Goal: Task Accomplishment & Management: Complete application form

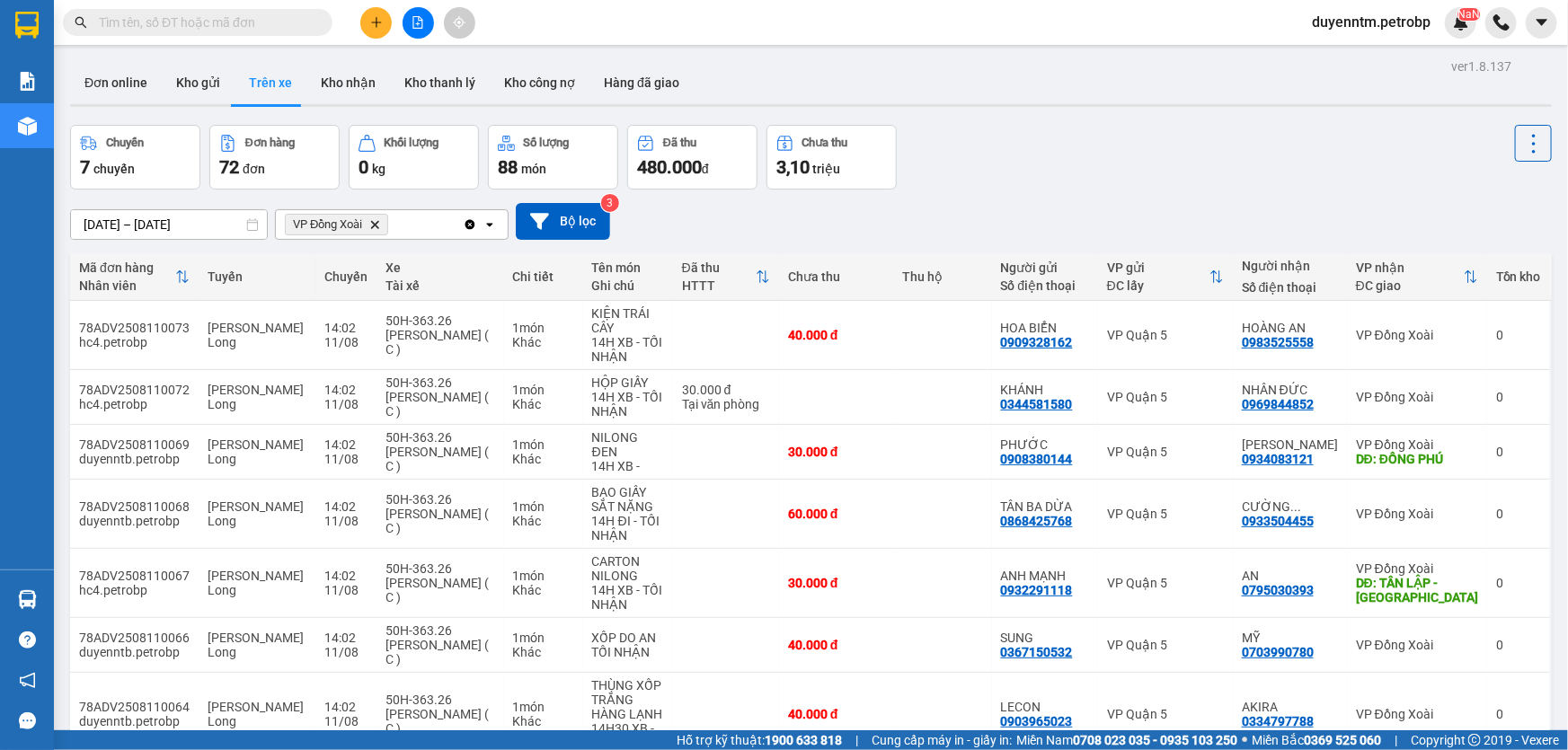
click at [215, 23] on input "text" at bounding box center [205, 23] width 212 height 20
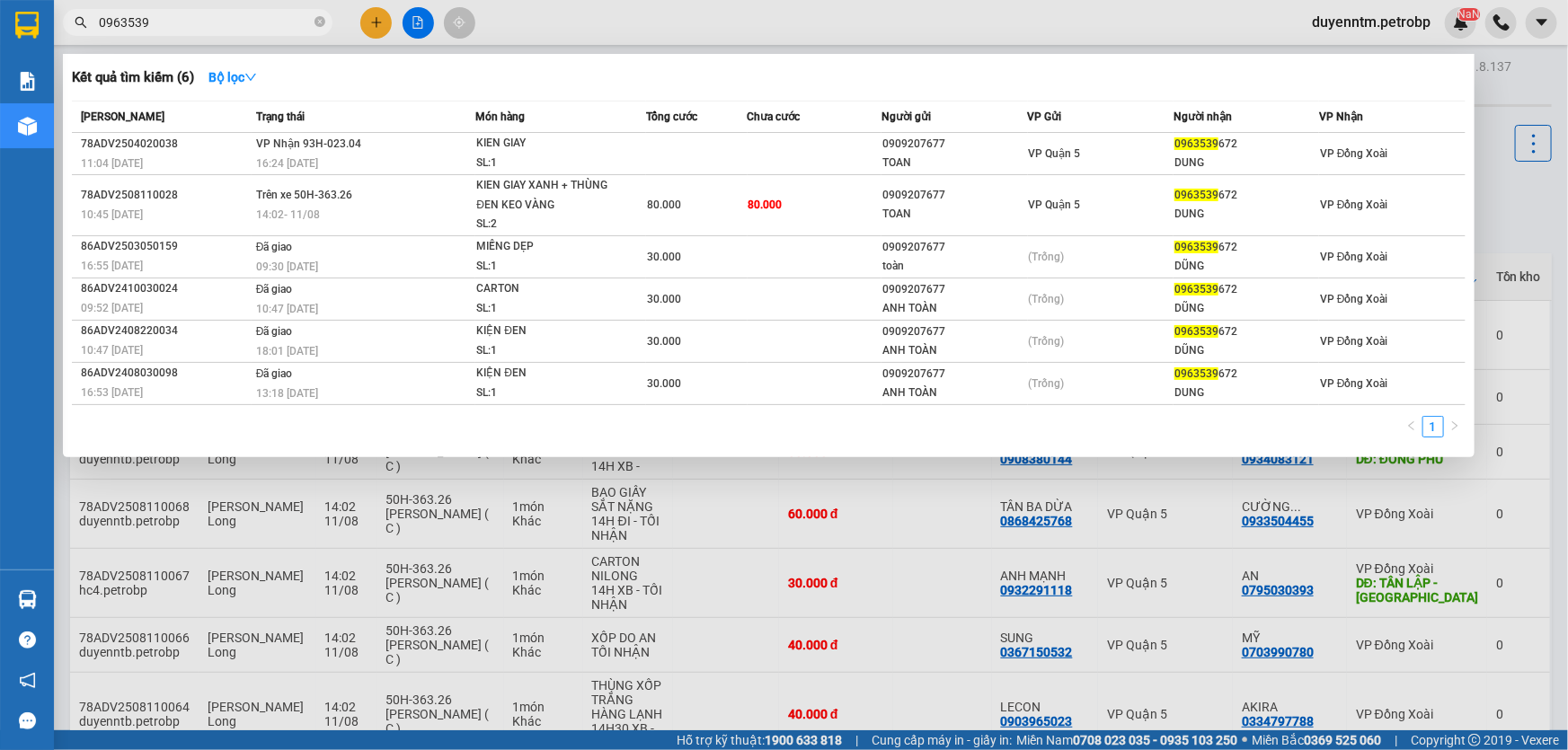
type input "0963539"
click at [323, 18] on icon "close-circle" at bounding box center [320, 22] width 11 height 11
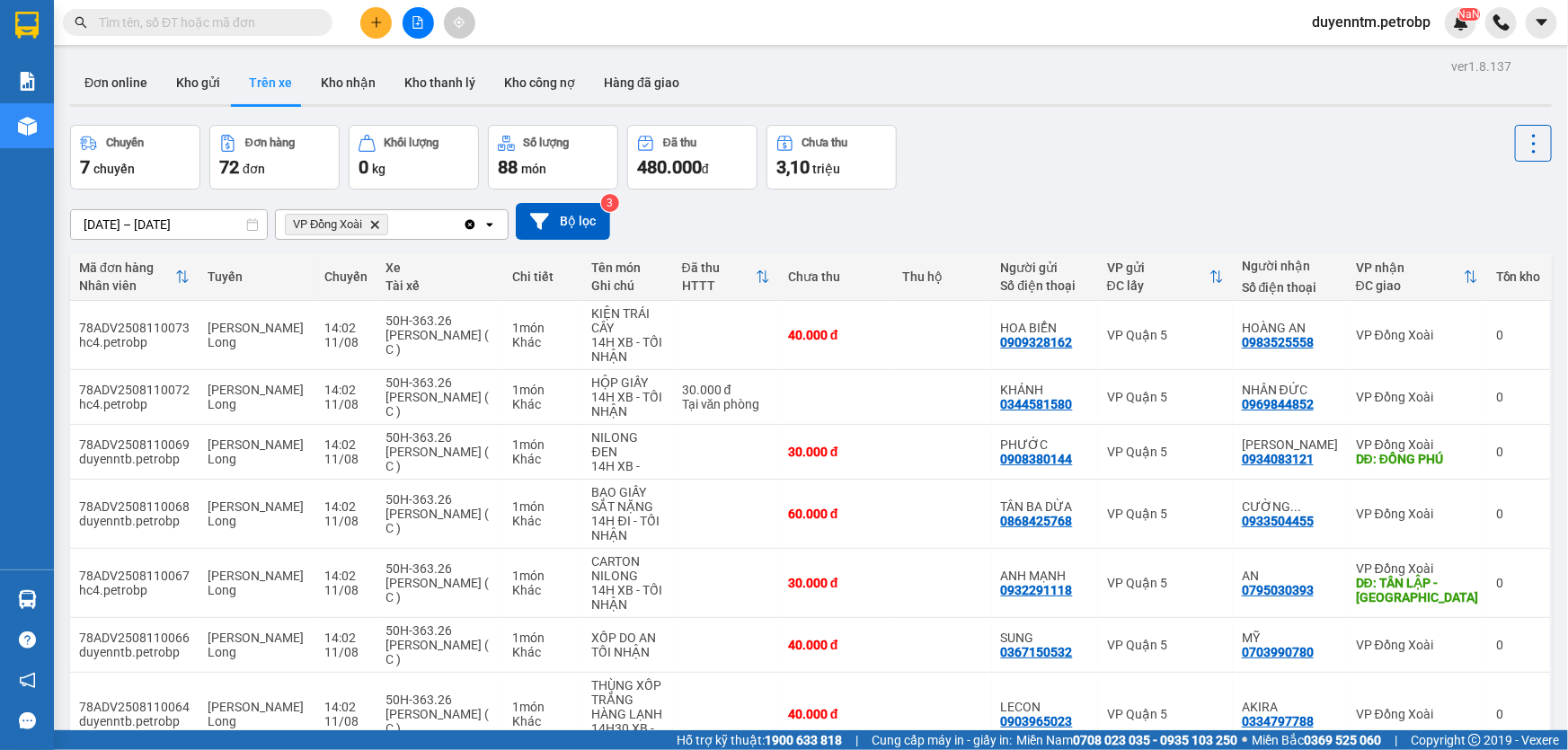
click at [374, 223] on icon "VP Đồng Xoài, close by backspace" at bounding box center [374, 224] width 8 height 8
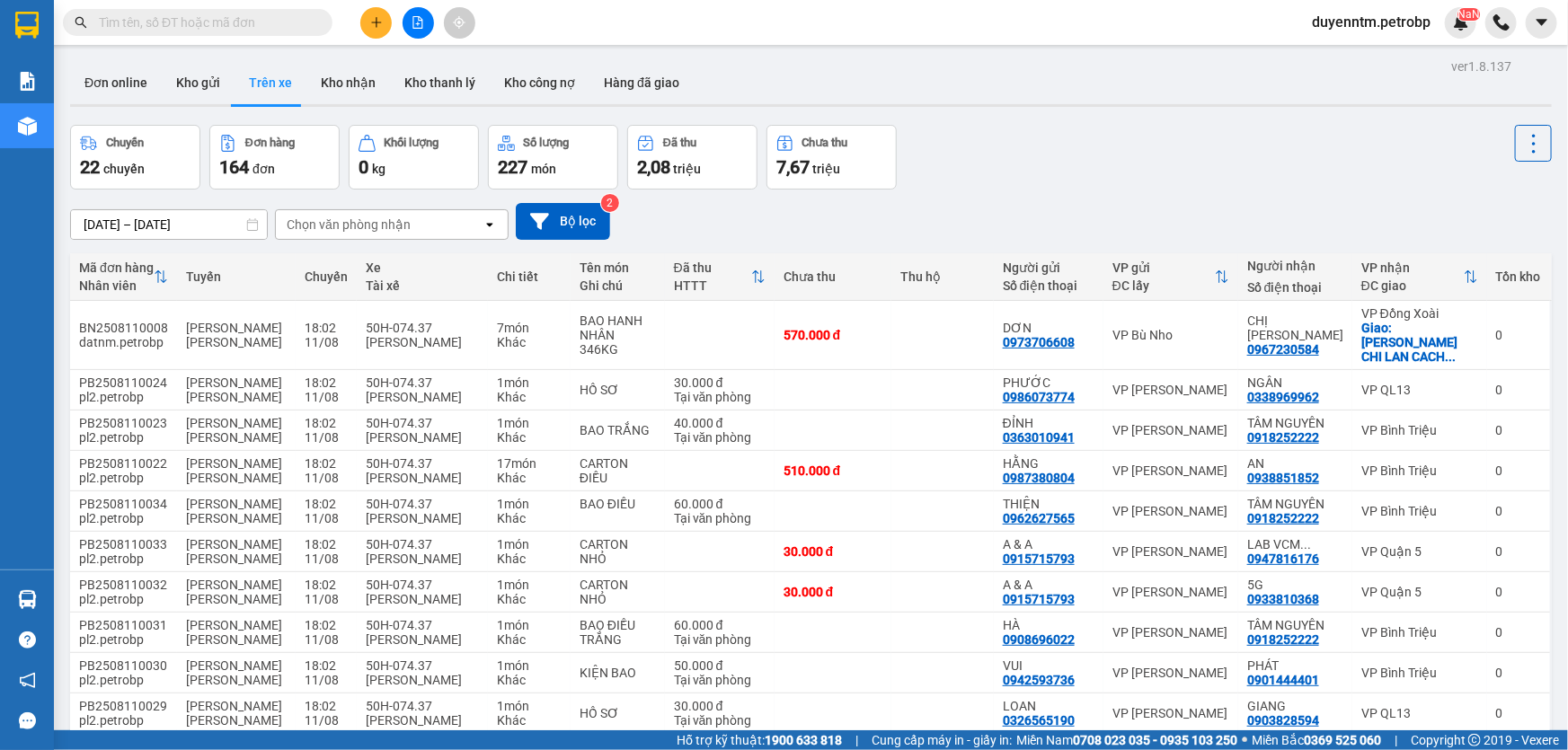
click at [352, 226] on div "Chọn văn phòng nhận" at bounding box center [348, 225] width 124 height 18
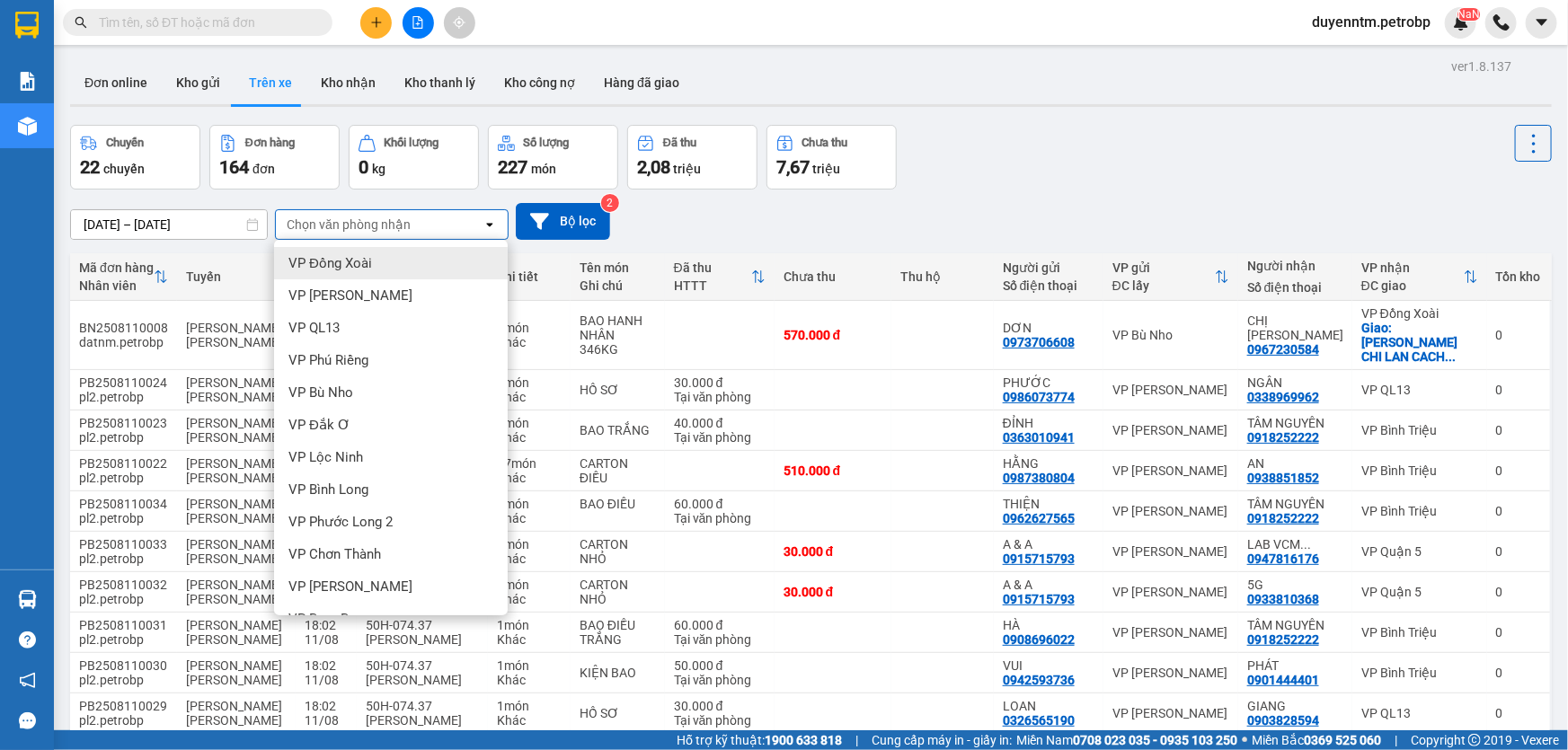
click at [363, 265] on span "VP Đồng Xoài" at bounding box center [330, 264] width 83 height 18
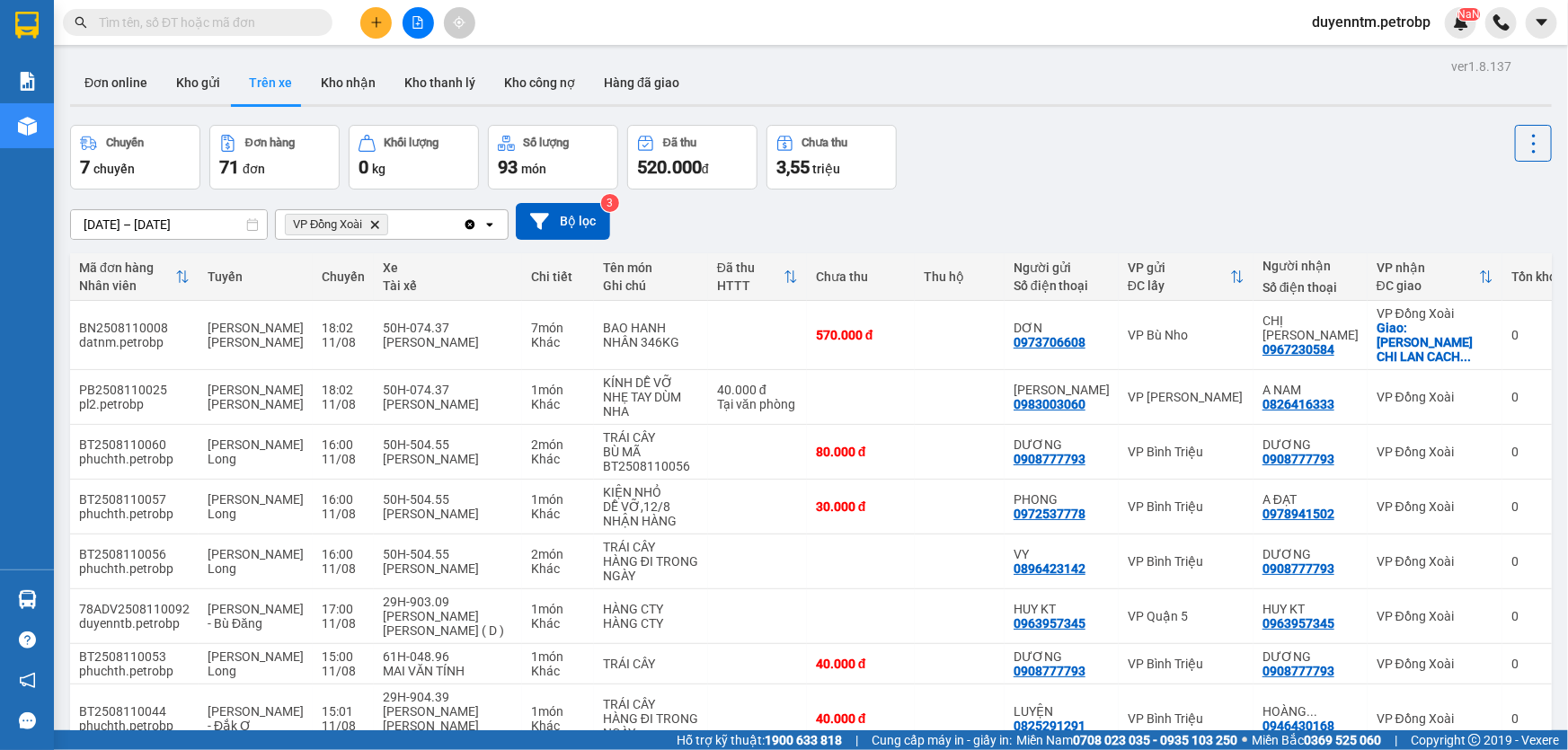
click at [374, 224] on icon "VP Đồng Xoài, close by backspace" at bounding box center [374, 224] width 8 height 8
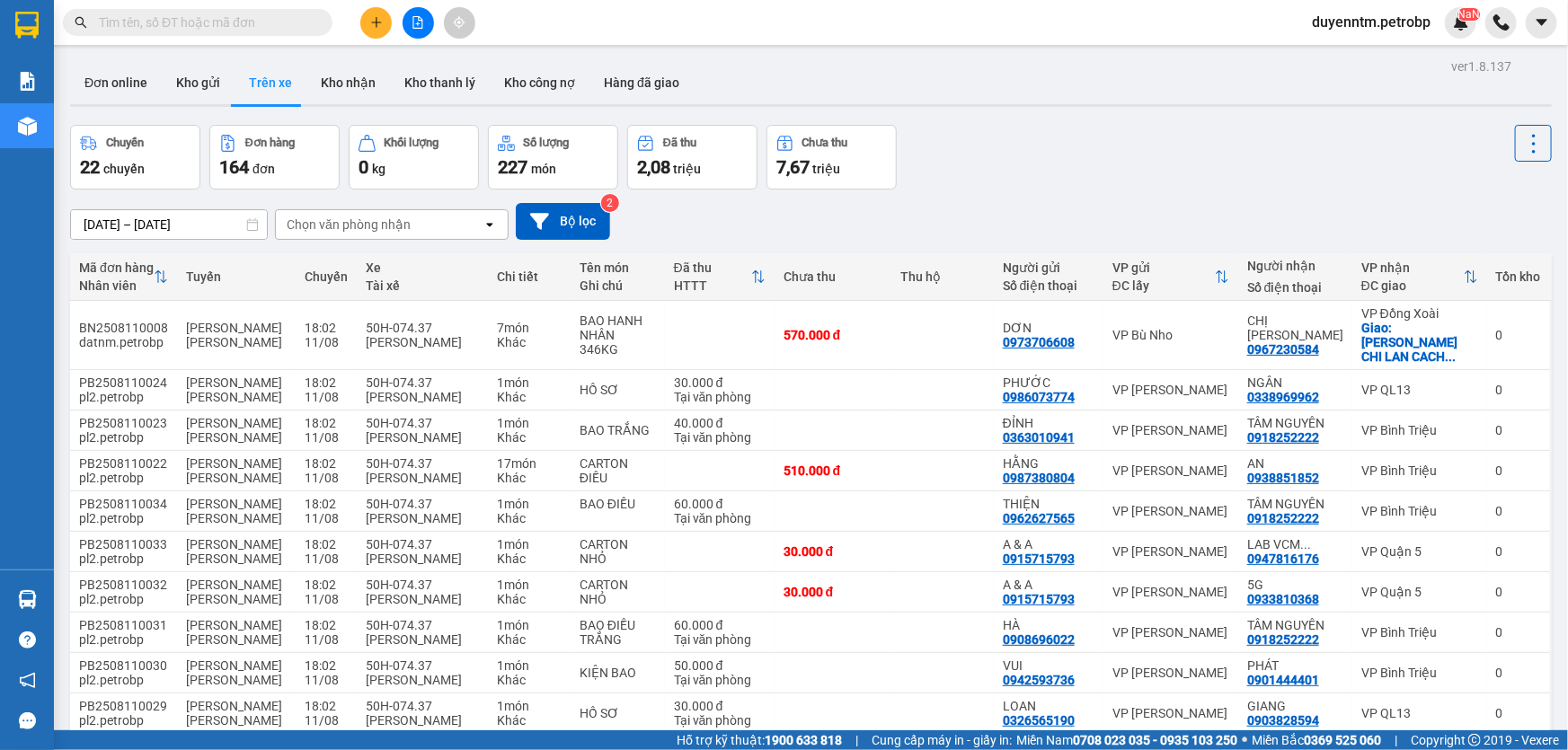
click at [207, 23] on input "text" at bounding box center [205, 23] width 212 height 20
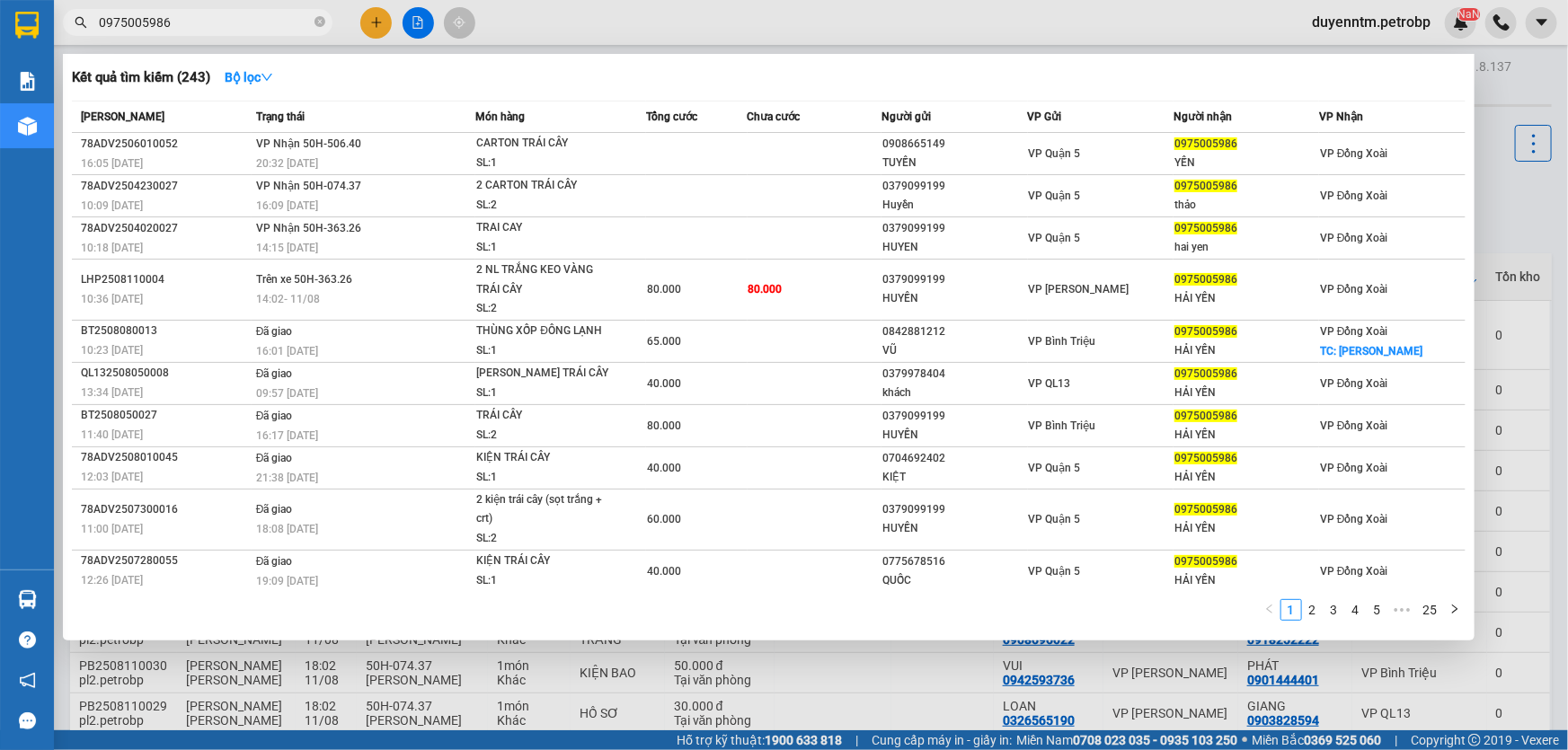
type input "0975005986"
click at [322, 25] on icon "close-circle" at bounding box center [320, 22] width 11 height 11
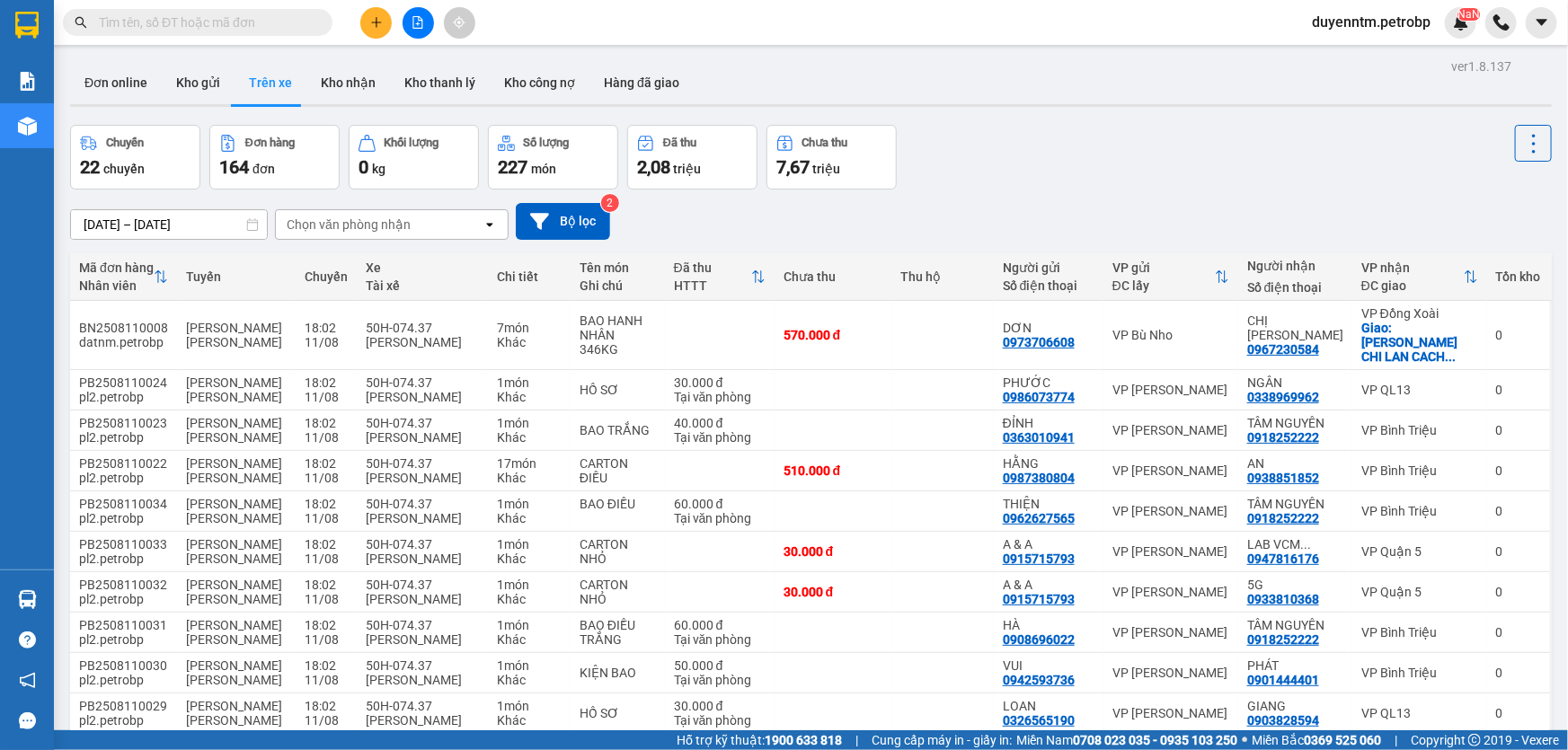
click at [264, 24] on input "text" at bounding box center [205, 23] width 212 height 20
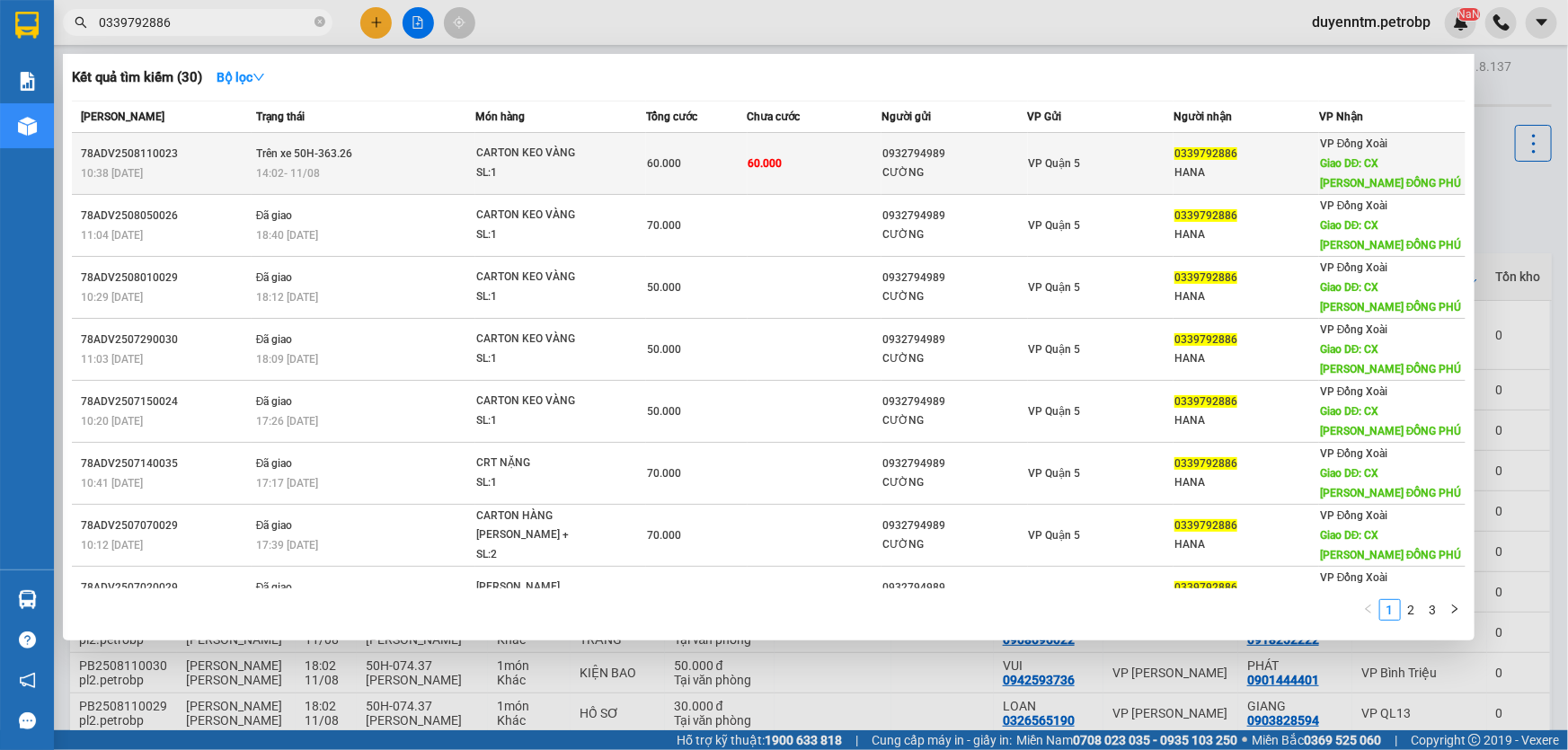
type input "0339792886"
click at [558, 161] on div "CARTON KEO VÀNG" at bounding box center [544, 154] width 135 height 20
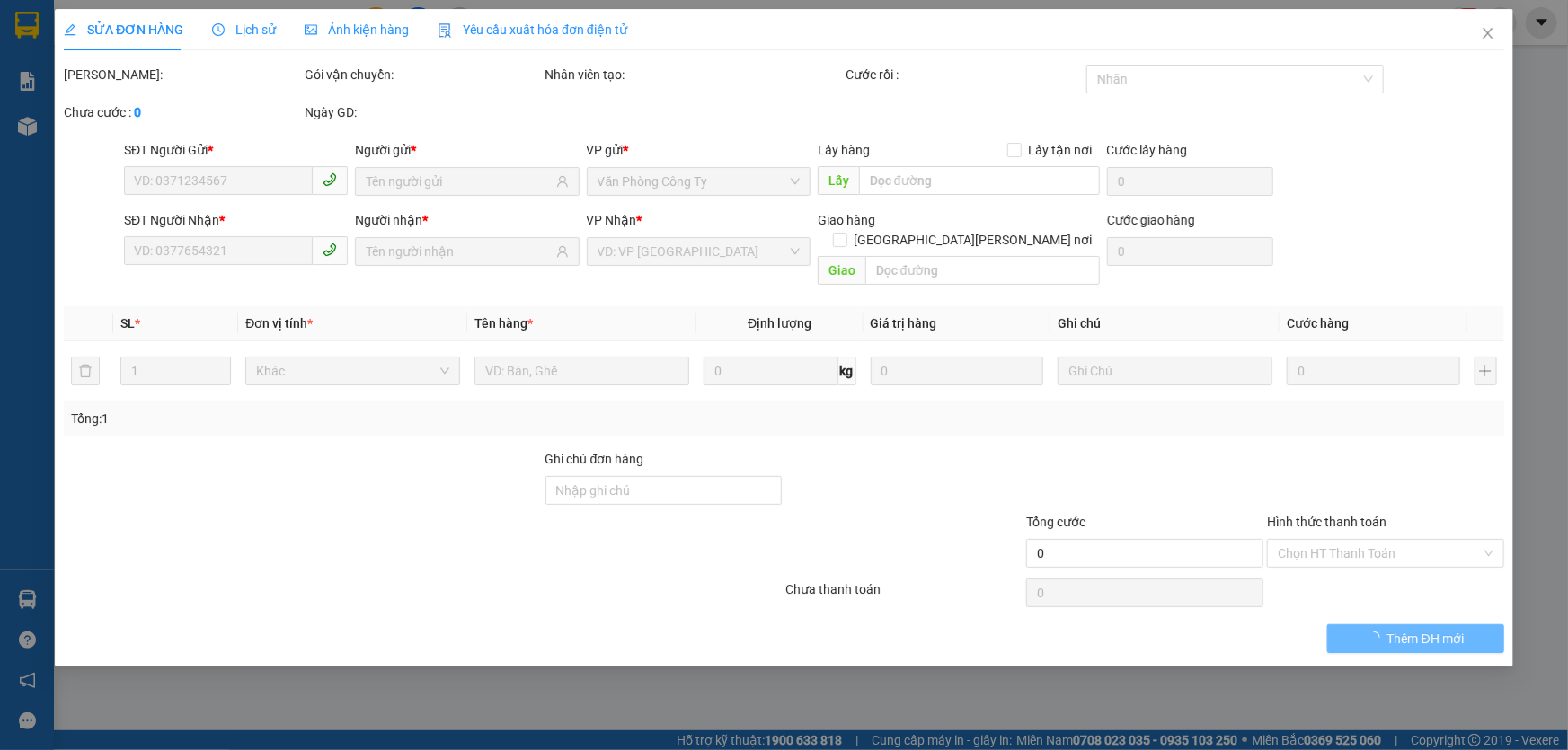
type input "0932794989"
type input "CƯỜNG"
type input "0339792886"
type input "HANA"
type input "CX PHÚ QUÝ ĐỒNG PHÚ"
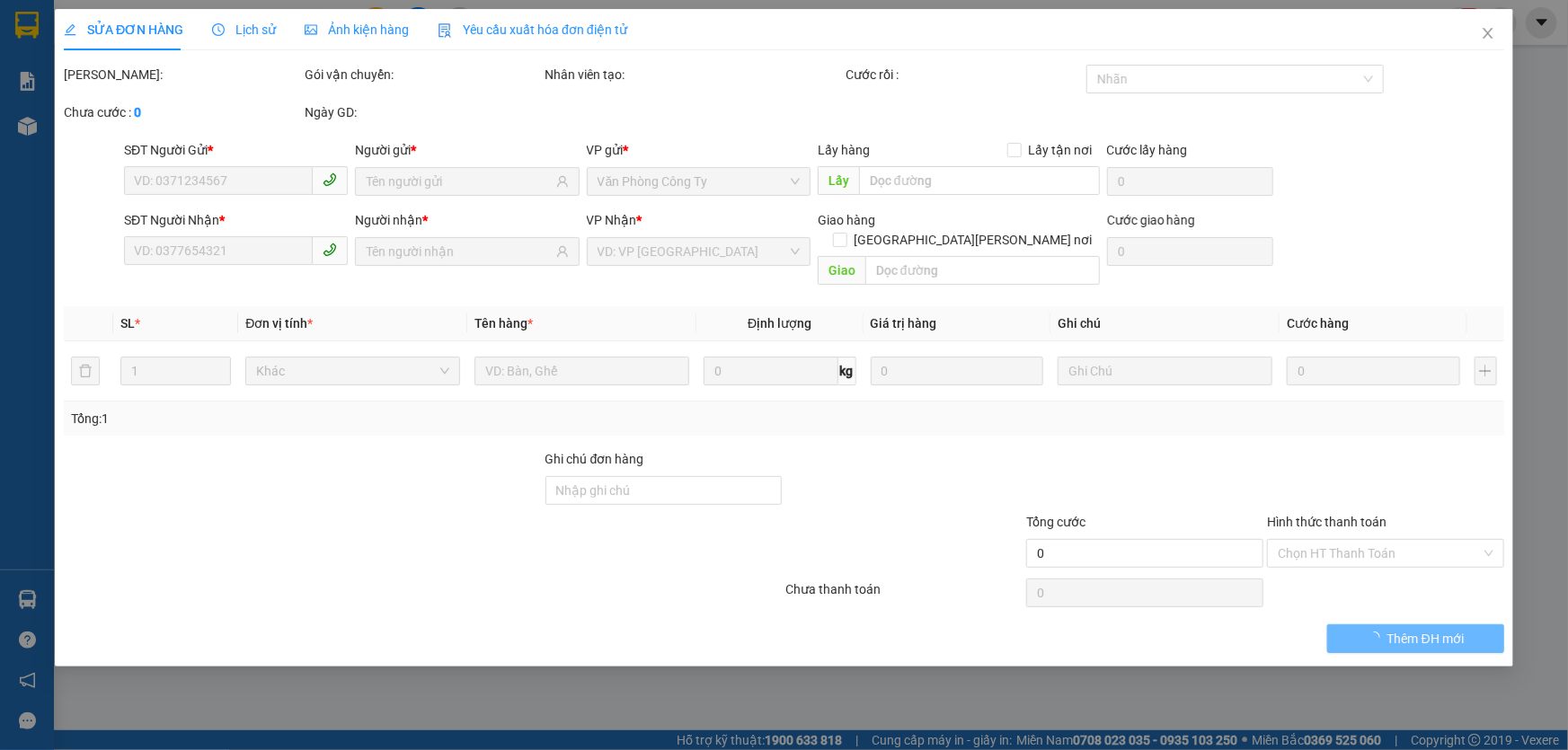
type input "60.000"
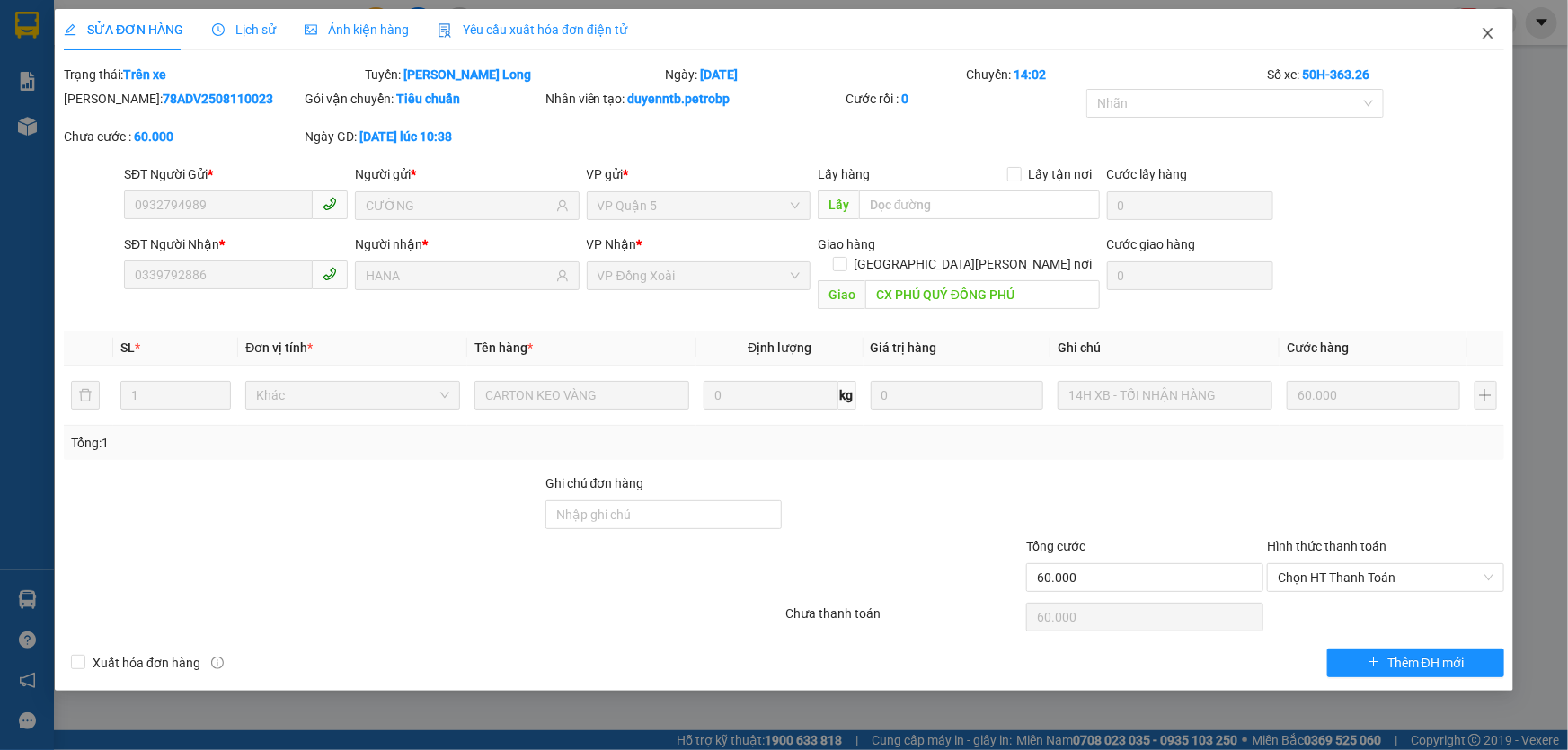
click at [1486, 38] on icon "close" at bounding box center [1488, 34] width 15 height 14
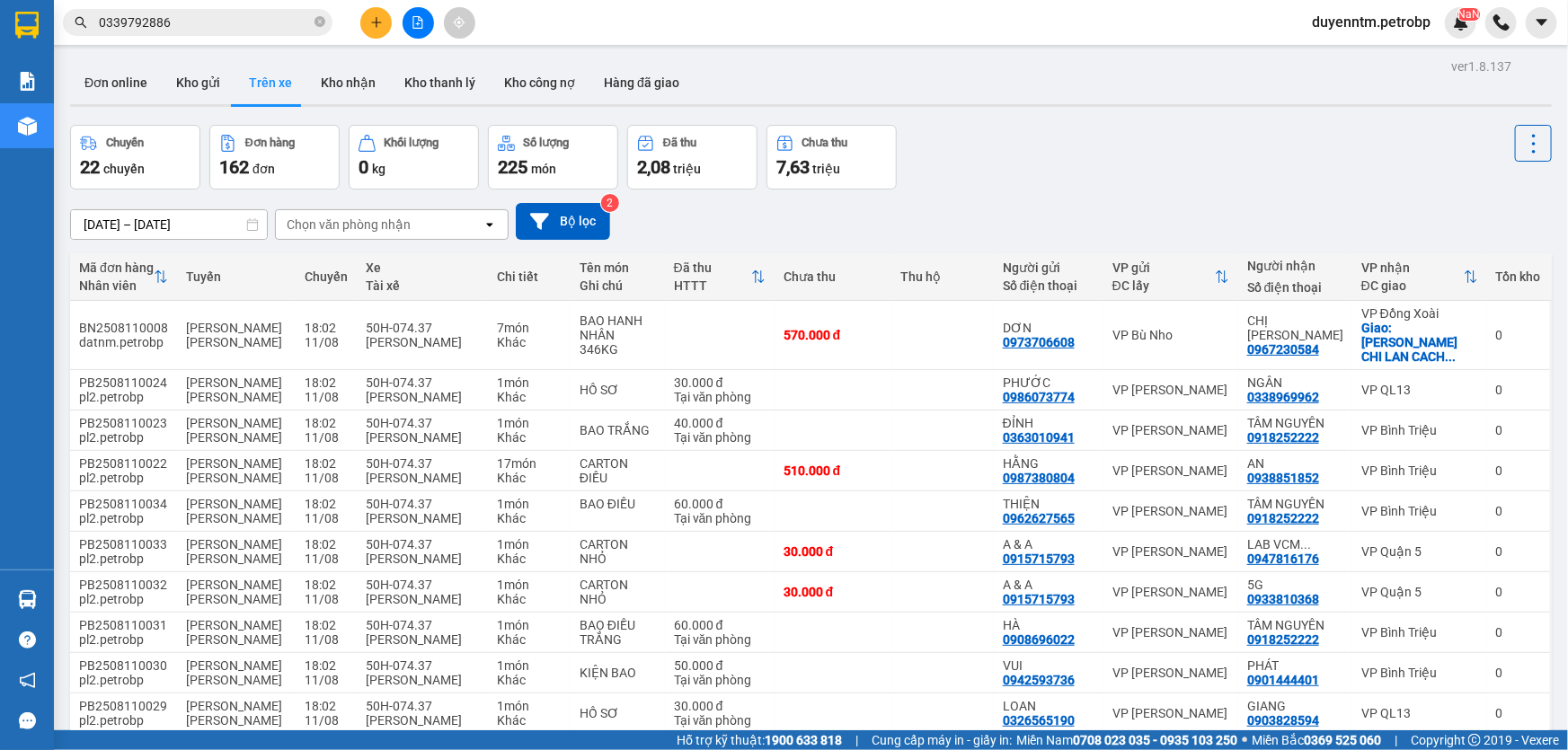
click at [197, 14] on input "0339792886" at bounding box center [205, 23] width 212 height 20
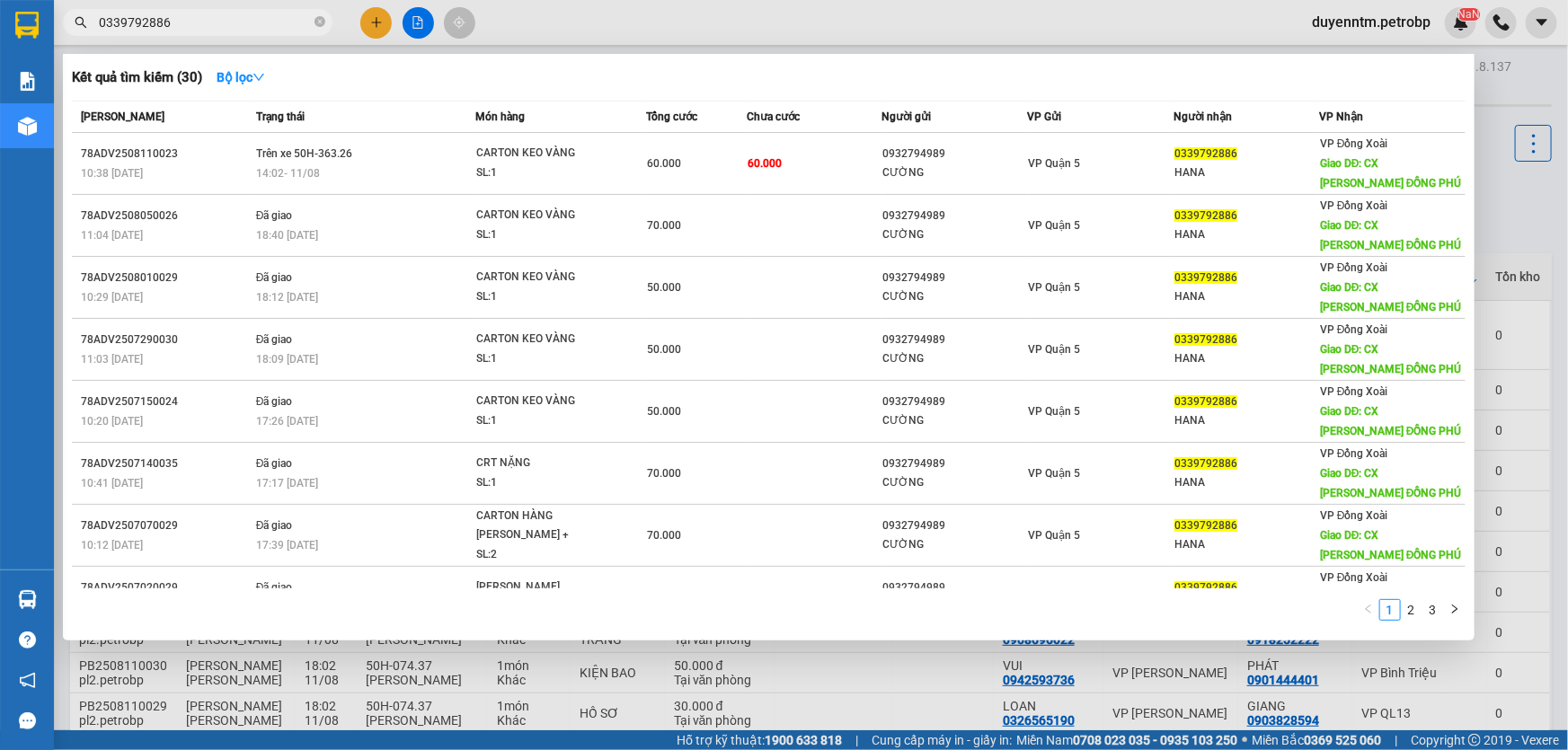
click at [316, 27] on span at bounding box center [320, 23] width 11 height 17
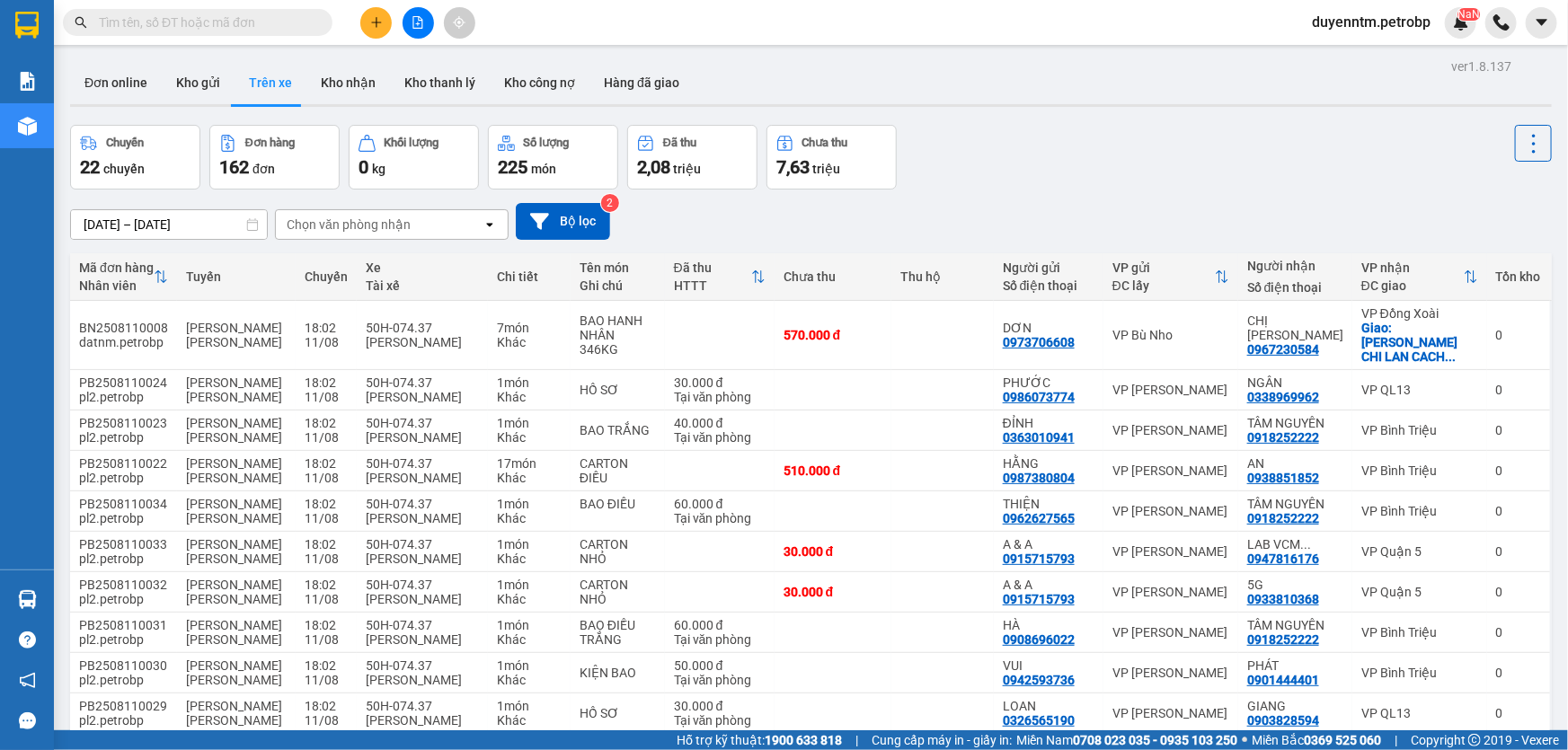
click at [226, 24] on input "text" at bounding box center [205, 23] width 212 height 20
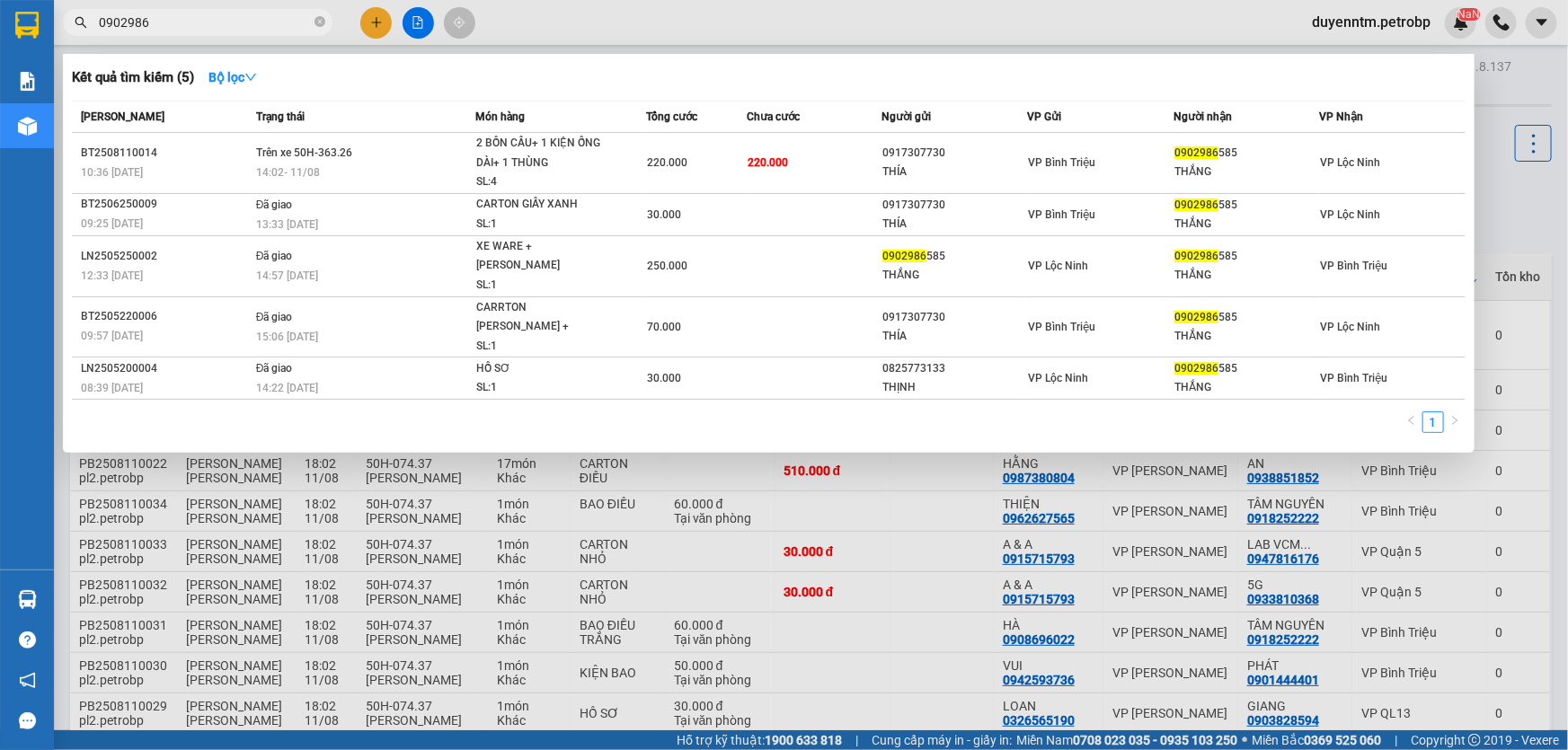
type input "0902986"
click at [323, 19] on icon "close-circle" at bounding box center [320, 22] width 11 height 11
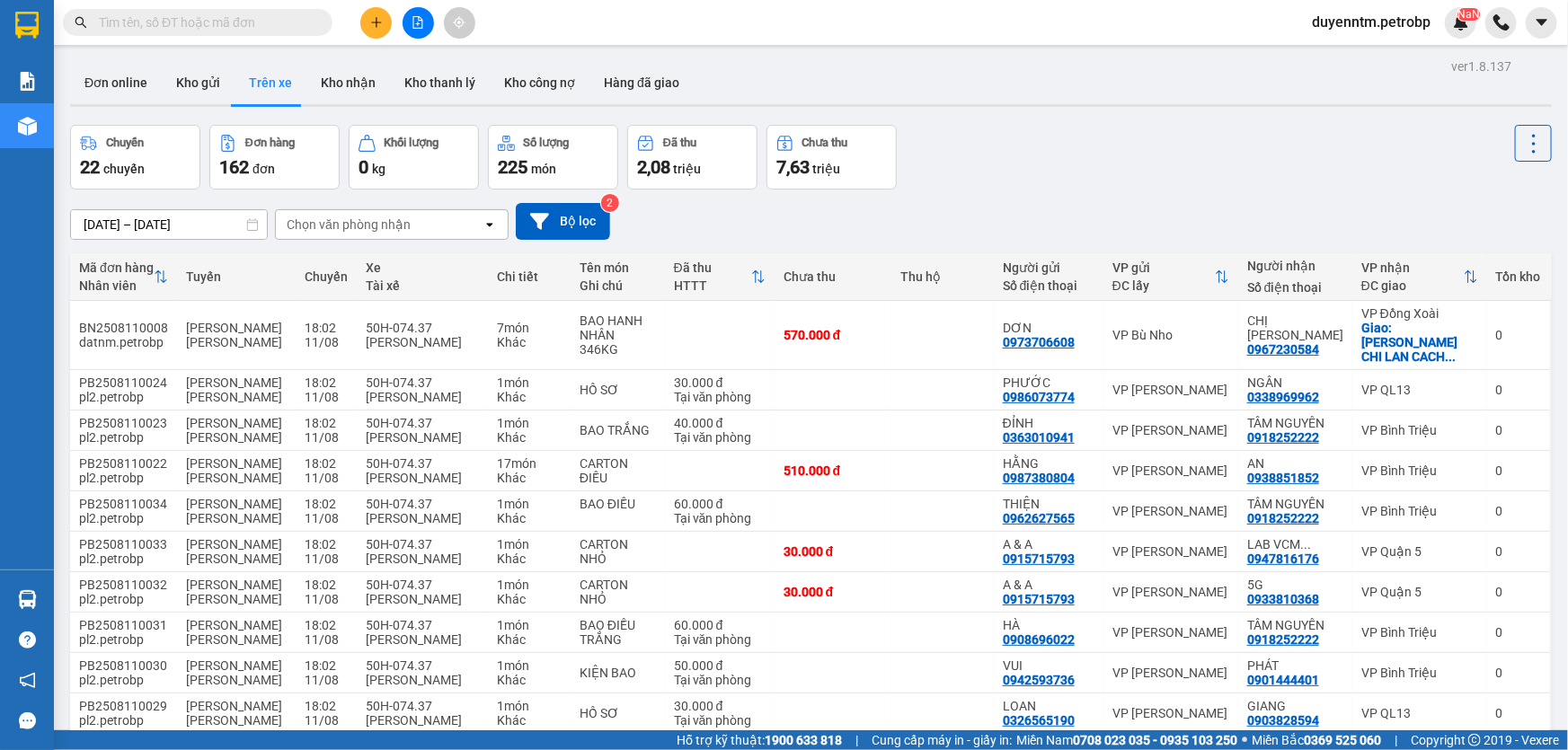
click at [284, 10] on span at bounding box center [197, 23] width 269 height 27
click at [222, 10] on span at bounding box center [197, 23] width 269 height 27
click at [224, 20] on input "text" at bounding box center [205, 23] width 212 height 20
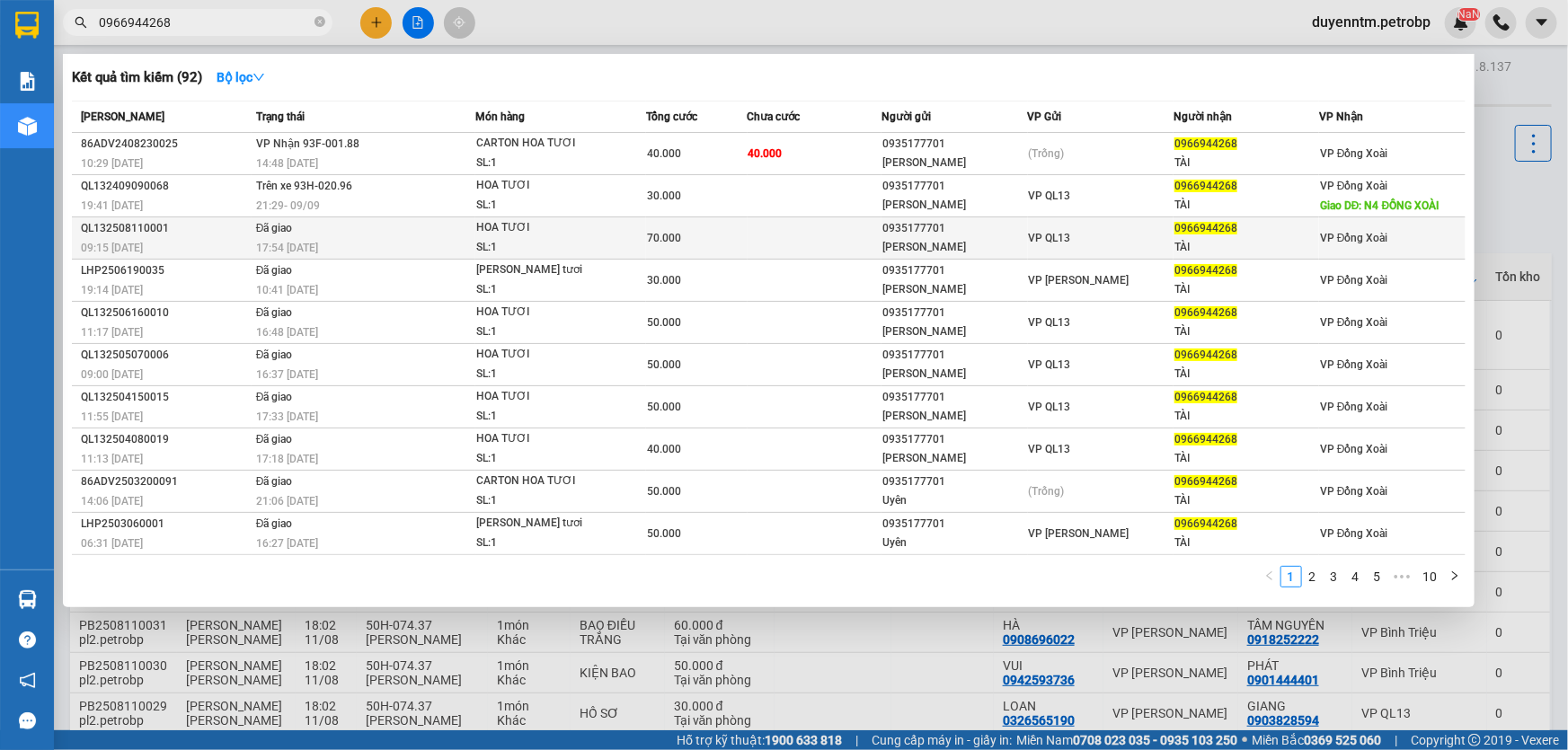
type input "0966944268"
click at [1031, 238] on span "VP QL13" at bounding box center [1050, 238] width 43 height 13
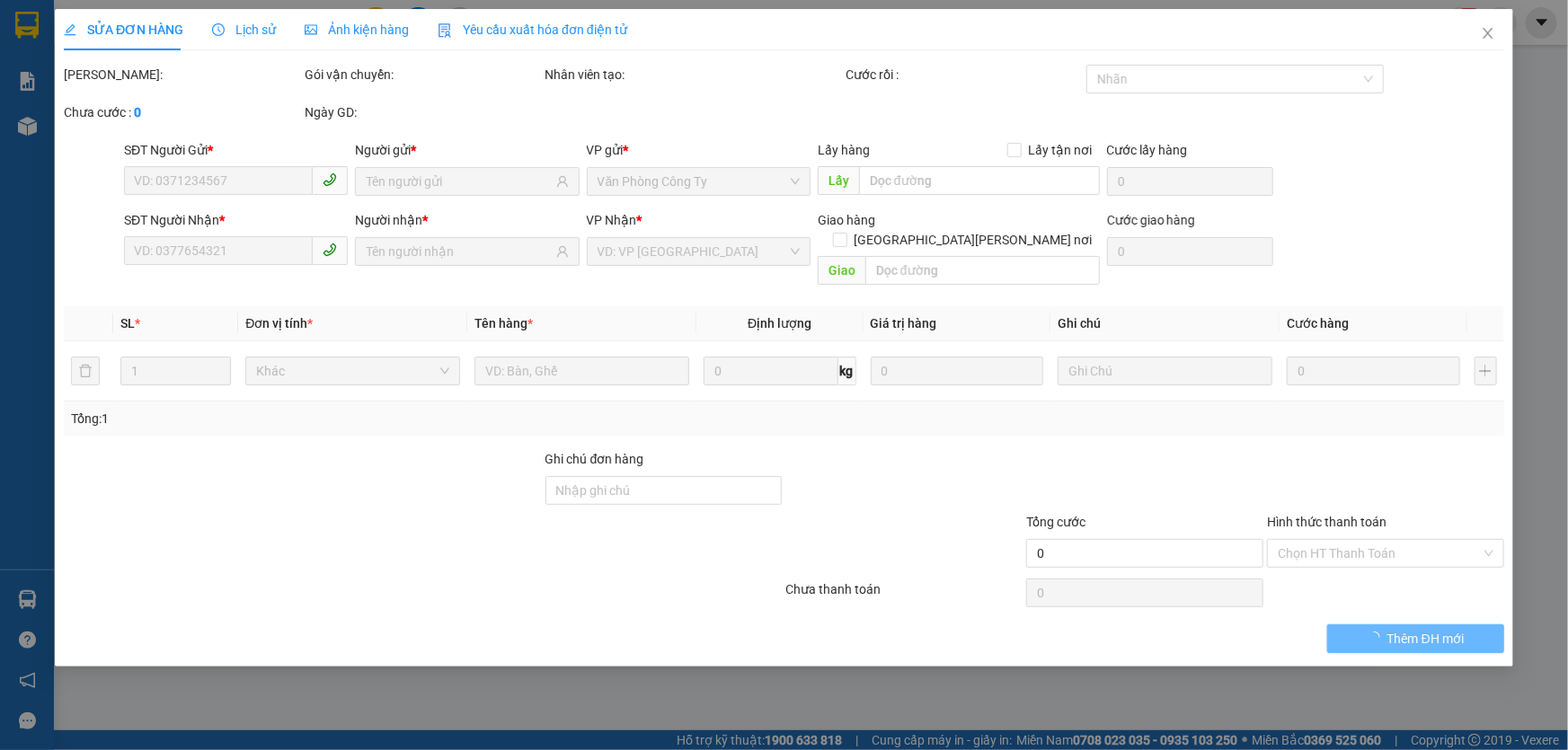
type input "0935177701"
type input "[PERSON_NAME]"
type input "0966944268"
type input "TÀI"
type input "70.000"
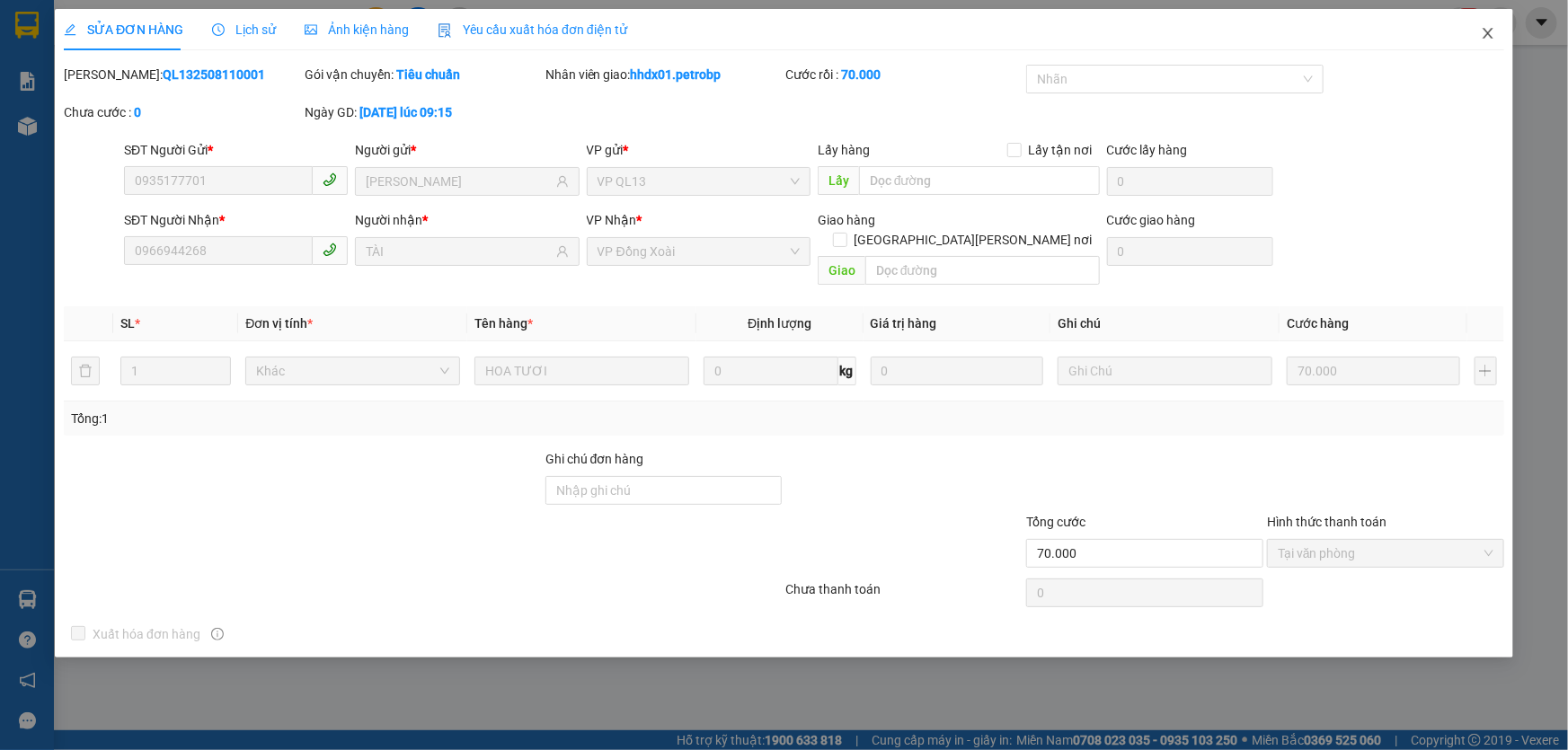
click at [1493, 32] on icon "close" at bounding box center [1488, 34] width 15 height 14
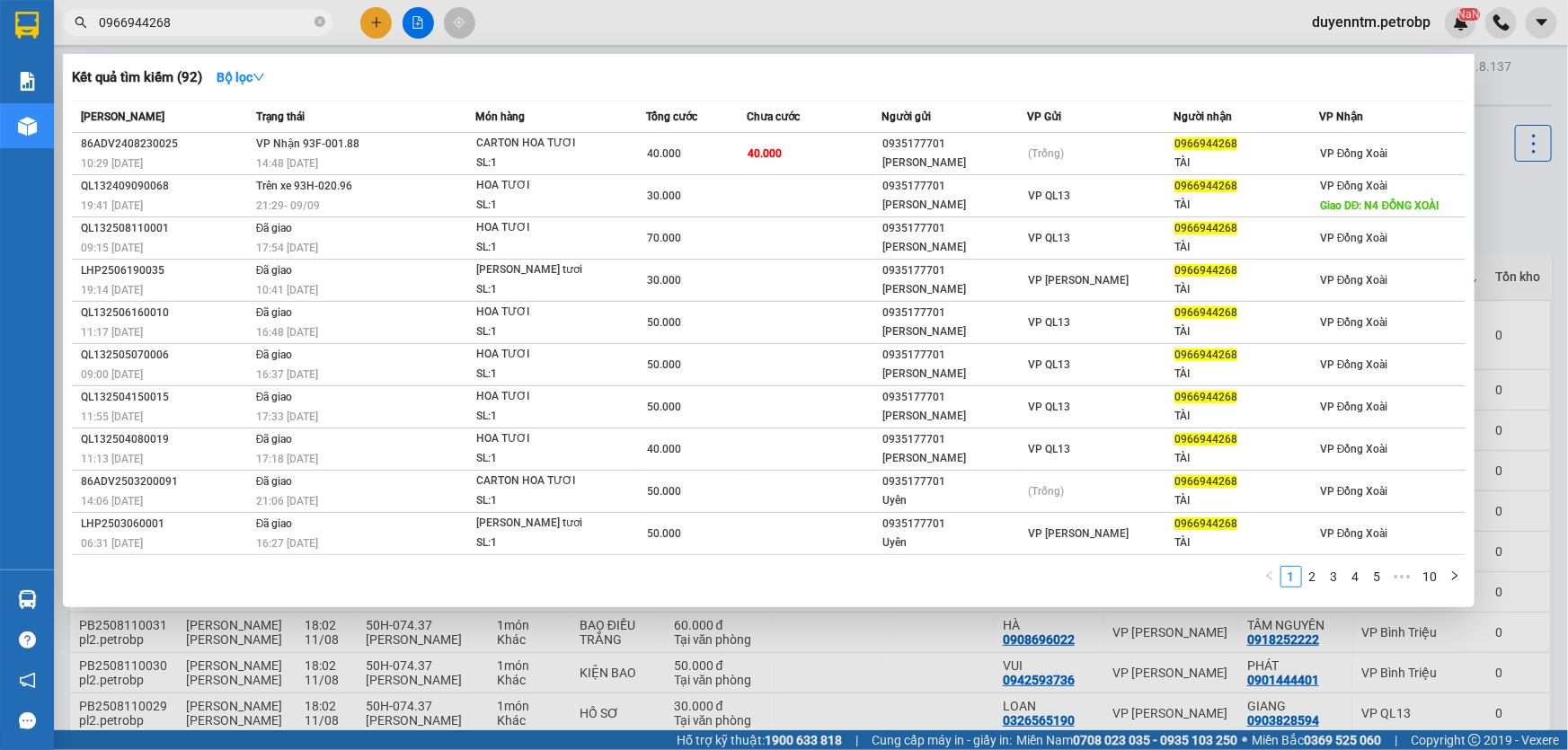
click at [216, 27] on input "0966944268" at bounding box center [205, 23] width 212 height 20
type input "0"
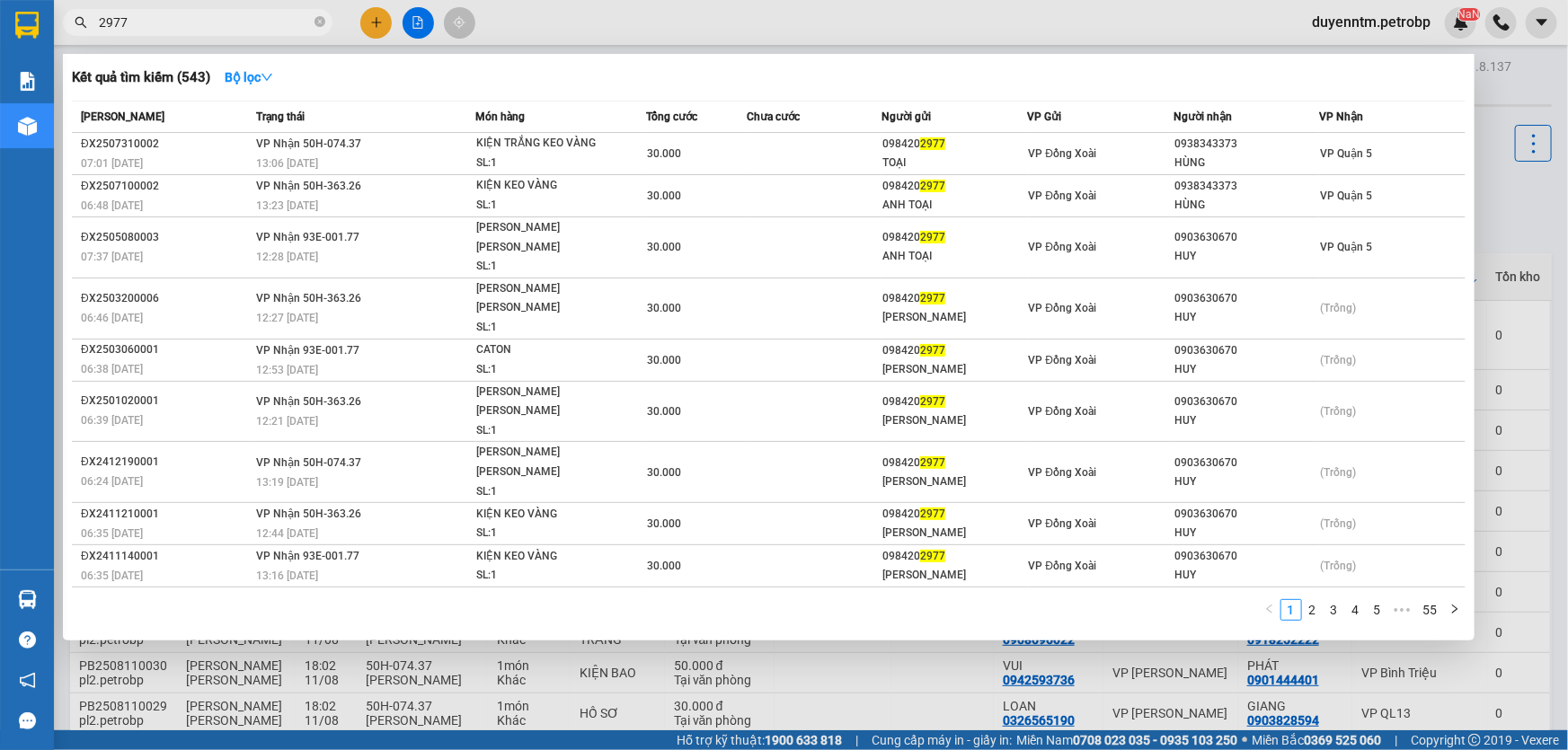
click at [169, 8] on div at bounding box center [784, 375] width 1568 height 750
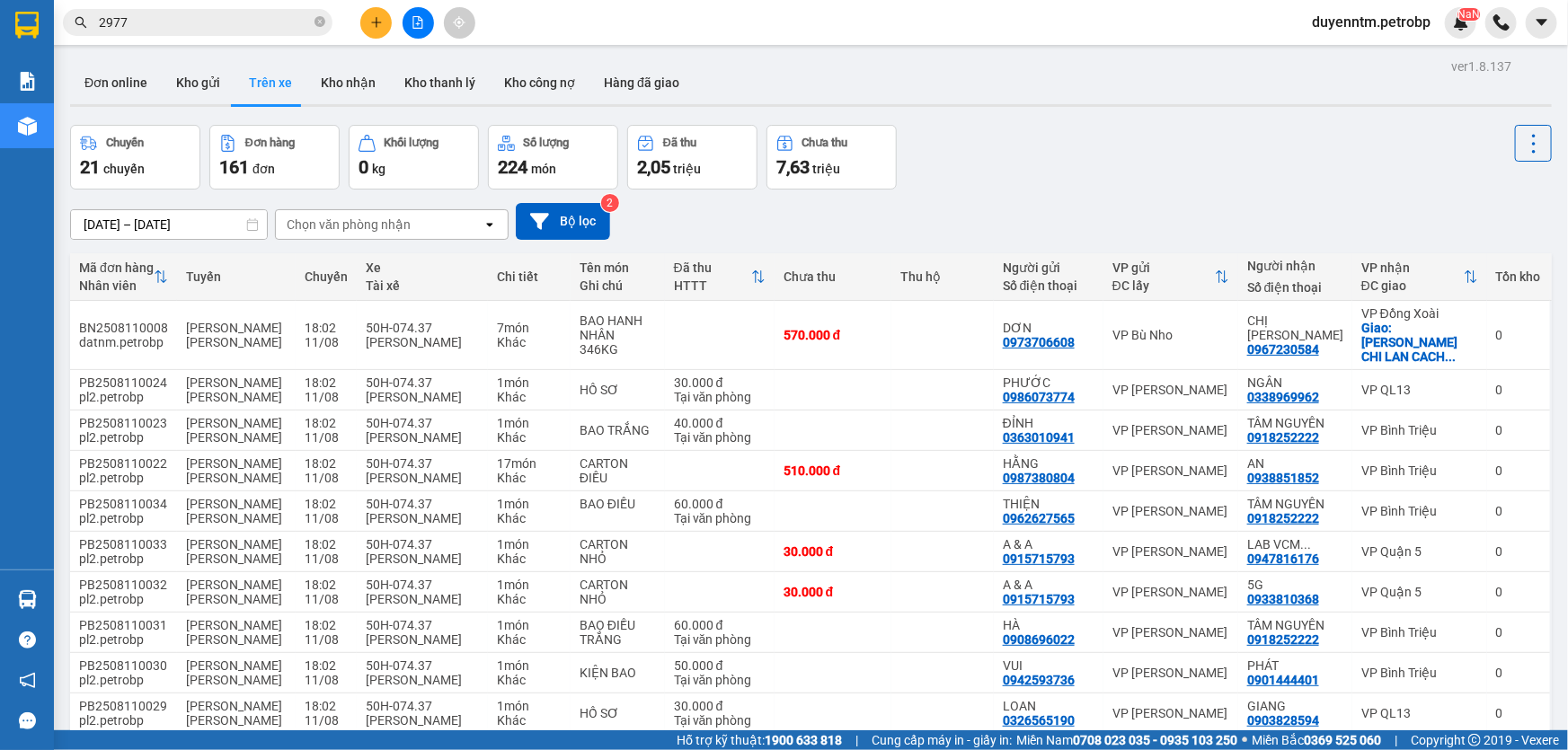
click at [232, 9] on span "2977" at bounding box center [197, 23] width 269 height 27
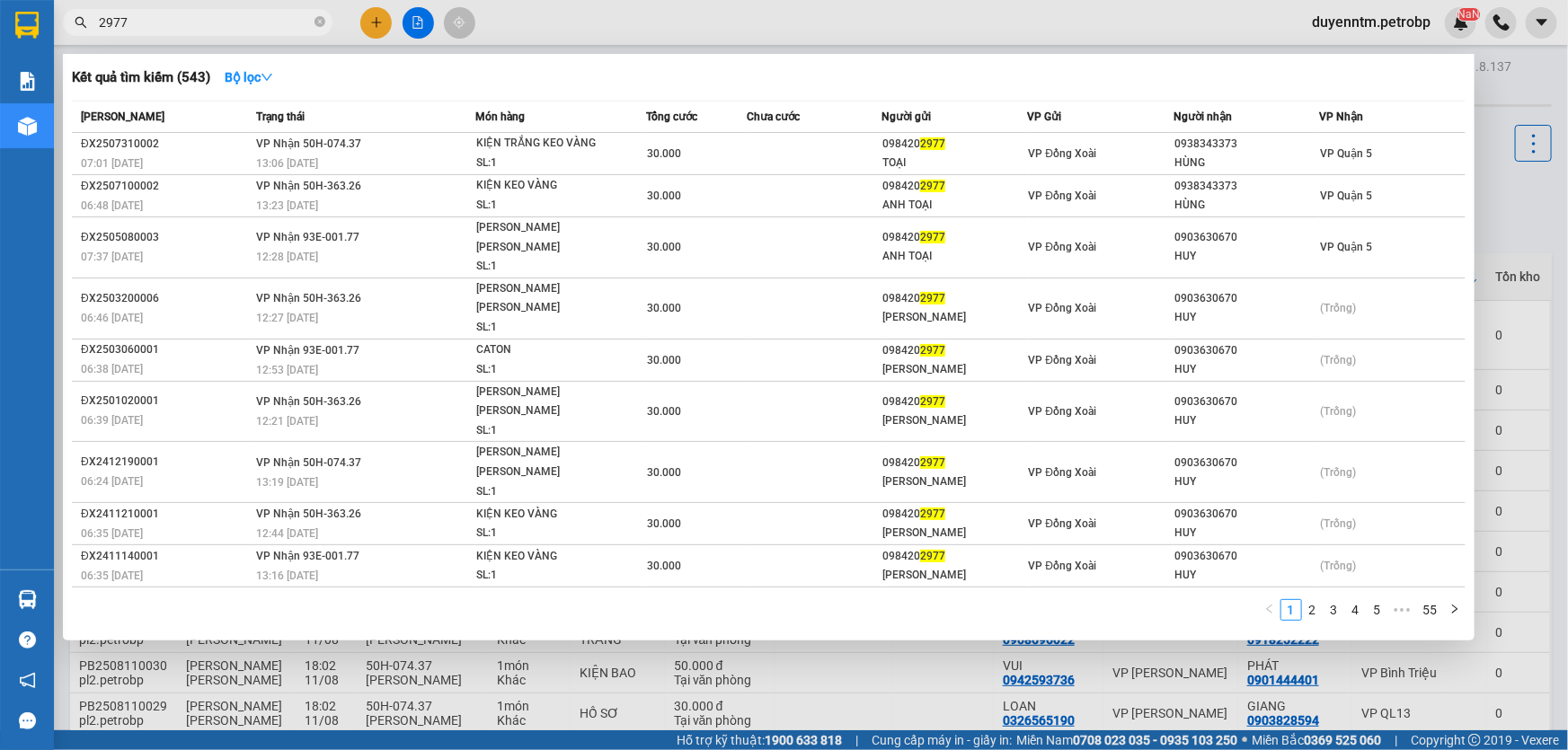
click at [225, 17] on input "2977" at bounding box center [205, 23] width 212 height 20
click at [92, 17] on span "2977" at bounding box center [197, 23] width 269 height 27
click at [147, 27] on input "2977" at bounding box center [205, 23] width 212 height 20
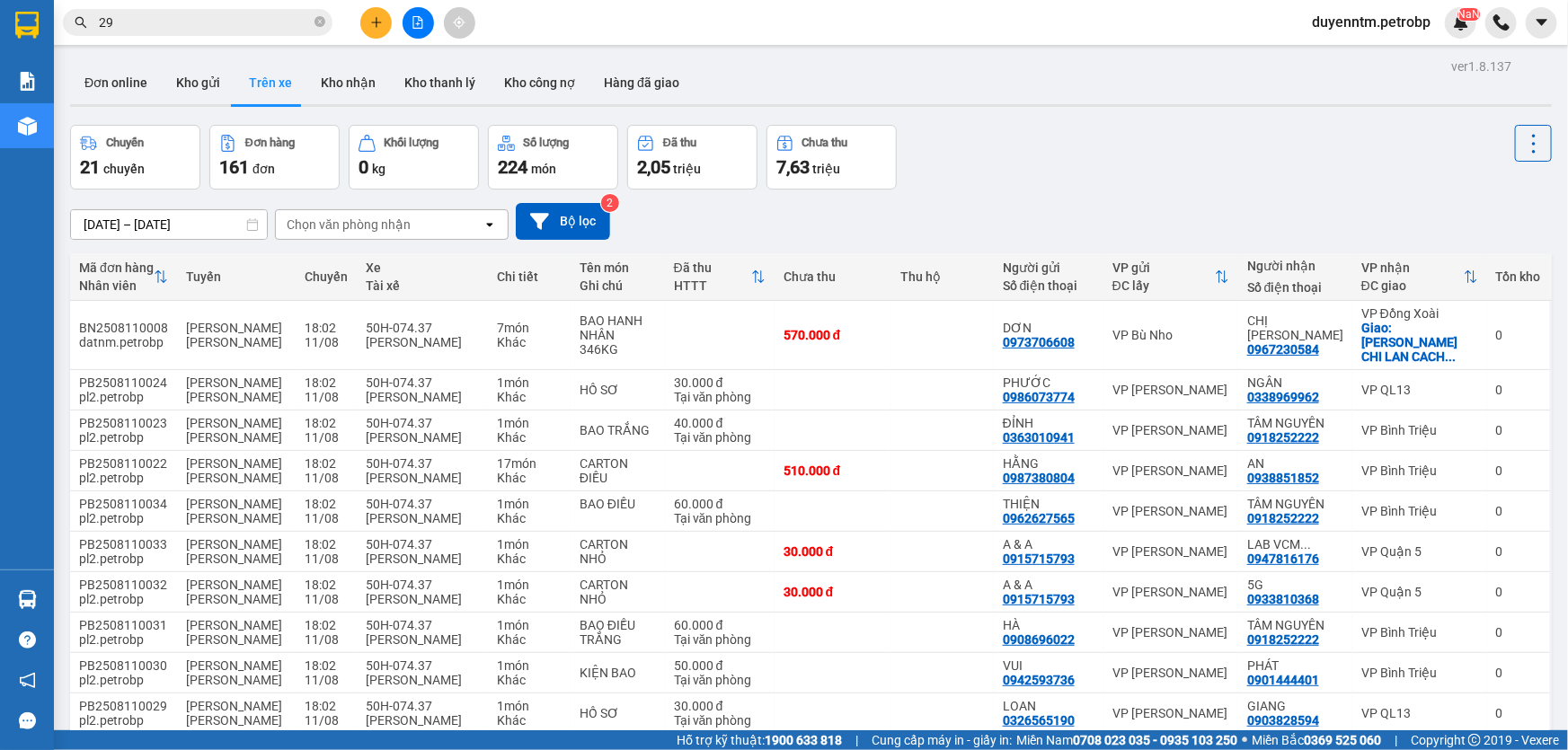
type input "2"
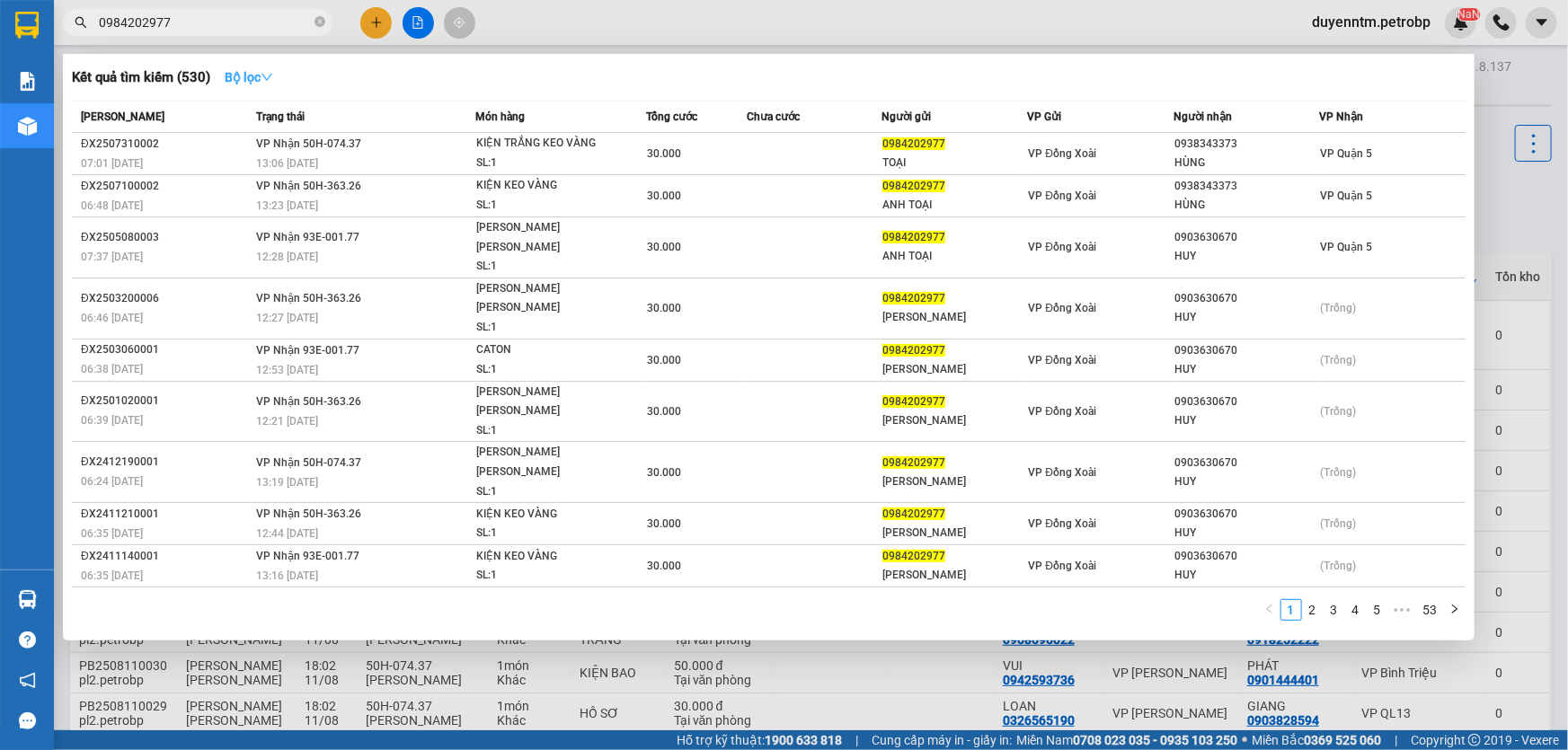
type input "0984202977"
click at [259, 77] on strong "Bộ lọc" at bounding box center [249, 77] width 49 height 14
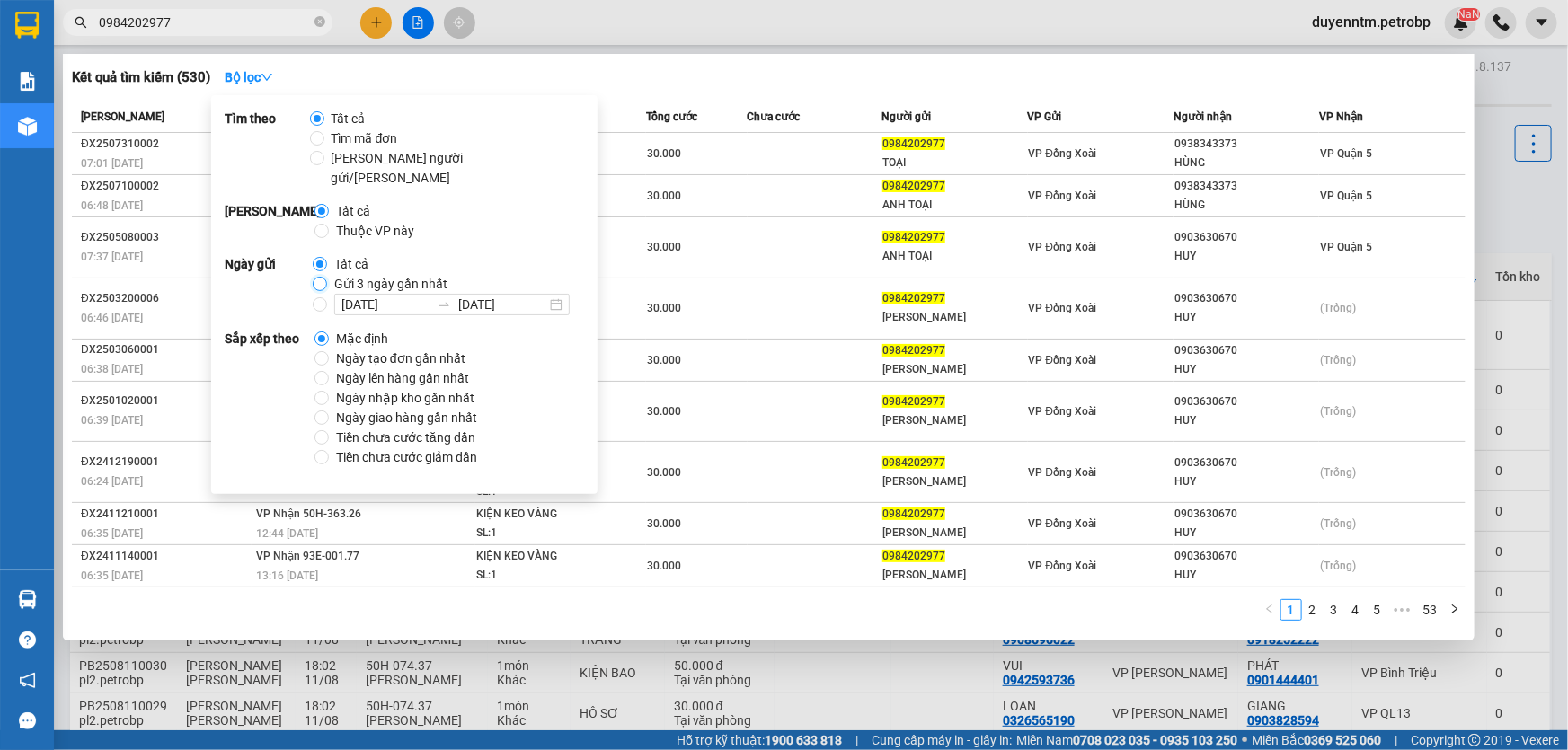
click at [317, 276] on input "Gửi 3 ngày gần nhất" at bounding box center [320, 284] width 15 height 14
radio input "true"
radio input "false"
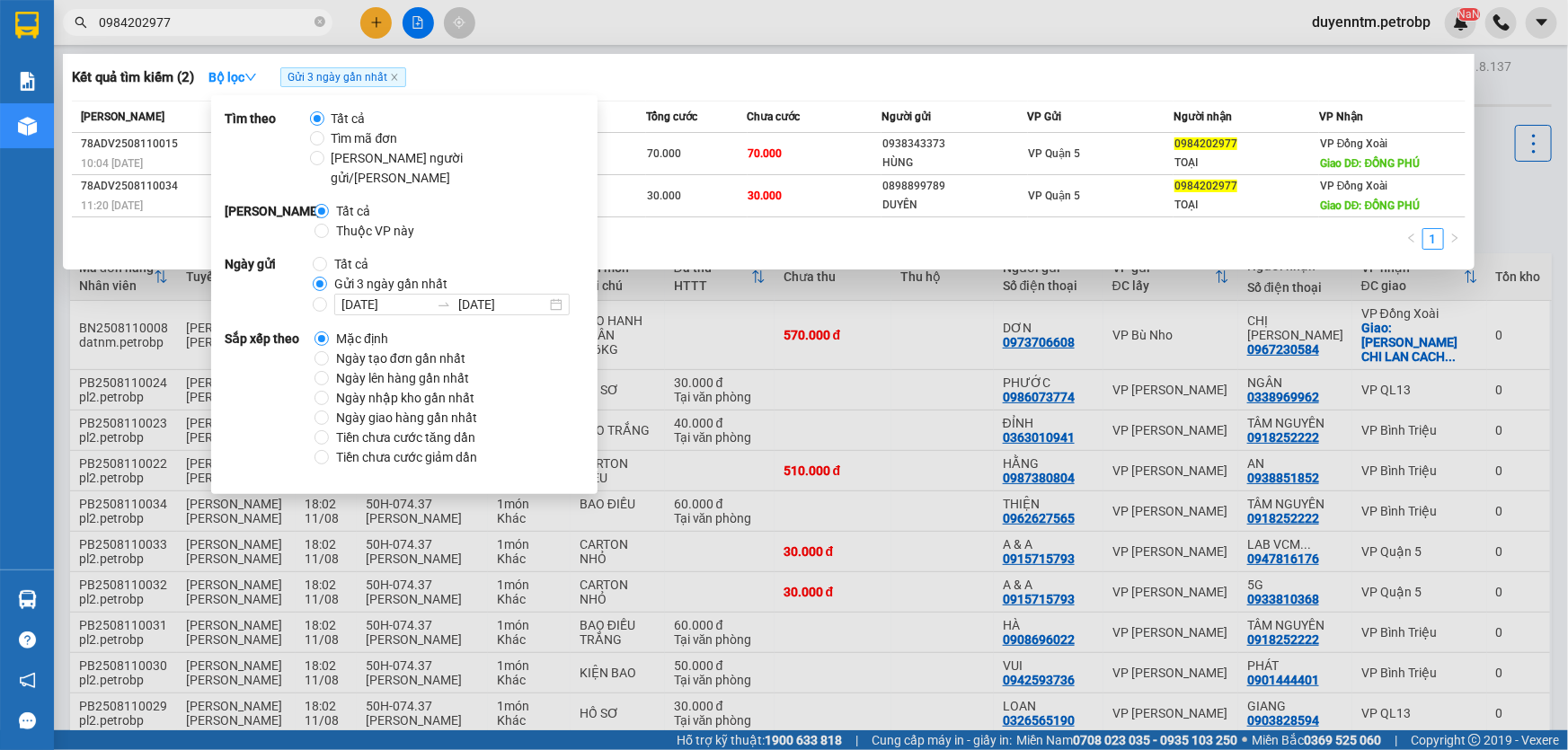
click at [732, 50] on div at bounding box center [784, 375] width 1568 height 750
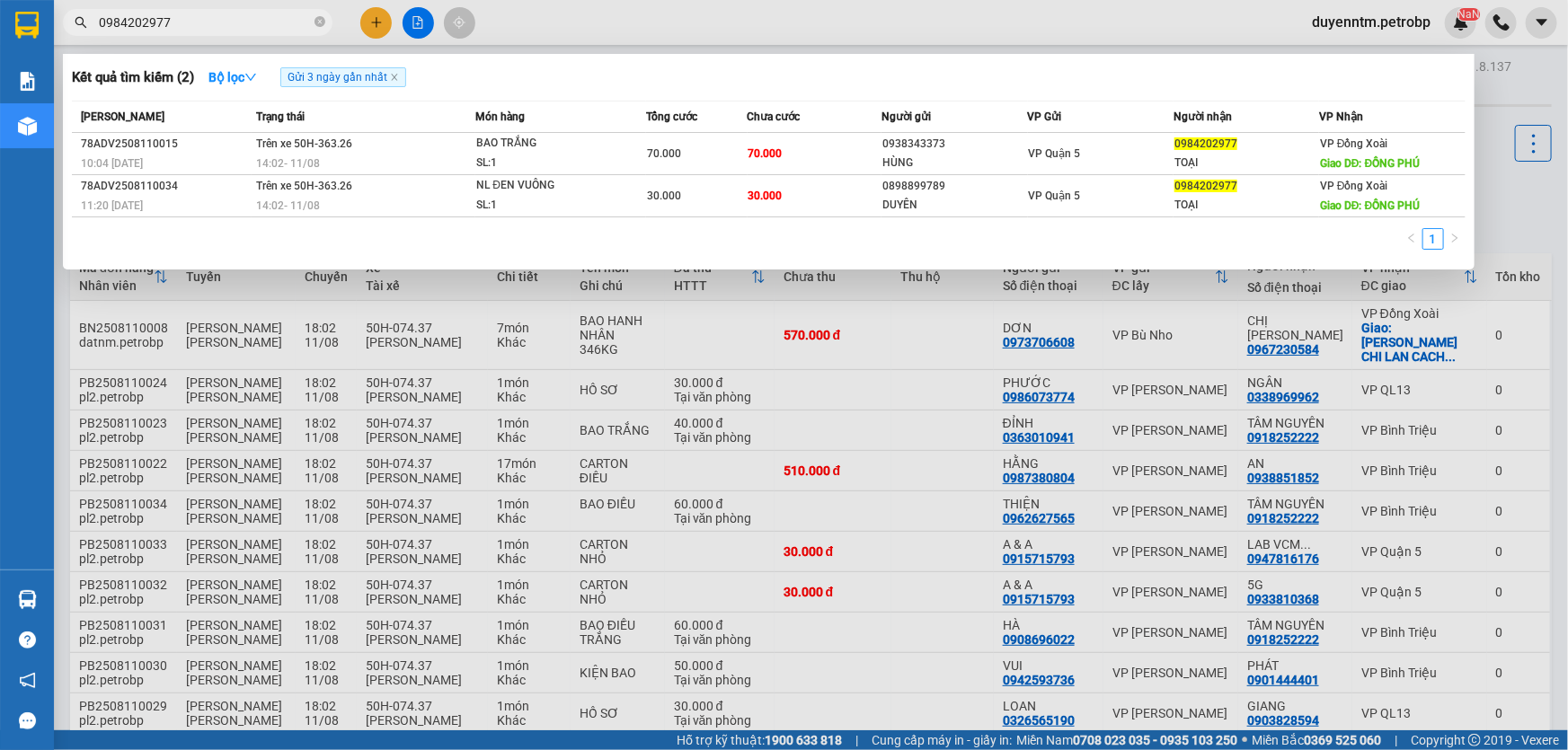
click at [206, 26] on input "0984202977" at bounding box center [205, 23] width 212 height 20
click at [322, 22] on icon "close-circle" at bounding box center [320, 22] width 11 height 11
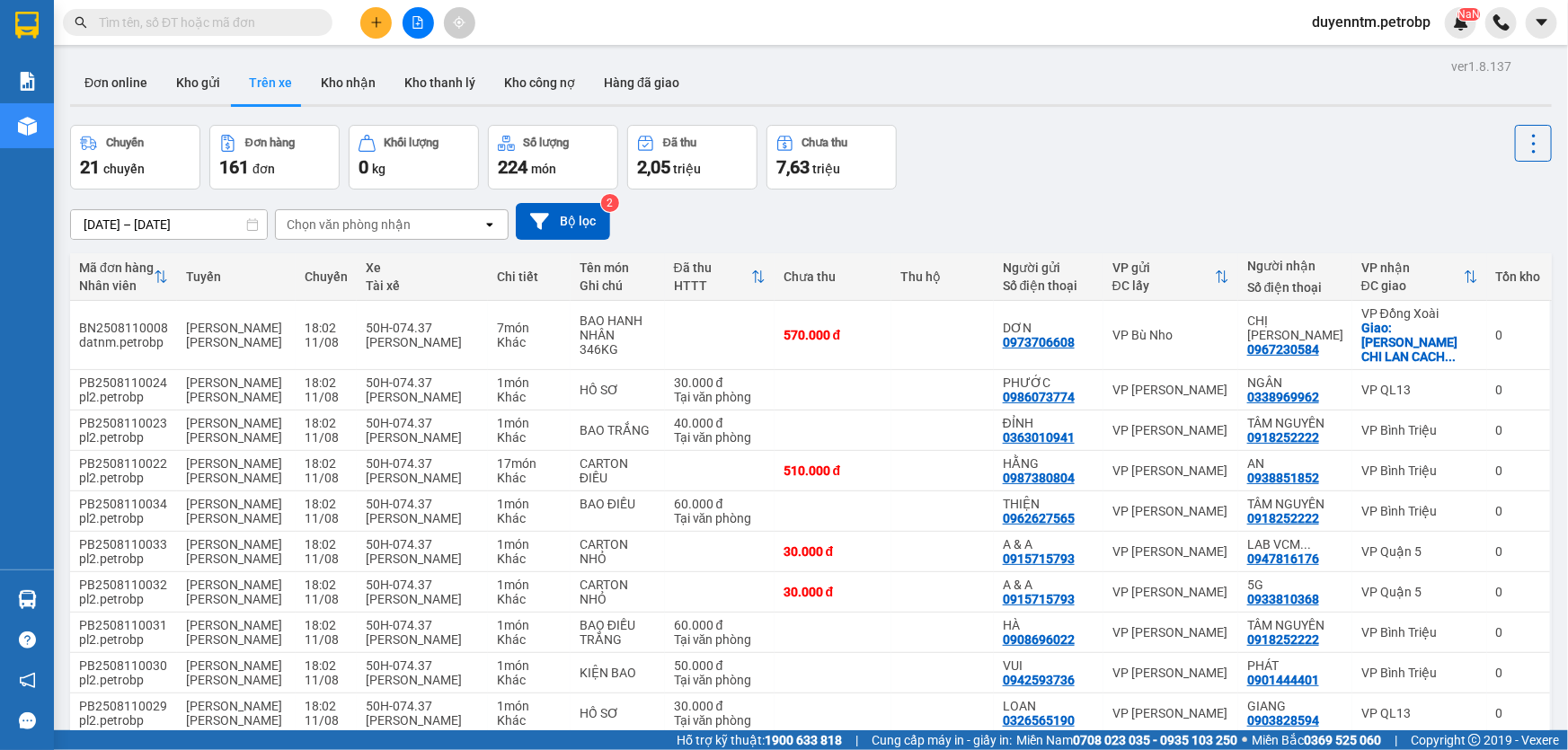
click at [211, 31] on input "text" at bounding box center [205, 23] width 212 height 20
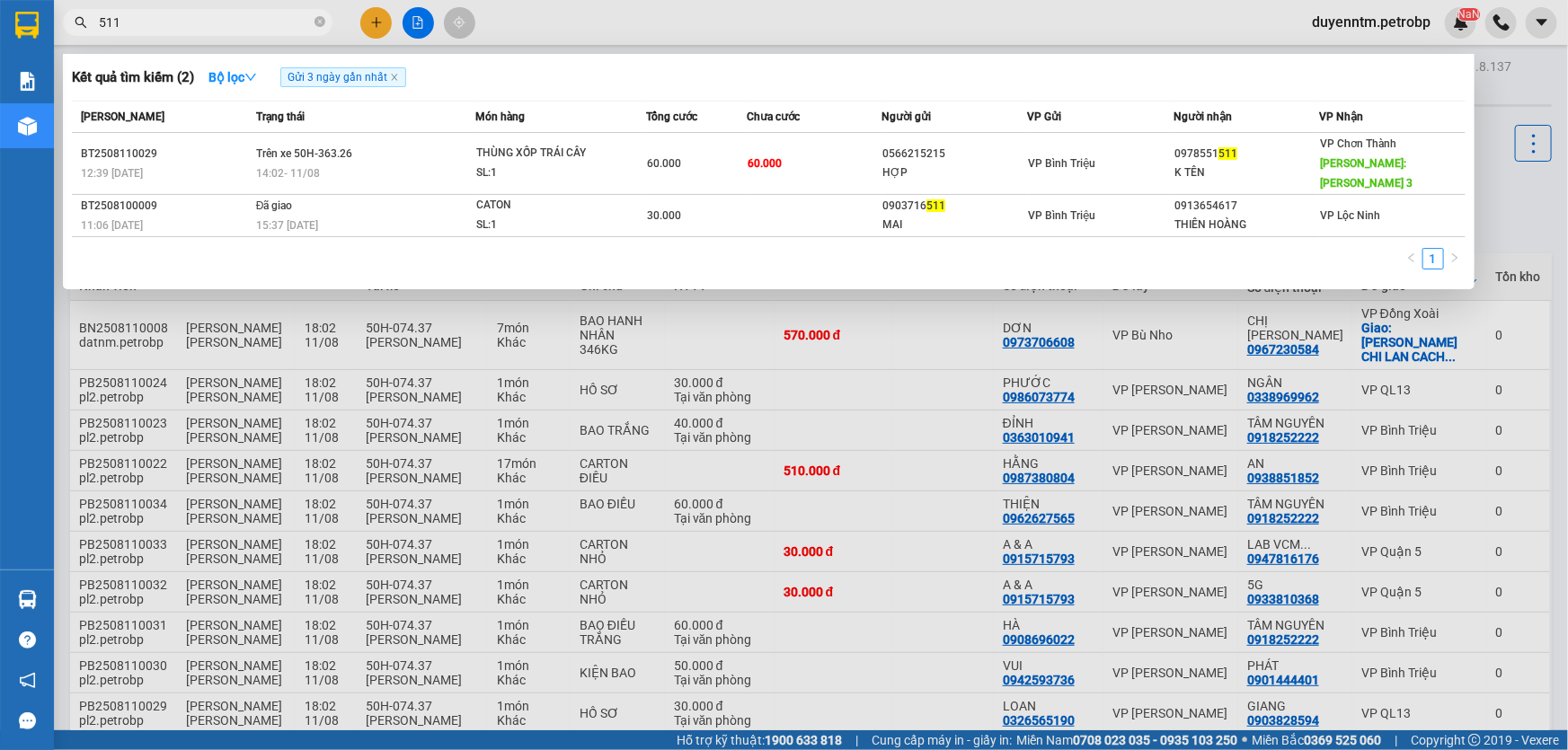
type input "511"
click at [316, 24] on icon "close-circle" at bounding box center [320, 22] width 11 height 11
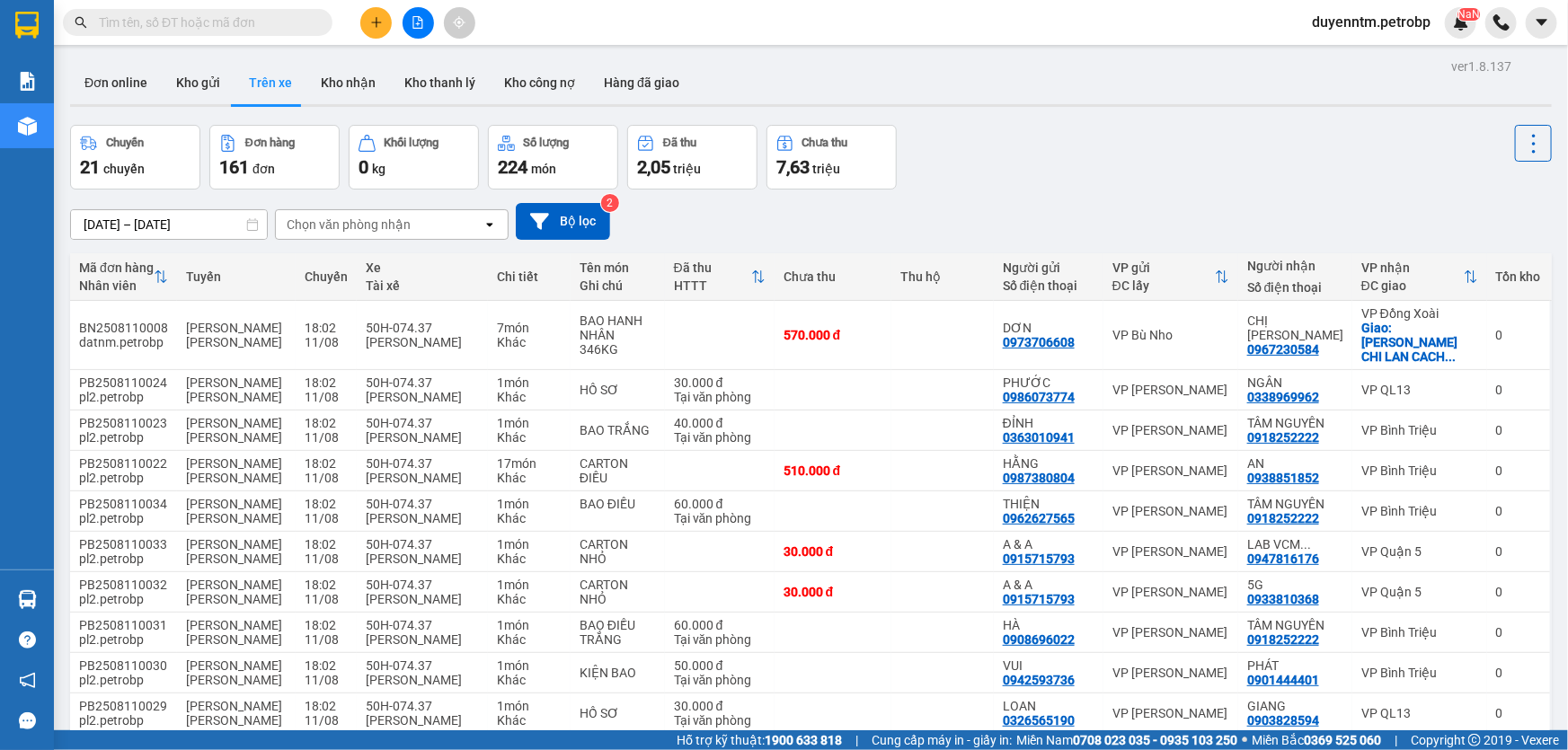
click at [225, 28] on input "text" at bounding box center [205, 23] width 212 height 20
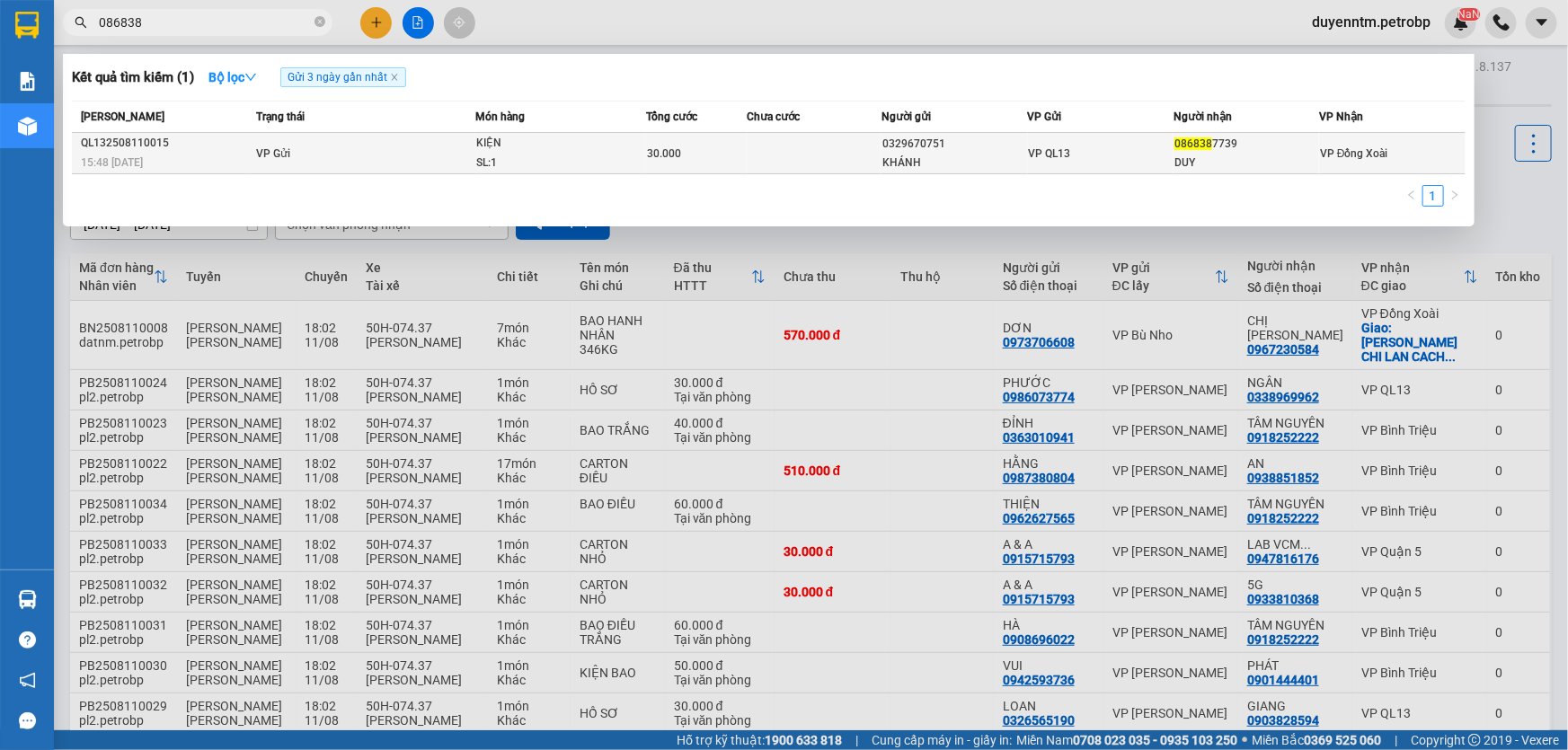
type input "086838"
click at [324, 158] on td "VP Gửi" at bounding box center [364, 154] width 225 height 42
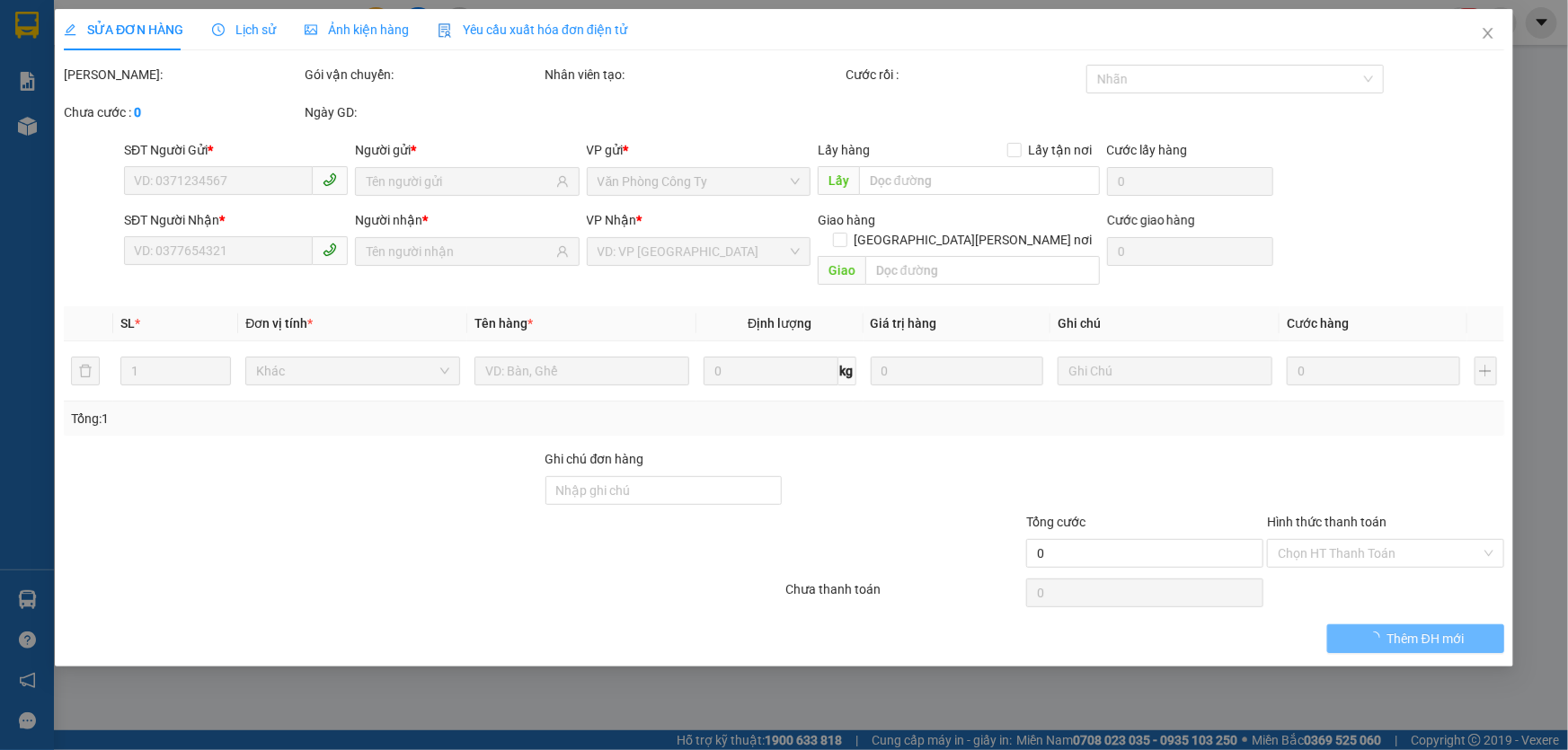
type input "0329670751"
type input "KHÁNH"
type input "0868387739"
type input "DUY"
type input "30.000"
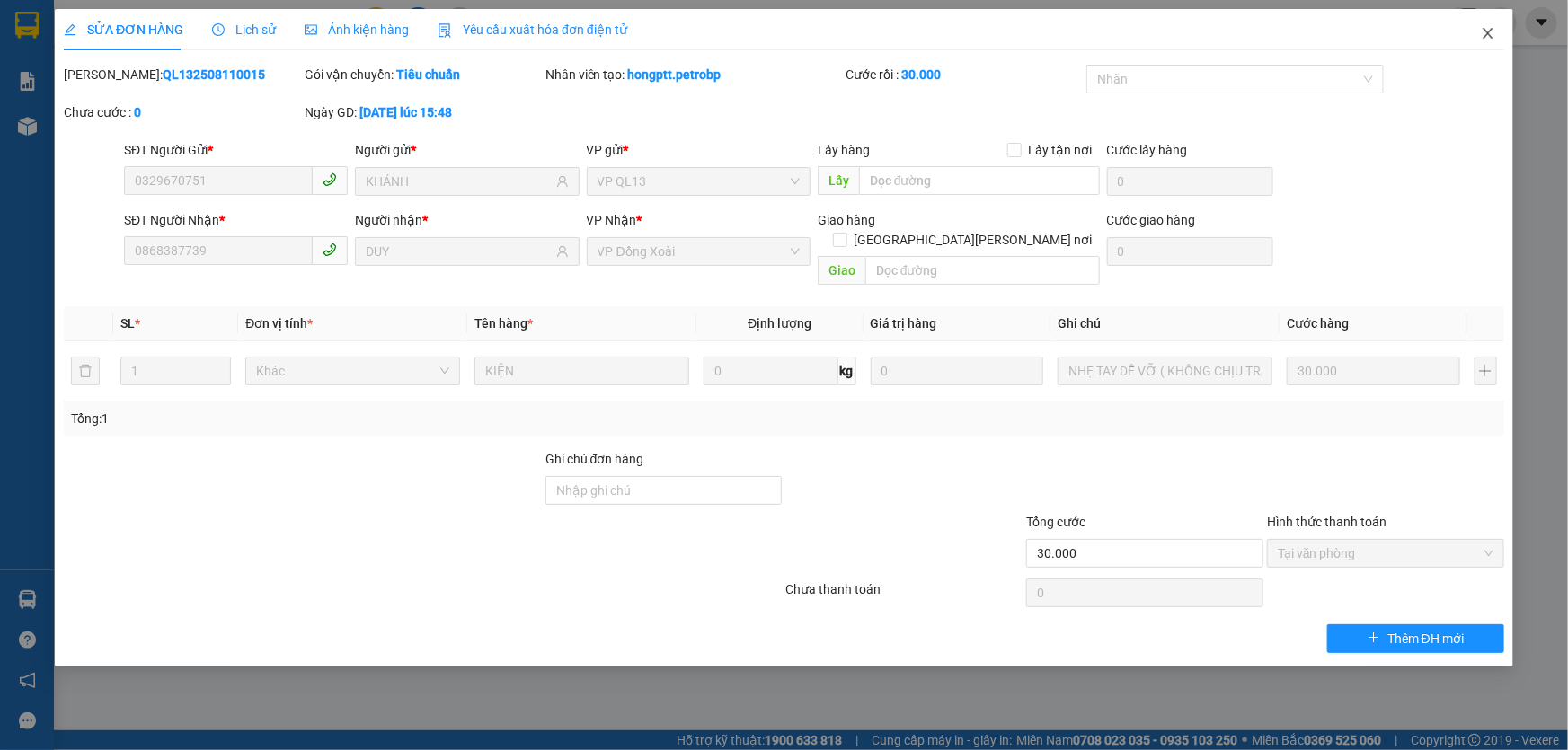
click at [1489, 30] on icon "close" at bounding box center [1488, 34] width 15 height 14
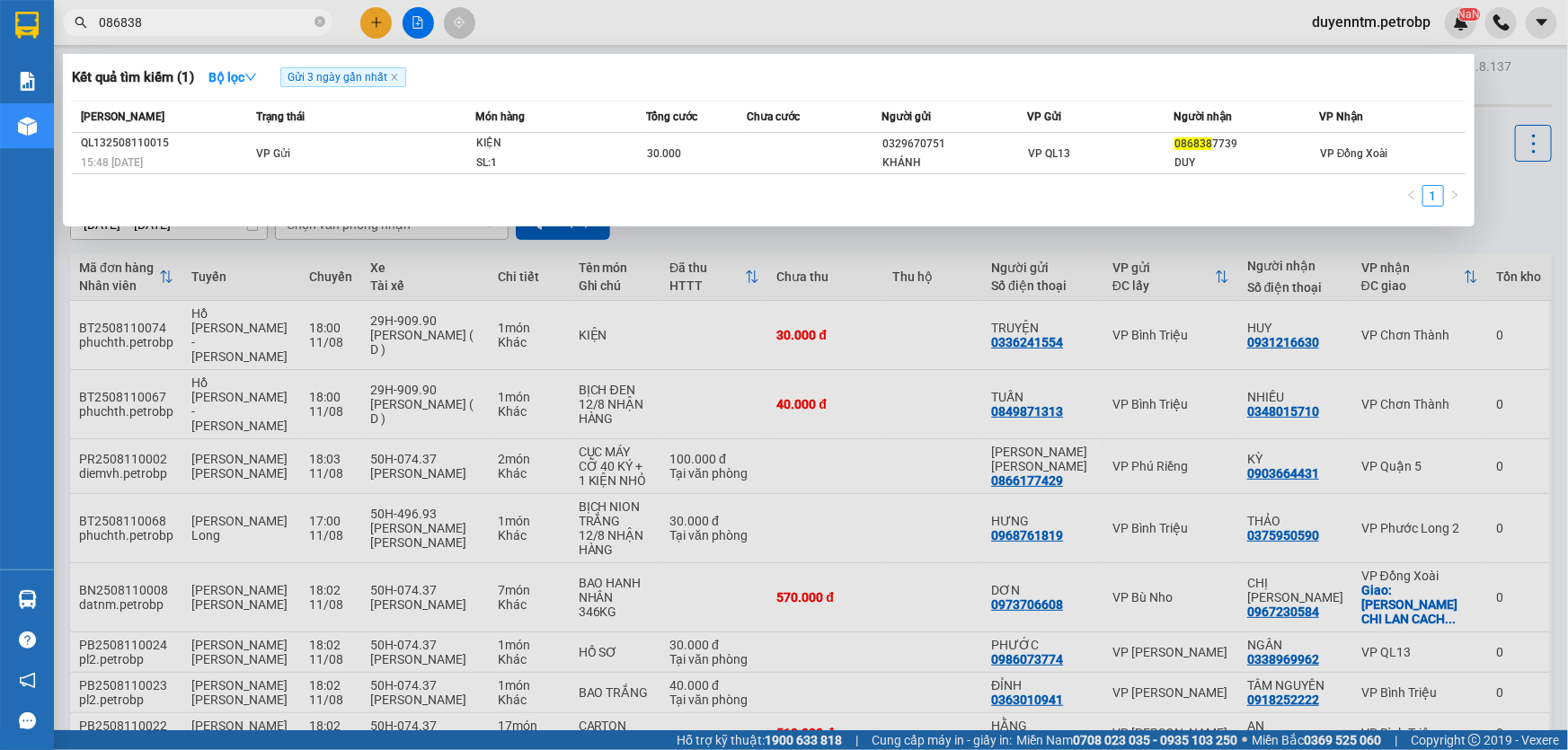
click at [257, 27] on input "086838" at bounding box center [205, 23] width 212 height 20
click at [324, 18] on icon "close-circle" at bounding box center [320, 22] width 11 height 11
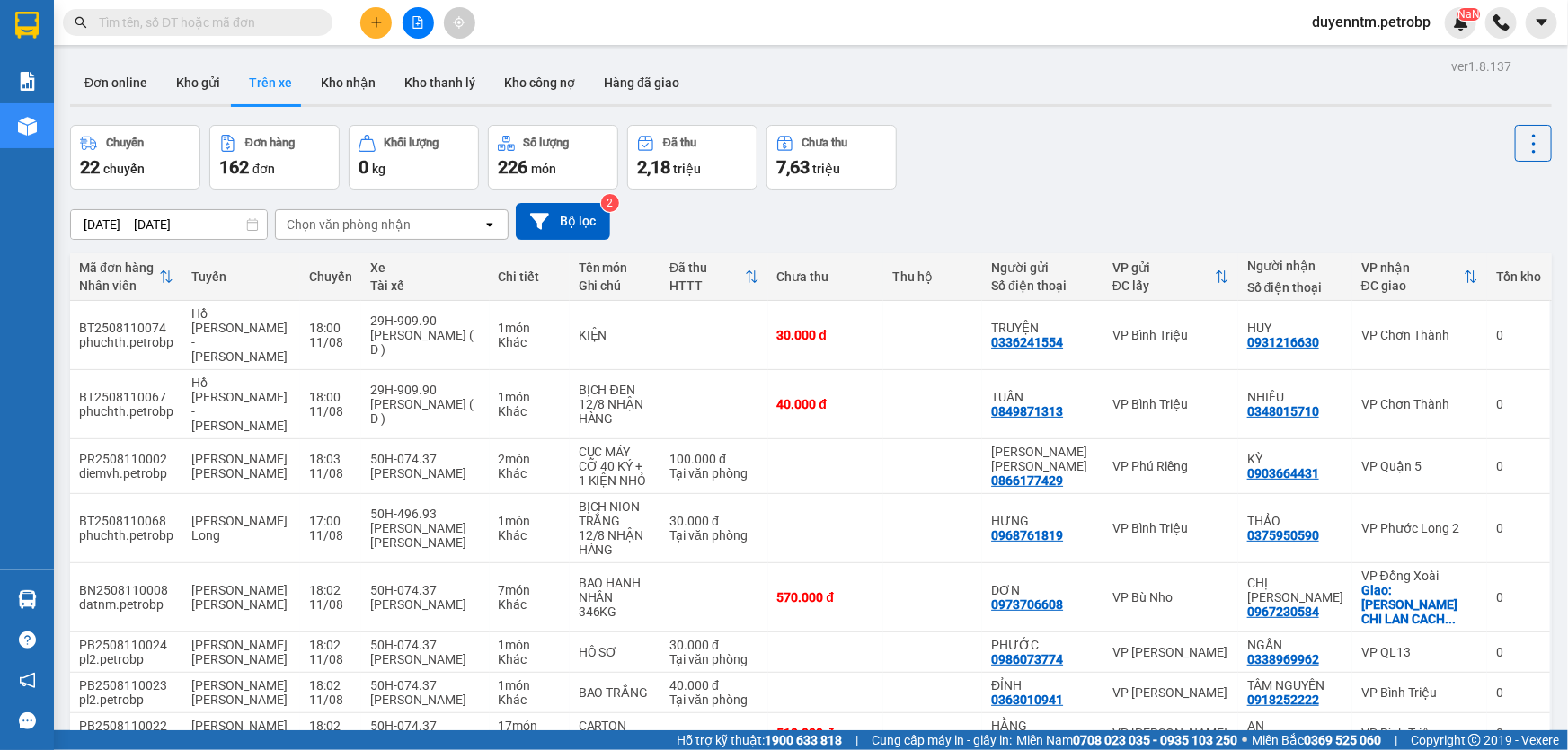
click at [168, 24] on input "text" at bounding box center [205, 23] width 212 height 20
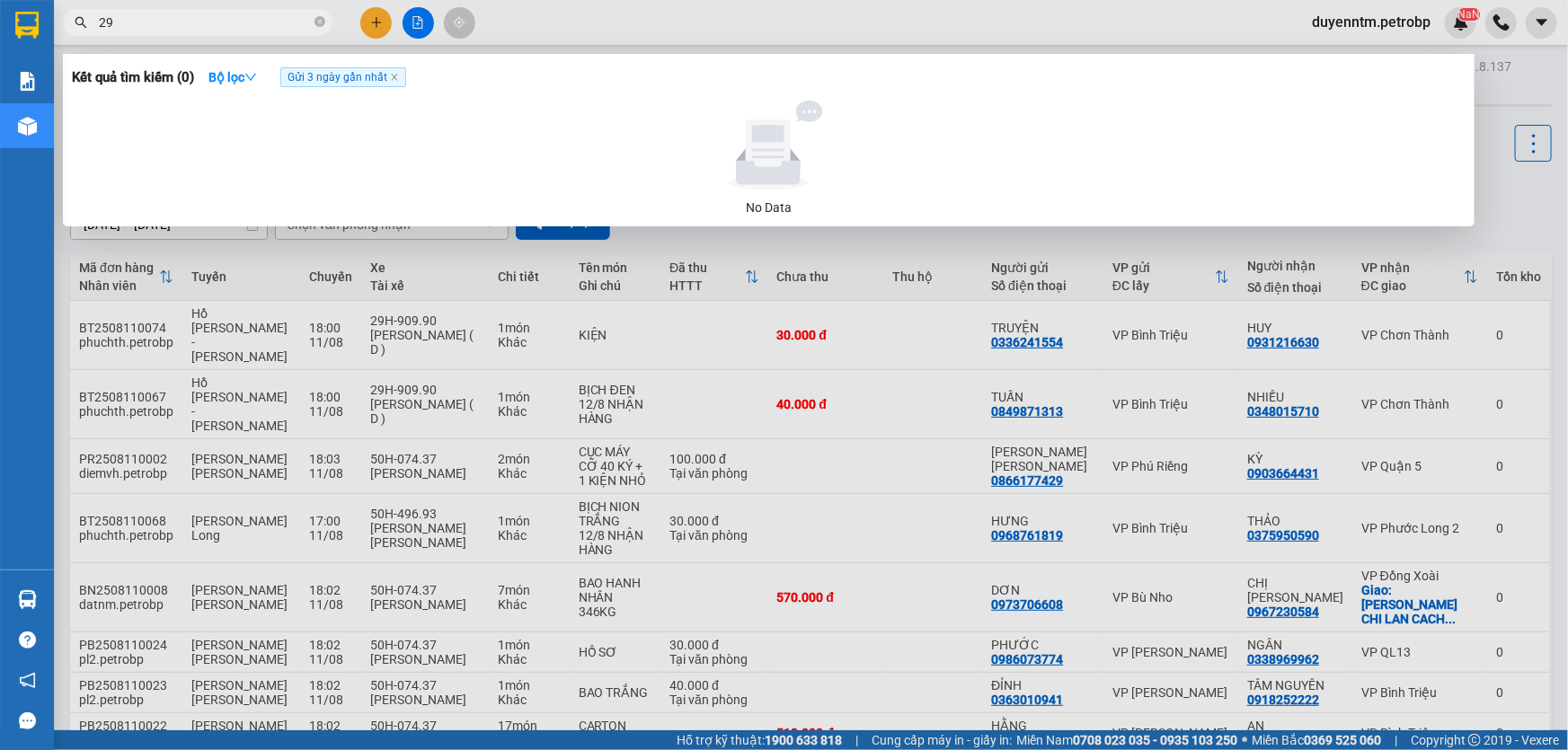
type input "2"
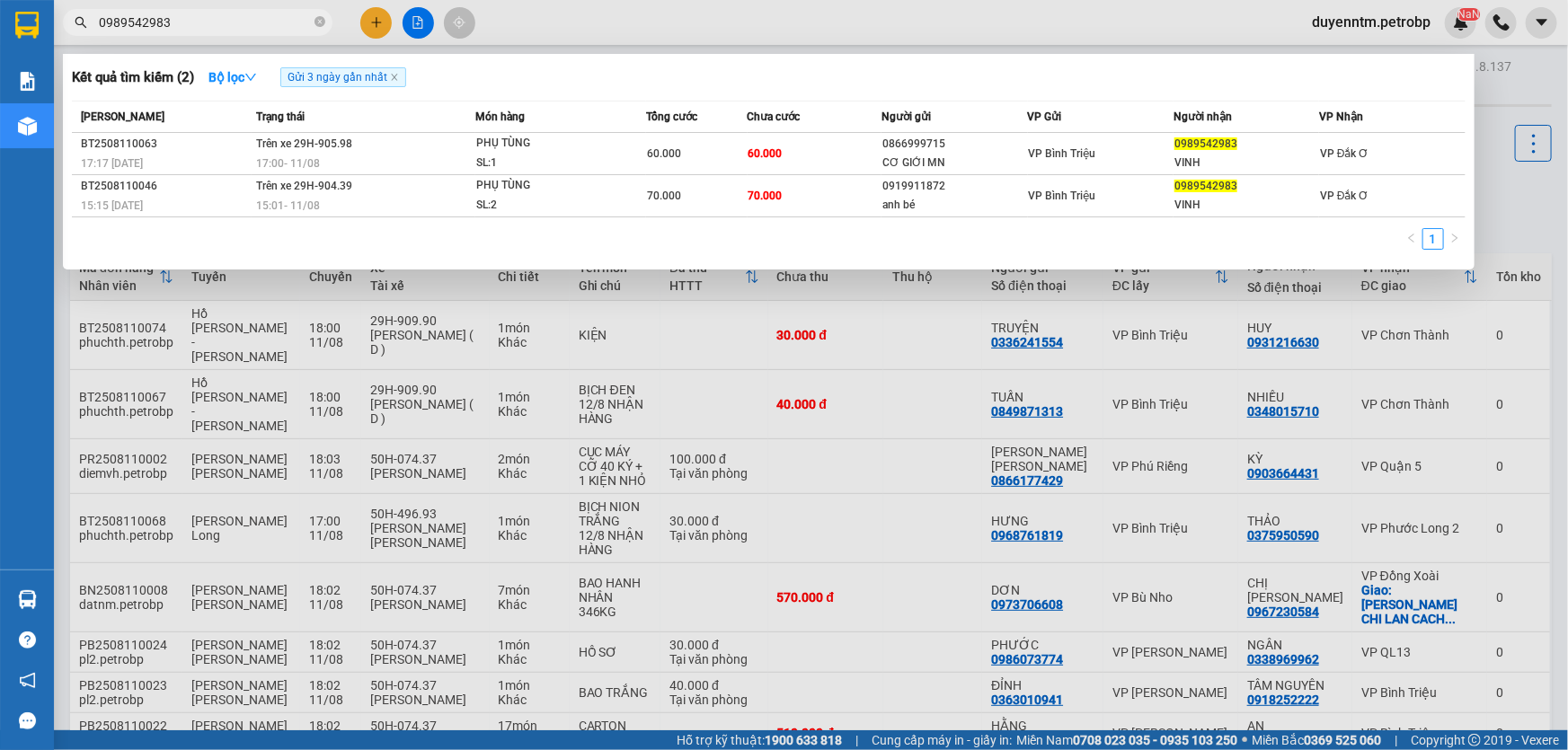
type input "0989542983"
click at [317, 26] on icon "close-circle" at bounding box center [320, 22] width 11 height 11
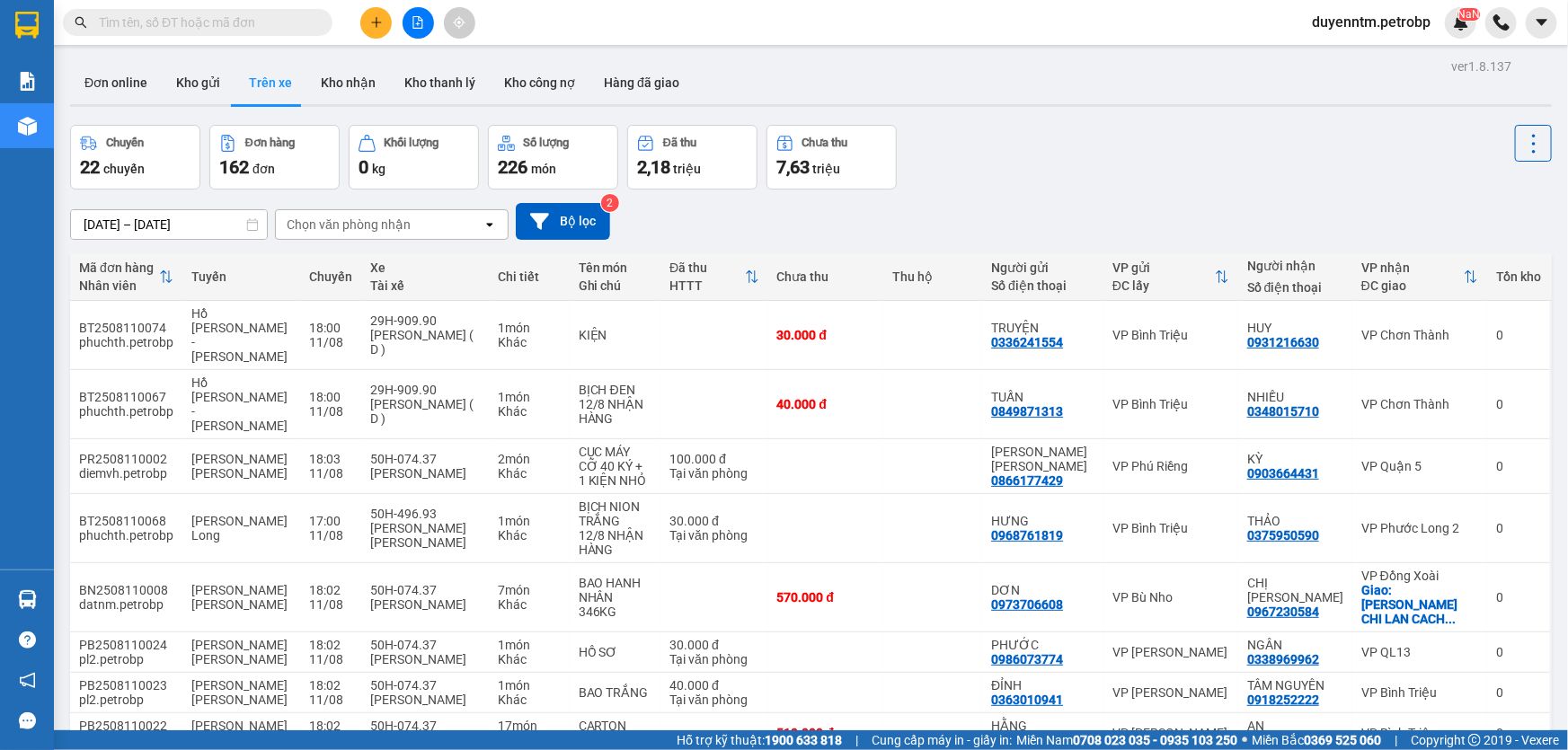
click at [286, 23] on input "text" at bounding box center [205, 23] width 212 height 20
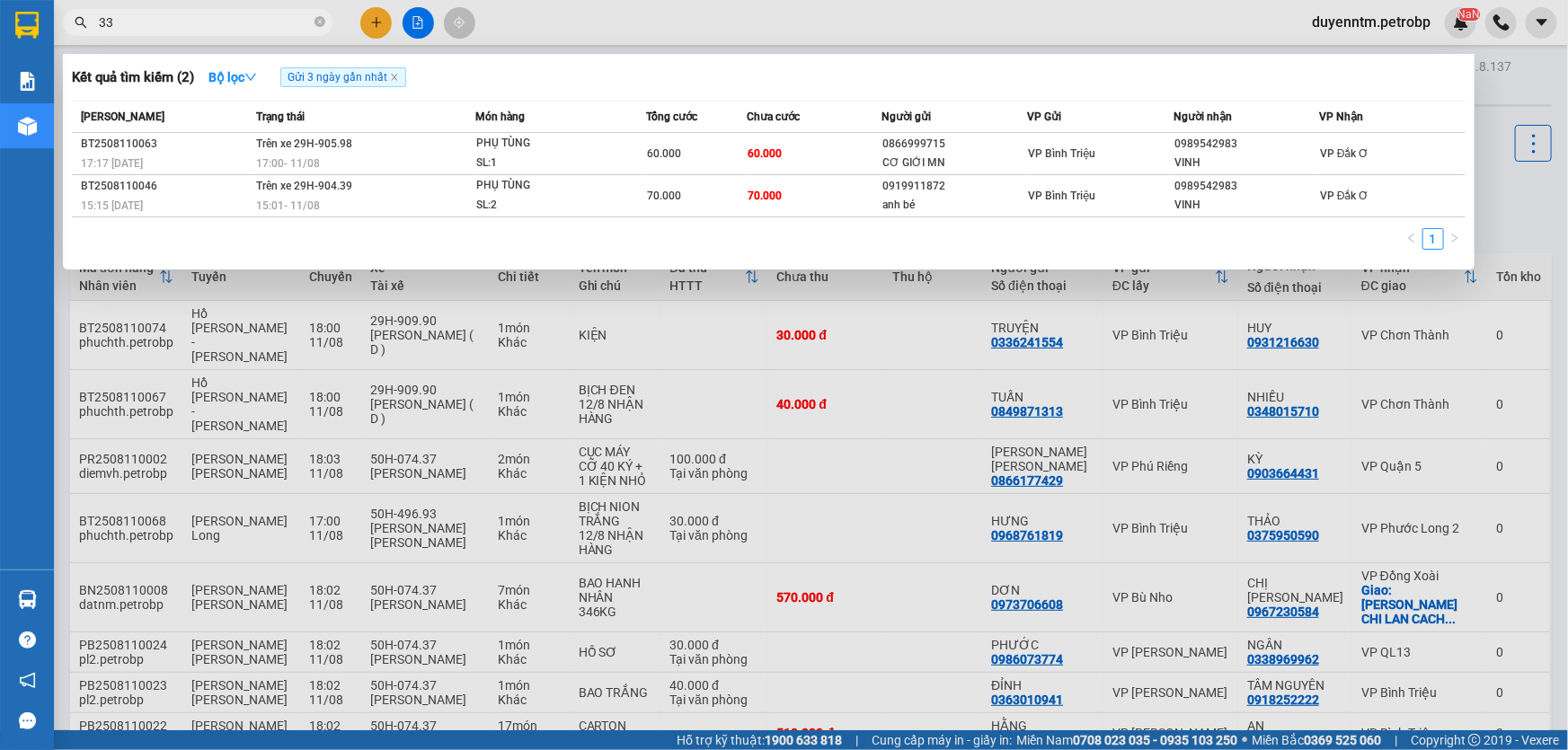
type input "3"
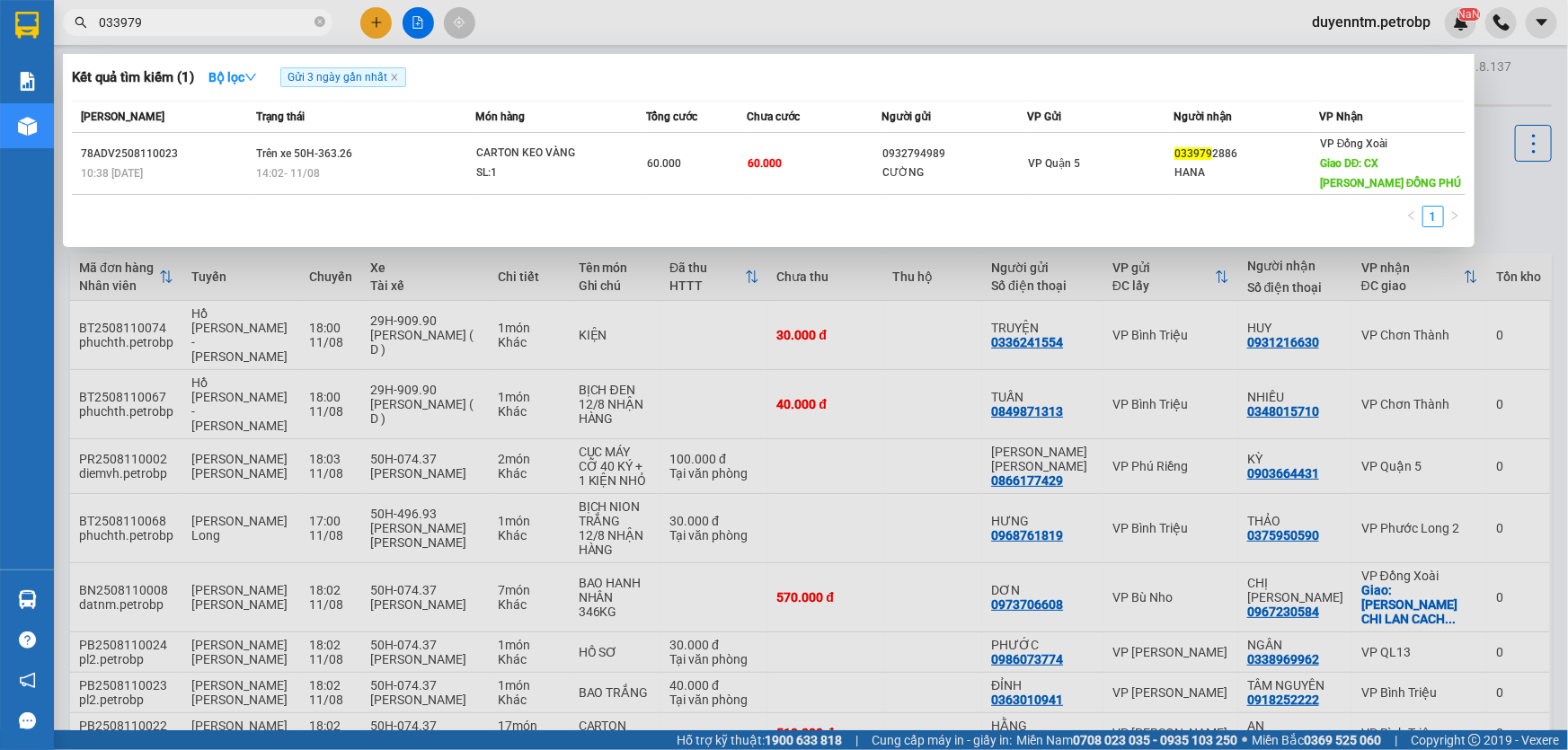
type input "033979"
click at [315, 19] on icon "close-circle" at bounding box center [320, 22] width 11 height 11
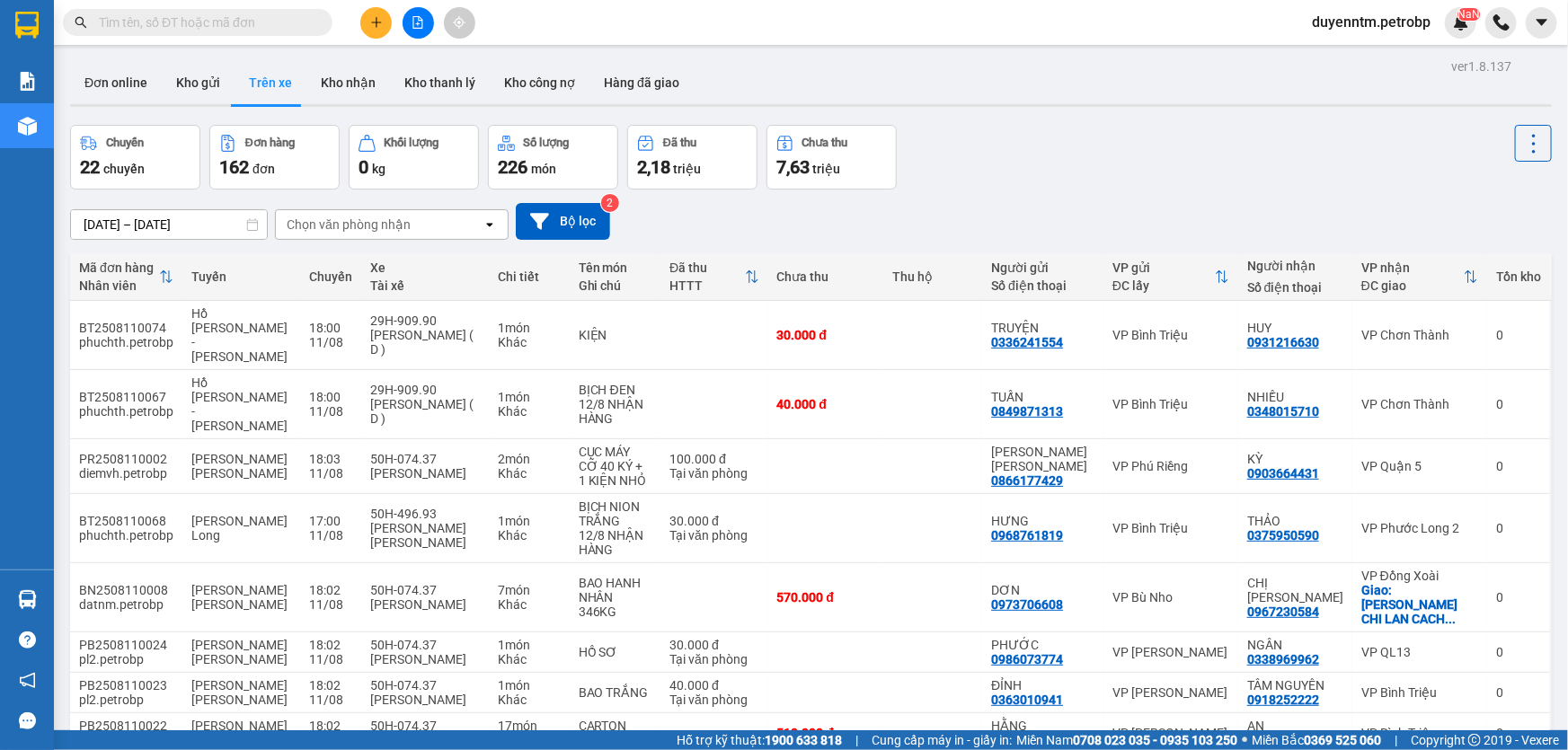
click at [243, 24] on input "text" at bounding box center [205, 23] width 212 height 20
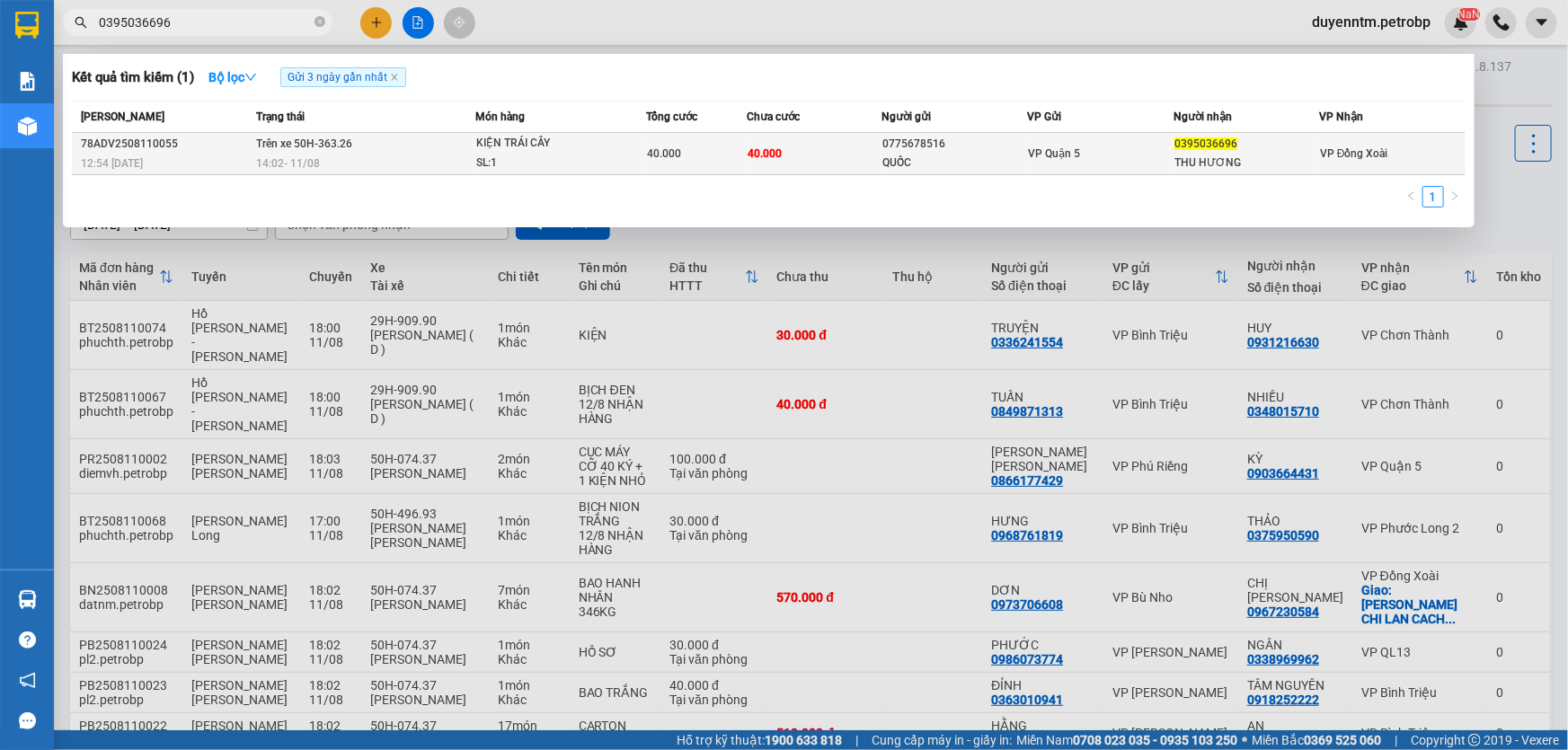
type input "0395036696"
click at [1209, 161] on div "THU HƯƠNG" at bounding box center [1246, 163] width 144 height 19
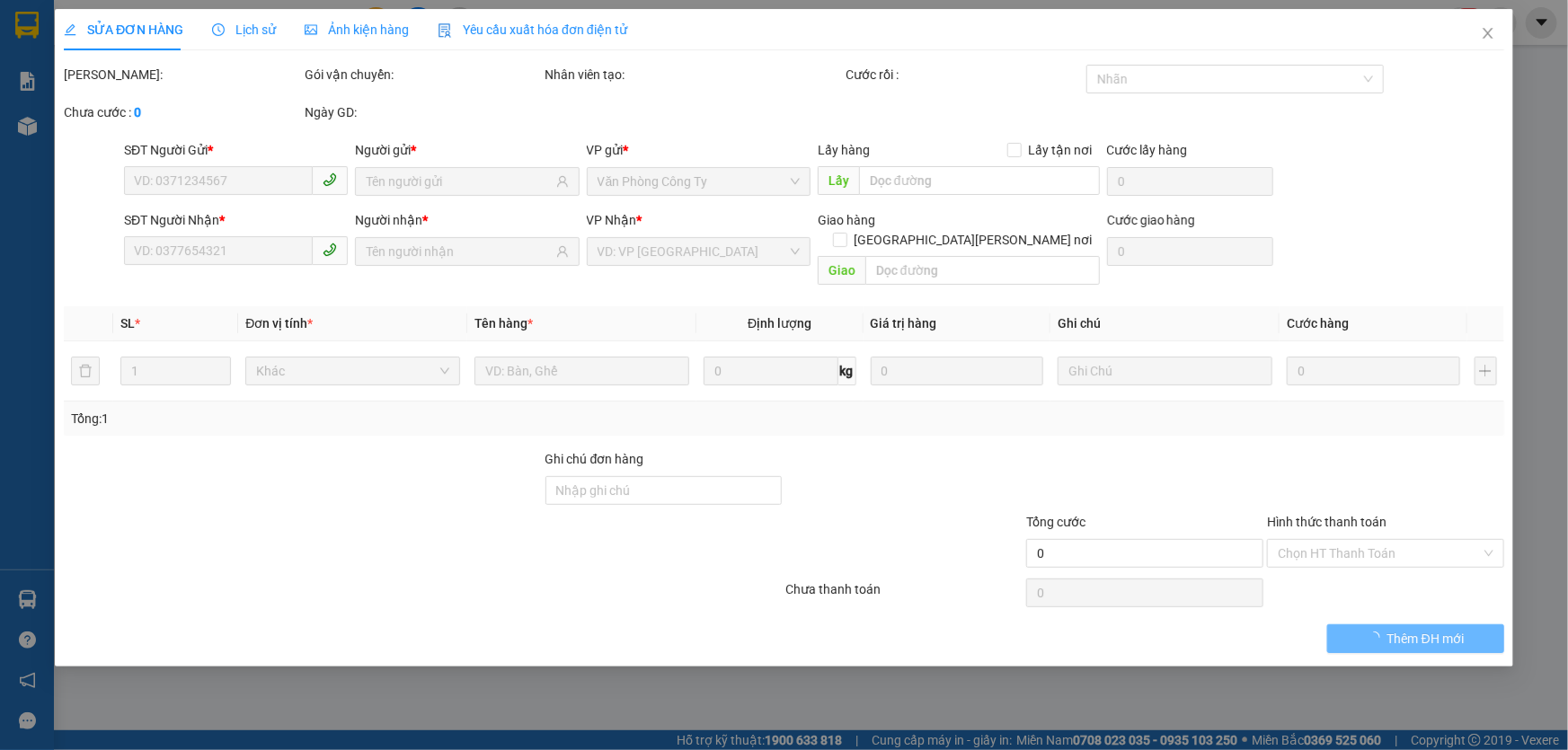
type input "0775678516"
type input "QUỐC"
type input "0395036696"
type input "THU HƯƠNG"
type input "40.000"
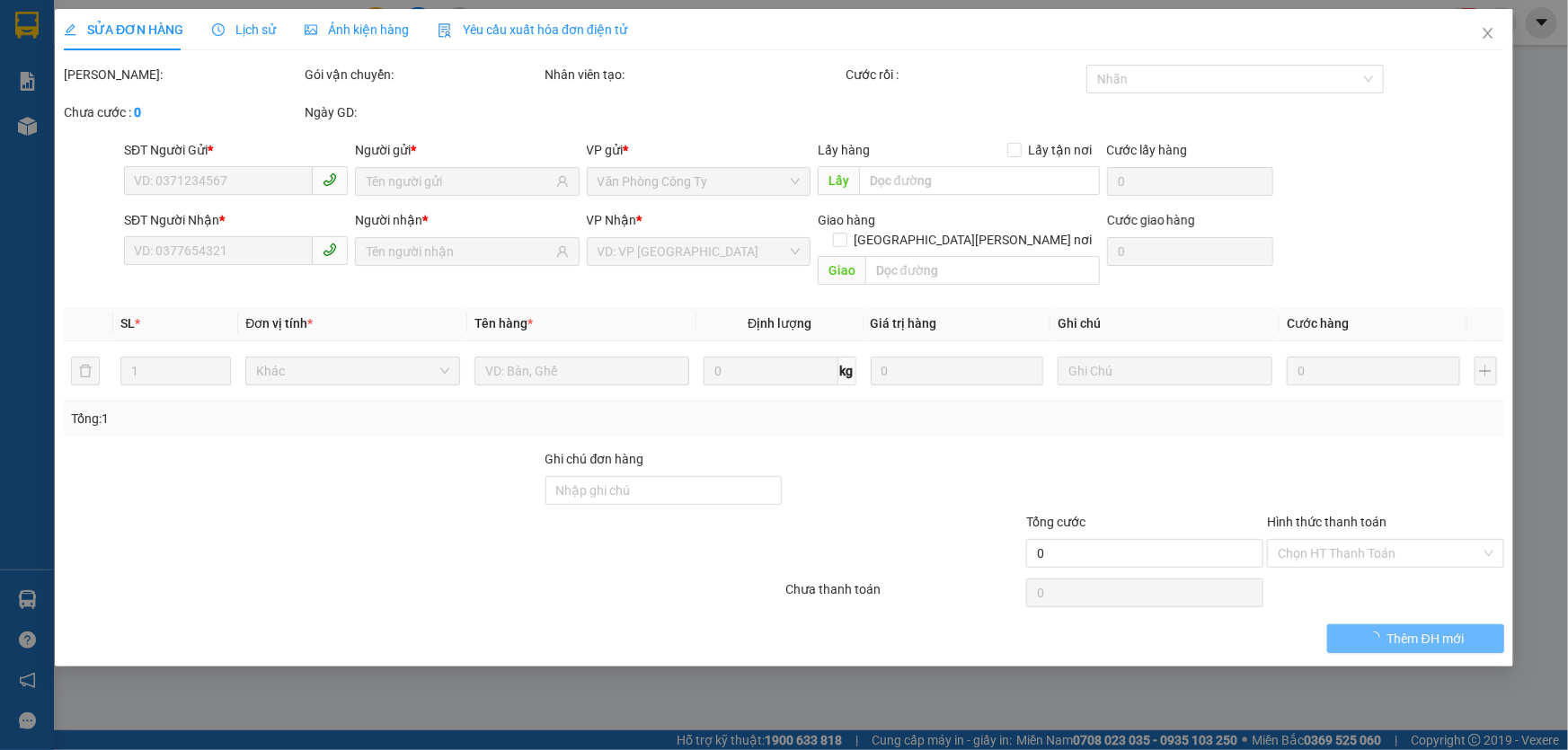
type input "40.000"
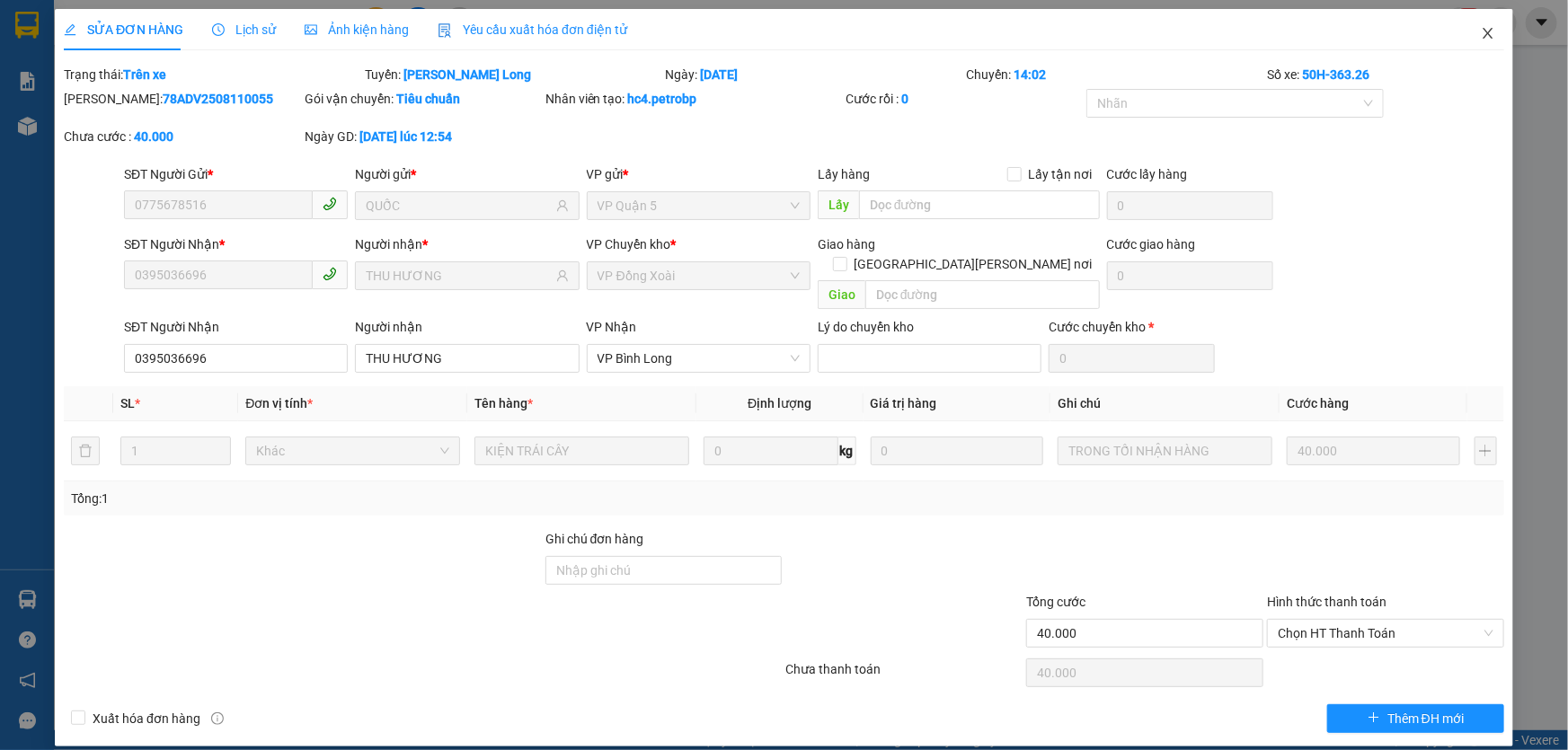
click at [1492, 36] on icon "close" at bounding box center [1488, 34] width 15 height 14
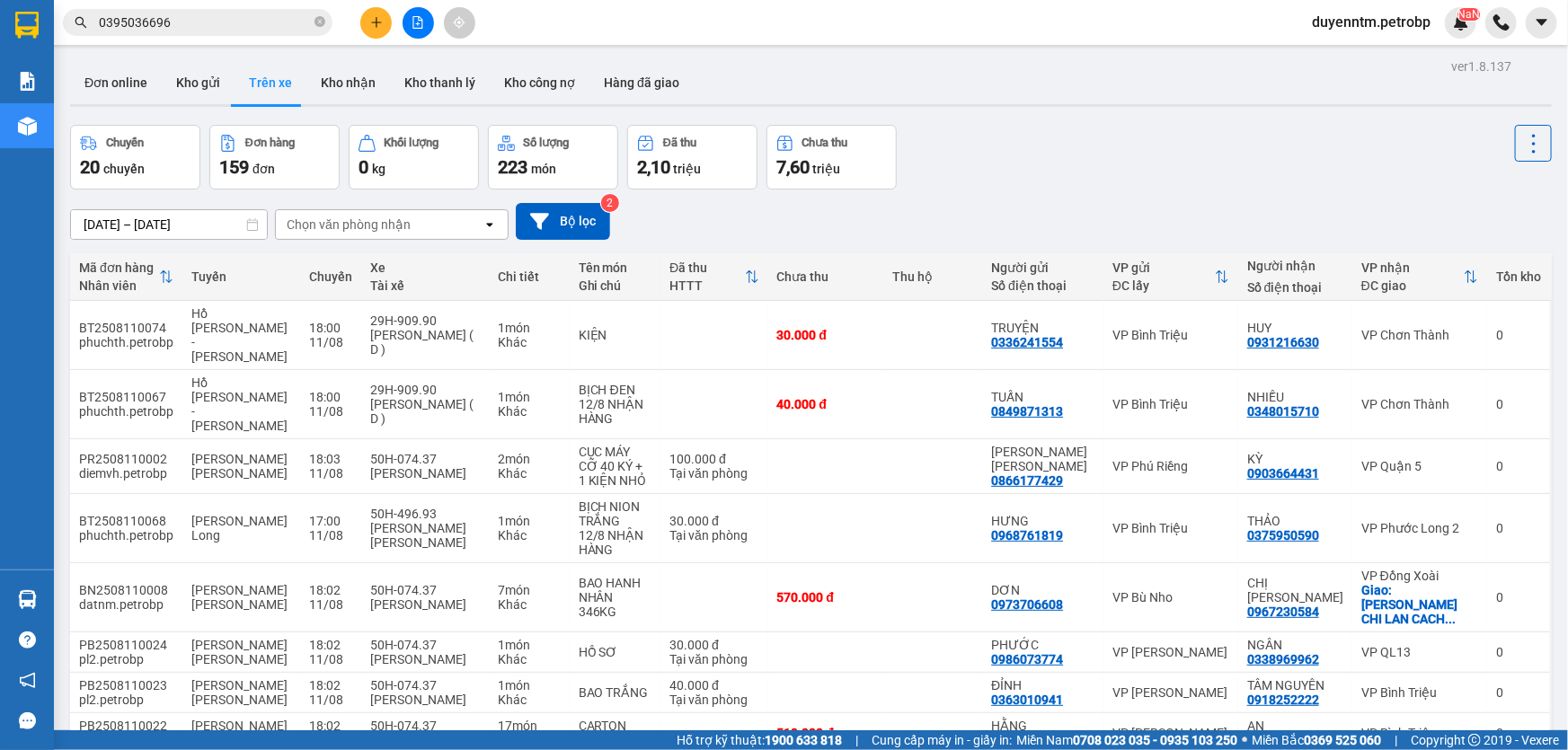
click at [201, 23] on input "0395036696" at bounding box center [205, 23] width 212 height 20
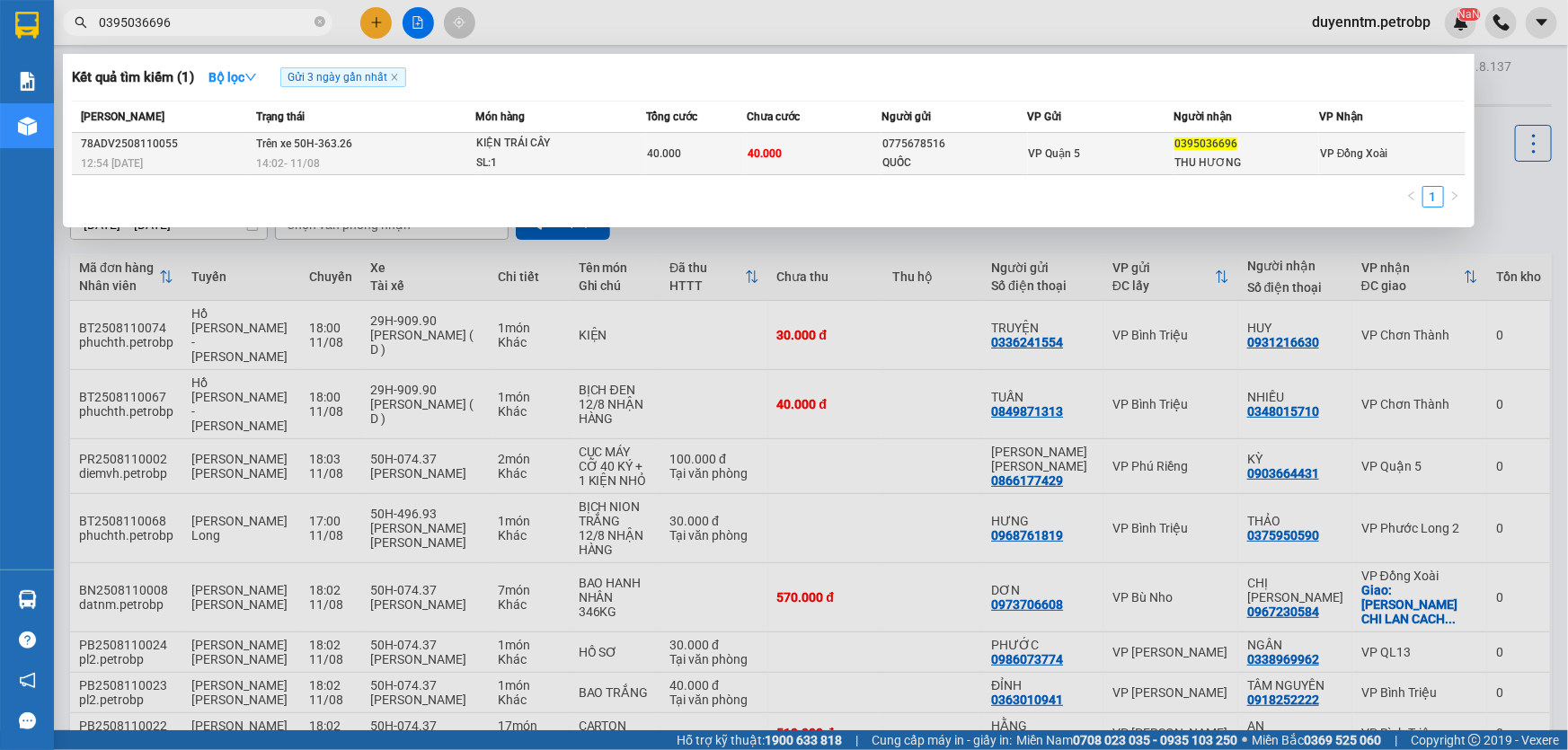
click at [610, 162] on div "SL: 1" at bounding box center [544, 164] width 135 height 20
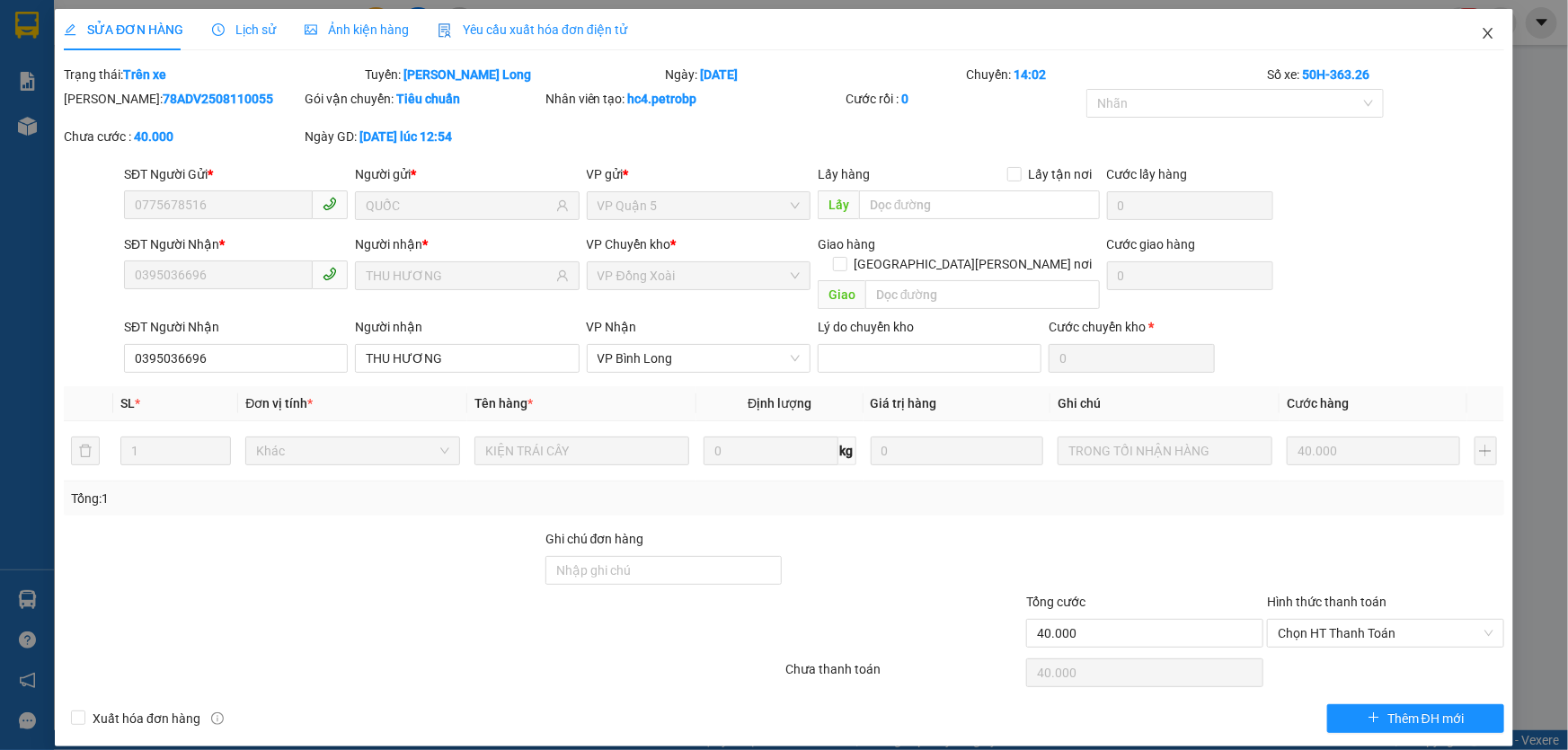
click at [1486, 31] on icon "close" at bounding box center [1487, 34] width 10 height 11
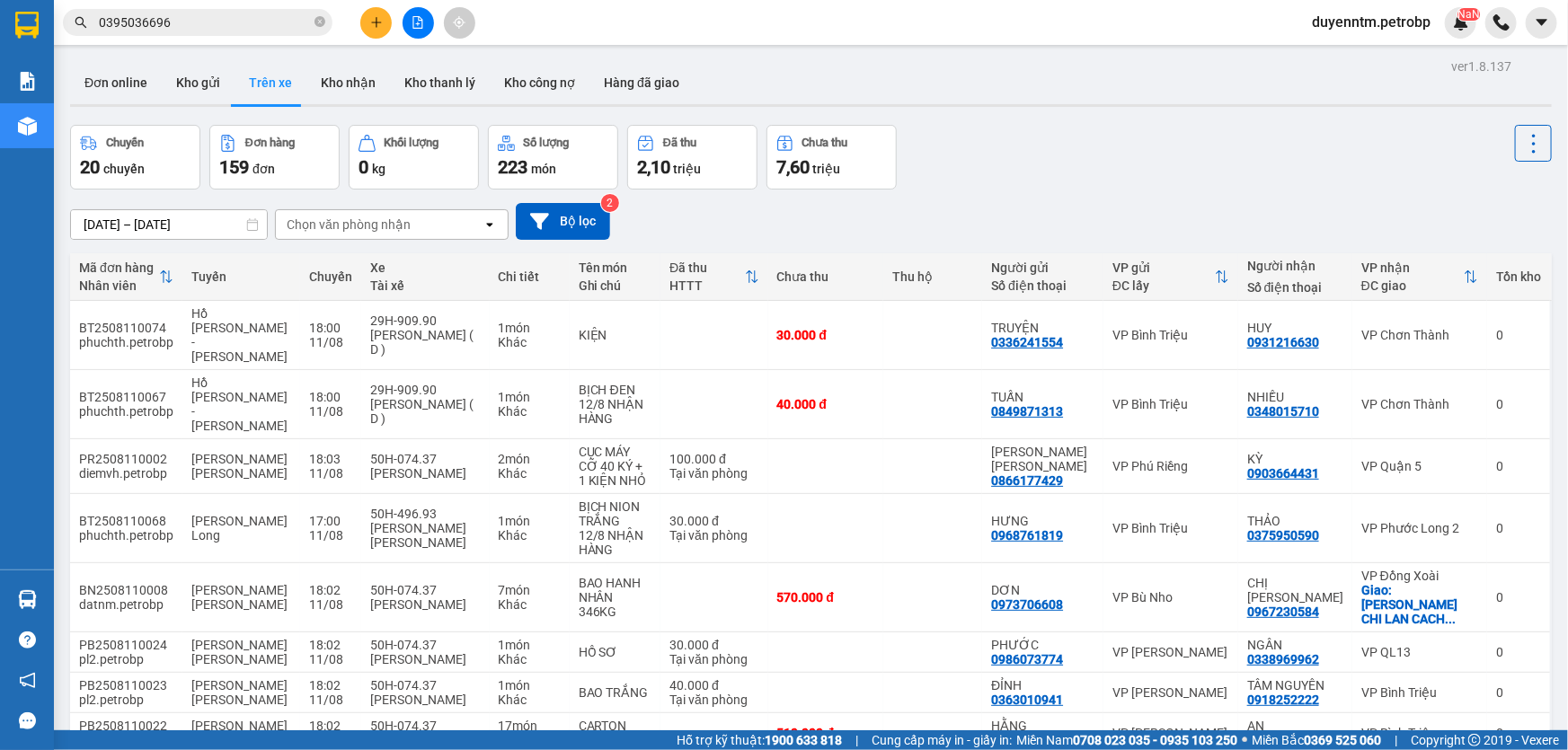
click at [169, 18] on input "0395036696" at bounding box center [205, 23] width 212 height 20
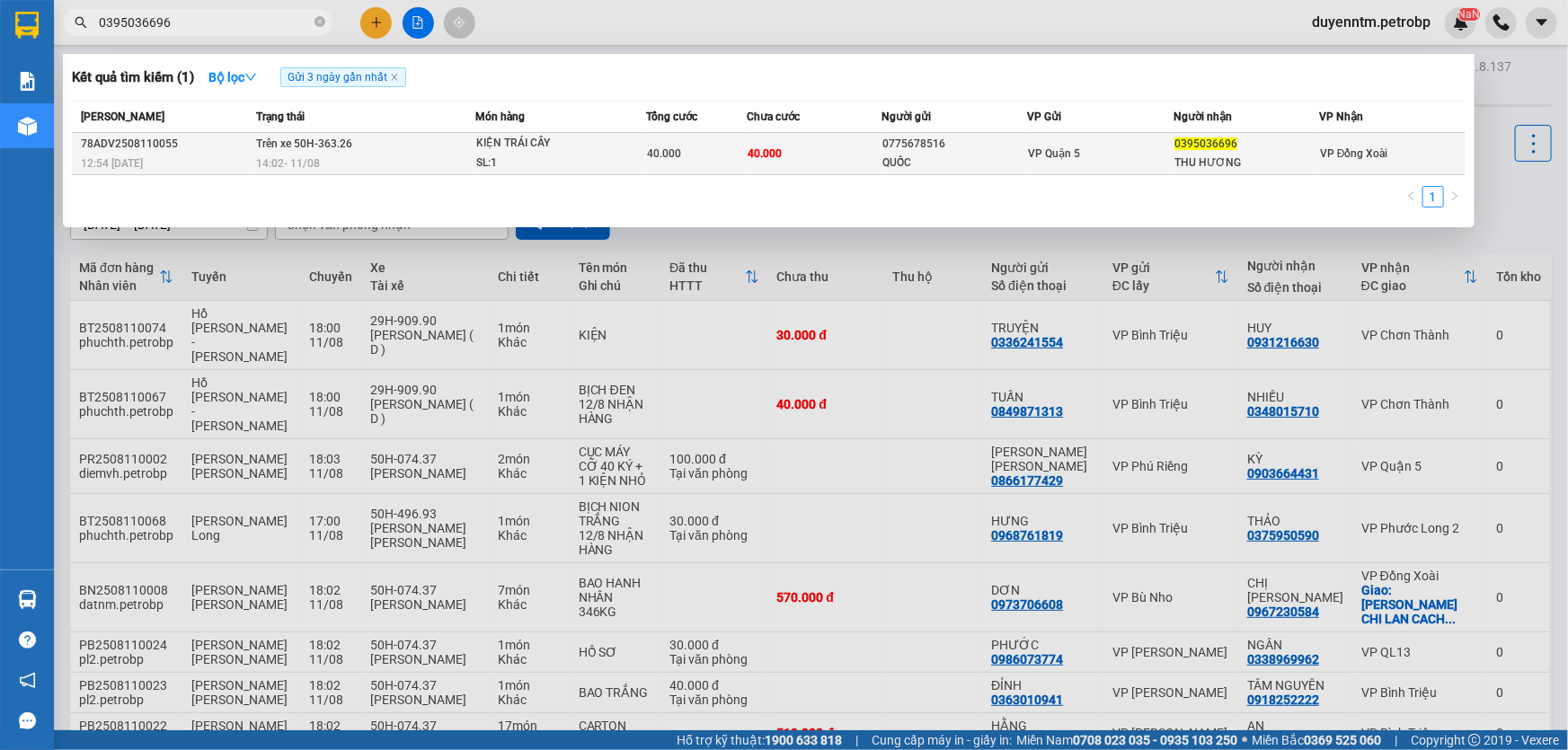
click at [792, 157] on td "40.000" at bounding box center [815, 154] width 135 height 43
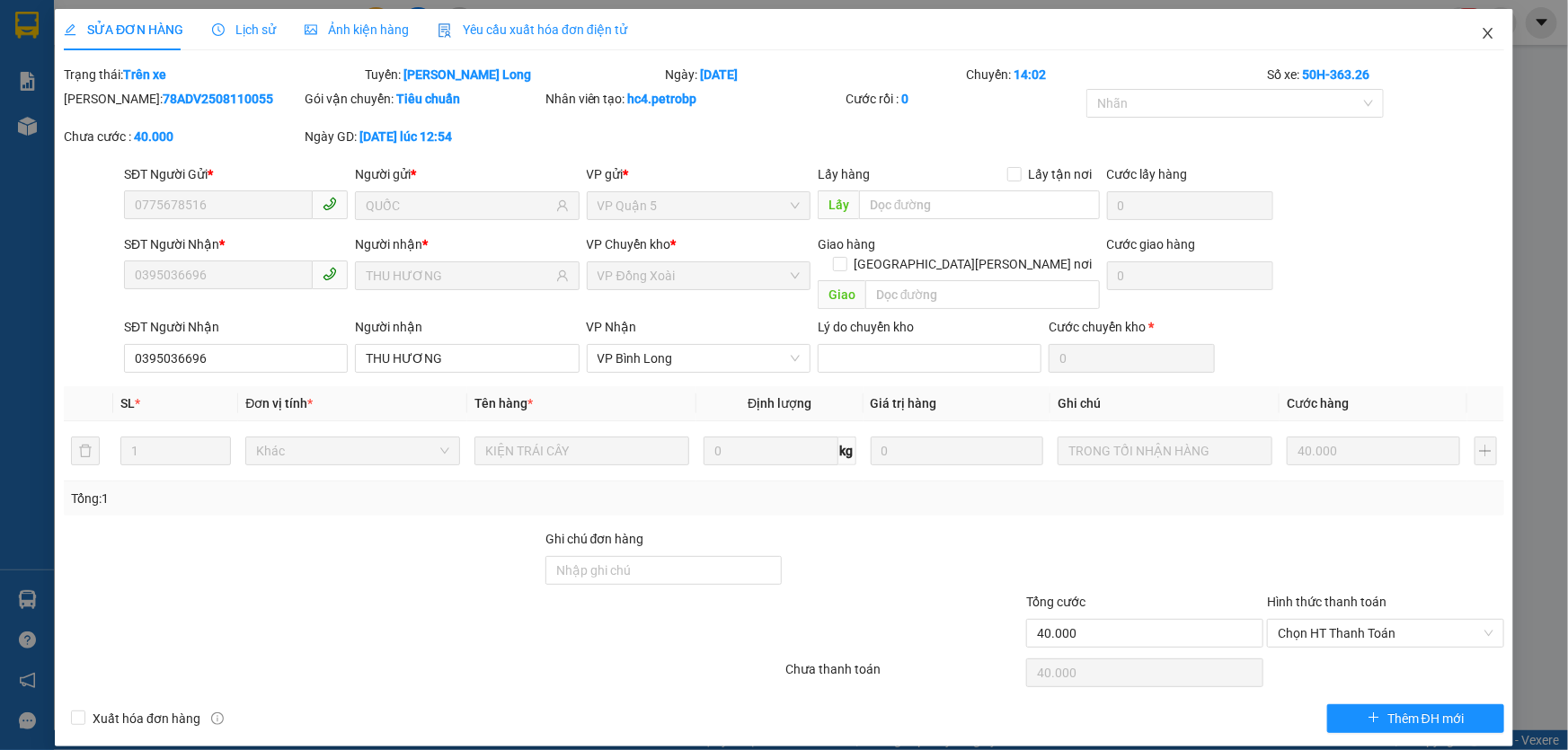
click at [1494, 39] on icon "close" at bounding box center [1488, 34] width 15 height 14
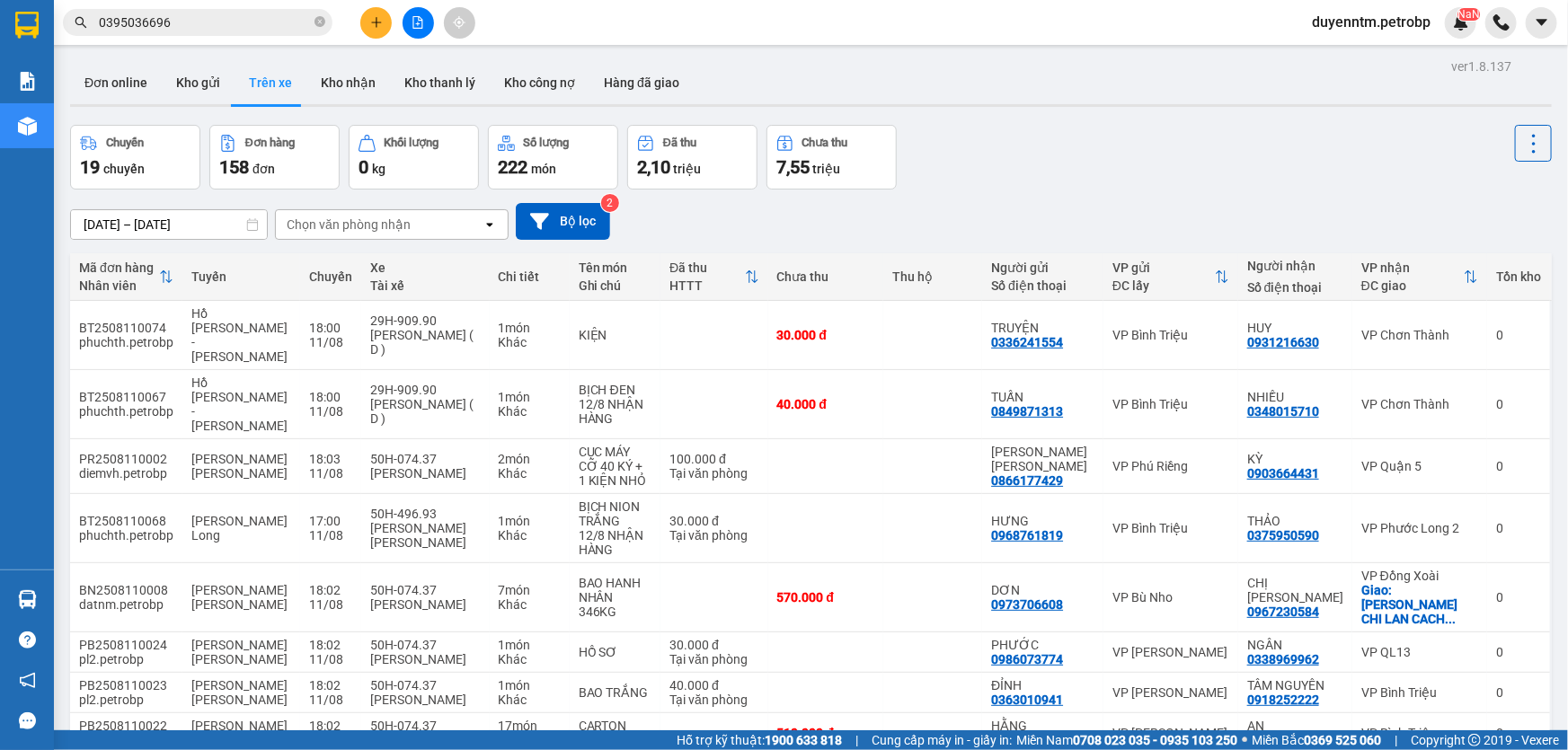
click at [207, 14] on input "0395036696" at bounding box center [205, 23] width 212 height 20
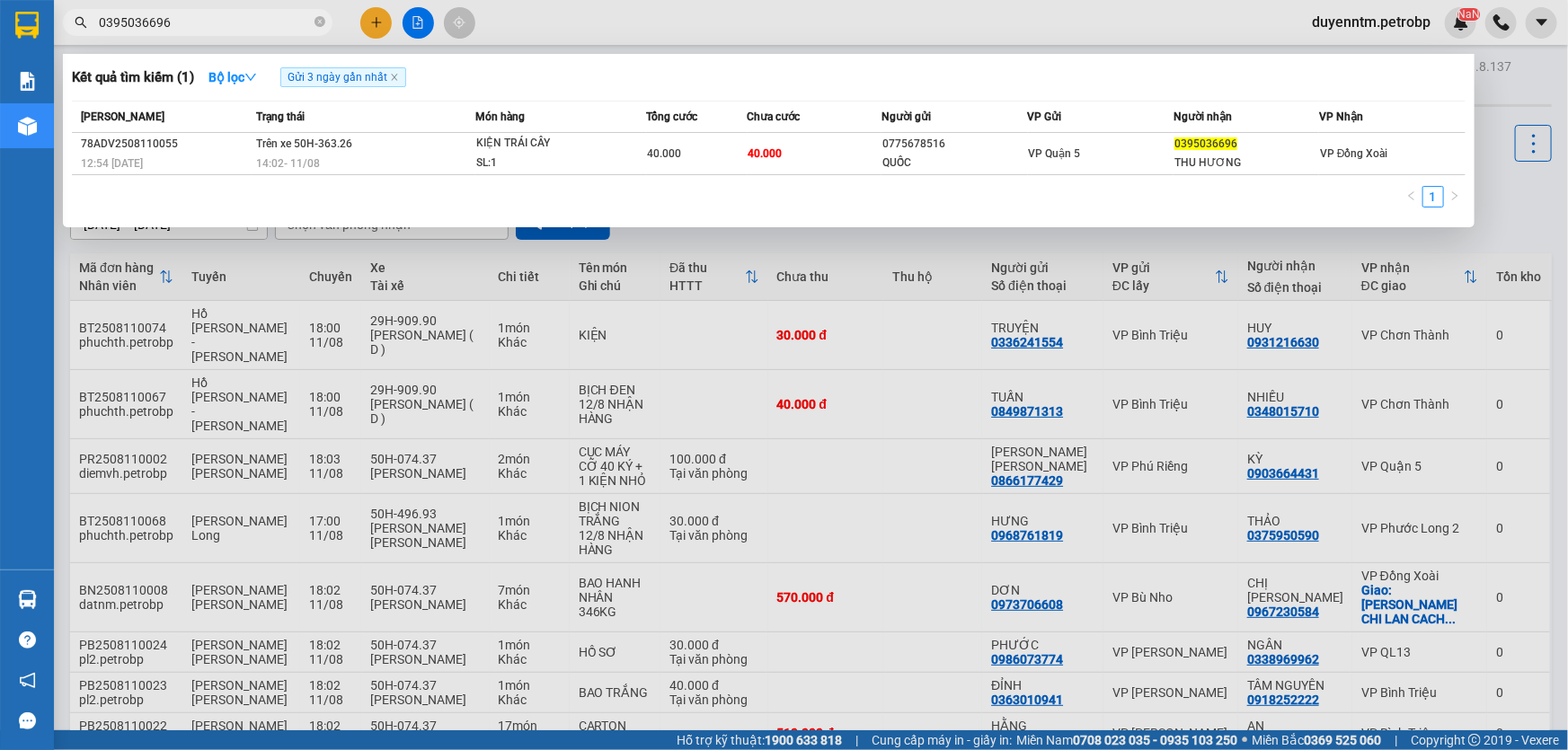
click at [207, 14] on input "0395036696" at bounding box center [205, 23] width 212 height 20
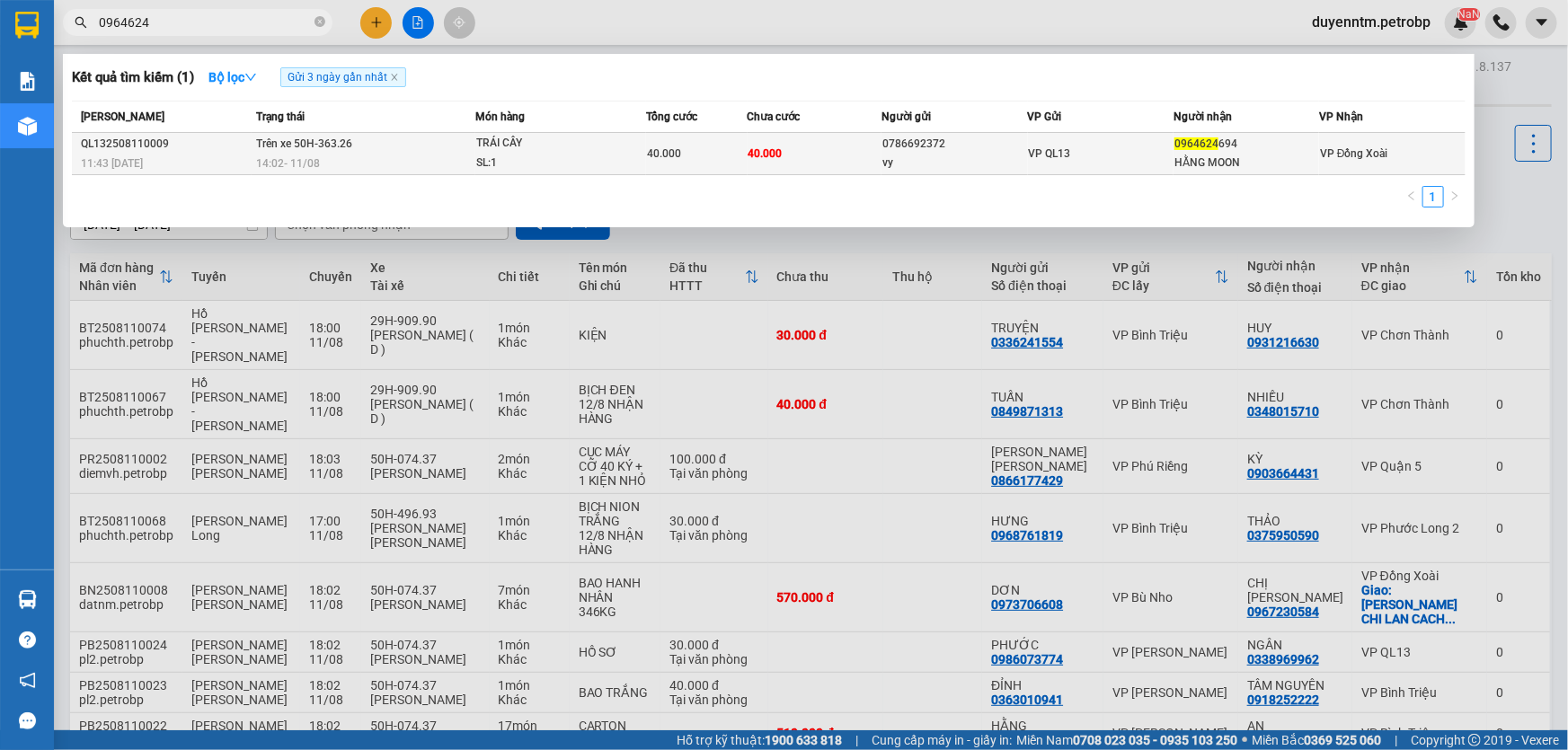
type input "0964624"
click at [973, 164] on div "vy" at bounding box center [954, 163] width 144 height 19
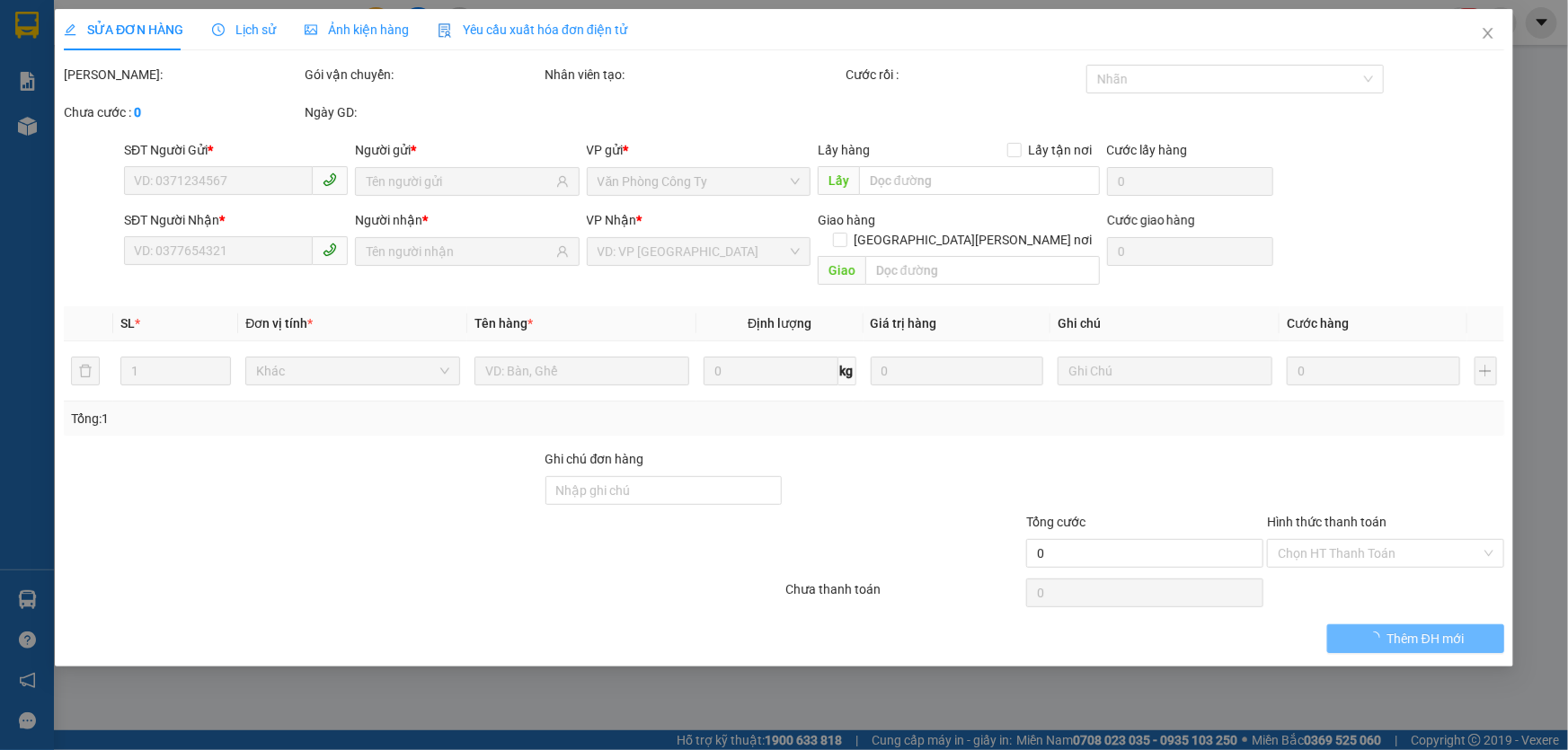
type input "0786692372"
type input "vy"
type input "0964624694"
type input "HẰNG MOON"
type input "40.000"
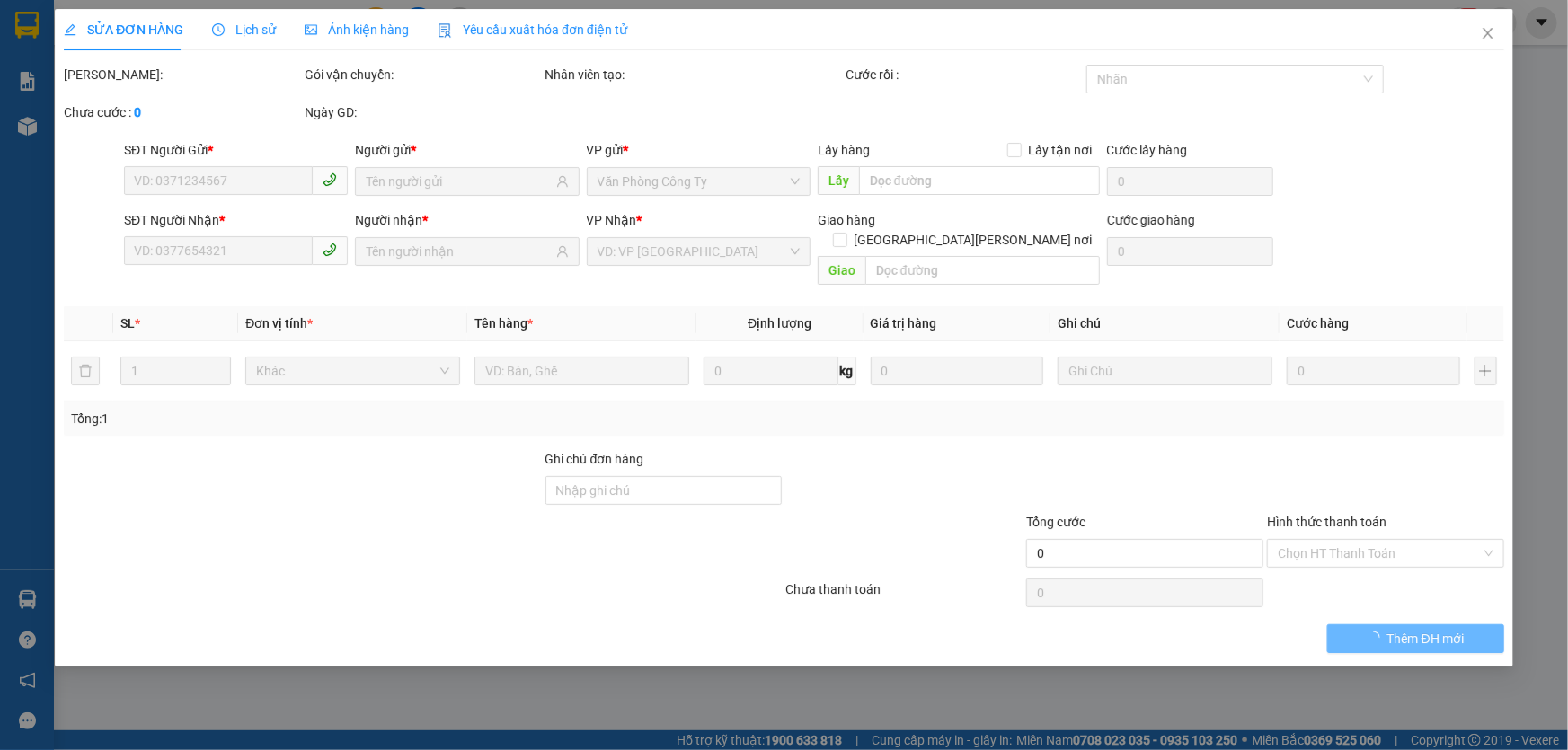
type input "40.000"
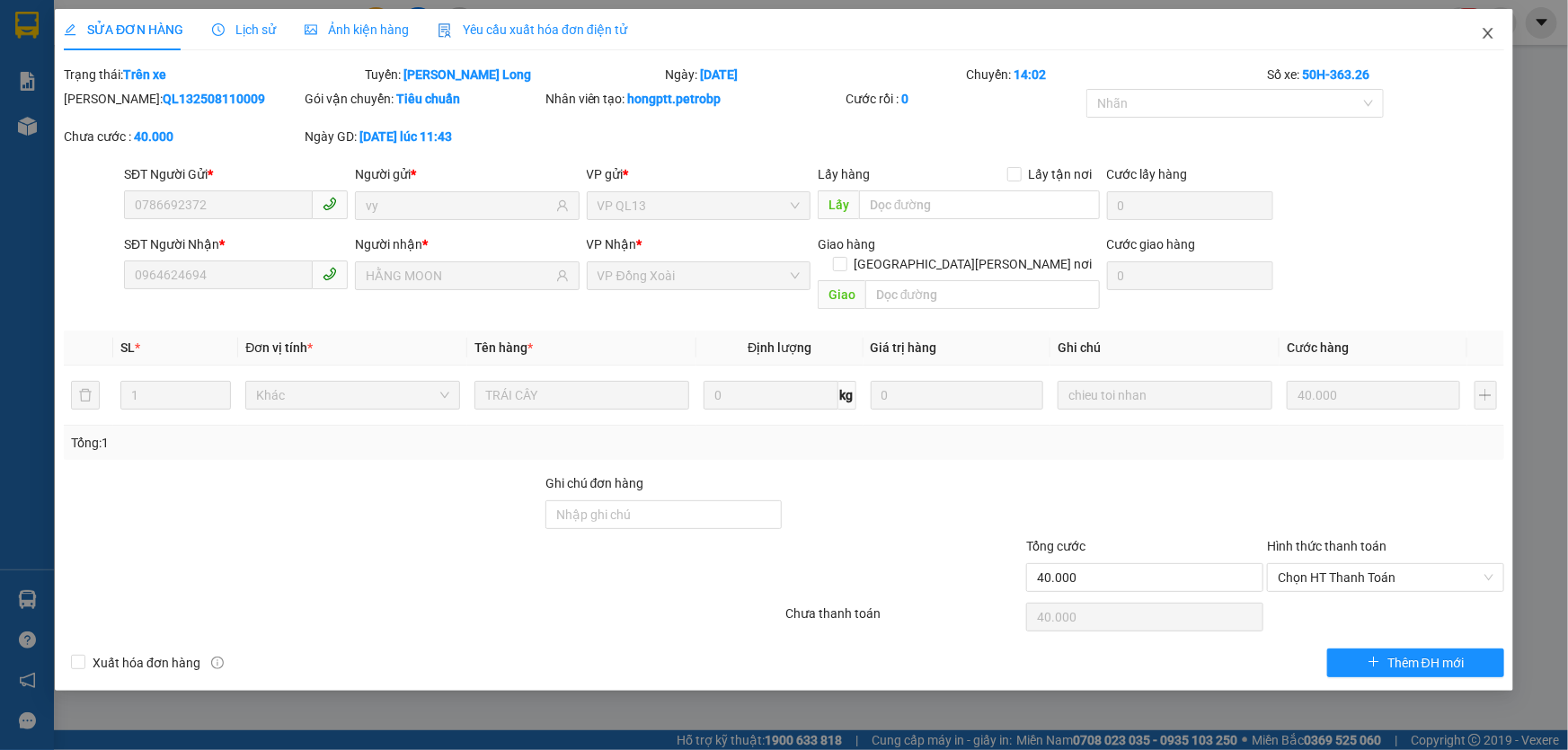
click at [1482, 38] on icon "close" at bounding box center [1488, 34] width 15 height 14
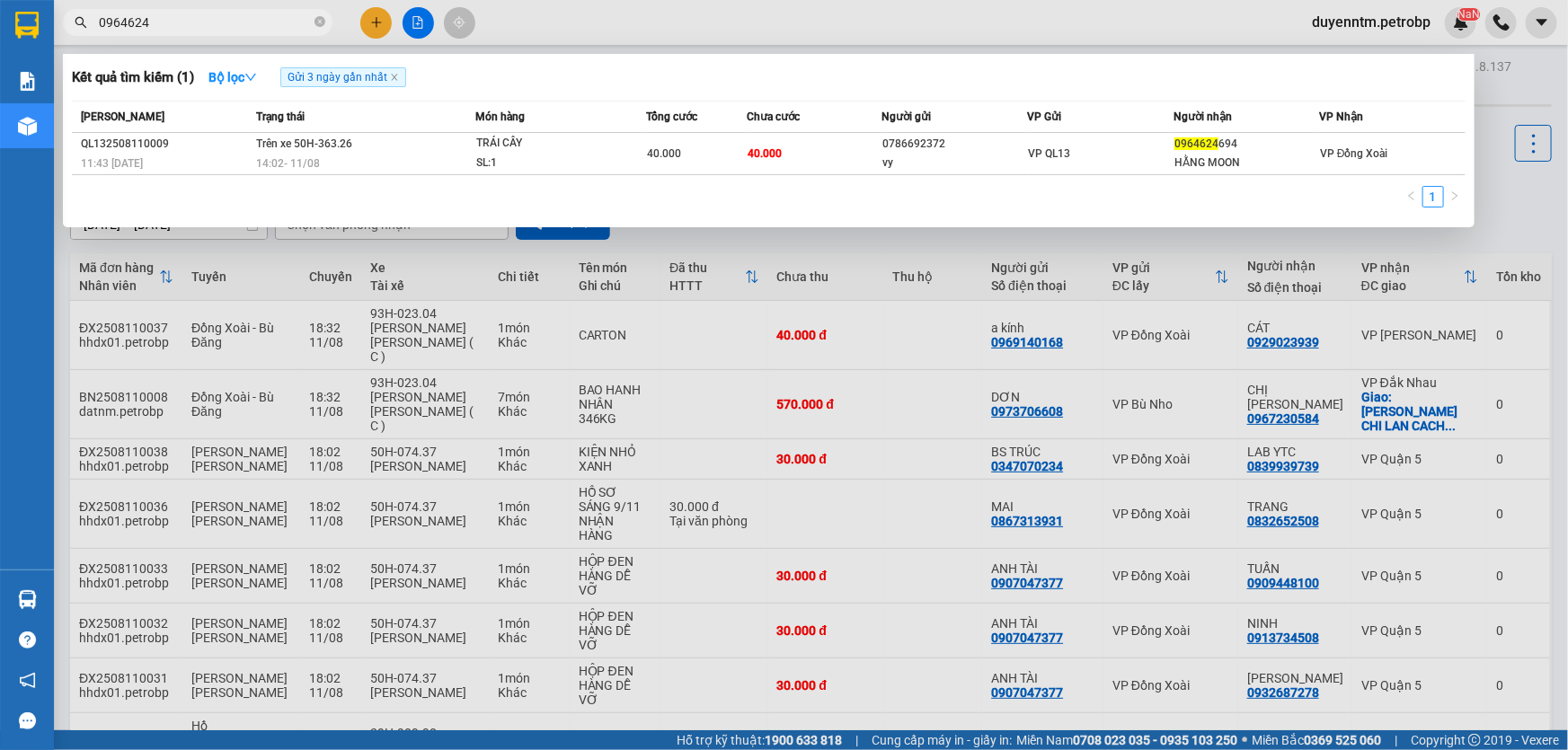
click at [173, 21] on input "0964624" at bounding box center [205, 23] width 212 height 20
click at [201, 31] on input "0964624" at bounding box center [205, 23] width 212 height 20
click at [219, 15] on input "086838" at bounding box center [205, 23] width 212 height 20
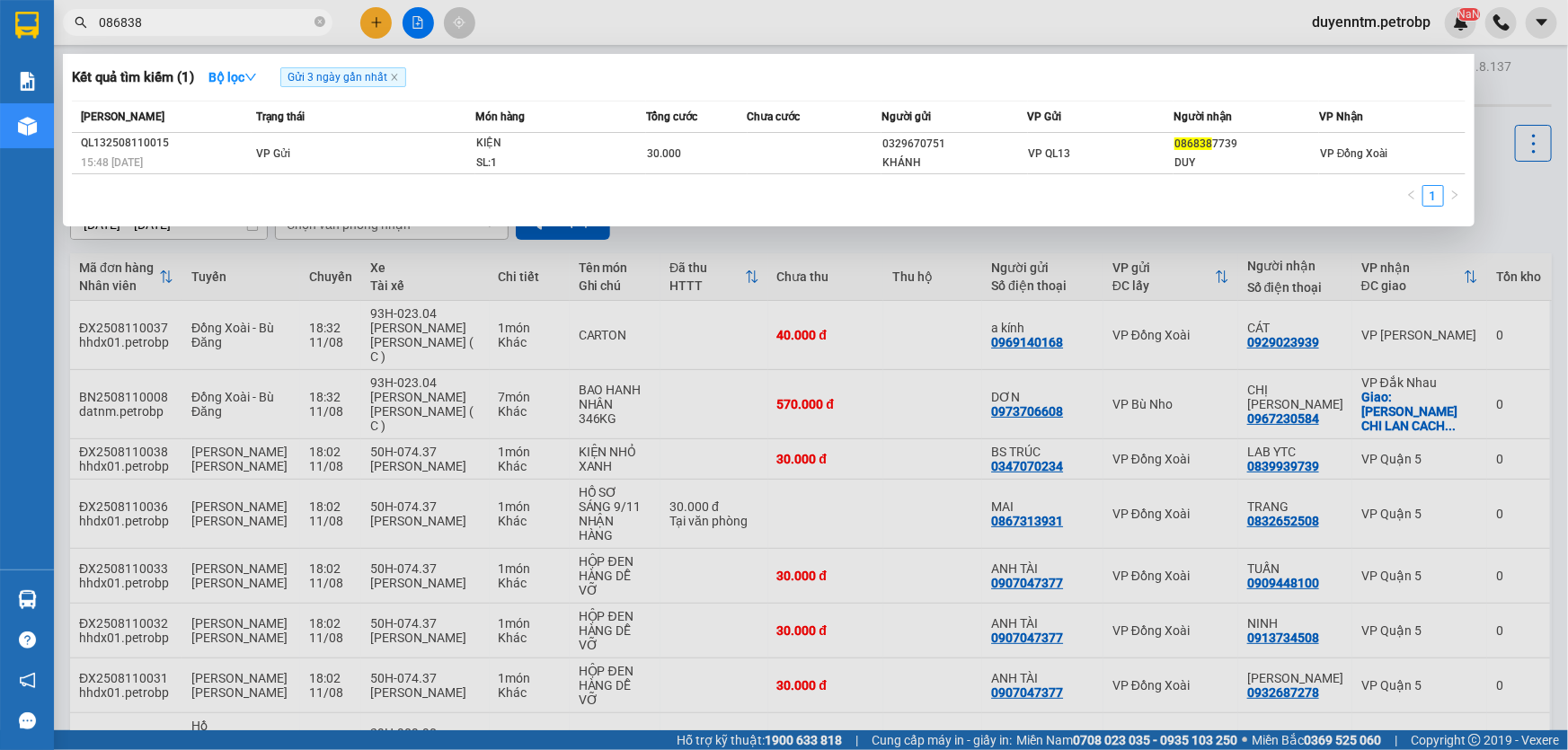
paste input "0944697755"
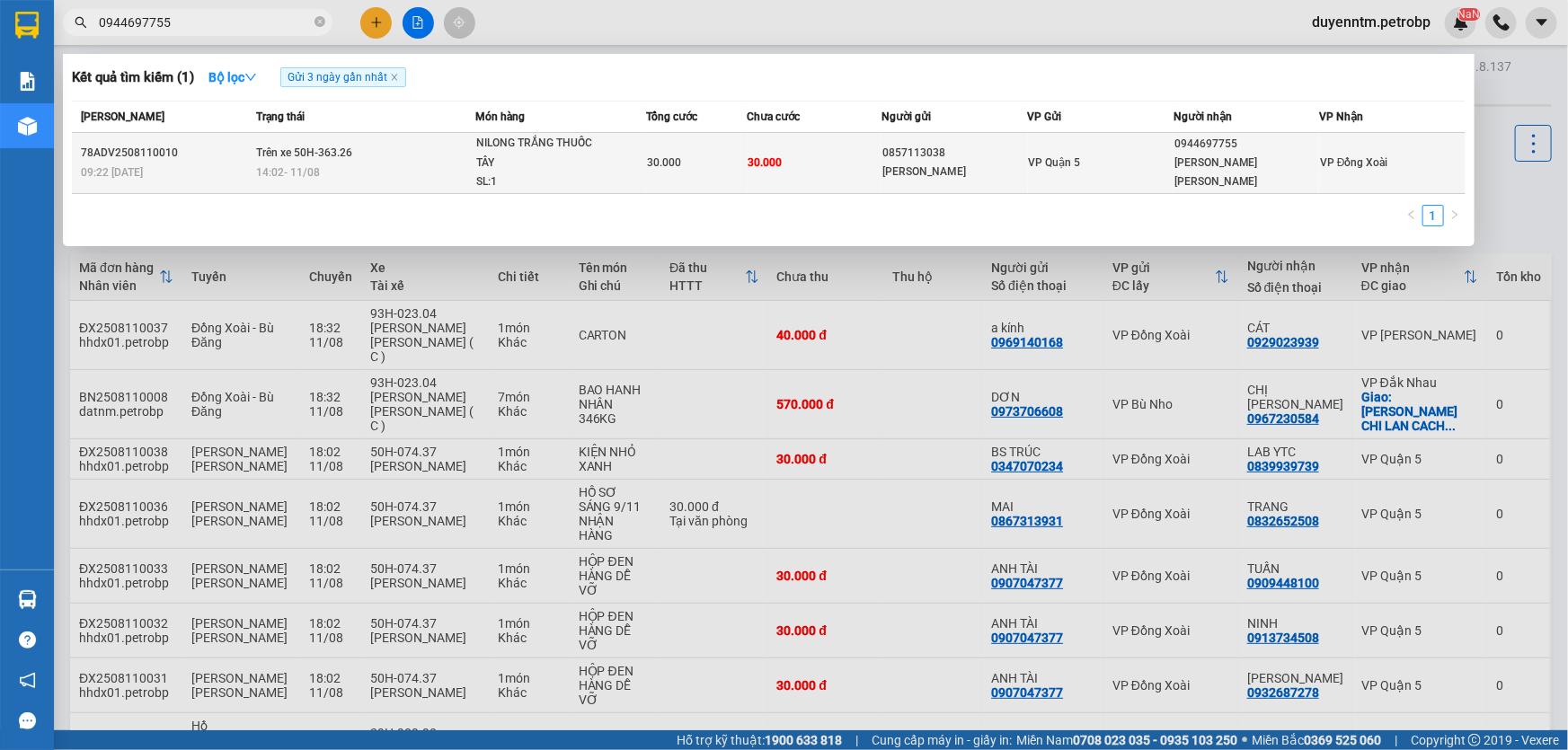
type input "0944697755"
click at [1186, 178] on div "[PERSON_NAME] [PERSON_NAME]" at bounding box center [1246, 173] width 144 height 38
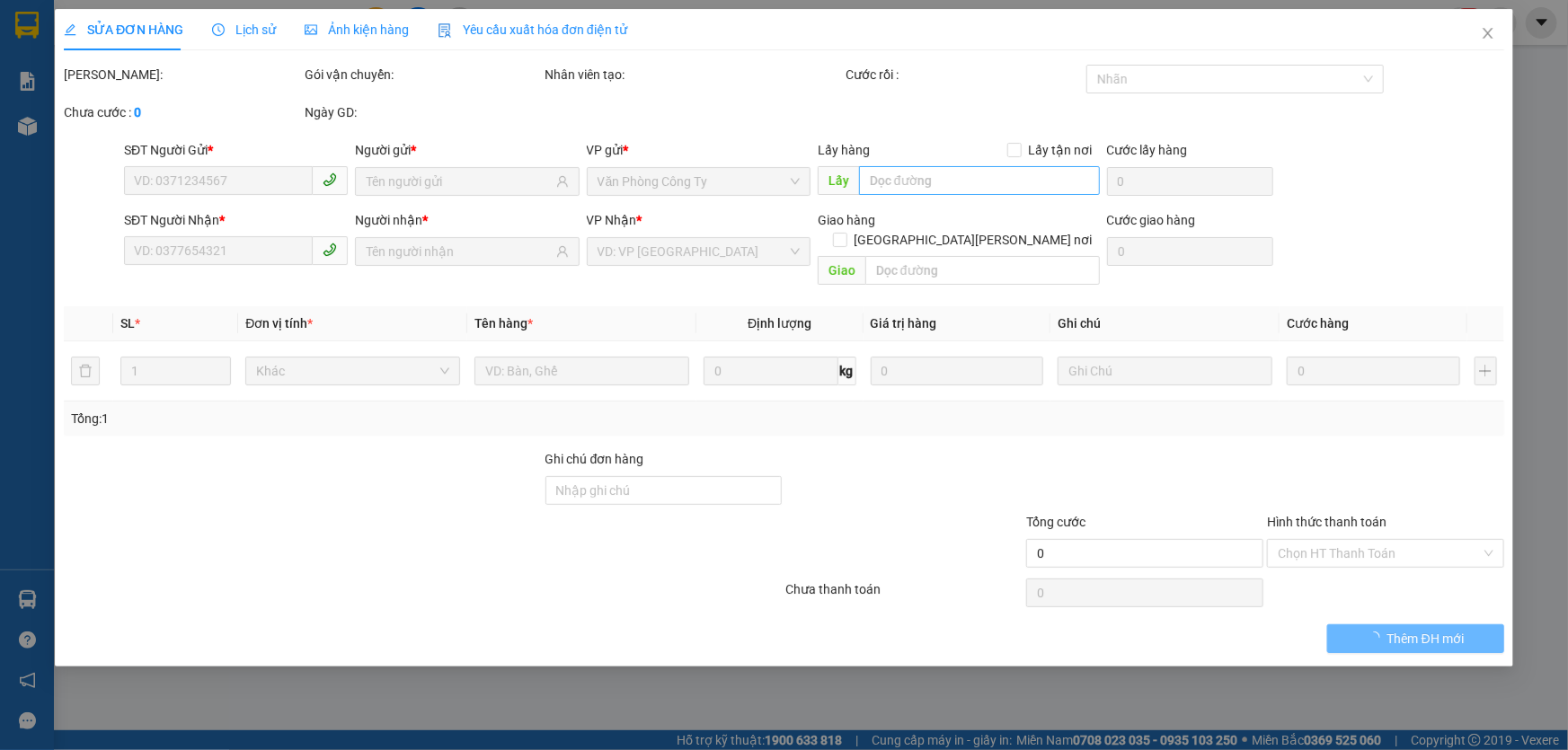
type input "0857113038"
type input "[PERSON_NAME]"
type input "0944697755"
type input "[PERSON_NAME] [PERSON_NAME]"
type input "30.000"
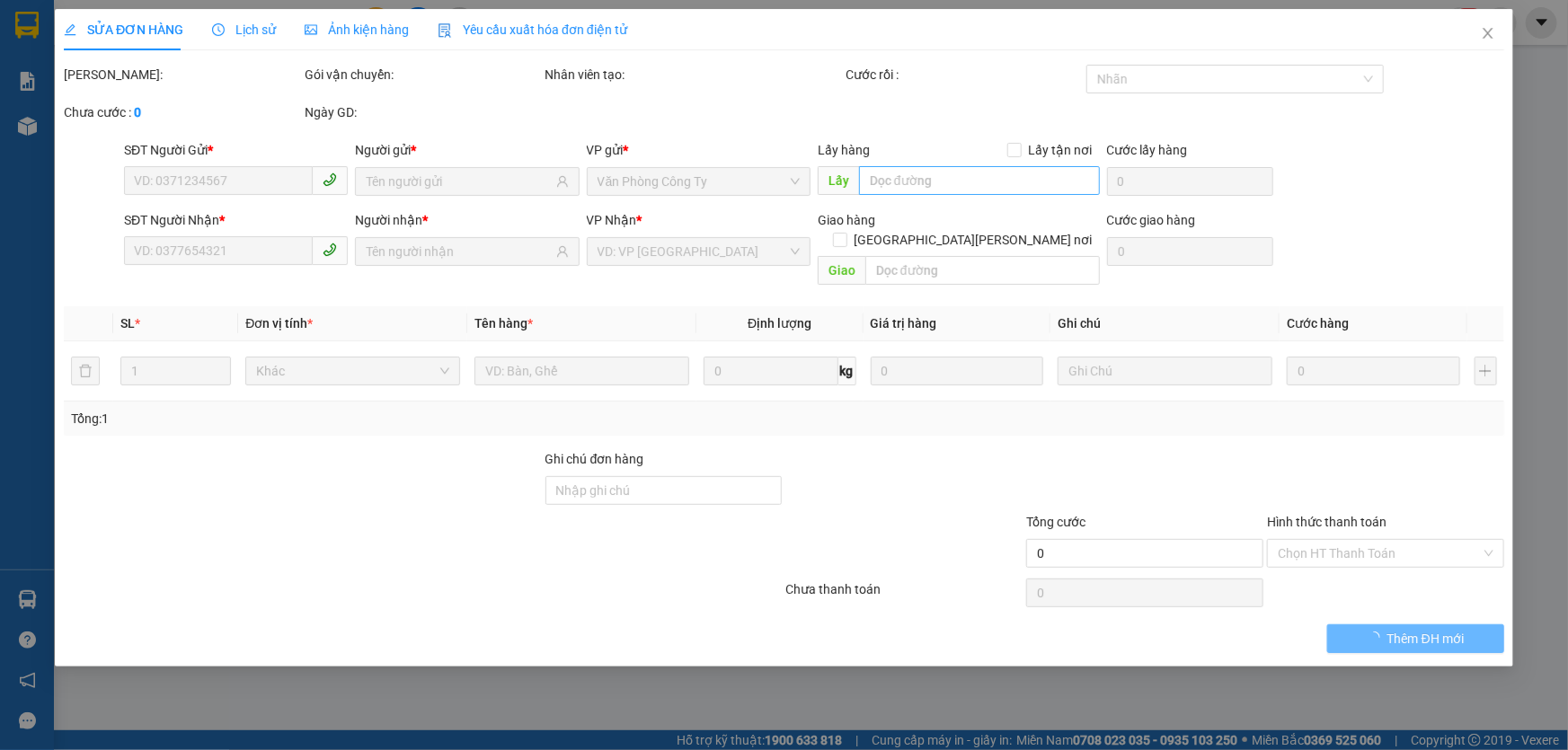
type input "30.000"
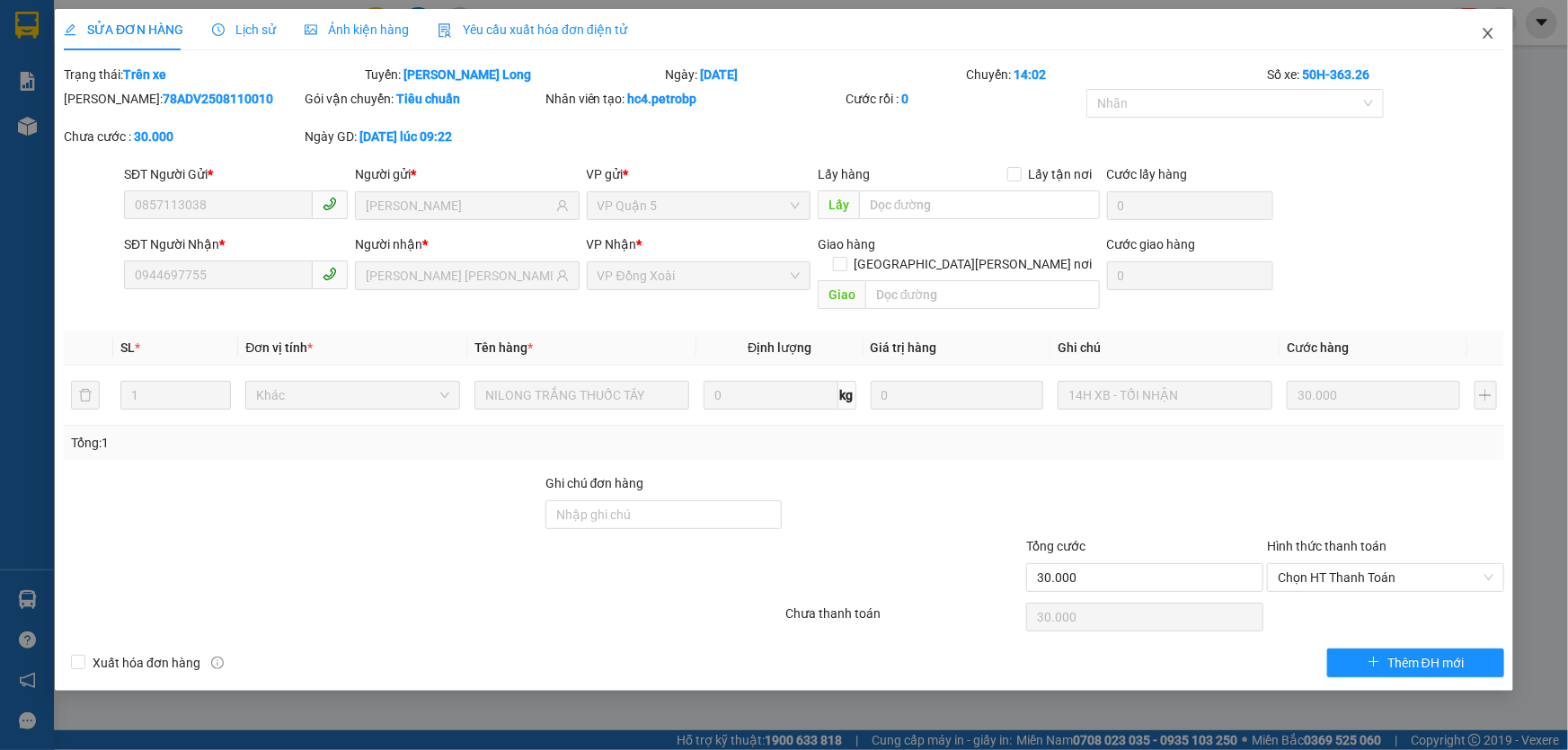
click at [1483, 38] on icon "close" at bounding box center [1488, 34] width 15 height 14
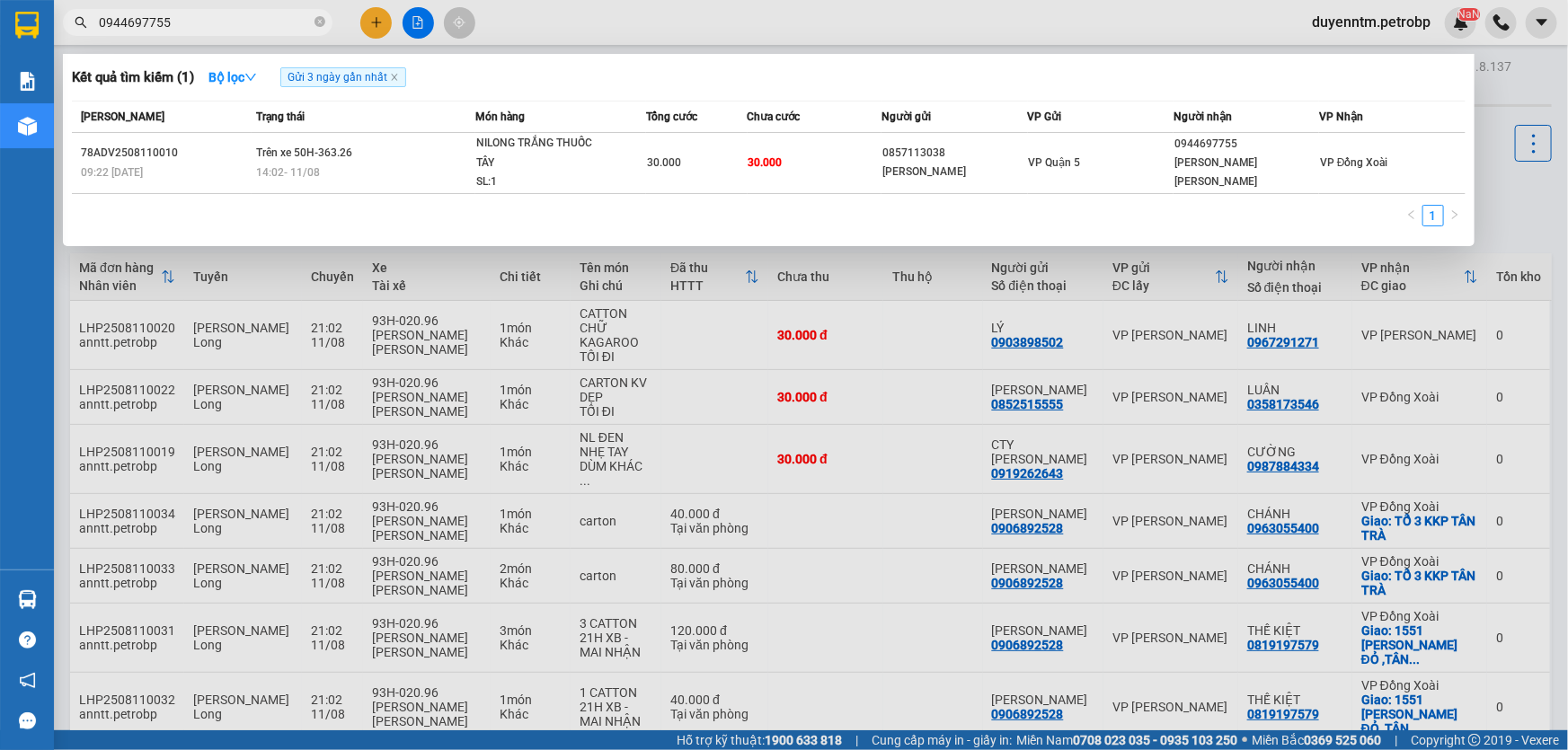
click at [237, 28] on input "0944697755" at bounding box center [205, 23] width 212 height 20
type input "0856772218"
click at [319, 24] on icon "close-circle" at bounding box center [320, 22] width 11 height 11
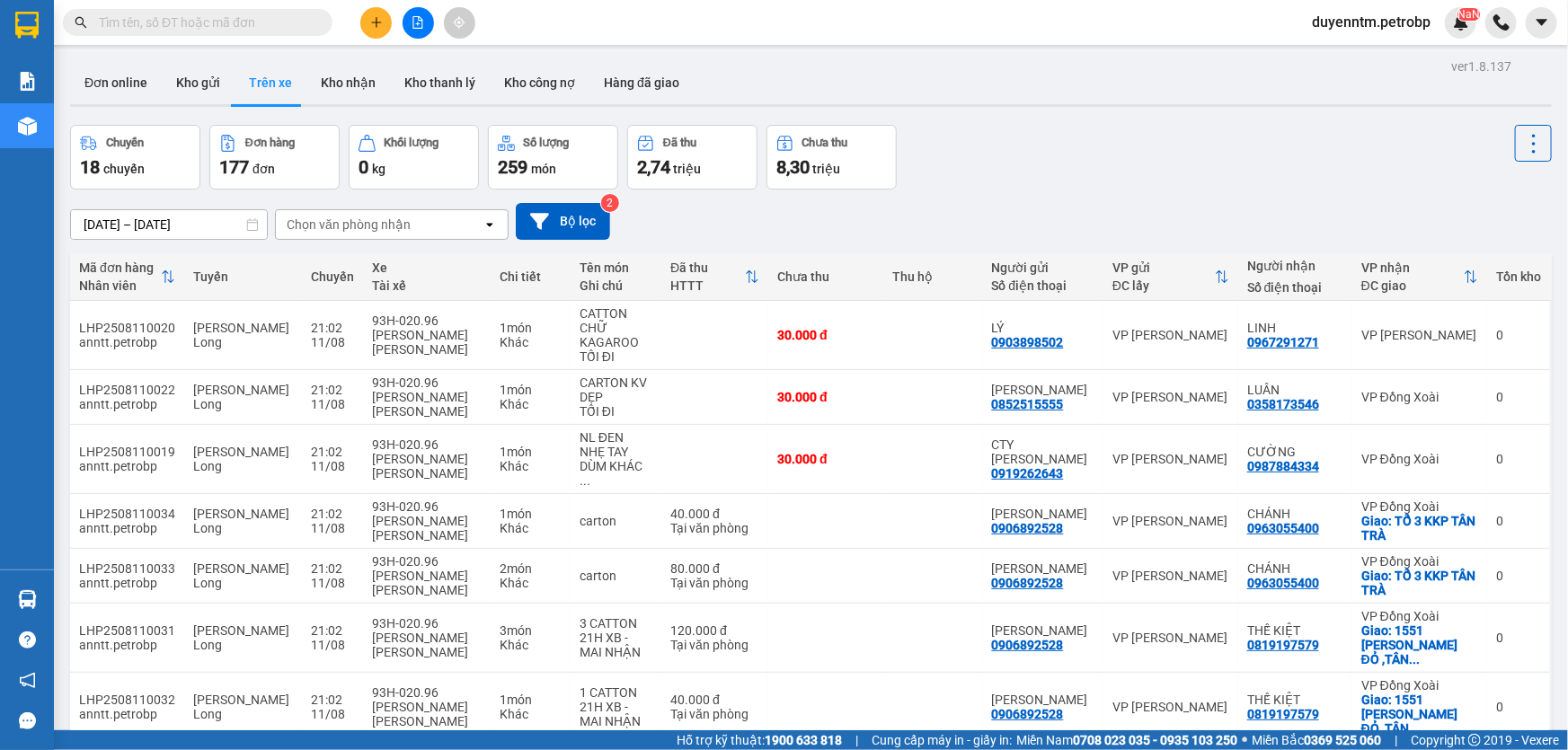
click at [209, 26] on input "text" at bounding box center [205, 23] width 212 height 20
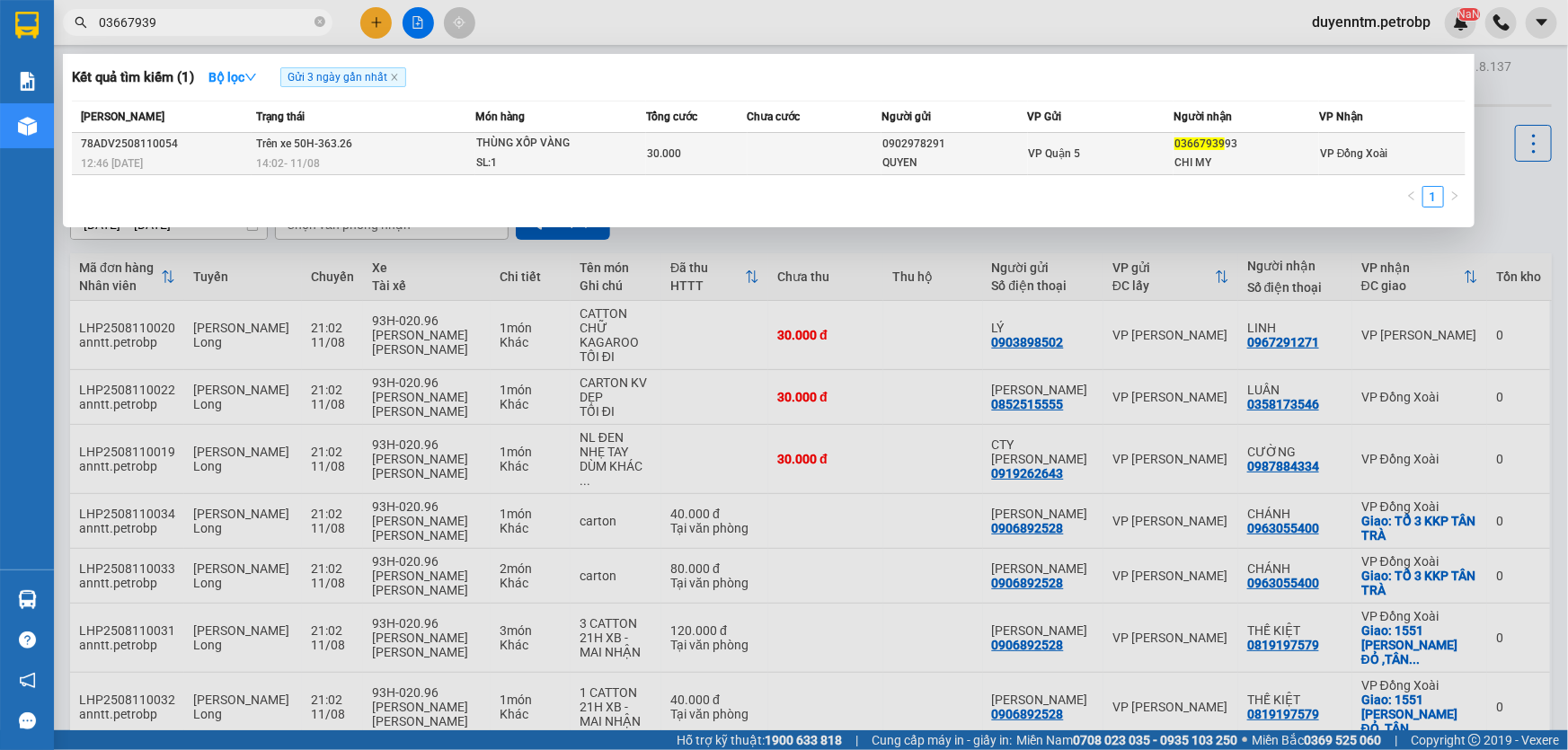
type input "03667939"
click at [1268, 155] on div "CHI MY" at bounding box center [1246, 163] width 144 height 19
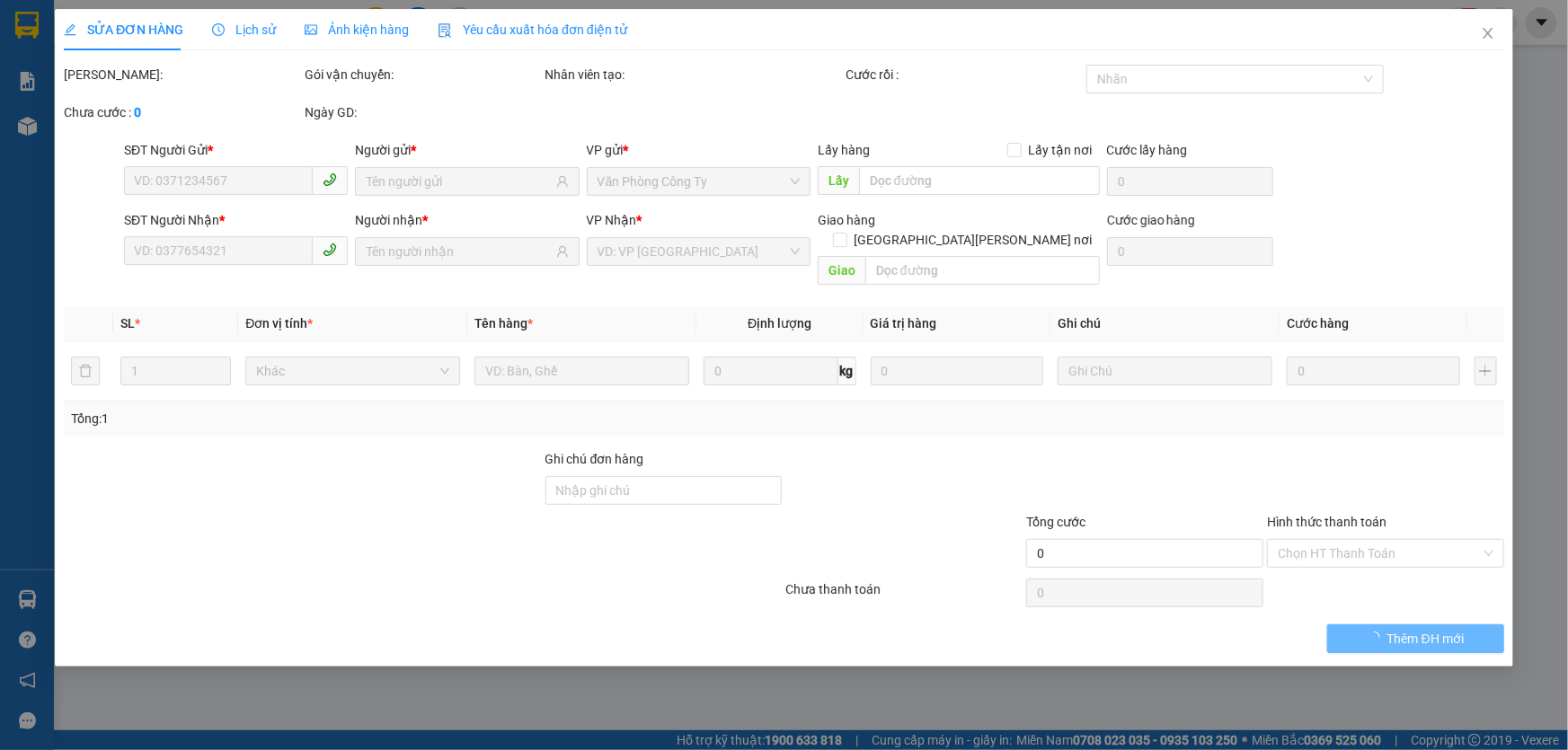
type input "0902978291"
type input "QUYEN"
type input "0366793993"
type input "CHI MY"
type input "30.000"
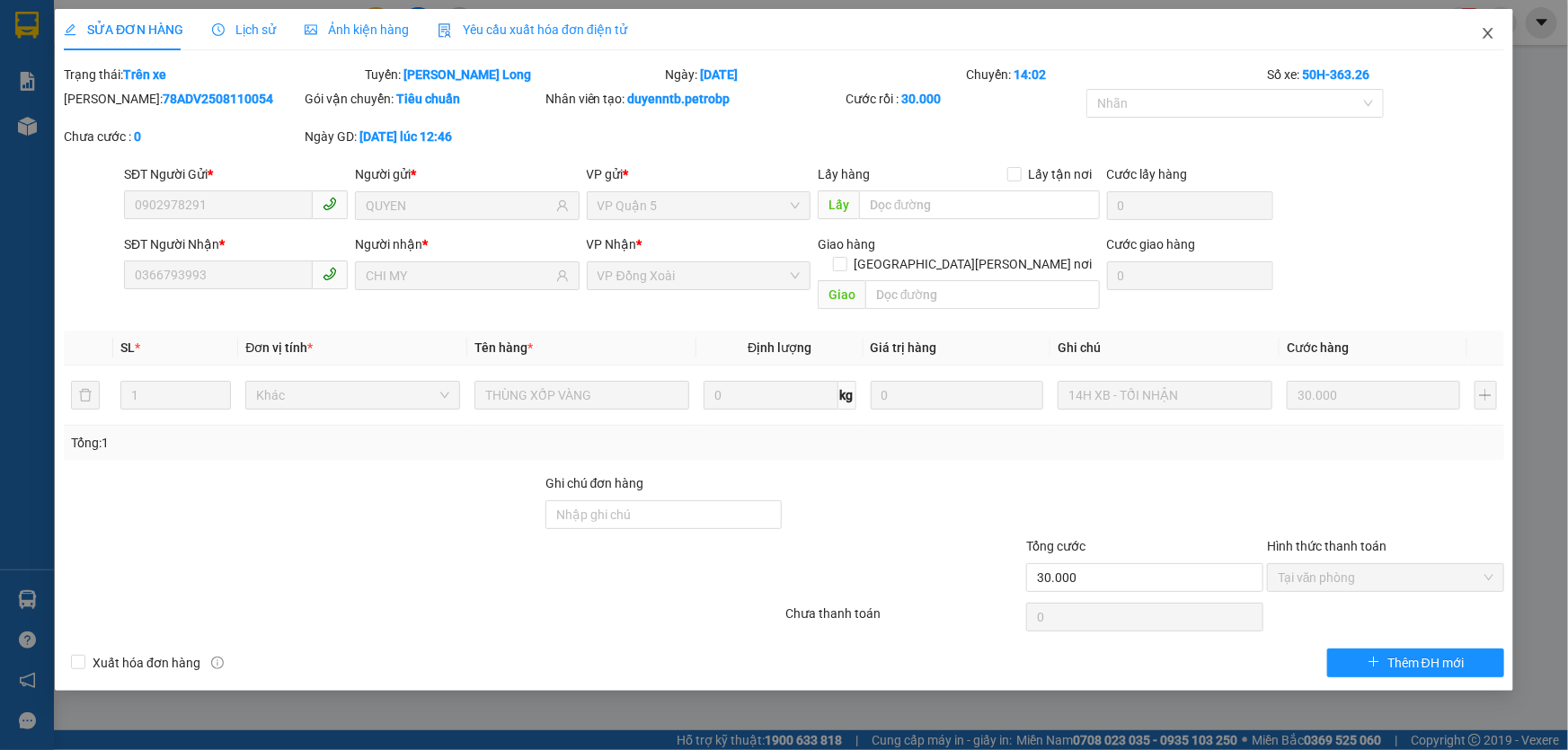
click at [1487, 34] on icon "close" at bounding box center [1487, 34] width 10 height 11
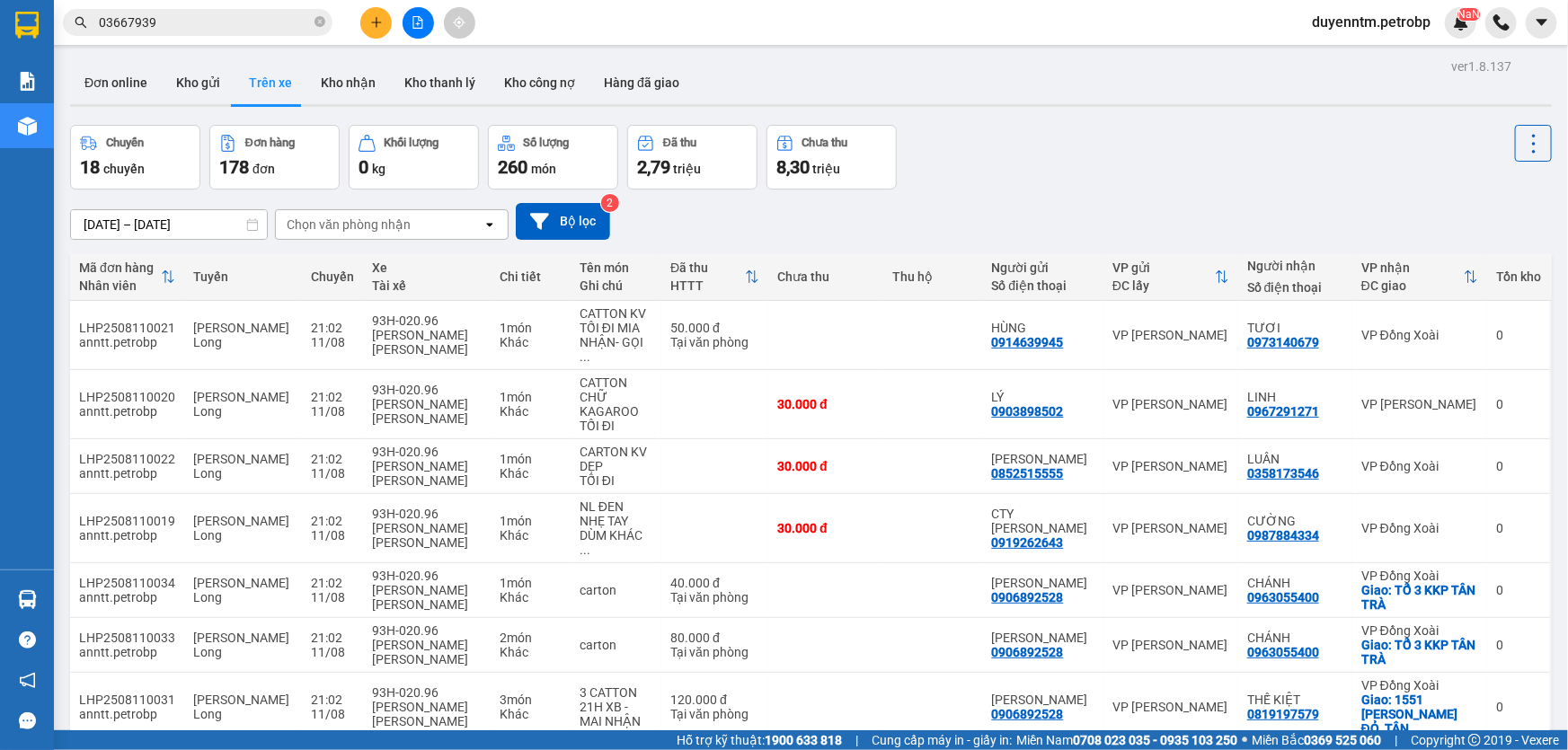
click at [265, 22] on input "03667939" at bounding box center [205, 23] width 212 height 20
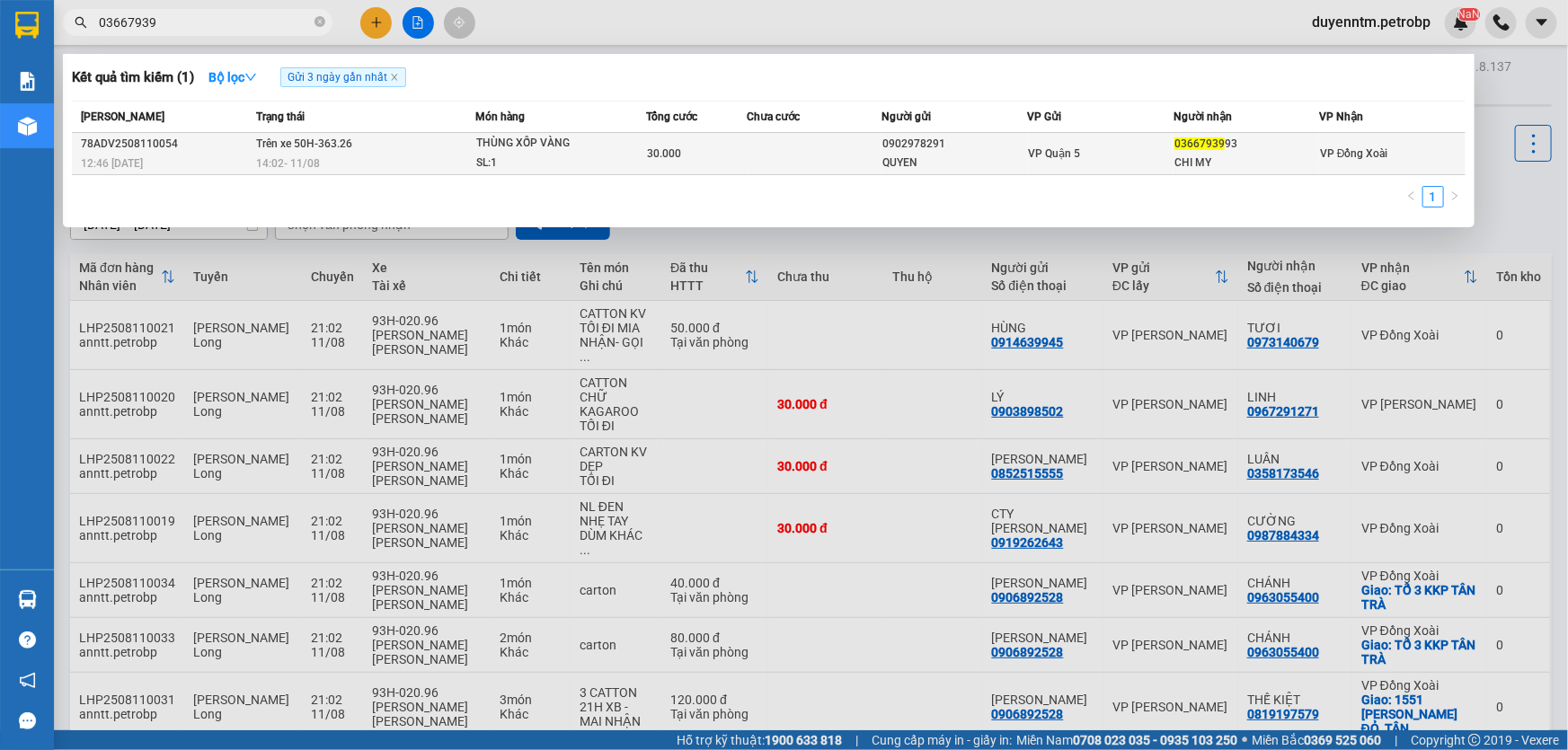
click at [900, 149] on div "0902978291" at bounding box center [954, 144] width 144 height 19
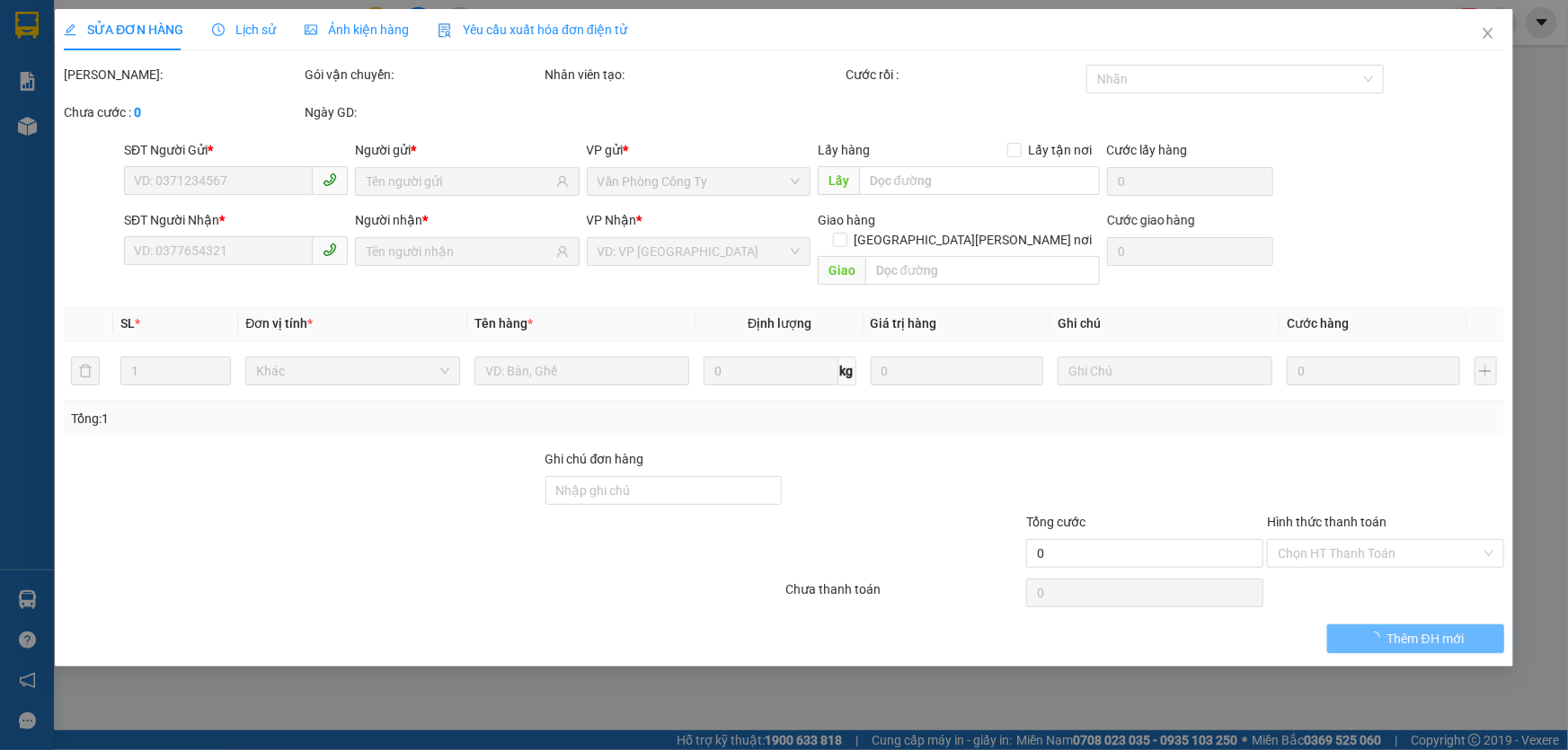
type input "0902978291"
type input "QUYEN"
type input "0366793993"
type input "CHI MY"
type input "30.000"
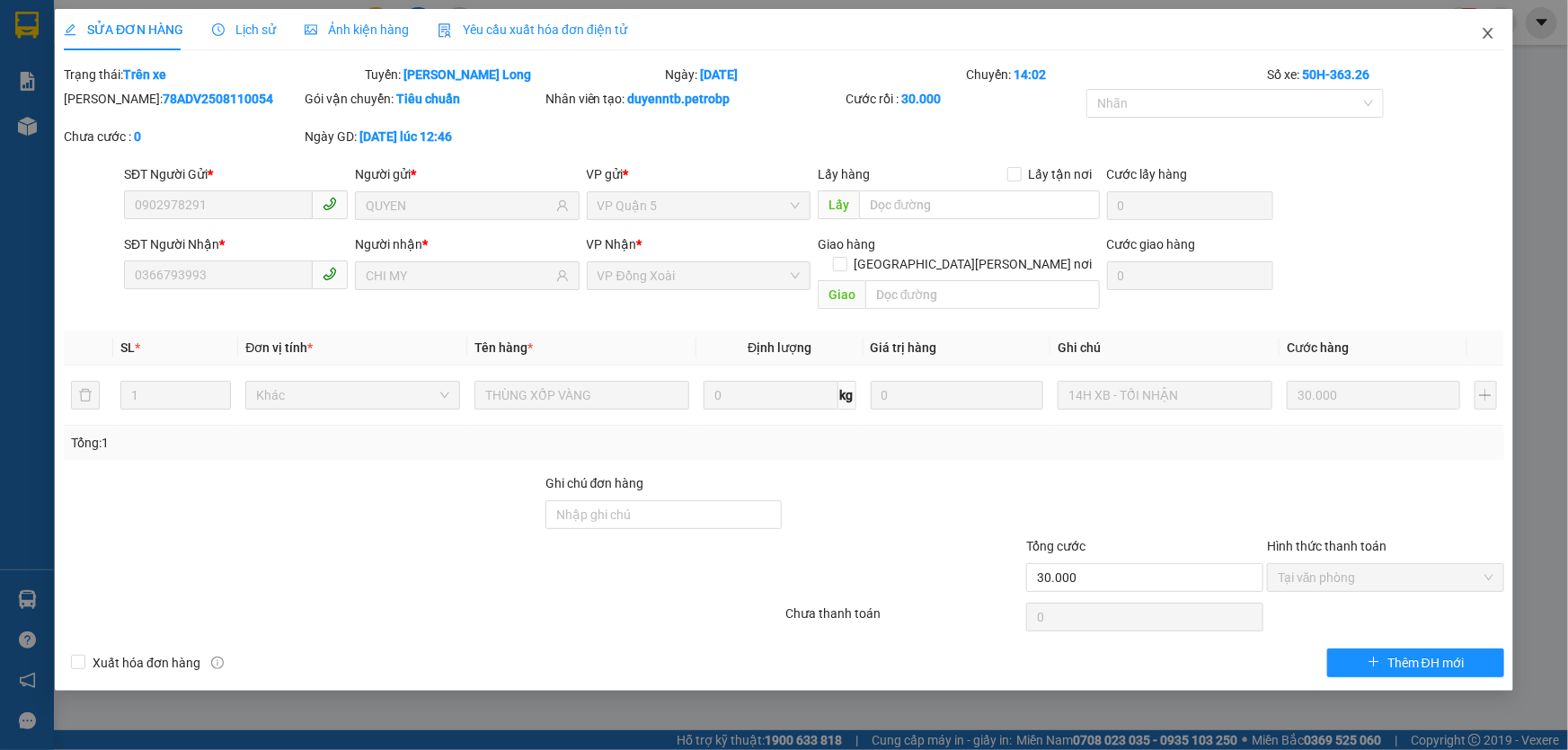
click at [1487, 36] on icon "close" at bounding box center [1487, 34] width 10 height 11
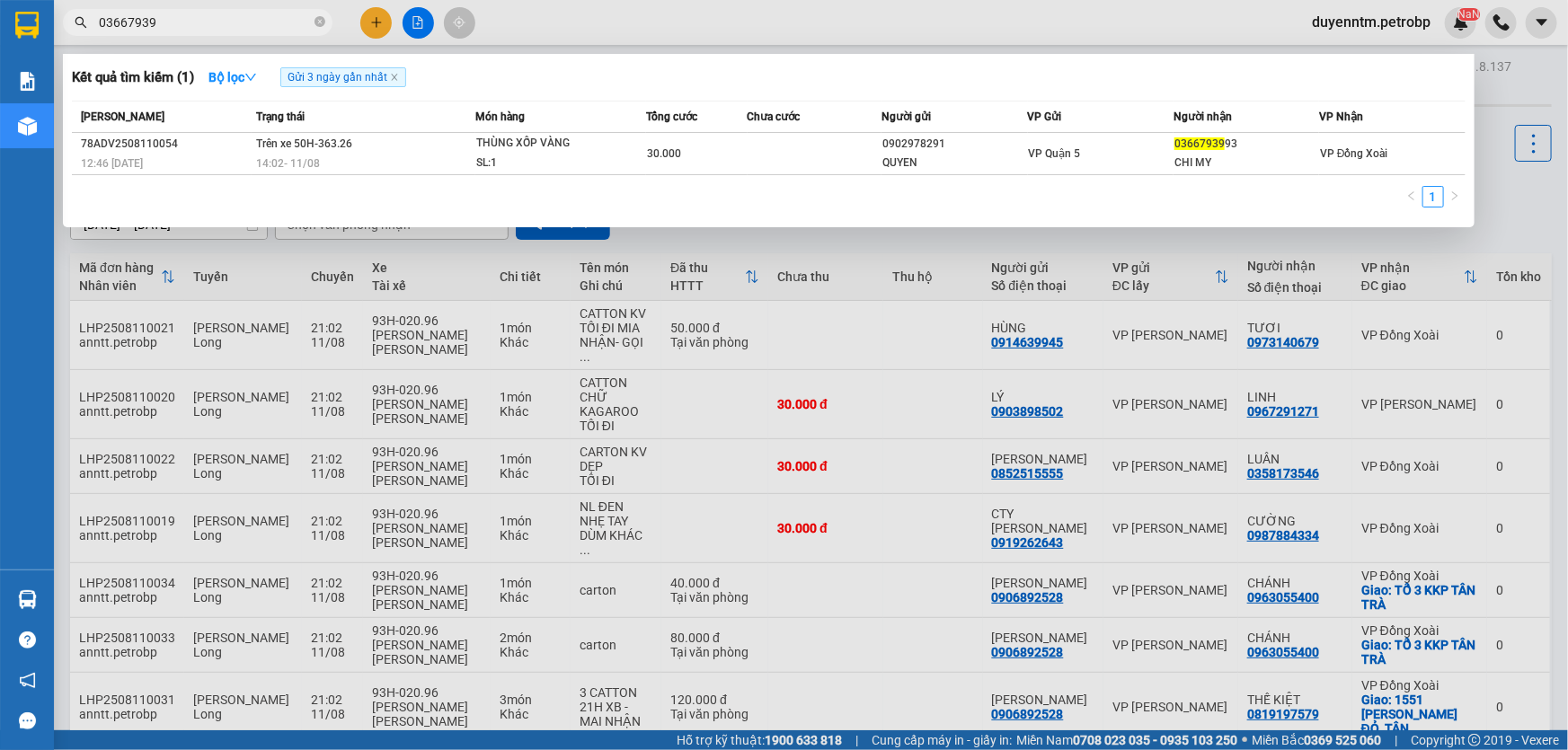
click at [162, 18] on input "03667939" at bounding box center [205, 23] width 212 height 20
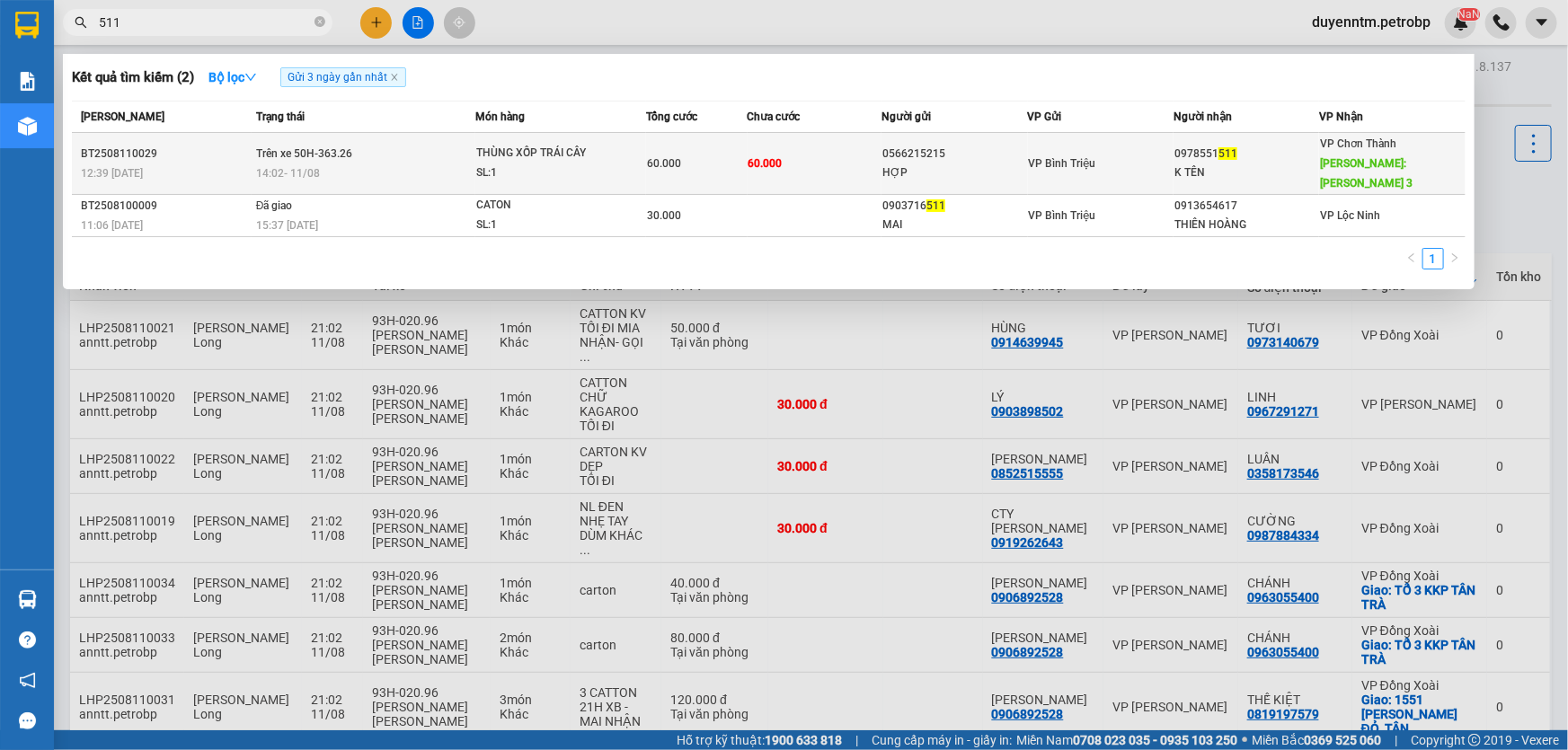
type input "511"
click at [557, 163] on div "SL: 1" at bounding box center [544, 173] width 135 height 20
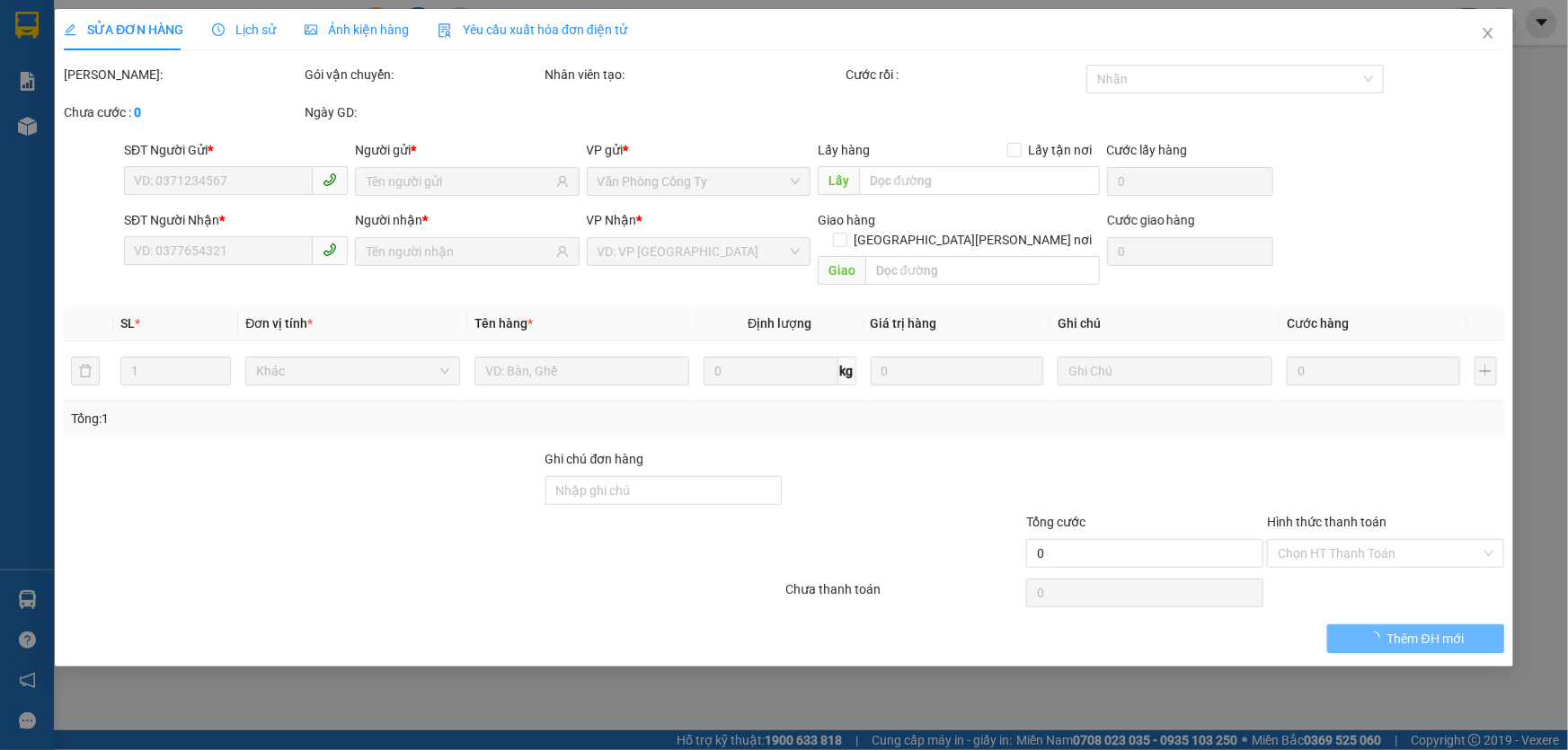
type input "0566215215"
type input "HỢP"
type input "0978551511"
type input "K TÊN"
type input "KCN MINH HƯNG 3"
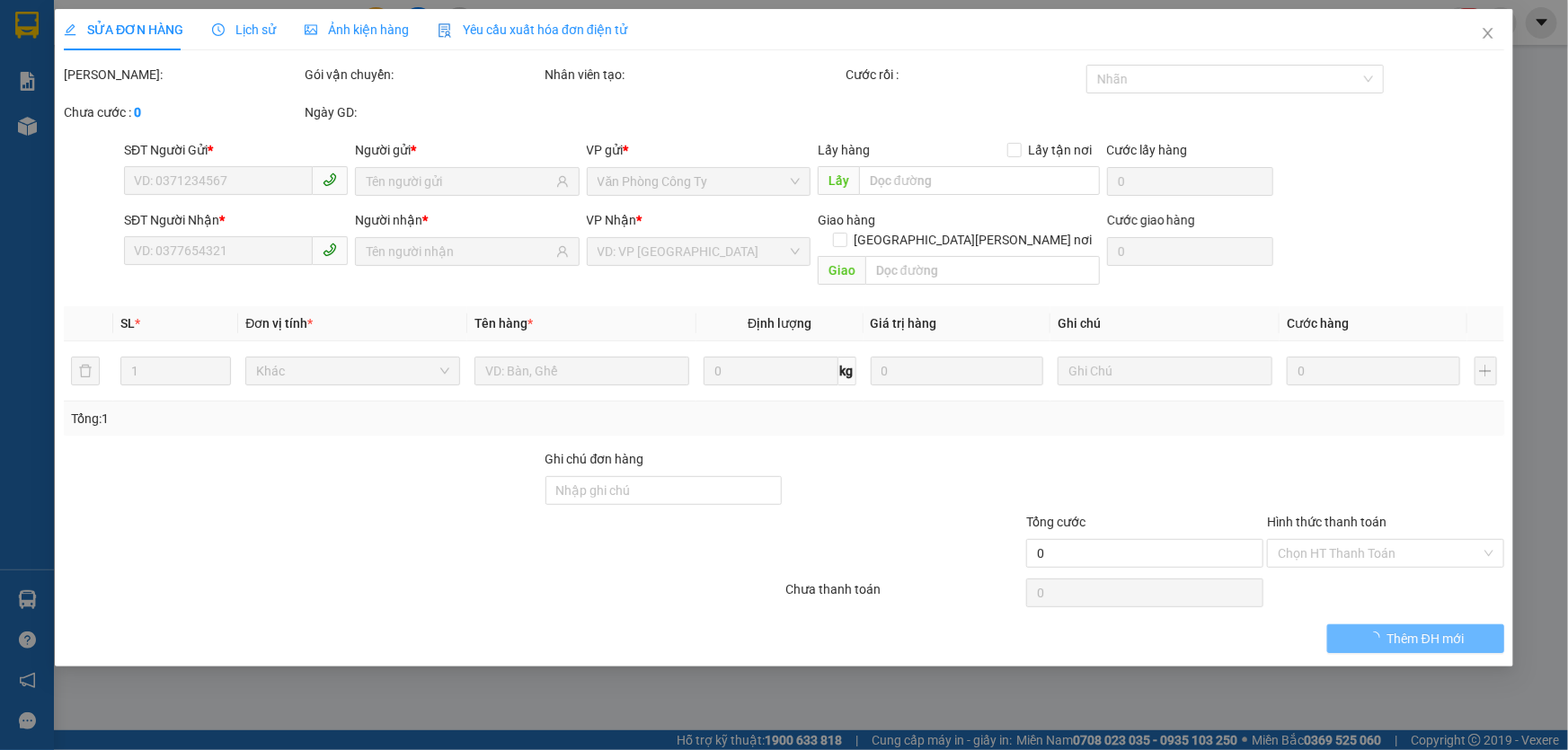
type input "60.000"
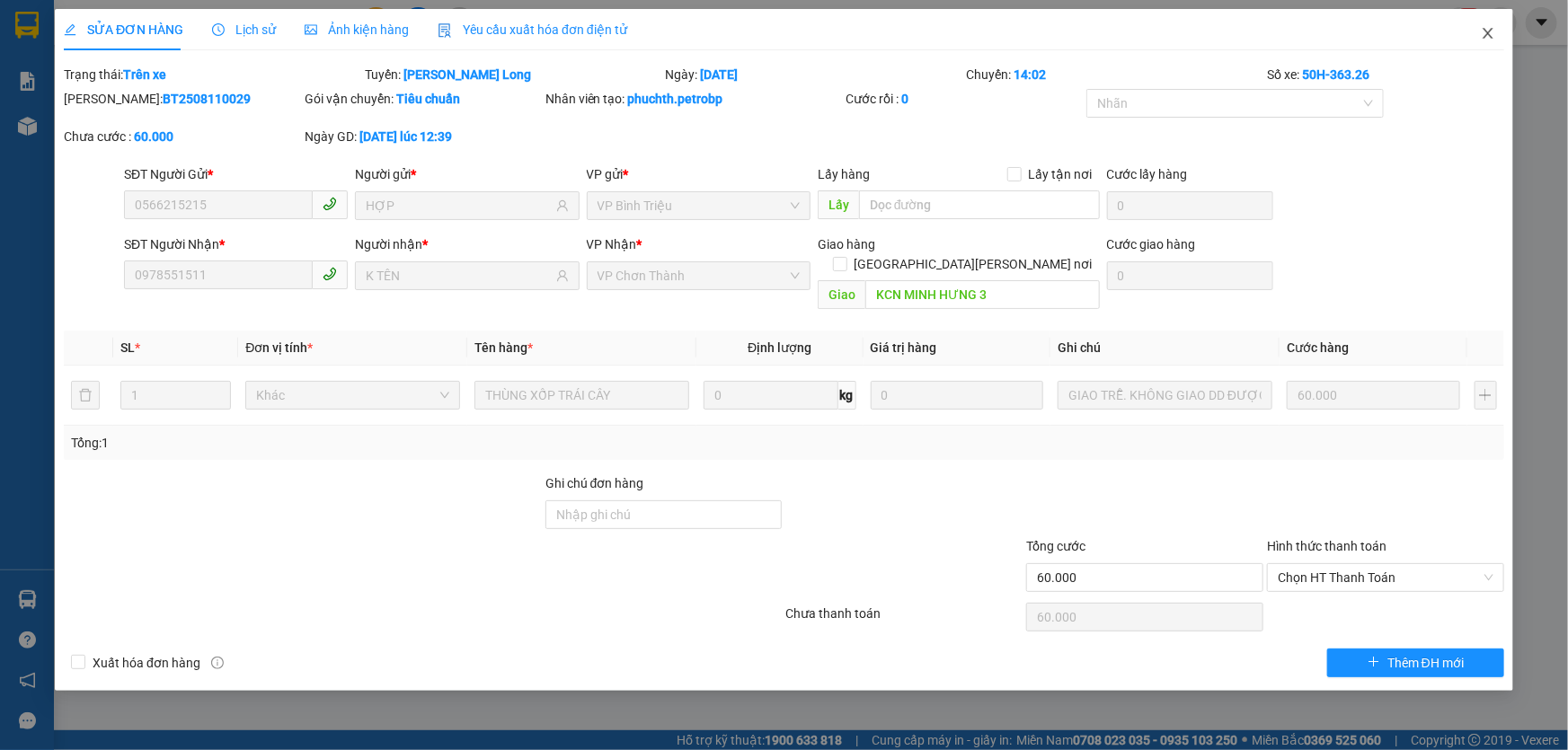
click at [1485, 39] on icon "close" at bounding box center [1487, 34] width 10 height 11
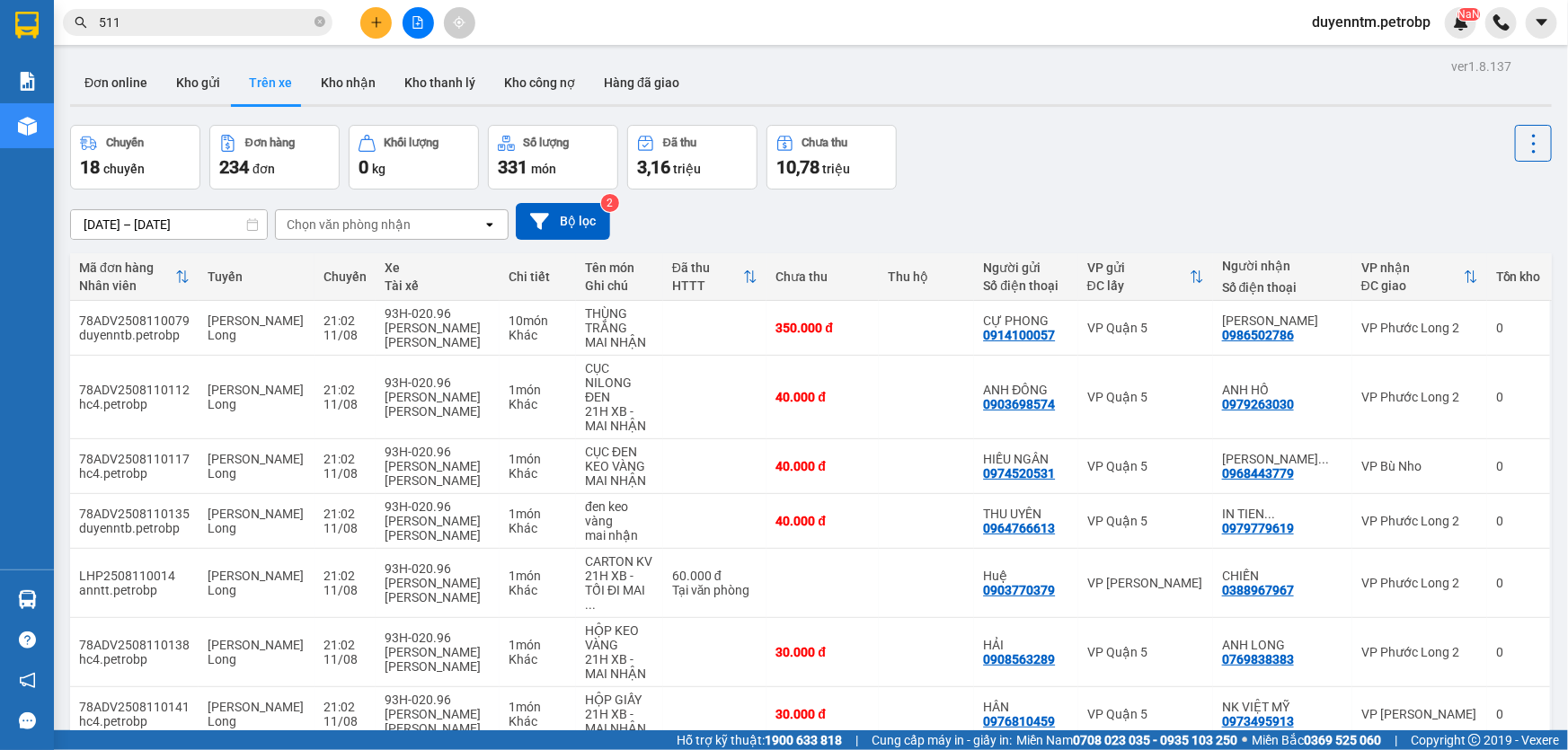
click at [161, 27] on input "511" at bounding box center [205, 23] width 212 height 20
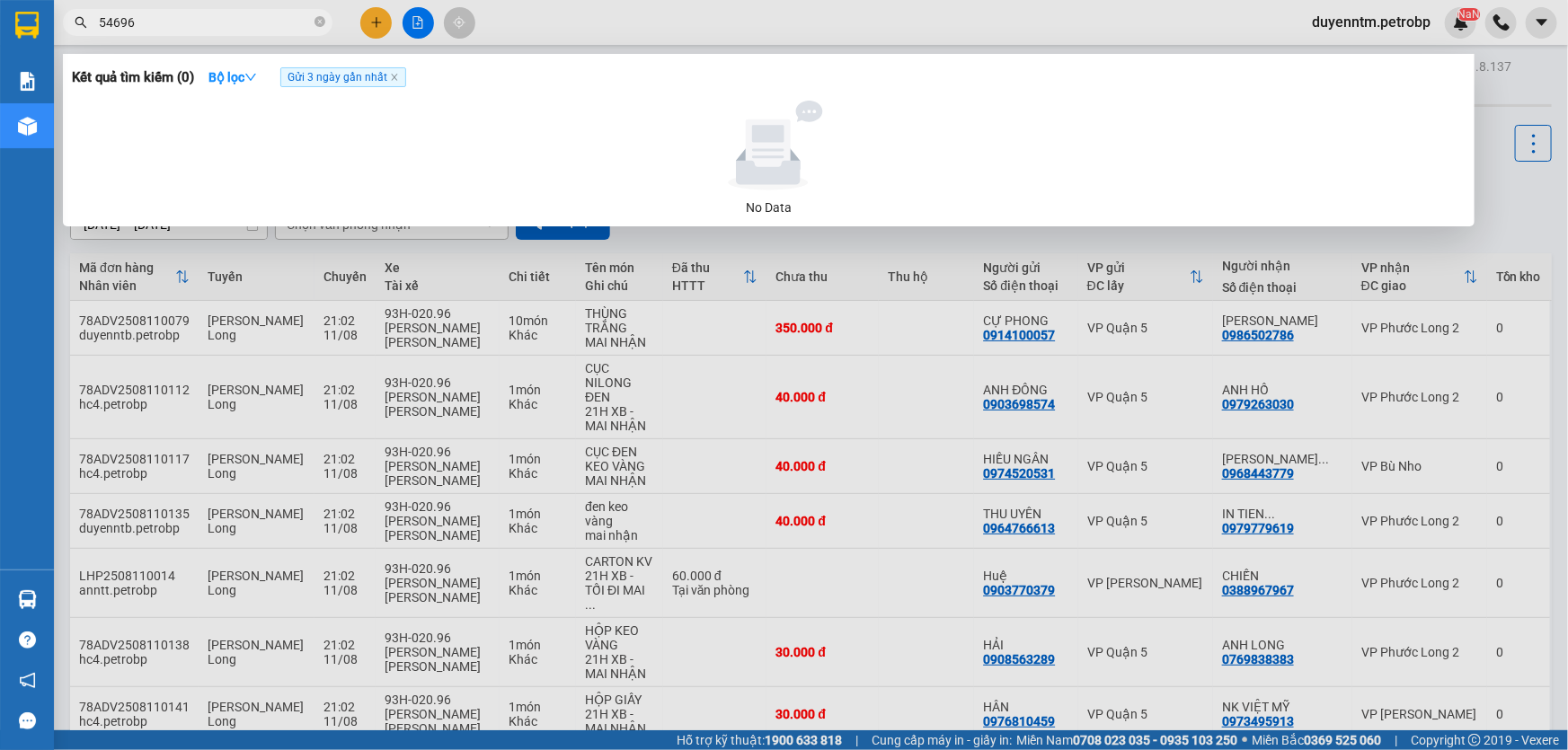
click at [106, 19] on input "54696" at bounding box center [205, 23] width 212 height 20
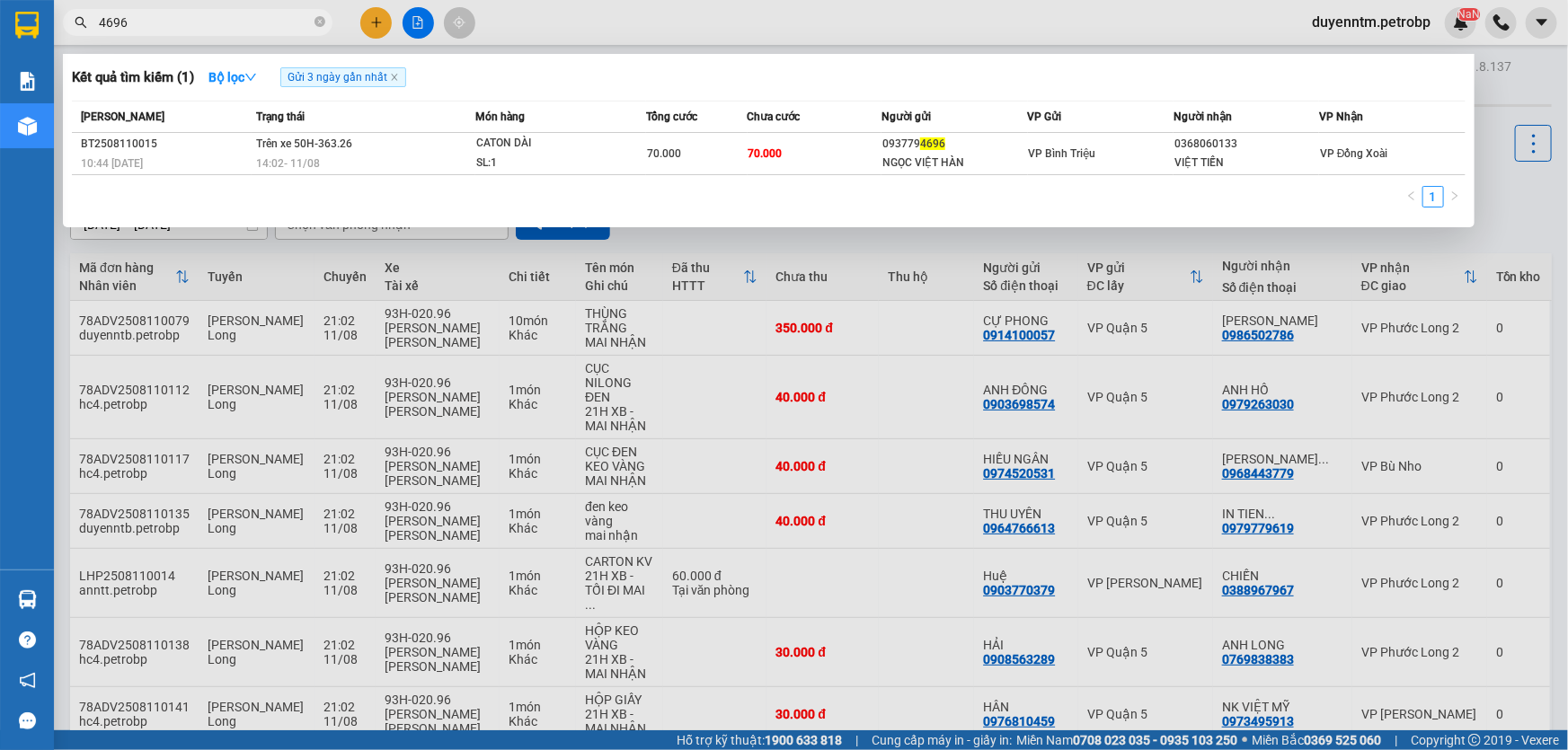
type input "4696"
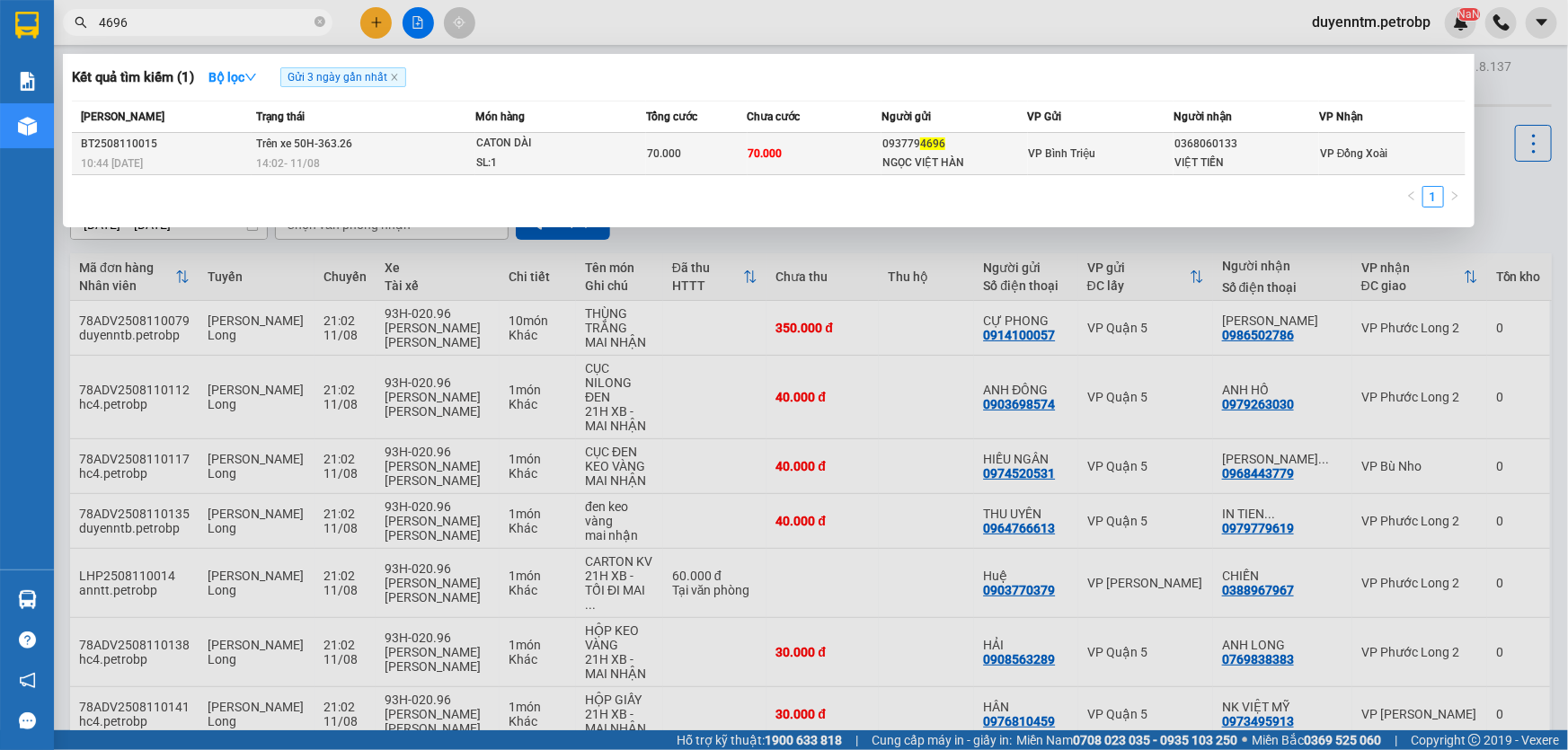
click at [741, 154] on div "70.000" at bounding box center [696, 154] width 99 height 20
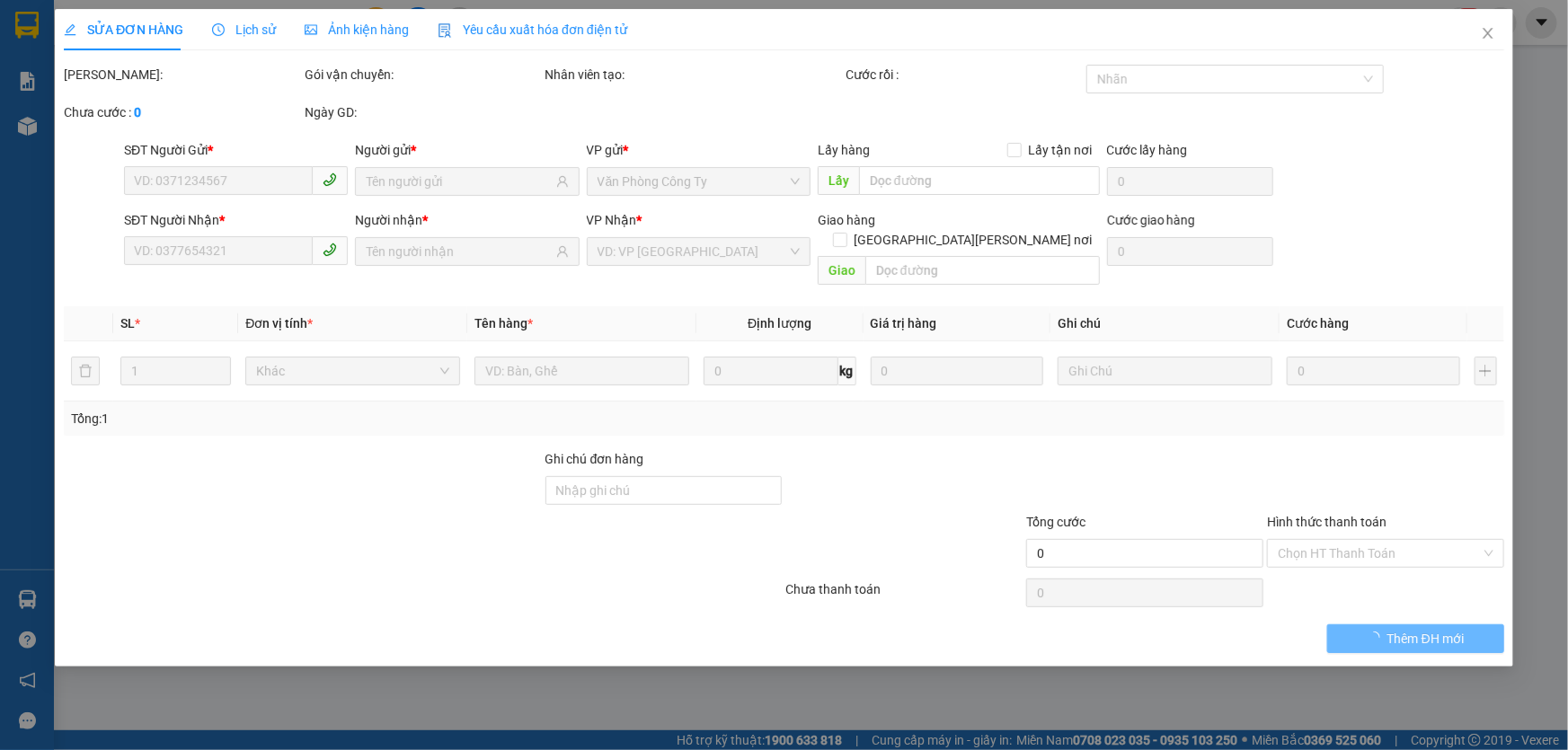
type input "0937794696"
type input "NGỌC VIỆT HÀN"
type input "0368060133"
type input "VIỆT TIẾN"
type input "70.000"
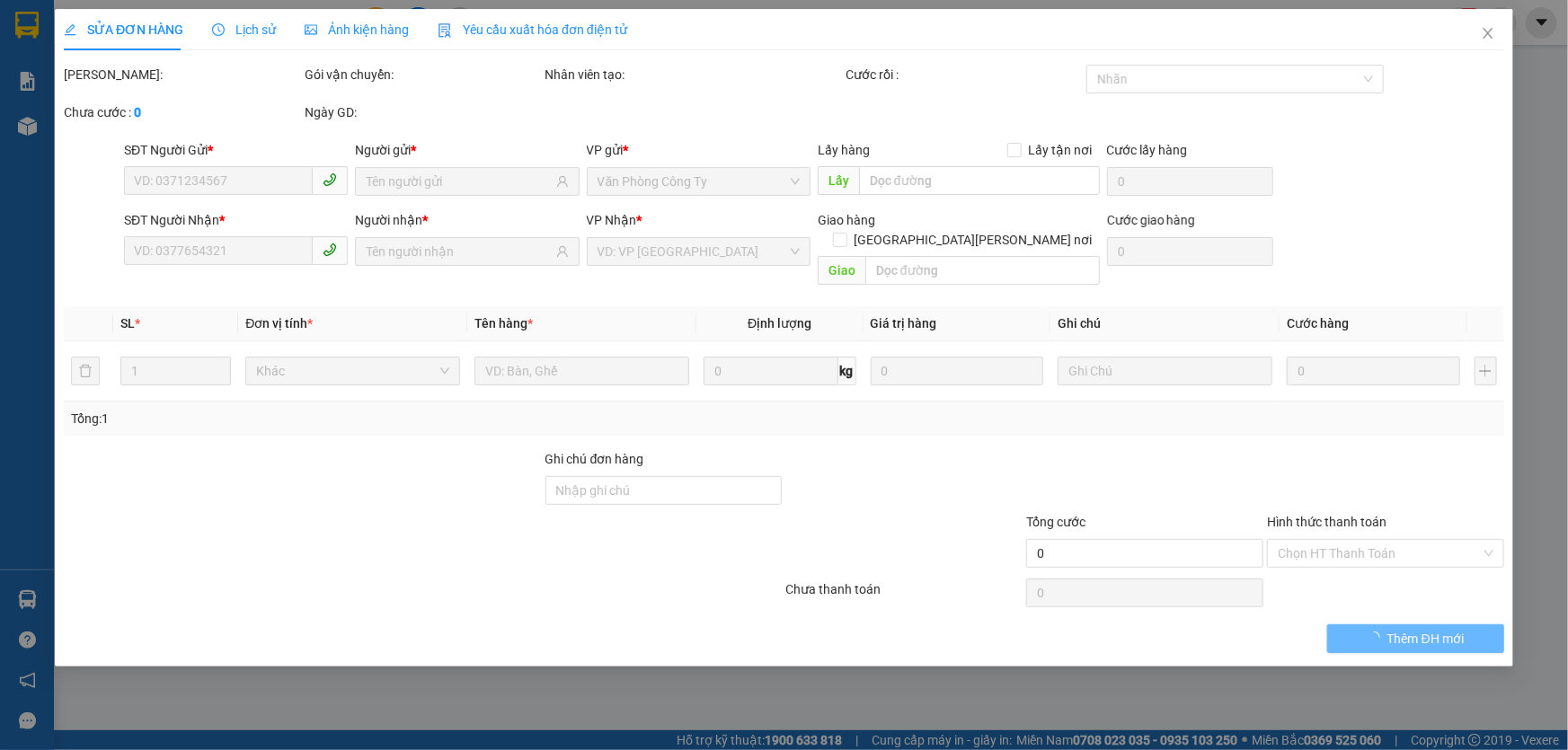
type input "70.000"
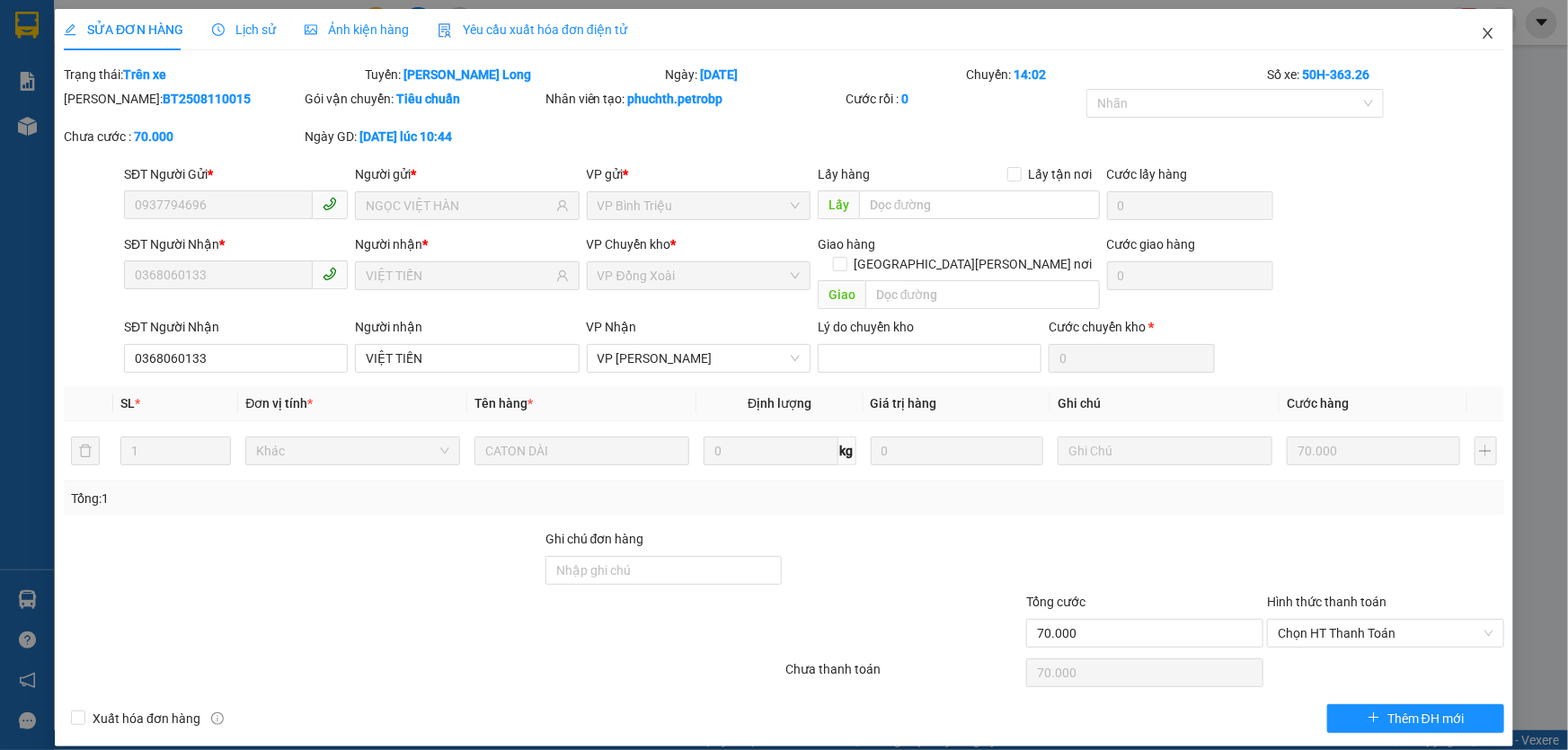
click at [1492, 36] on icon "close" at bounding box center [1488, 34] width 15 height 14
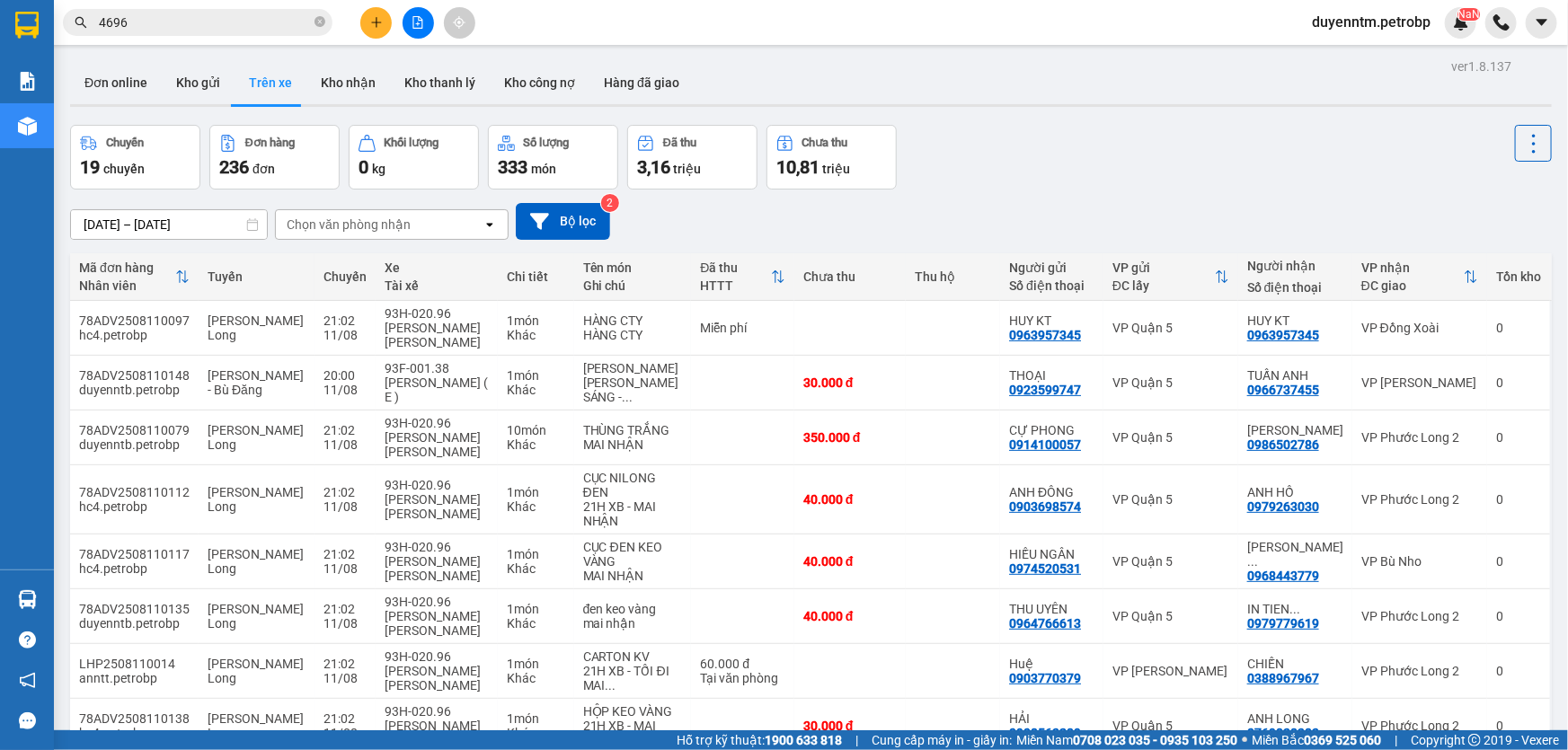
click at [125, 13] on input "4696" at bounding box center [205, 23] width 212 height 20
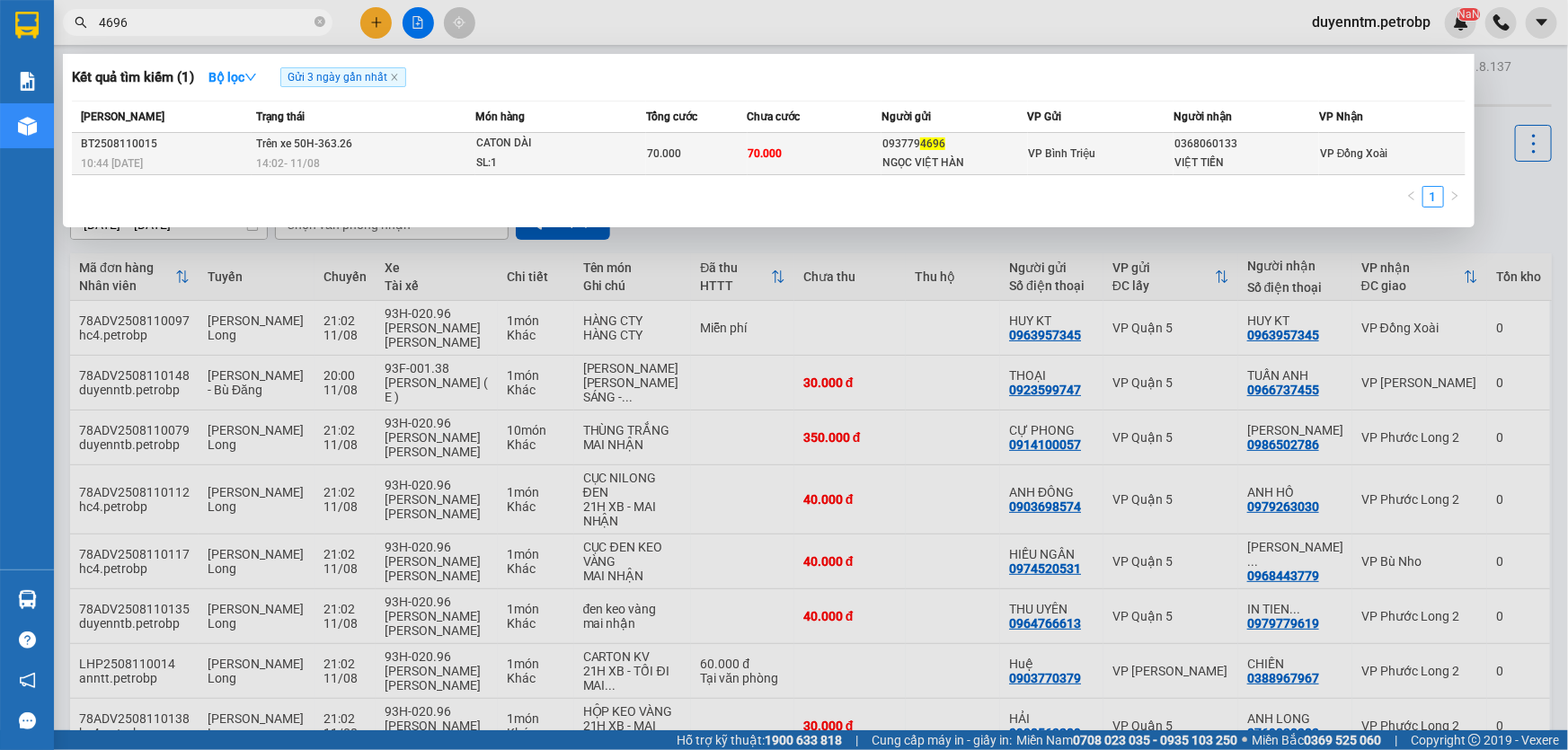
click at [1002, 140] on div "093779 4696" at bounding box center [954, 144] width 144 height 19
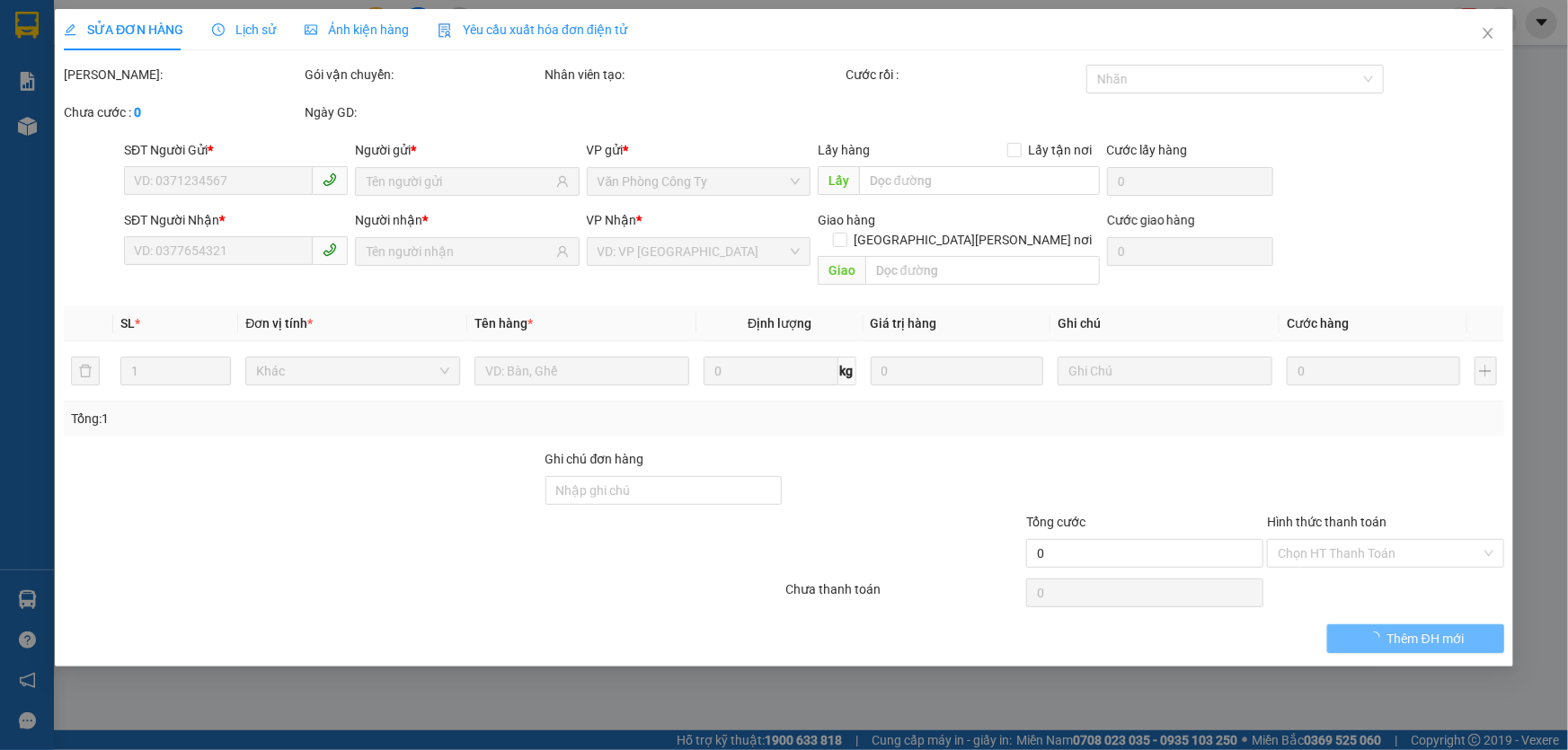
type input "0937794696"
type input "NGỌC VIỆT HÀN"
type input "0368060133"
type input "VIỆT TIẾN"
type input "70.000"
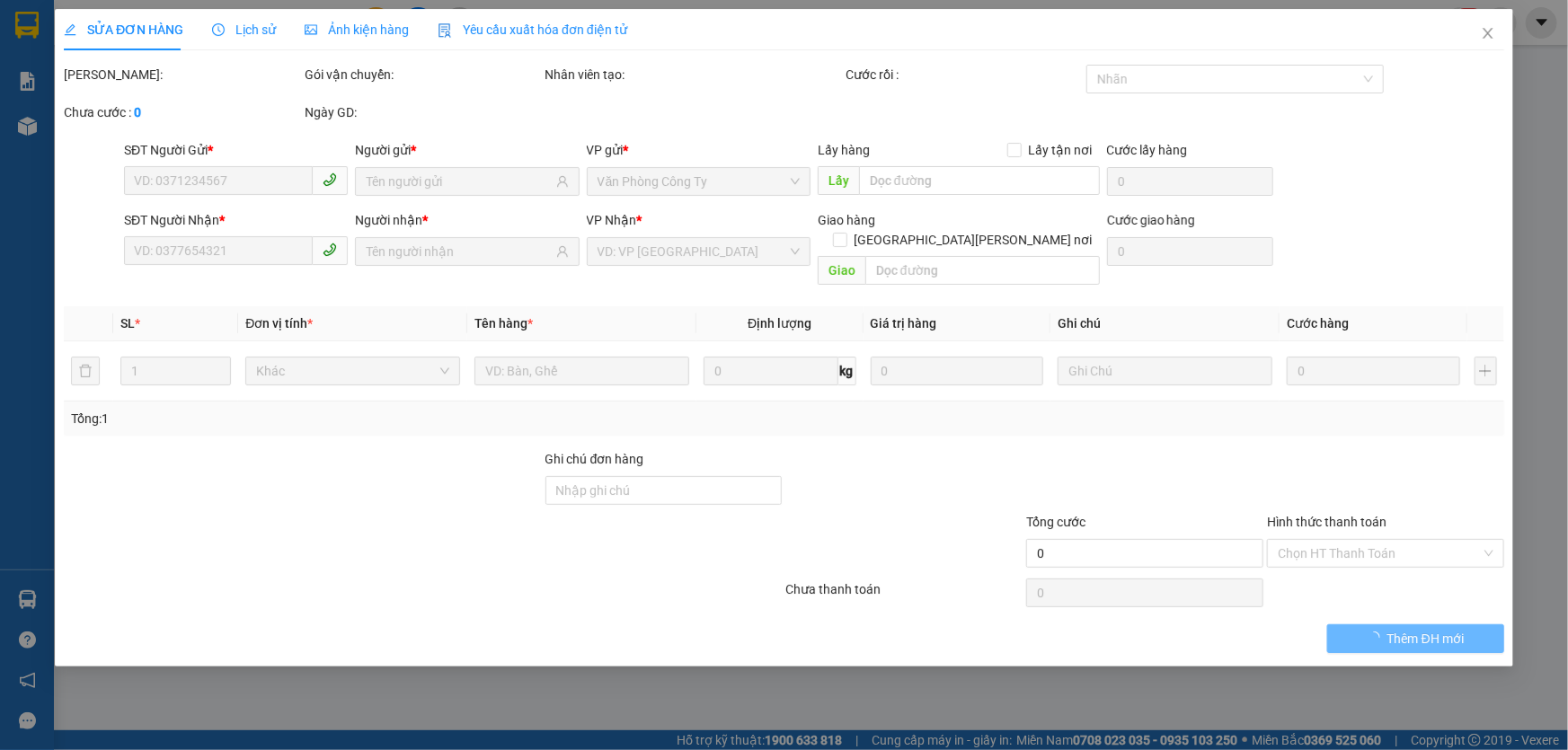
type input "70.000"
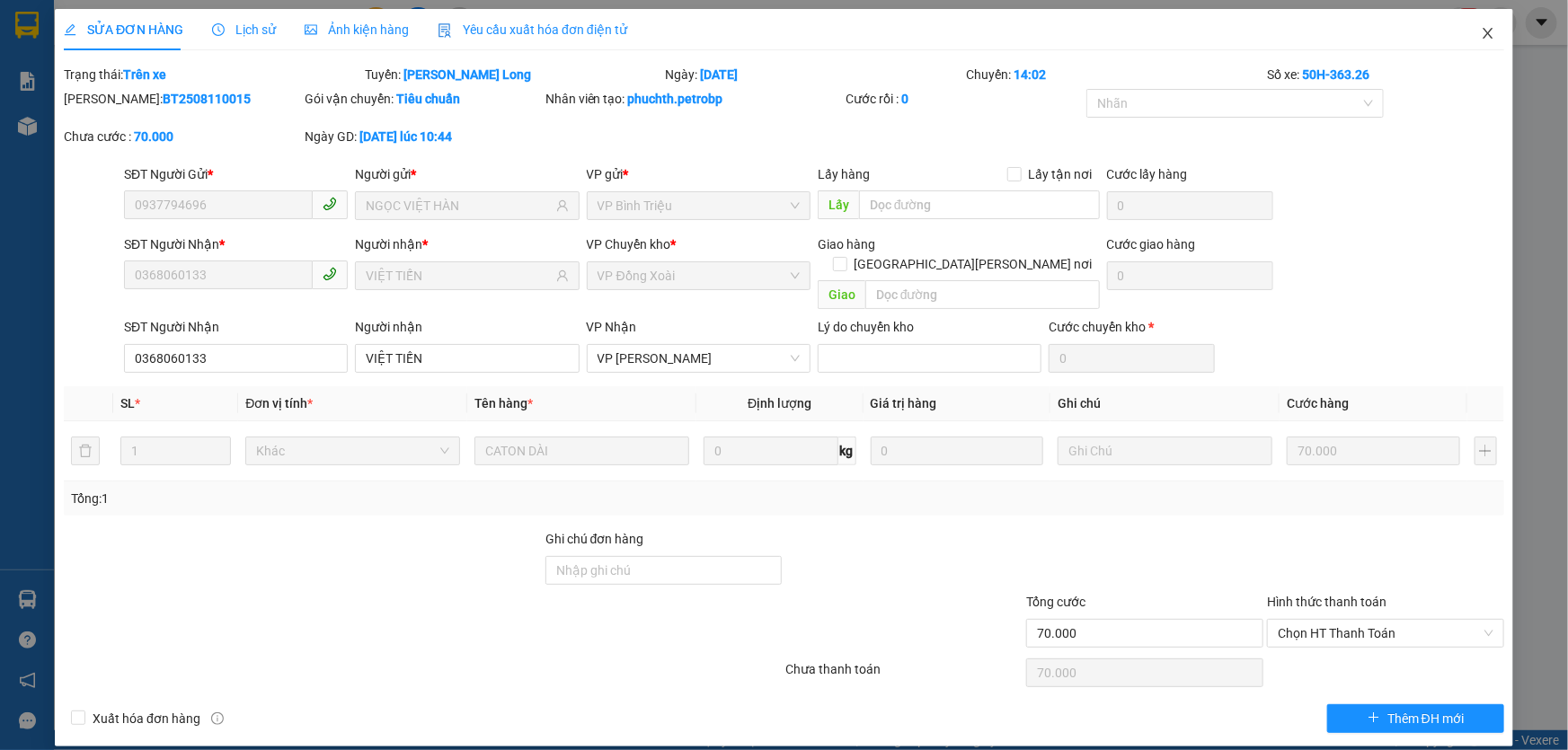
click at [1483, 36] on icon "close" at bounding box center [1488, 34] width 15 height 14
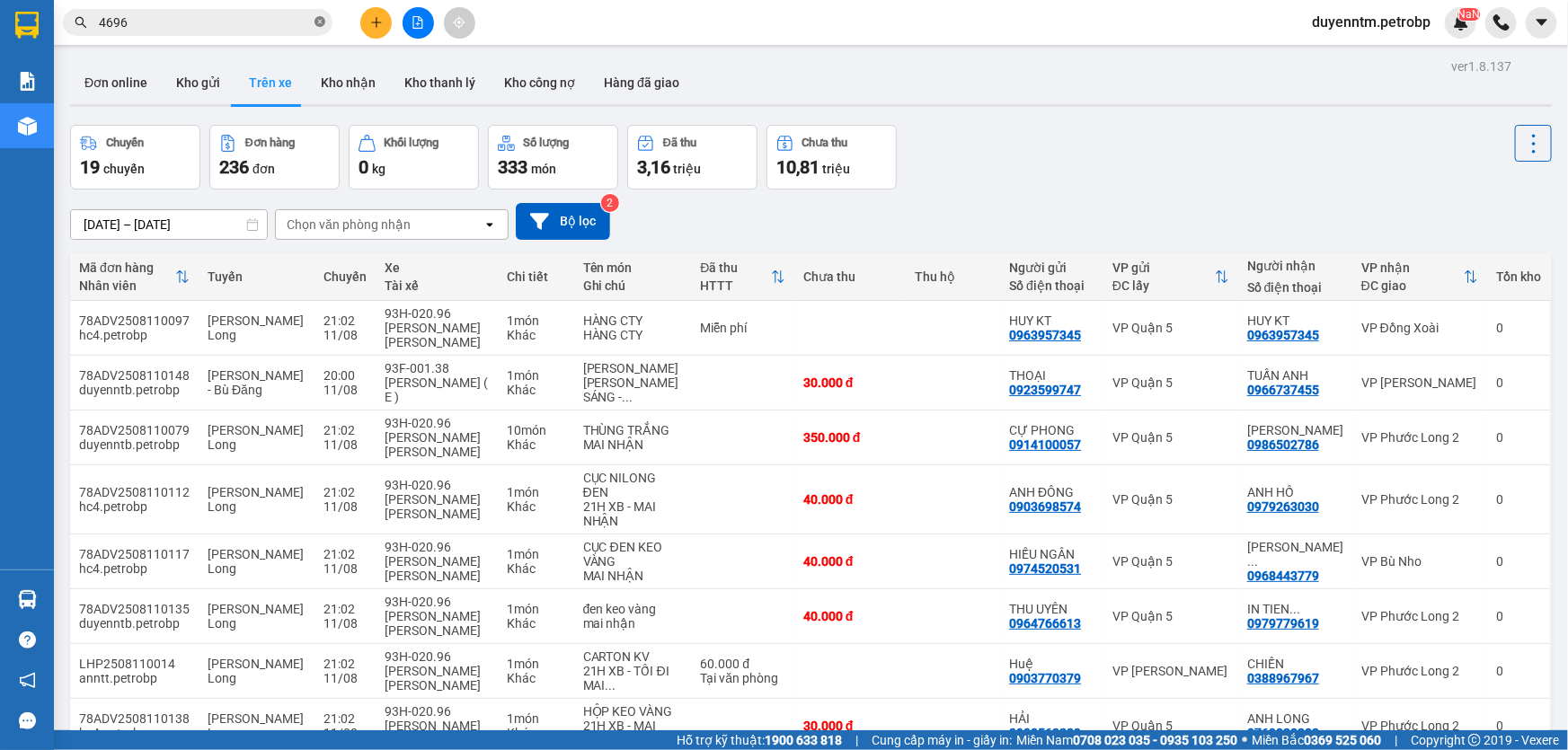
click at [315, 18] on icon "close-circle" at bounding box center [320, 22] width 11 height 11
click at [467, 235] on div "Chọn văn phòng nhận" at bounding box center [379, 225] width 207 height 29
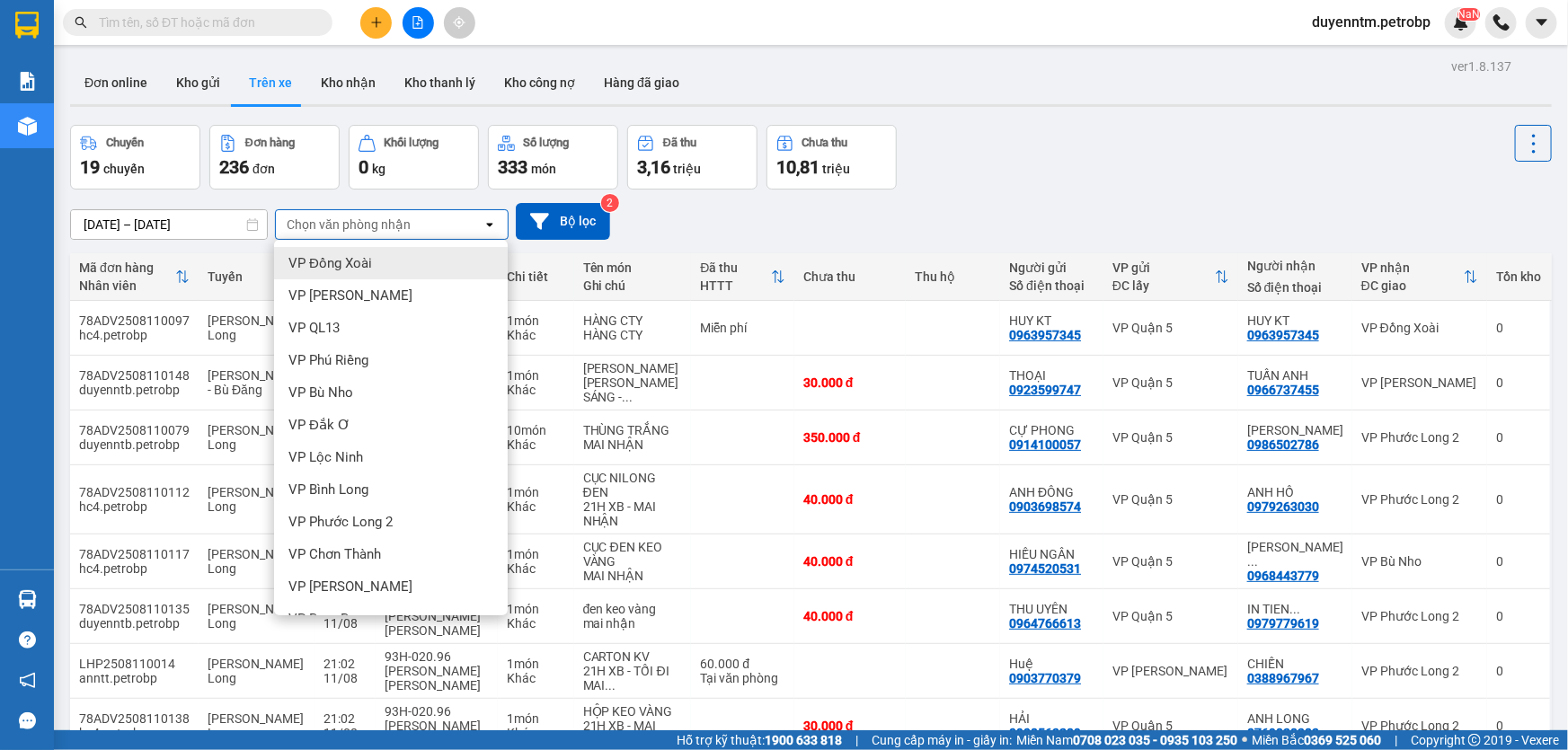
click at [359, 271] on span "VP Đồng Xoài" at bounding box center [330, 264] width 83 height 18
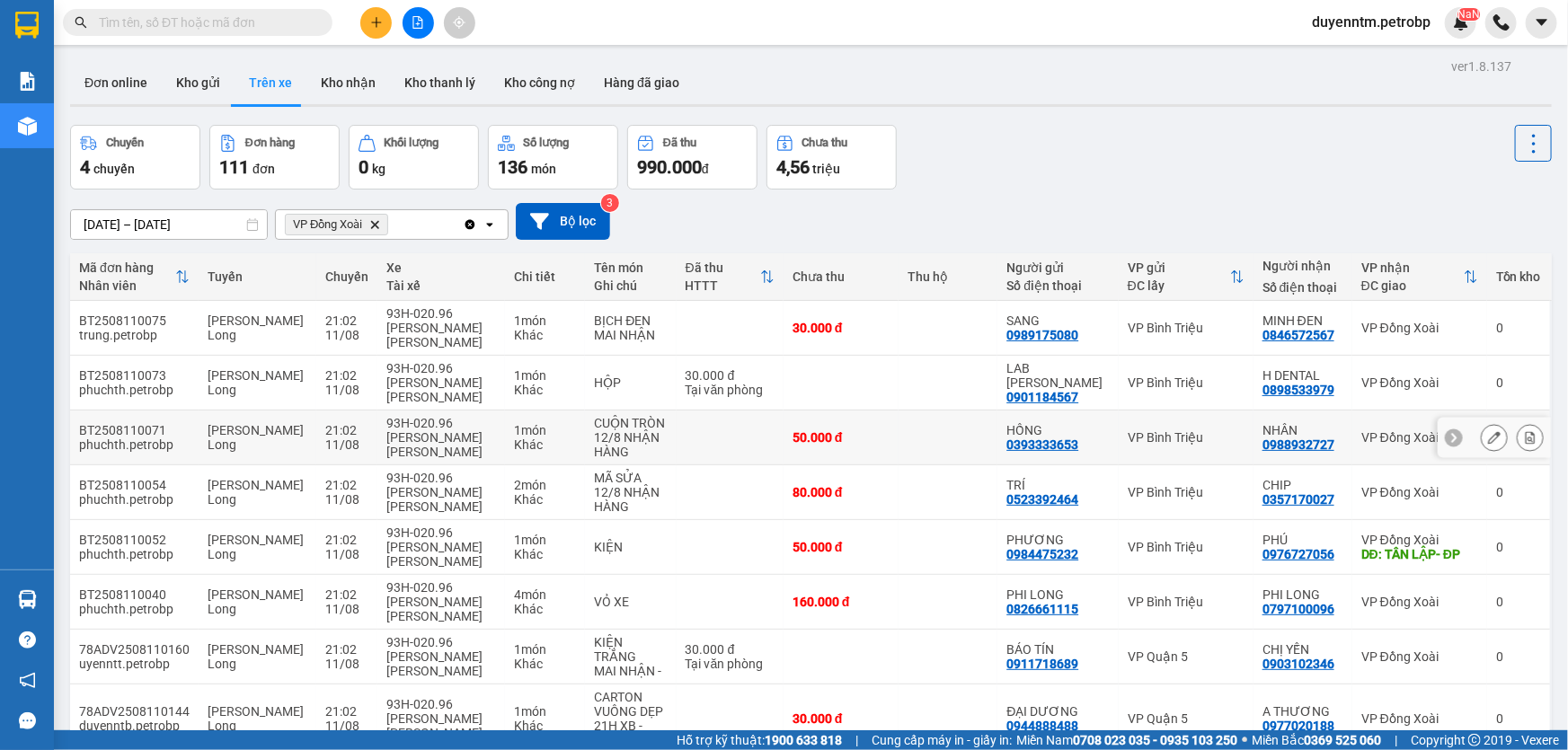
scroll to position [104, 0]
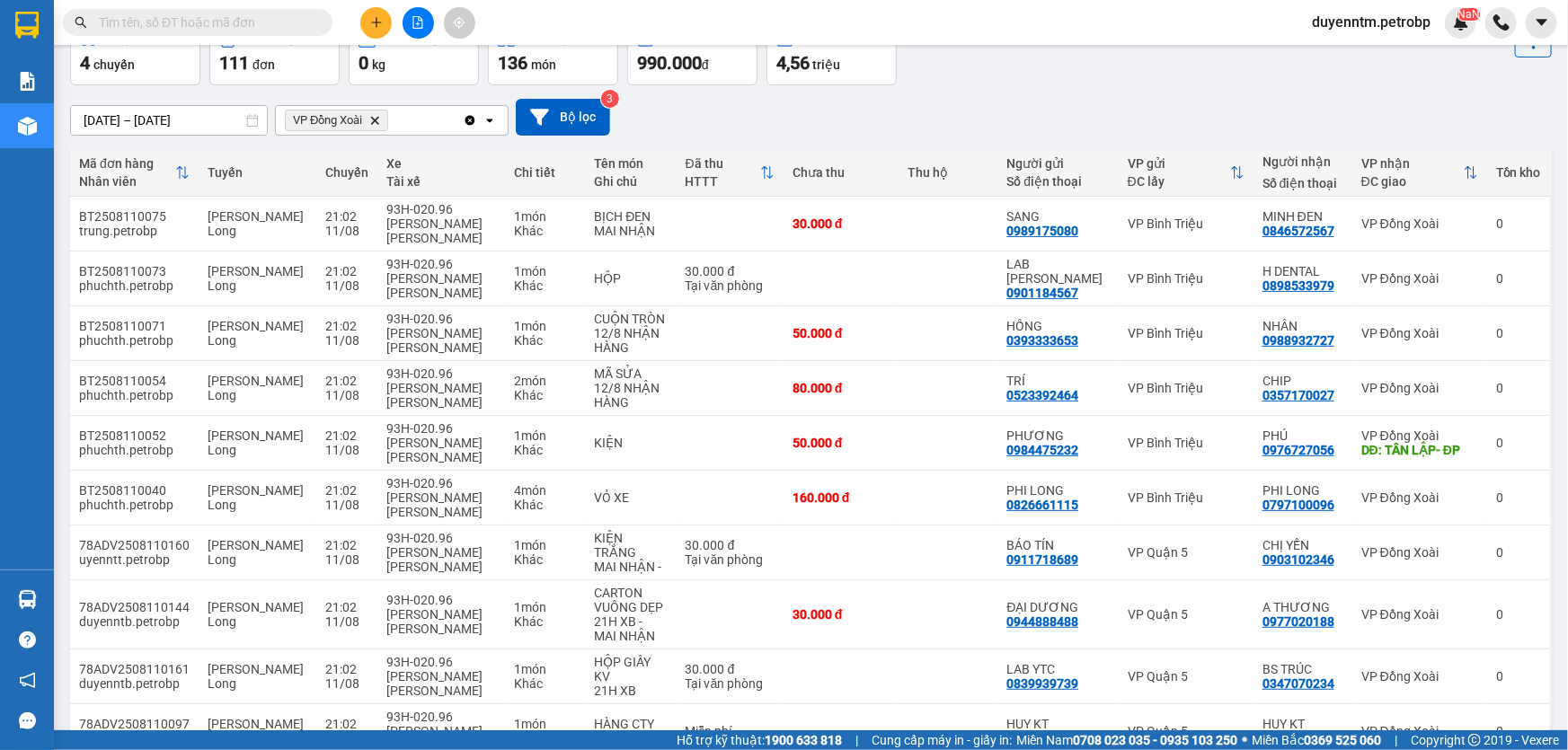
click at [160, 23] on input "text" at bounding box center [205, 23] width 212 height 20
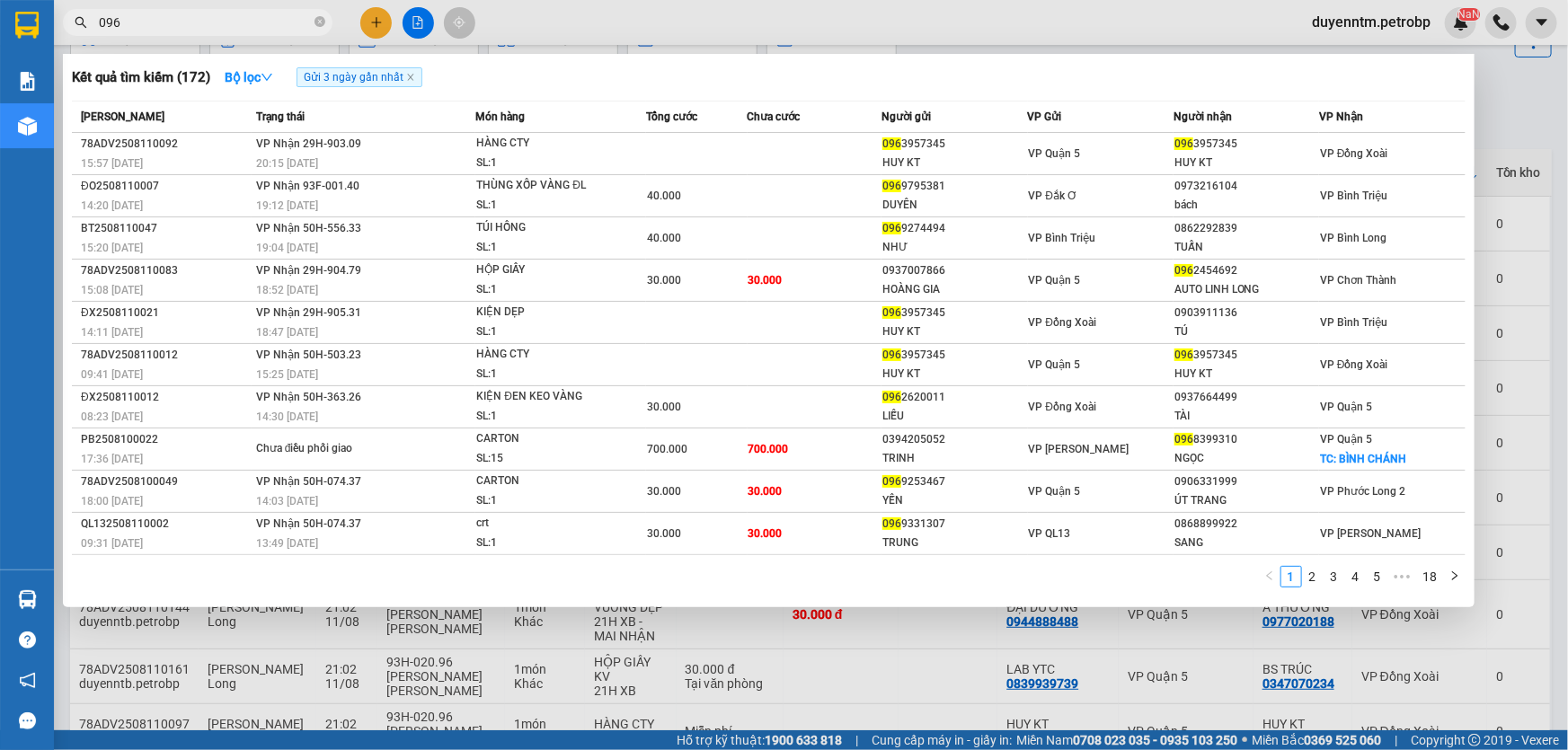
type input "096"
click at [1507, 58] on div at bounding box center [784, 375] width 1568 height 750
click at [315, 17] on icon "close-circle" at bounding box center [320, 22] width 11 height 11
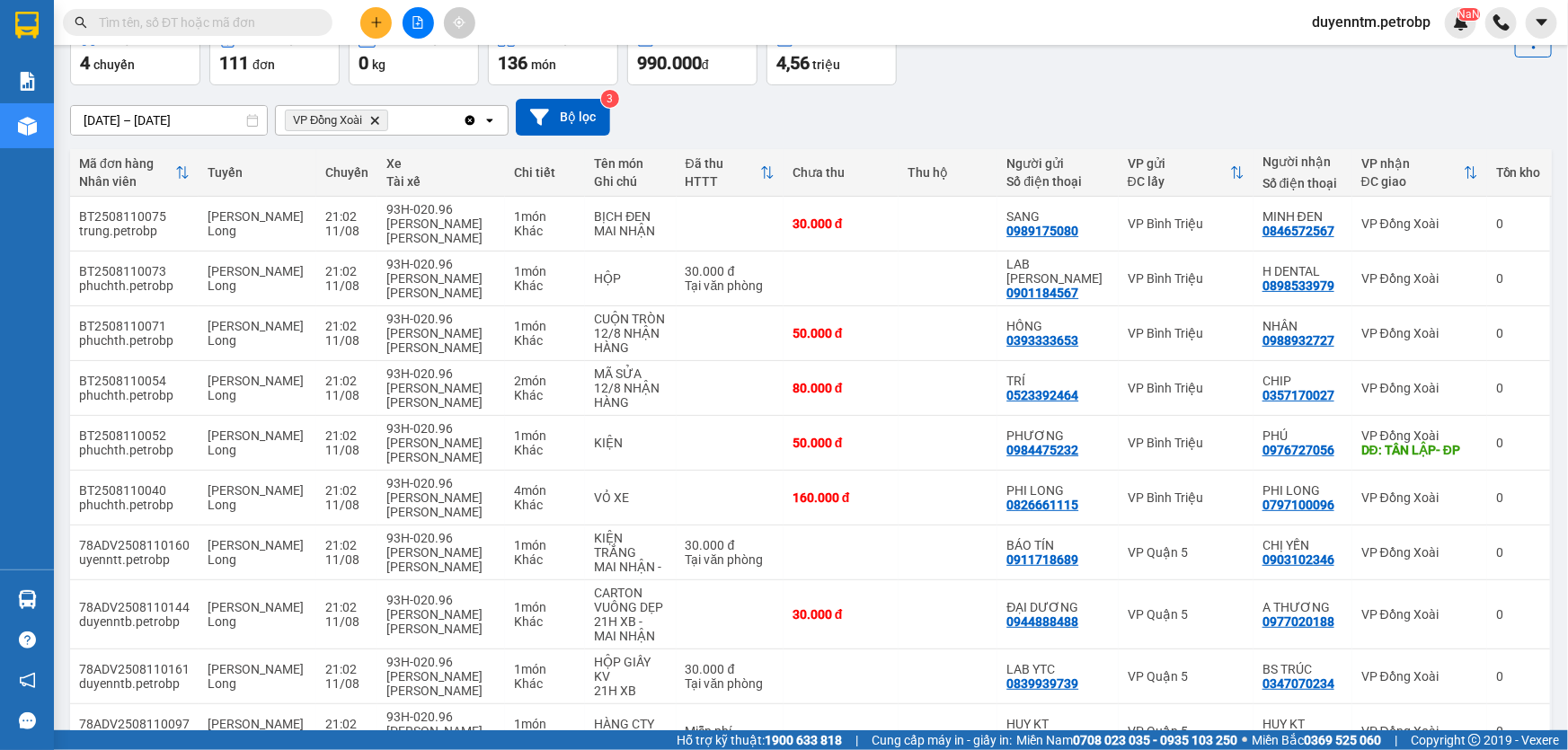
click at [249, 28] on input "text" at bounding box center [205, 23] width 212 height 20
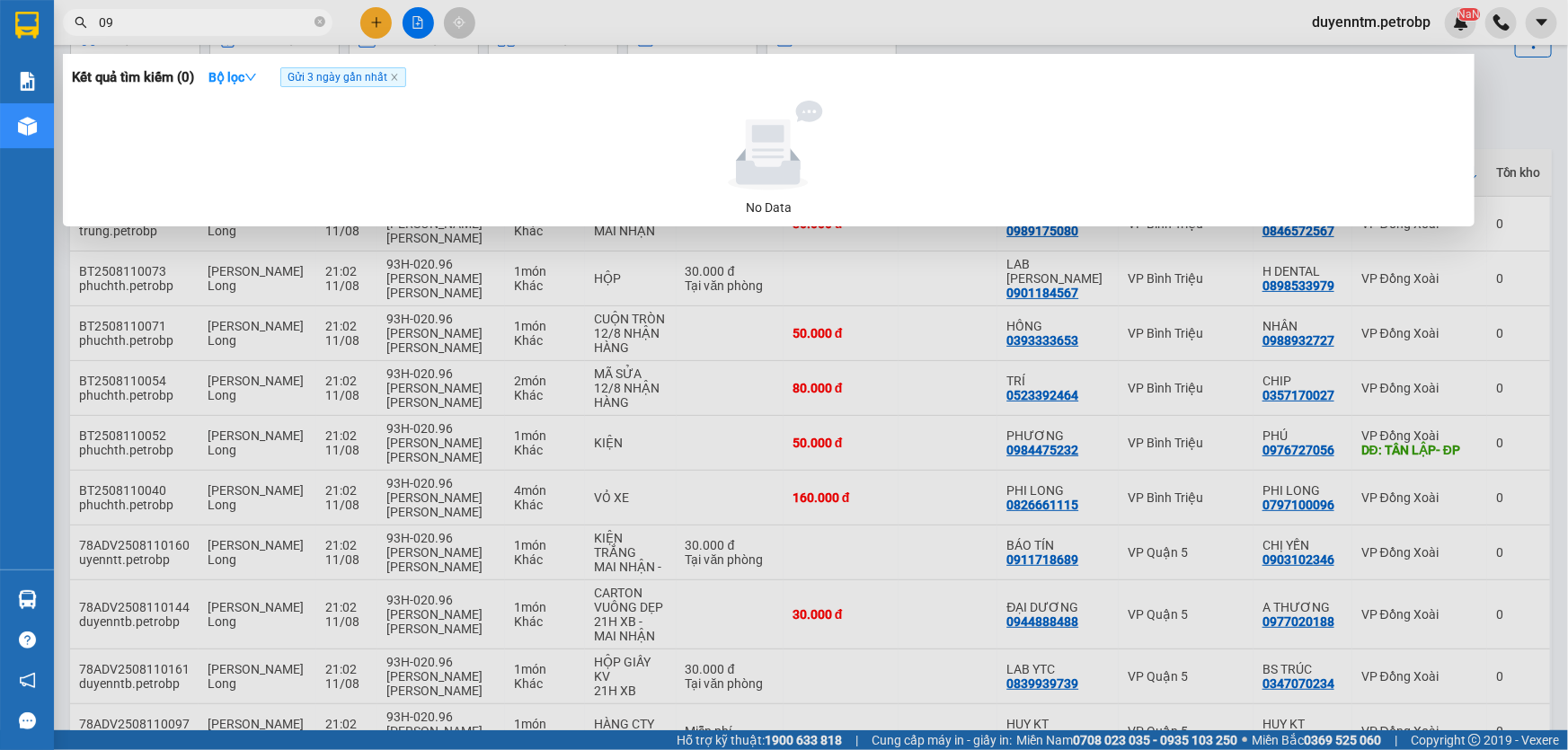
type input "0"
type input "0868906074"
click at [324, 23] on icon "close-circle" at bounding box center [320, 22] width 11 height 11
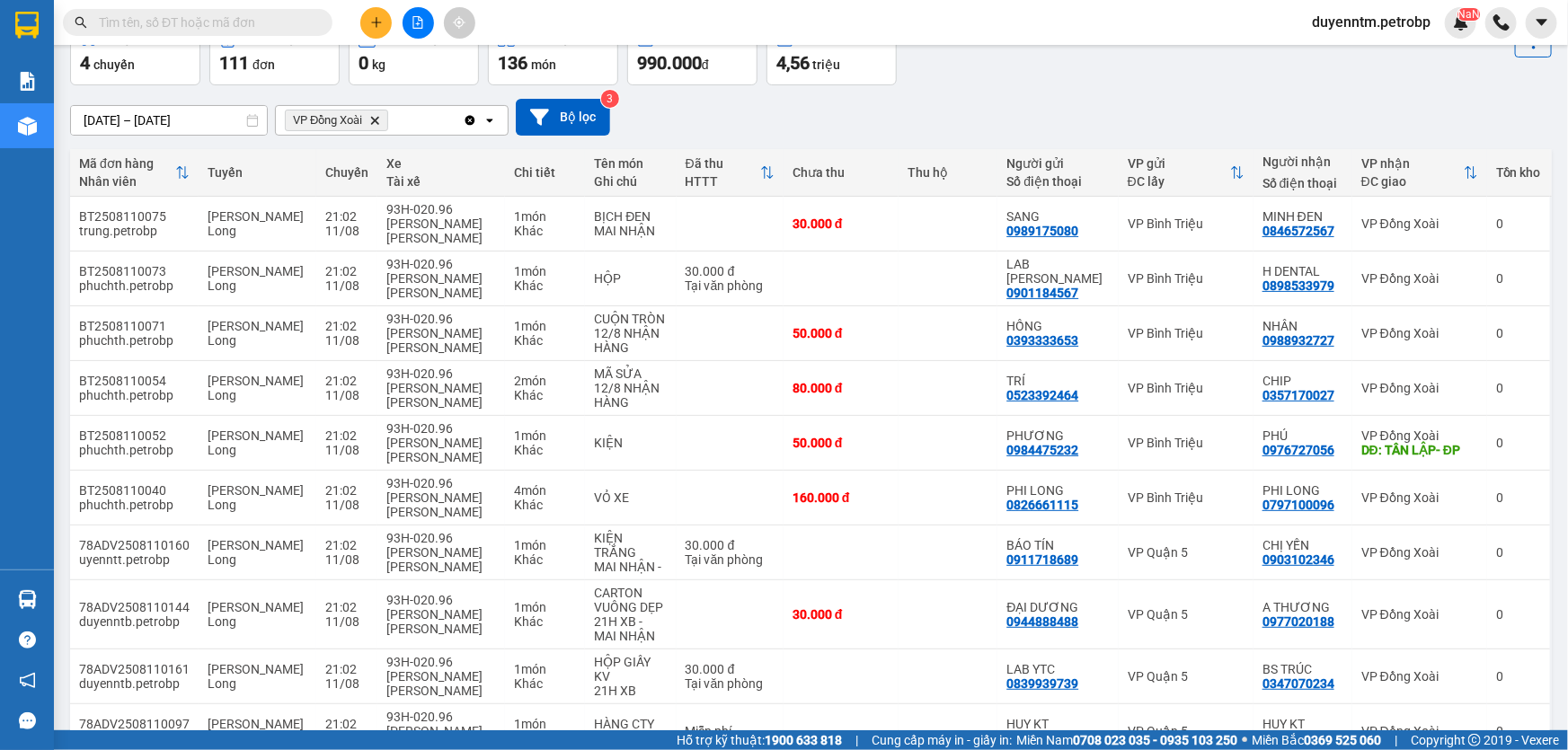
click at [372, 124] on icon "Delete" at bounding box center [375, 120] width 11 height 11
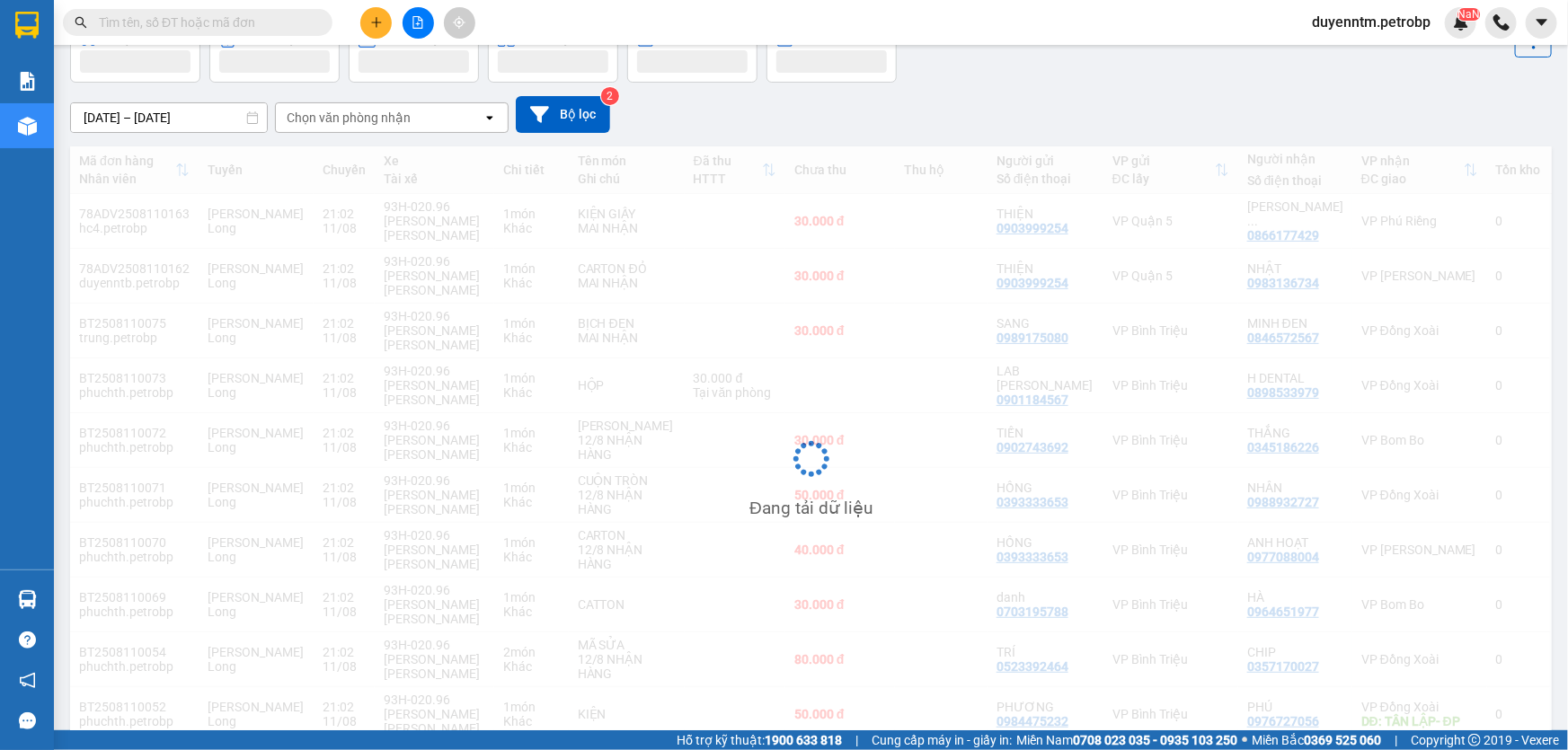
scroll to position [101, 0]
click at [374, 123] on div "Chọn văn phòng nhận" at bounding box center [348, 121] width 124 height 18
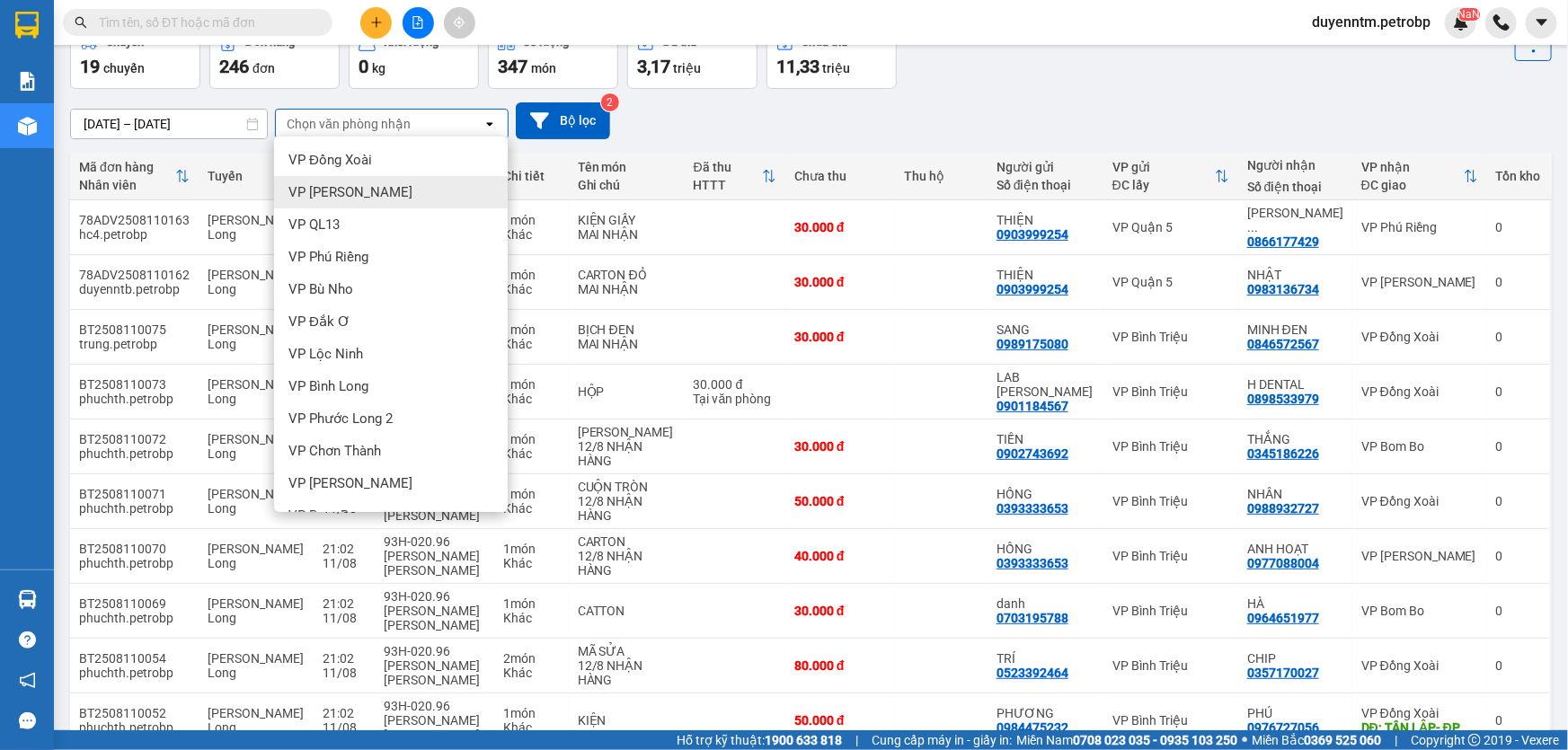
scroll to position [0, 0]
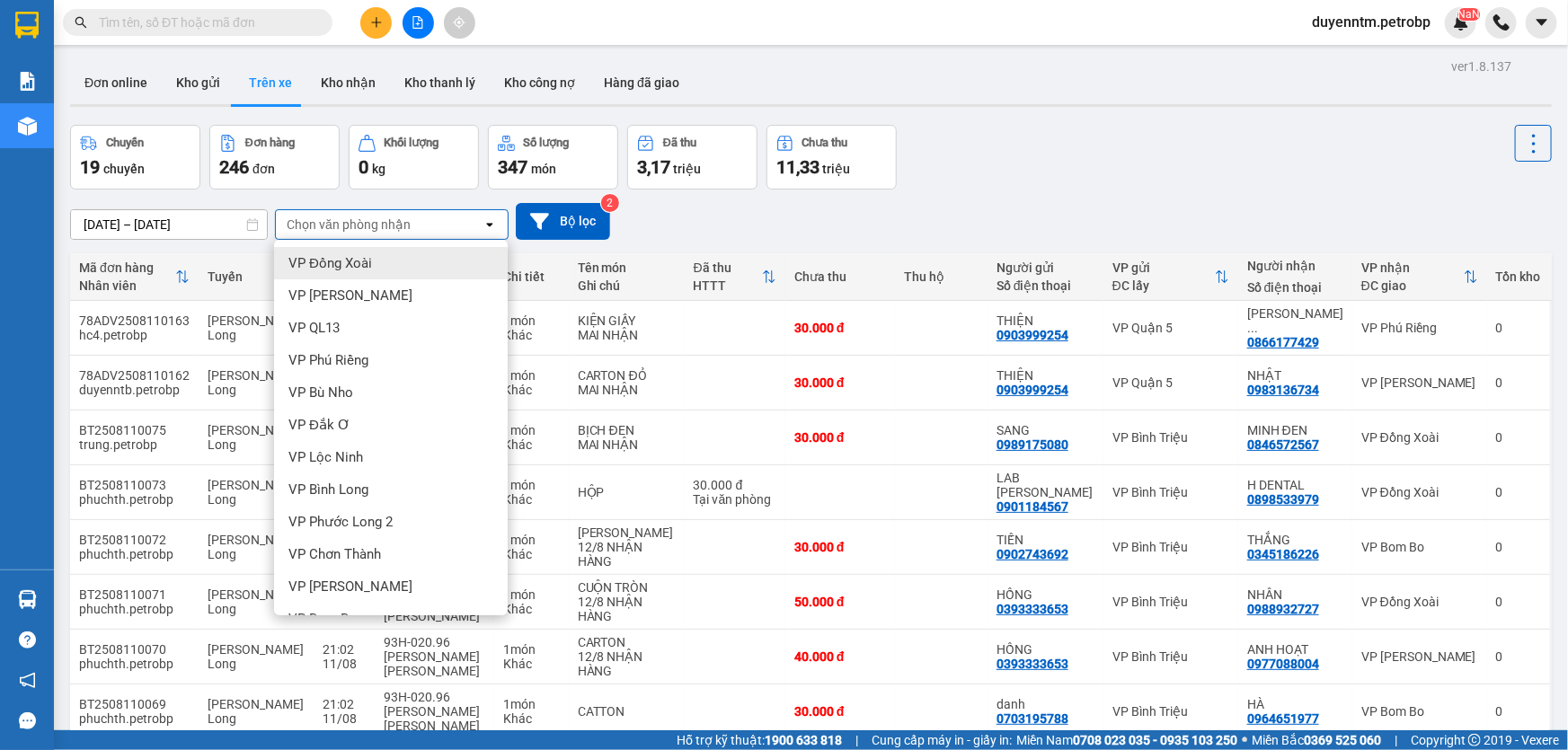
click at [368, 266] on span "VP Đồng Xoài" at bounding box center [330, 264] width 83 height 18
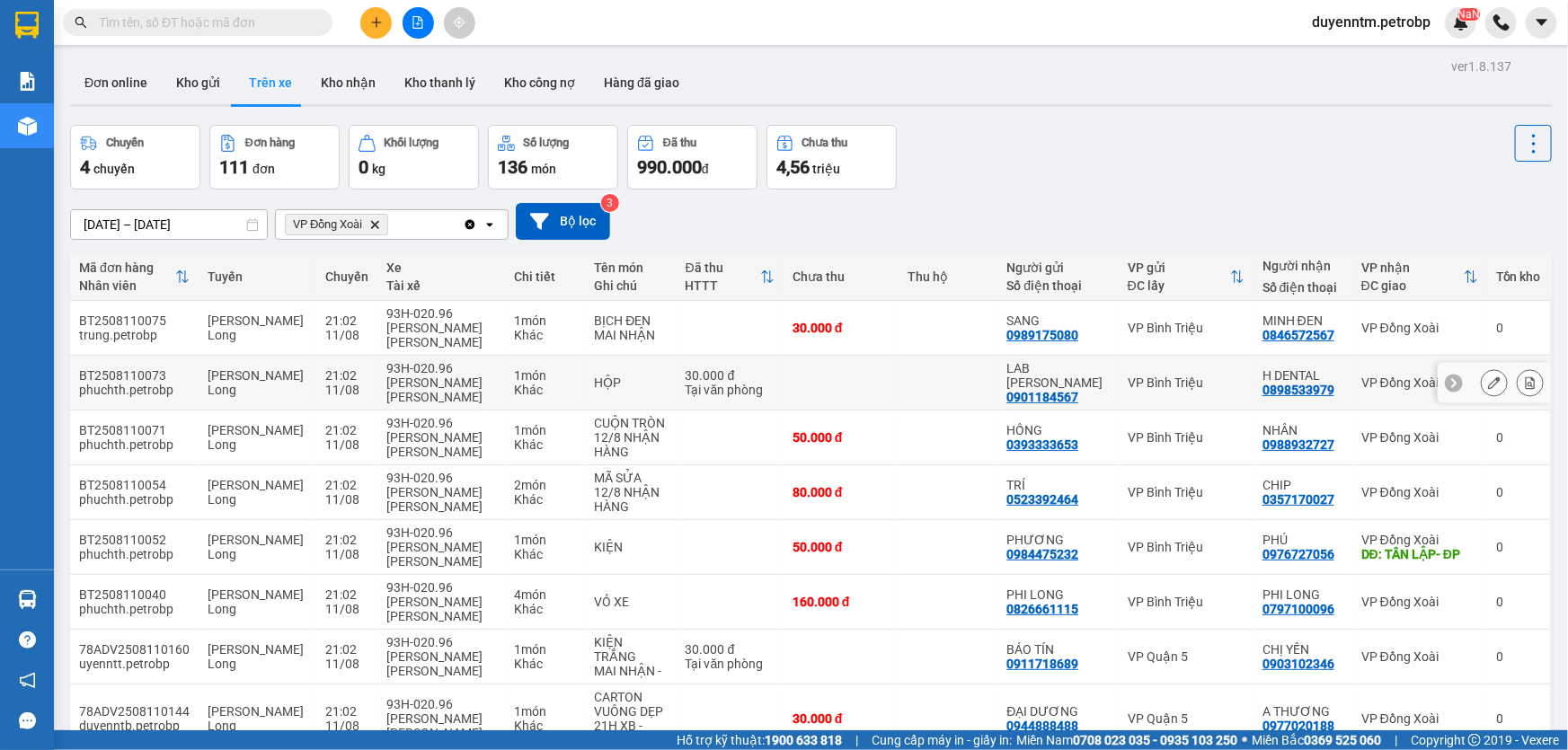
scroll to position [104, 0]
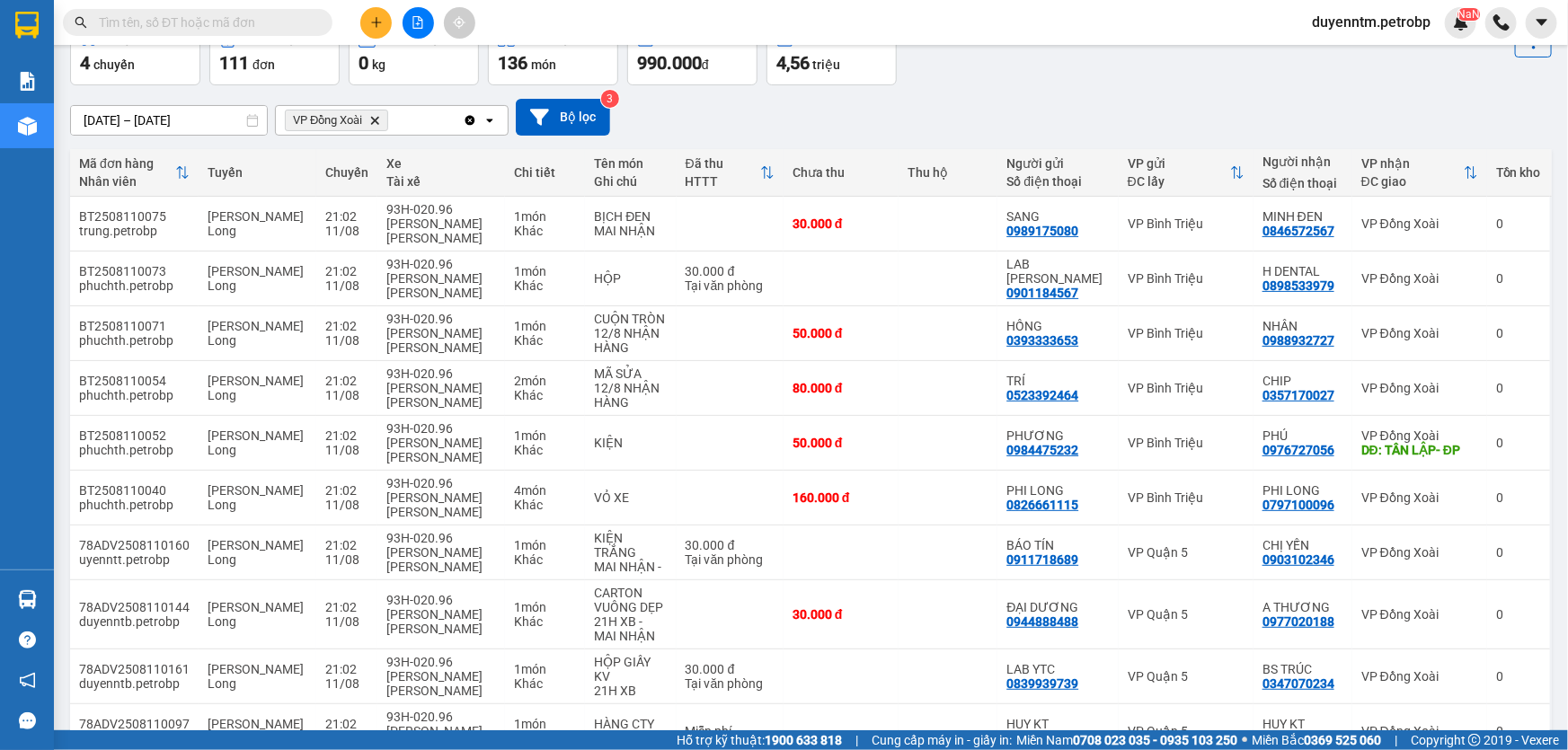
click at [379, 124] on icon "VP Đồng Xoài, close by backspace" at bounding box center [374, 120] width 8 height 8
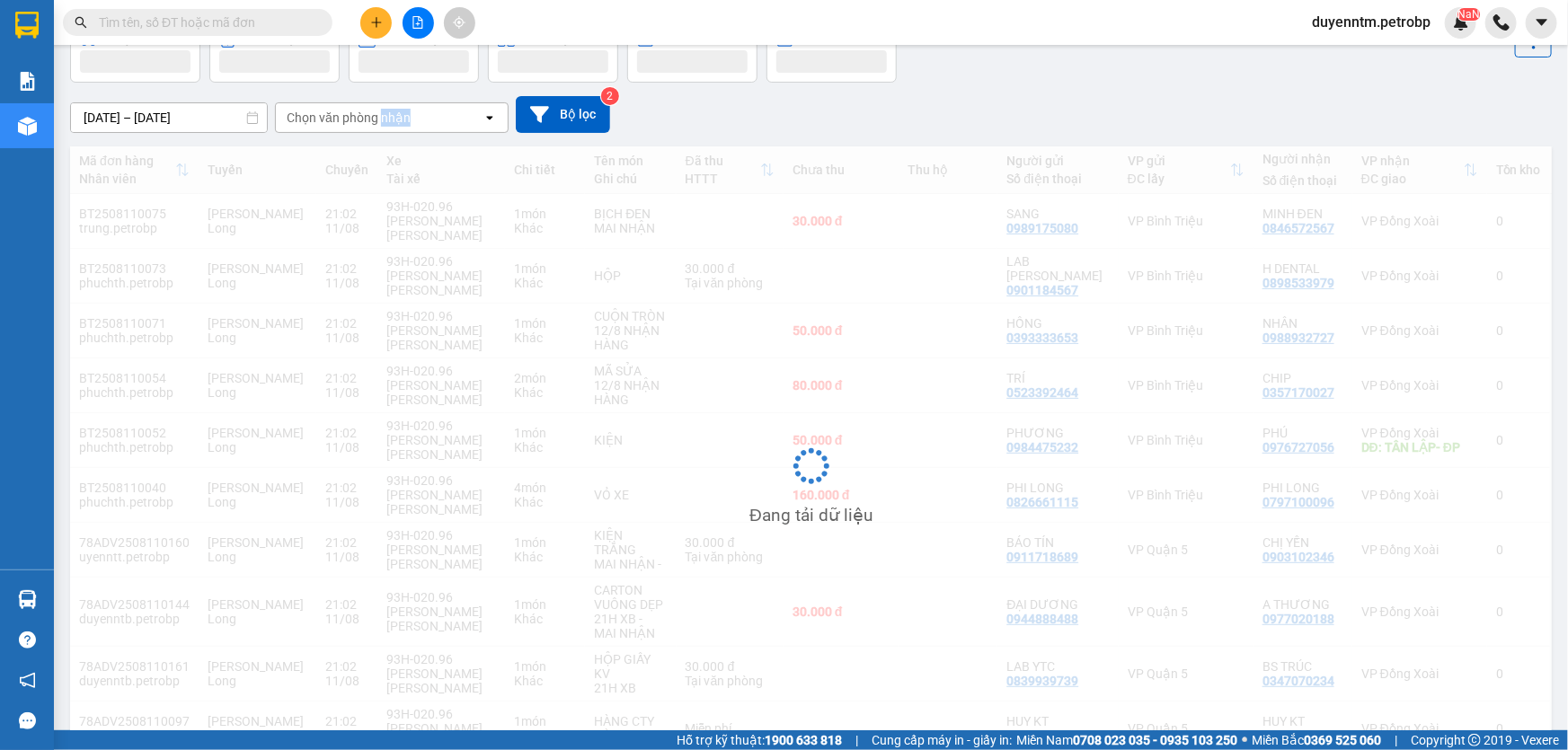
scroll to position [101, 0]
click at [379, 124] on div "Chọn văn phòng nhận" at bounding box center [348, 121] width 124 height 18
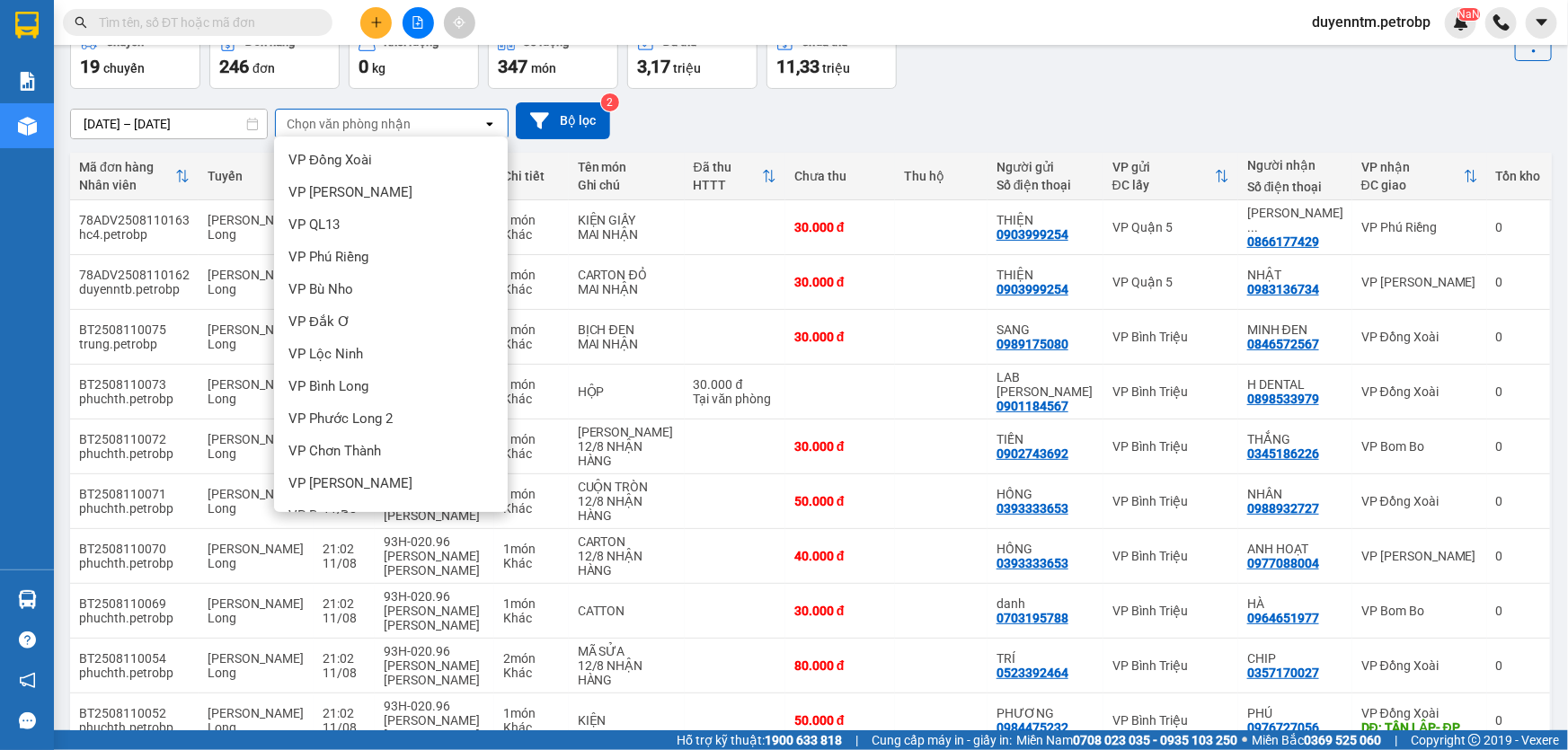
scroll to position [381, 0]
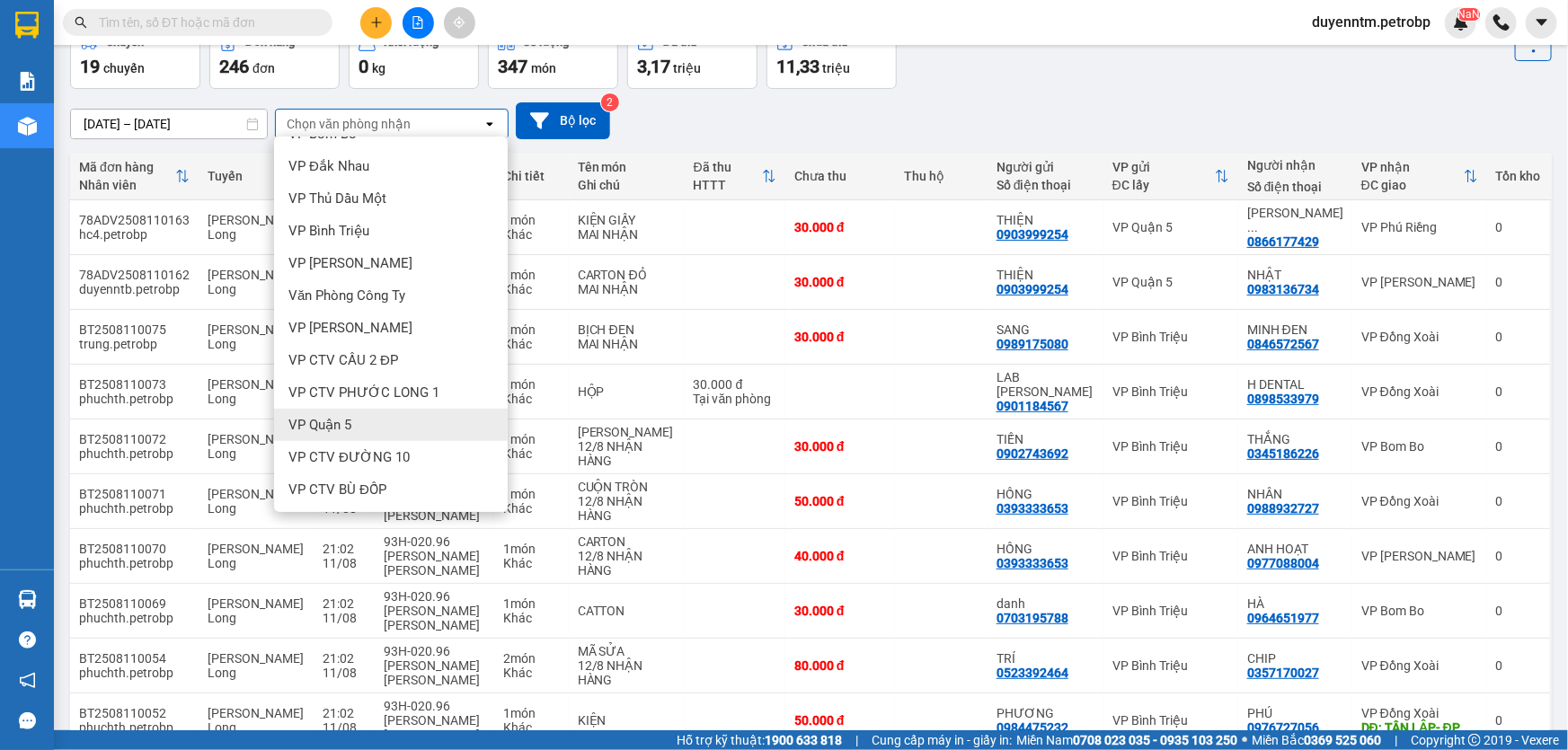
click at [363, 418] on div "VP Quận 5" at bounding box center [391, 425] width 234 height 33
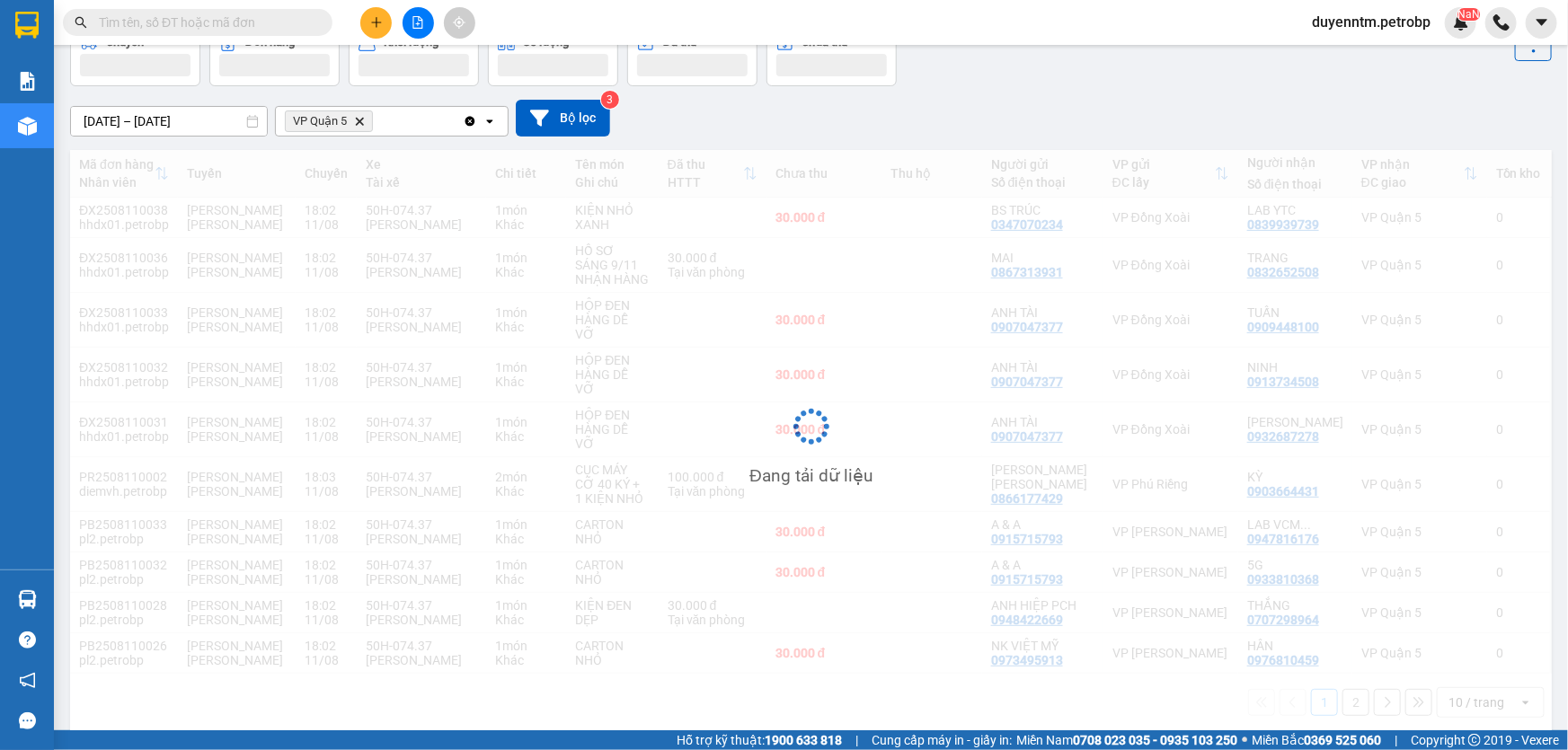
scroll to position [82, 0]
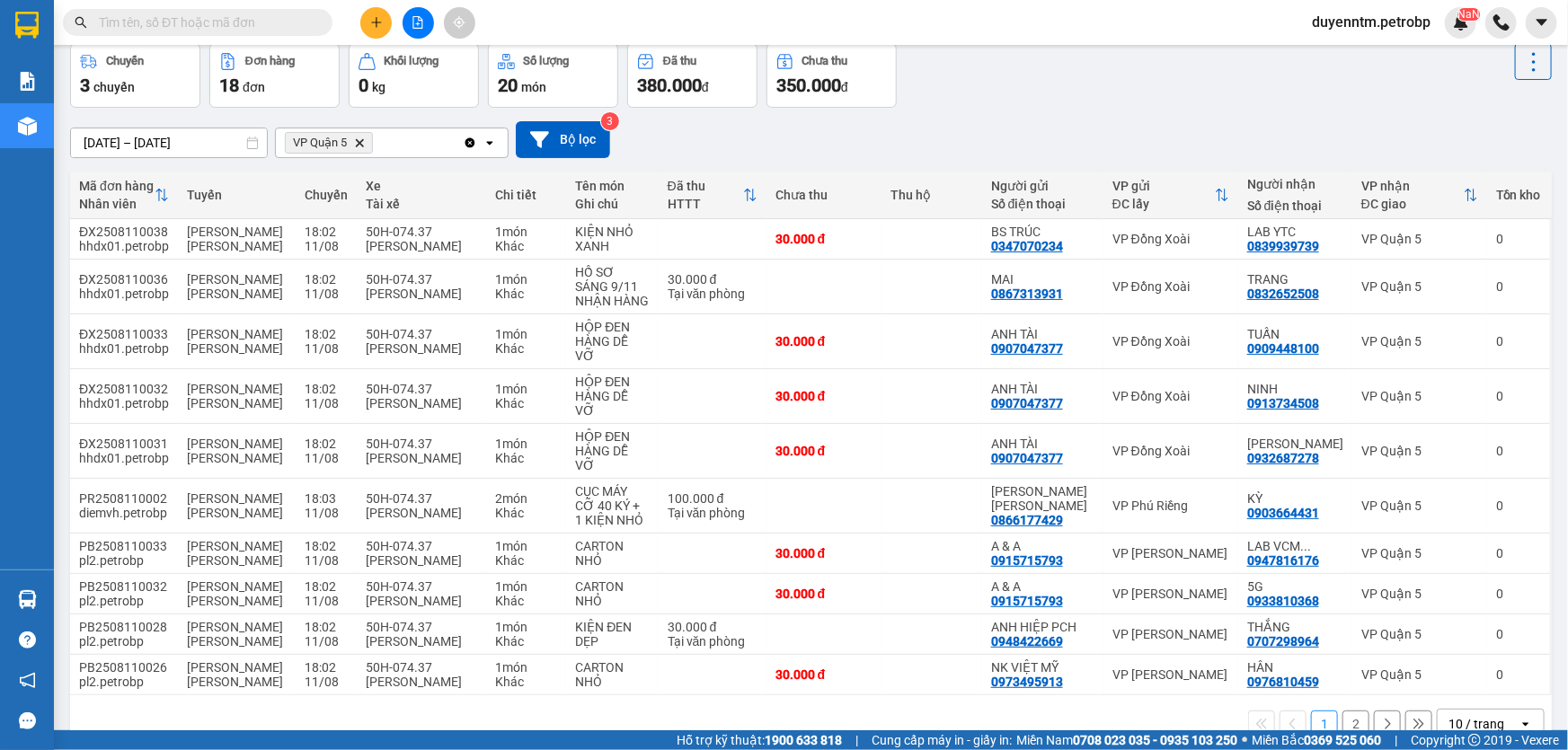
click at [360, 140] on icon "Delete" at bounding box center [360, 143] width 11 height 11
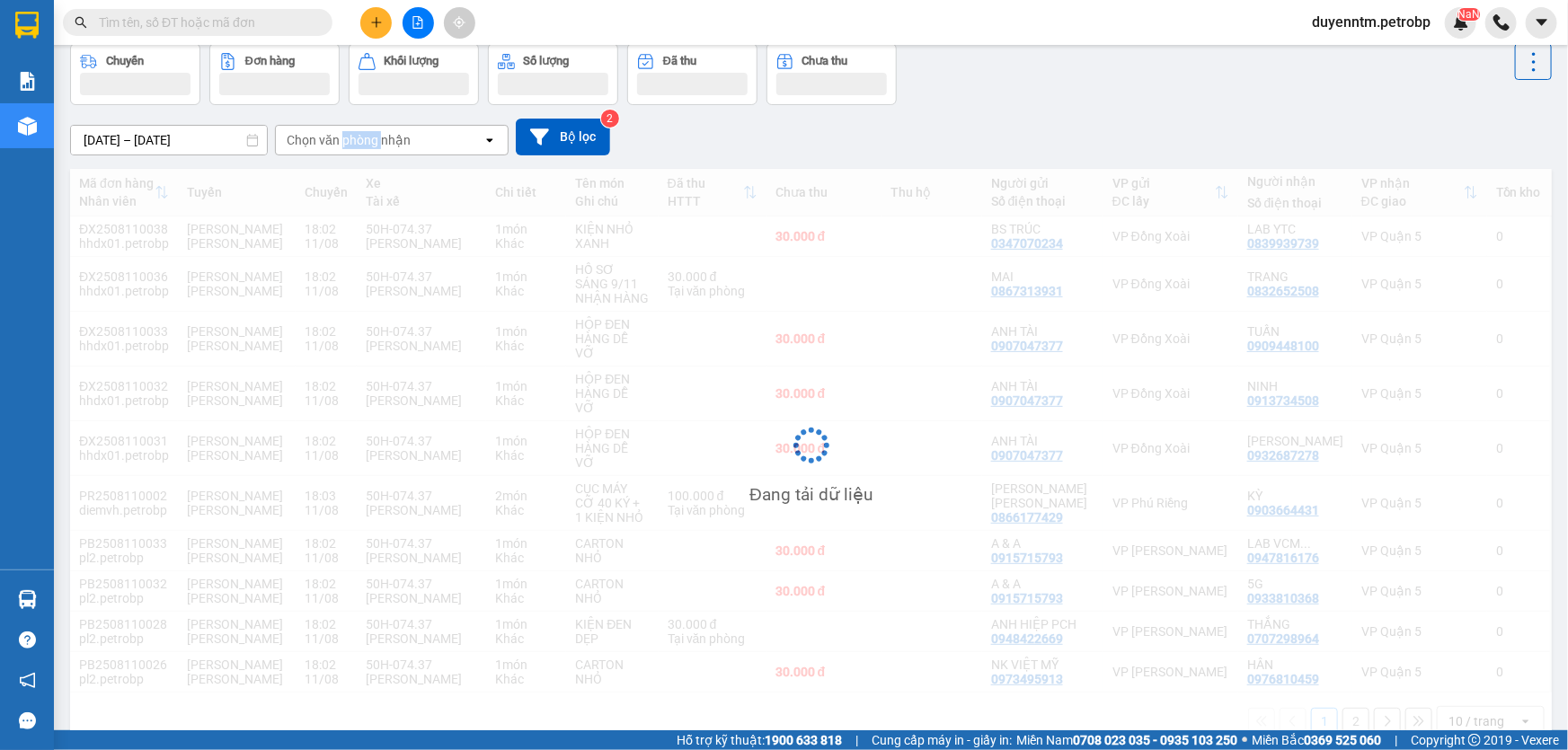
click at [360, 140] on div "Chọn văn phòng nhận" at bounding box center [348, 140] width 124 height 18
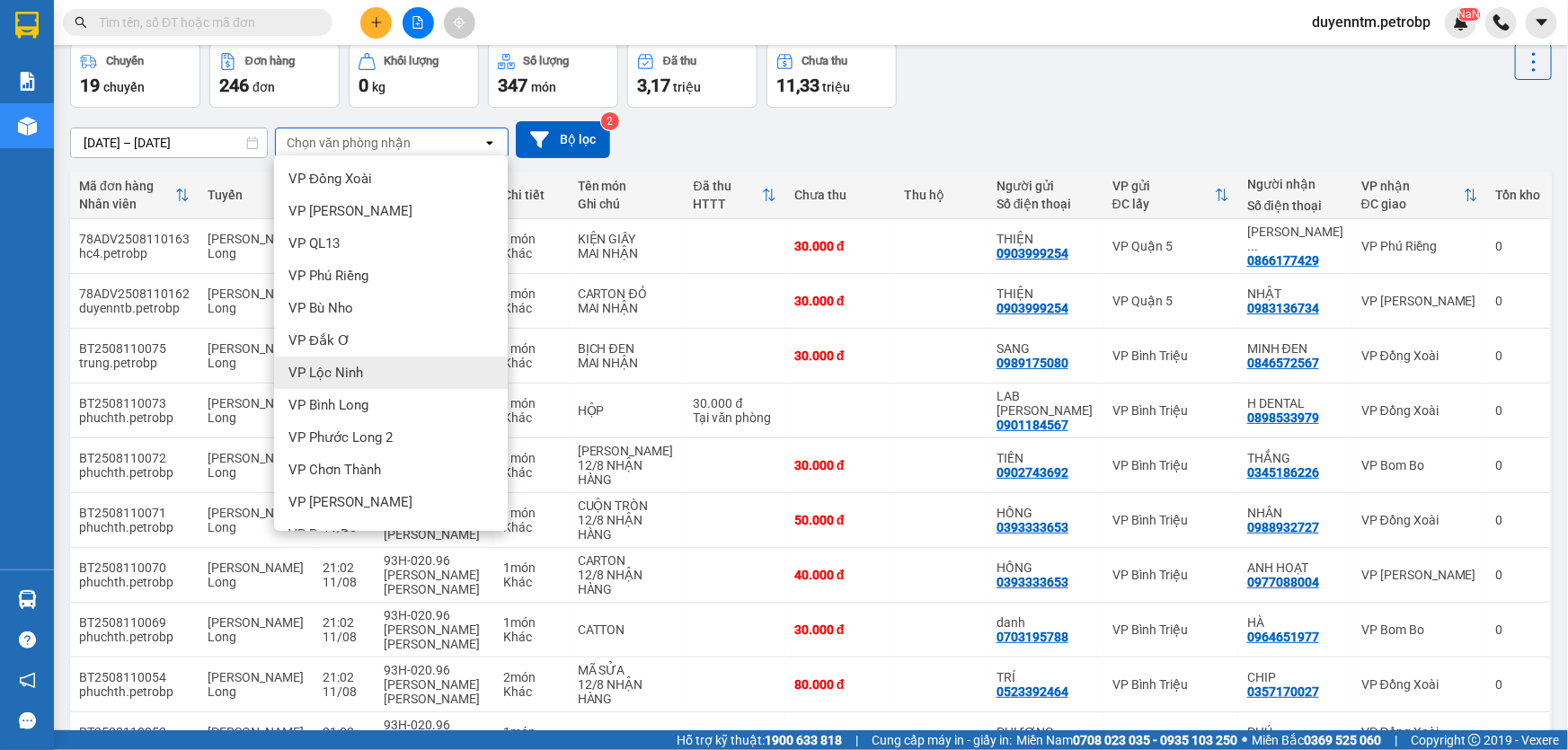
scroll to position [381, 0]
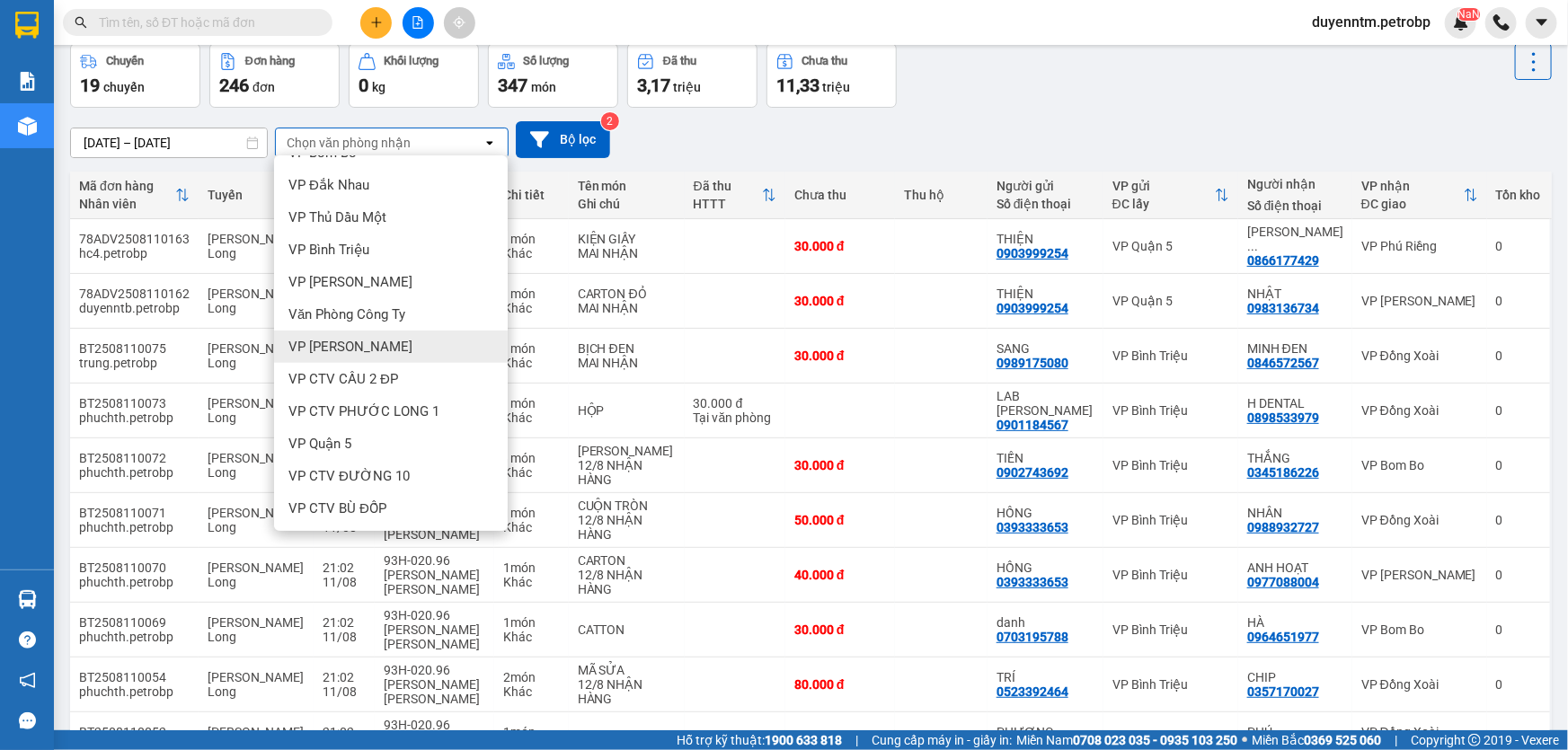
click at [336, 340] on span "VP [PERSON_NAME]" at bounding box center [350, 347] width 124 height 18
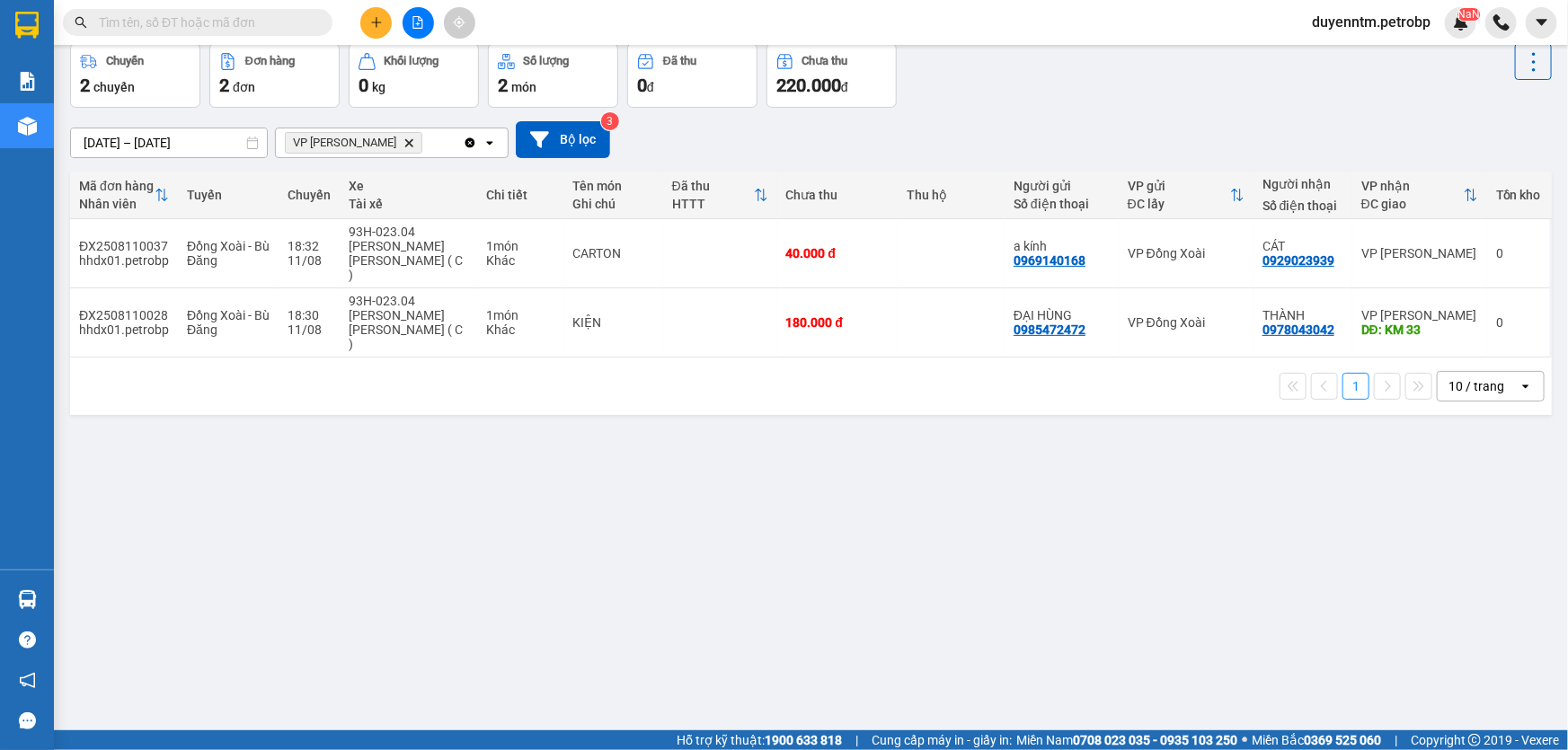
click at [403, 139] on icon "Delete" at bounding box center [409, 143] width 11 height 11
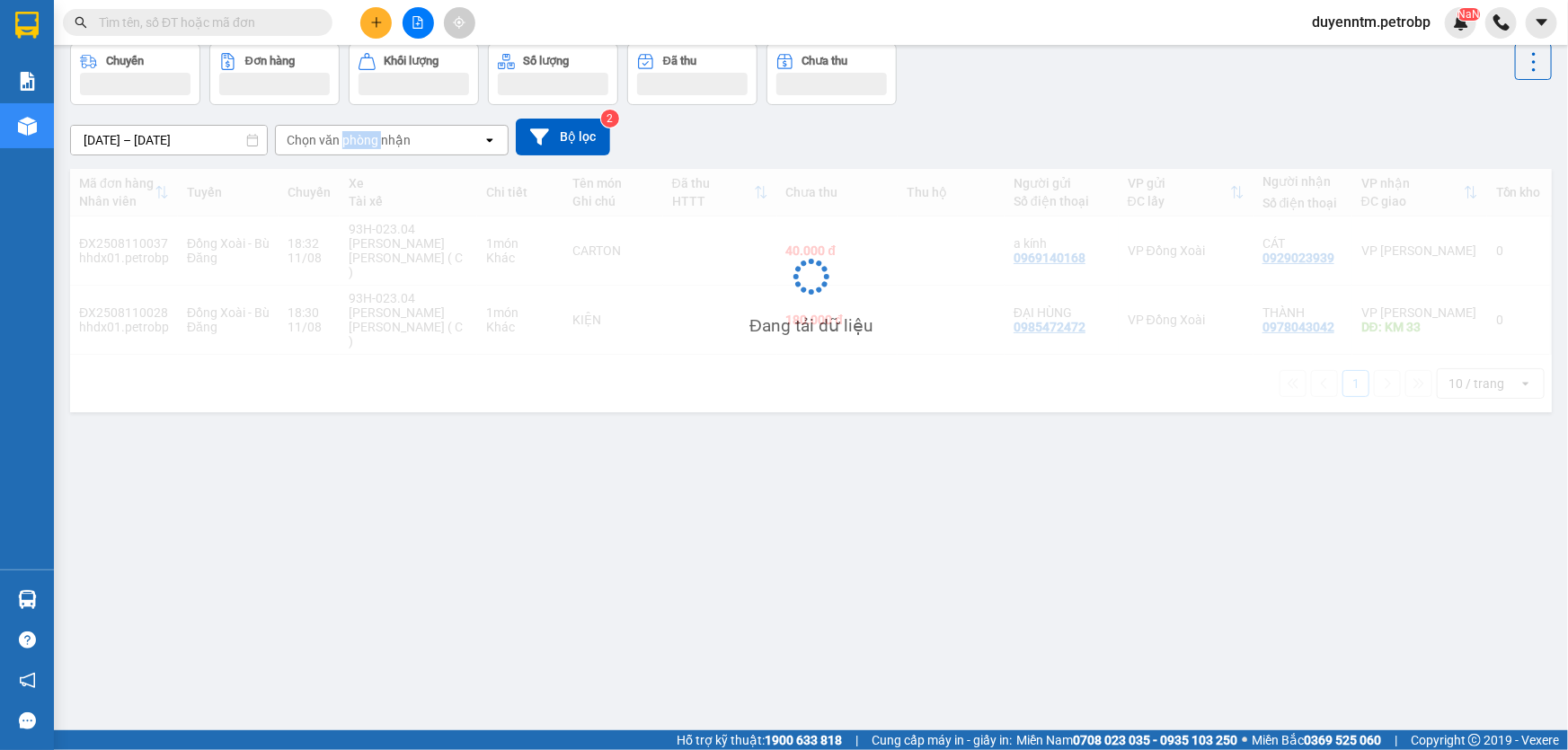
click at [365, 139] on div "Chọn văn phòng nhận" at bounding box center [348, 140] width 124 height 18
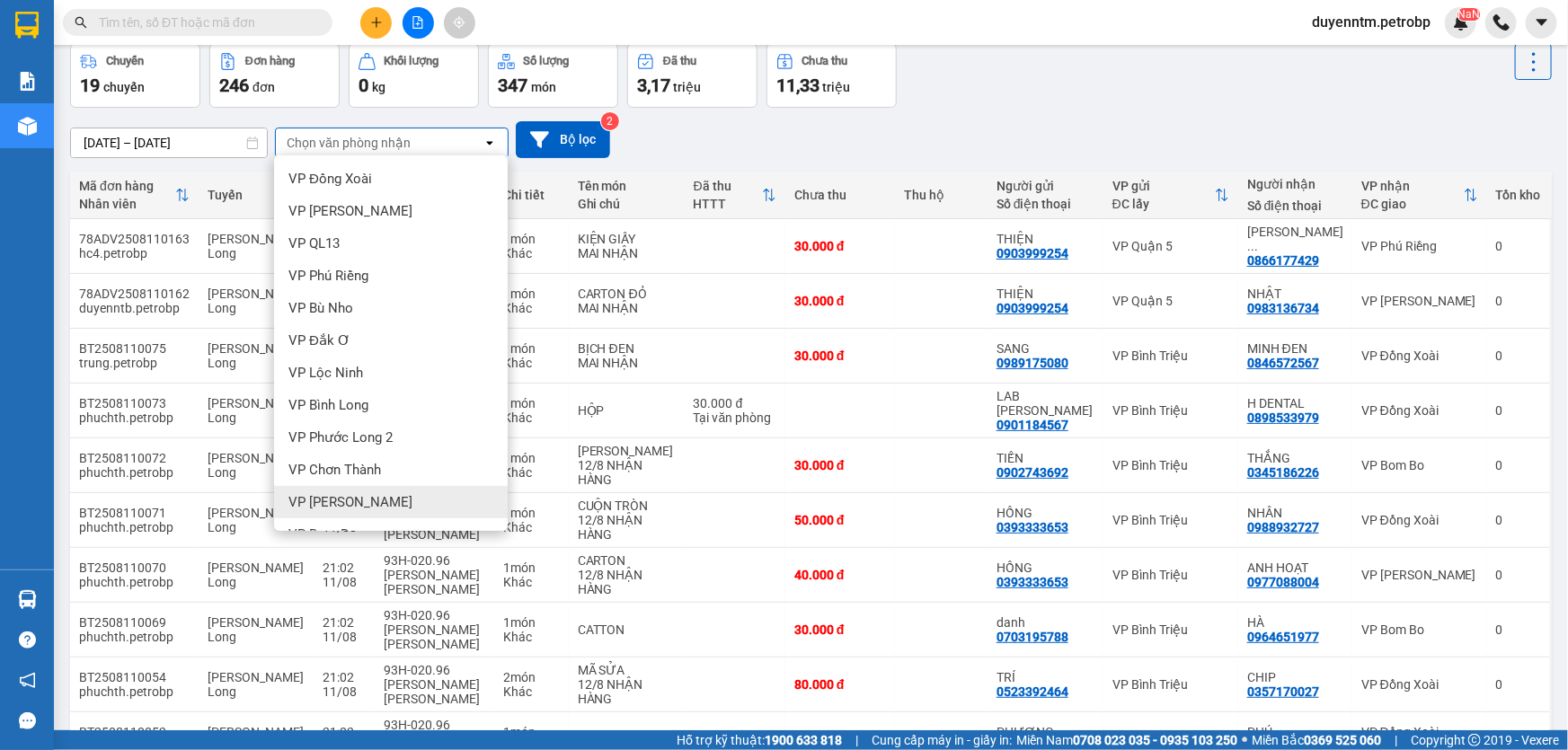
click at [356, 490] on div "VP [PERSON_NAME]" at bounding box center [391, 502] width 234 height 33
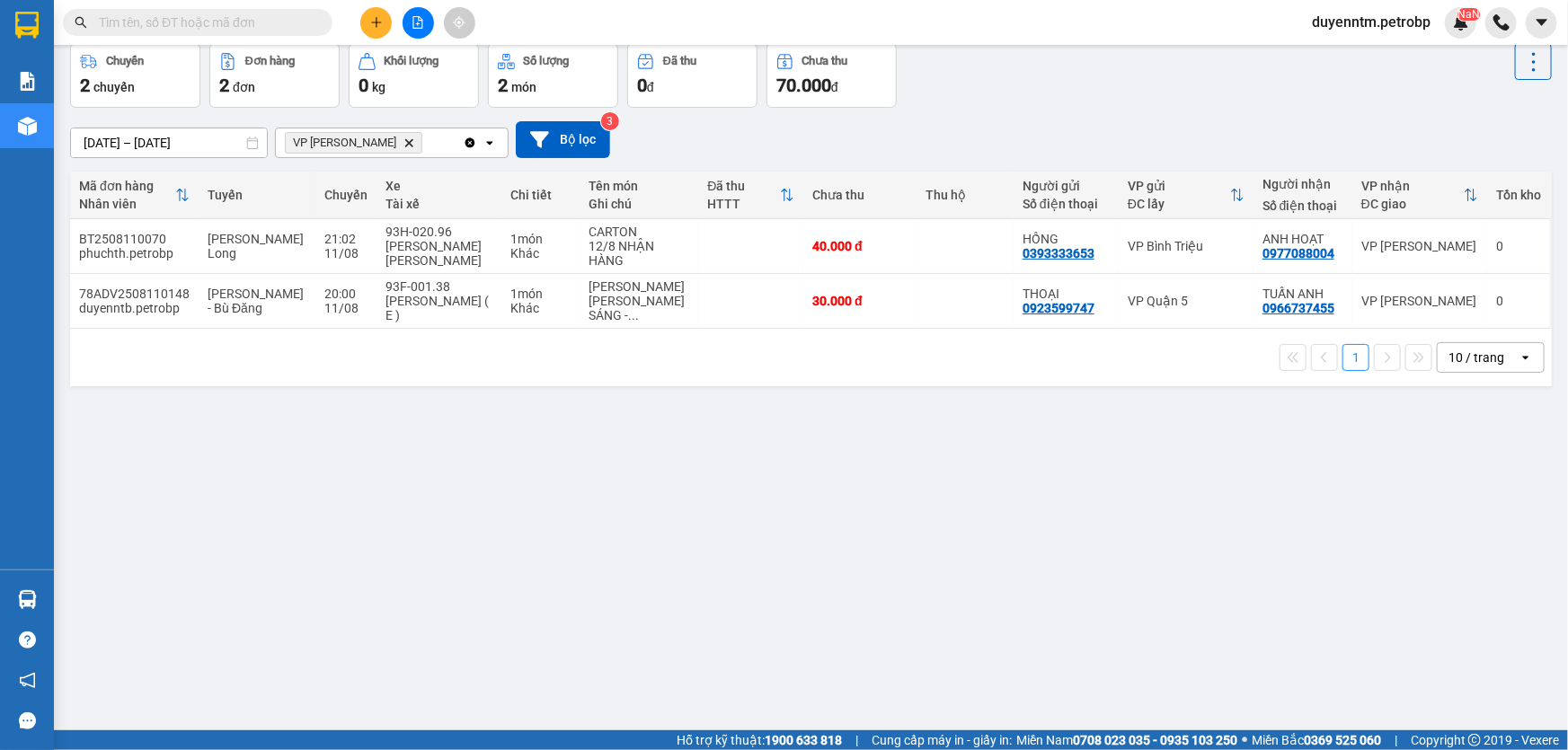
click at [372, 138] on span "VP [PERSON_NAME]" at bounding box center [353, 143] width 138 height 22
click at [405, 139] on icon "VP Minh Hưng, close by backspace" at bounding box center [409, 142] width 8 height 8
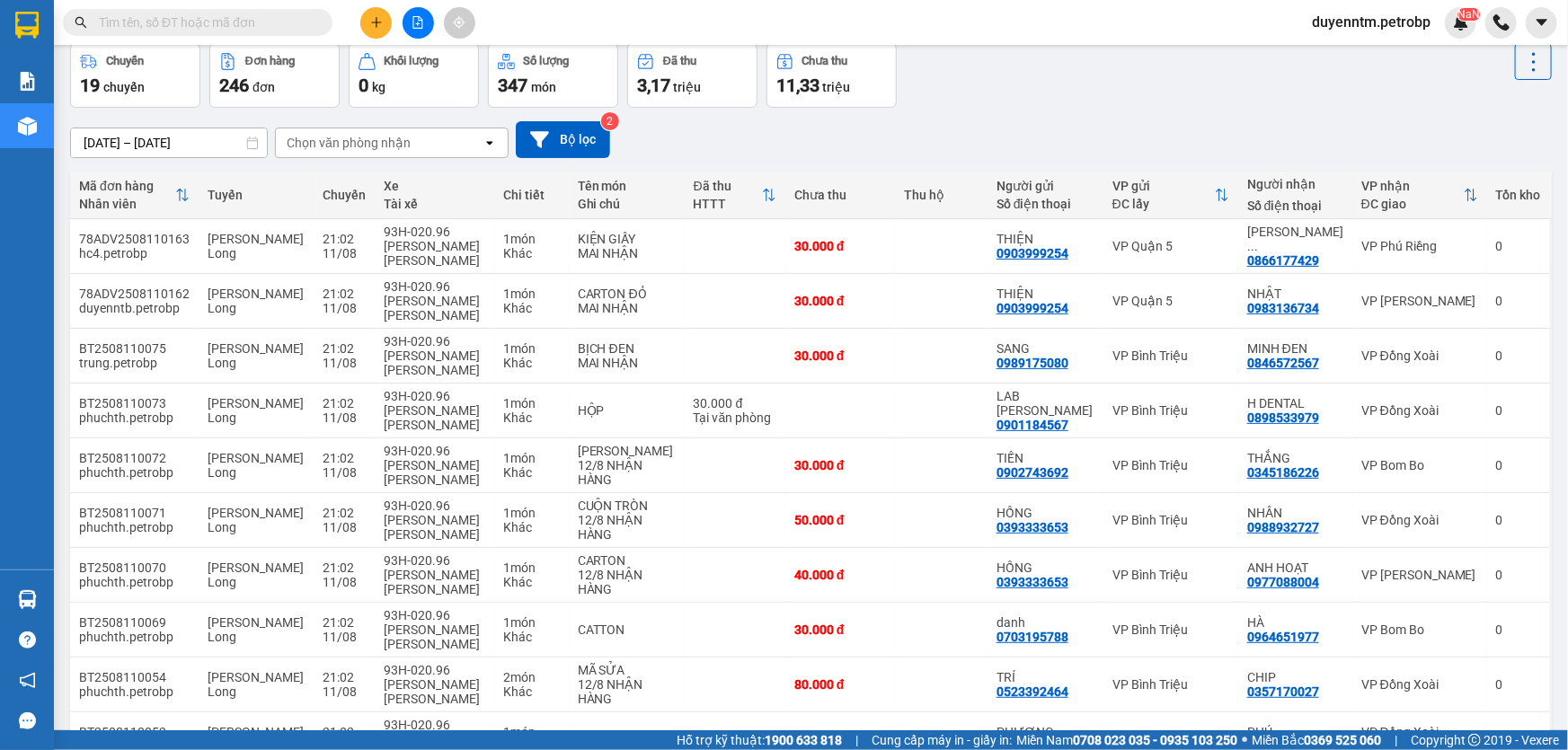
click at [393, 137] on div "Chọn văn phòng nhận" at bounding box center [348, 143] width 124 height 18
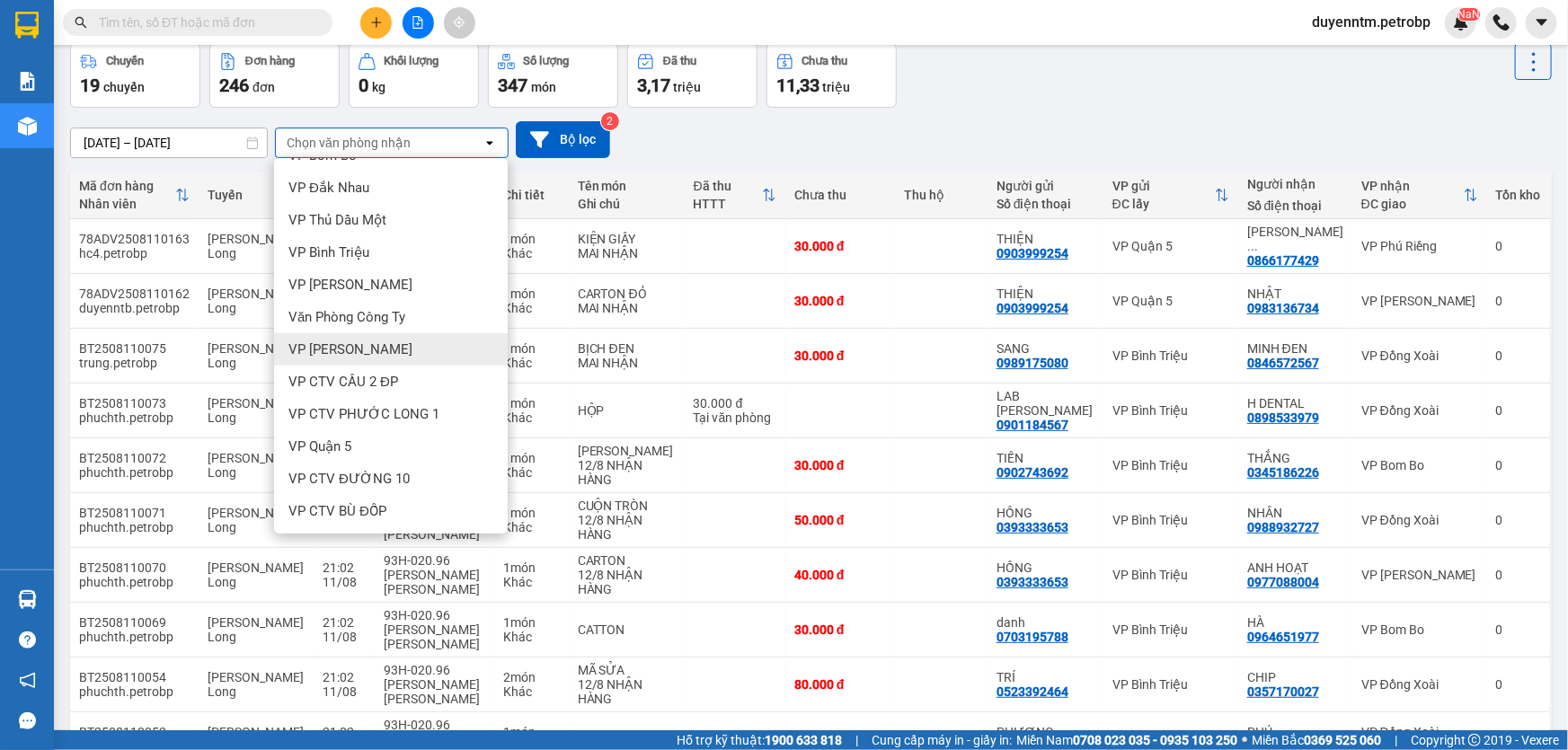
click at [333, 343] on span "VP [PERSON_NAME]" at bounding box center [350, 350] width 124 height 18
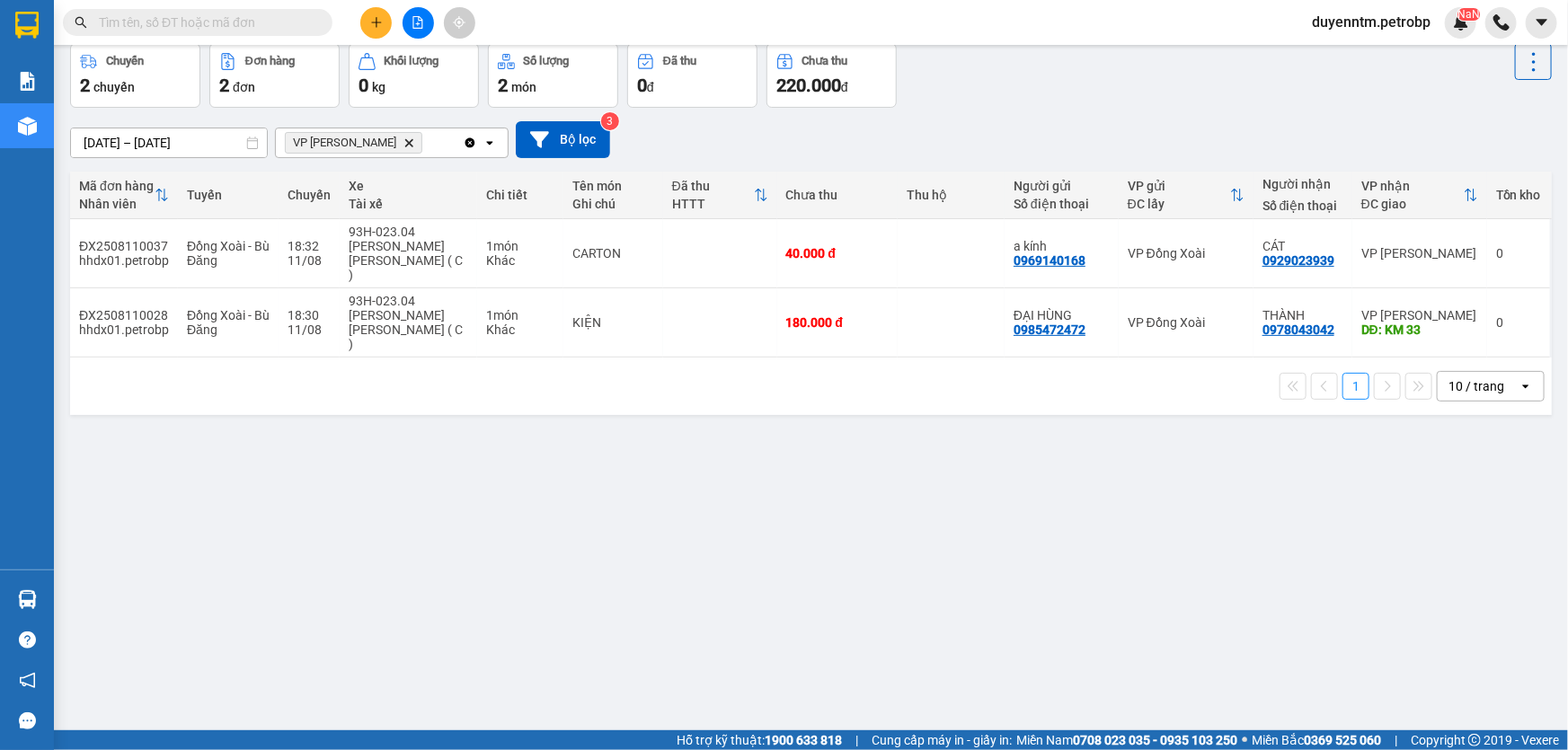
click at [403, 144] on icon "Delete" at bounding box center [409, 143] width 11 height 11
click at [369, 143] on div "Chọn văn phòng nhận" at bounding box center [348, 143] width 124 height 18
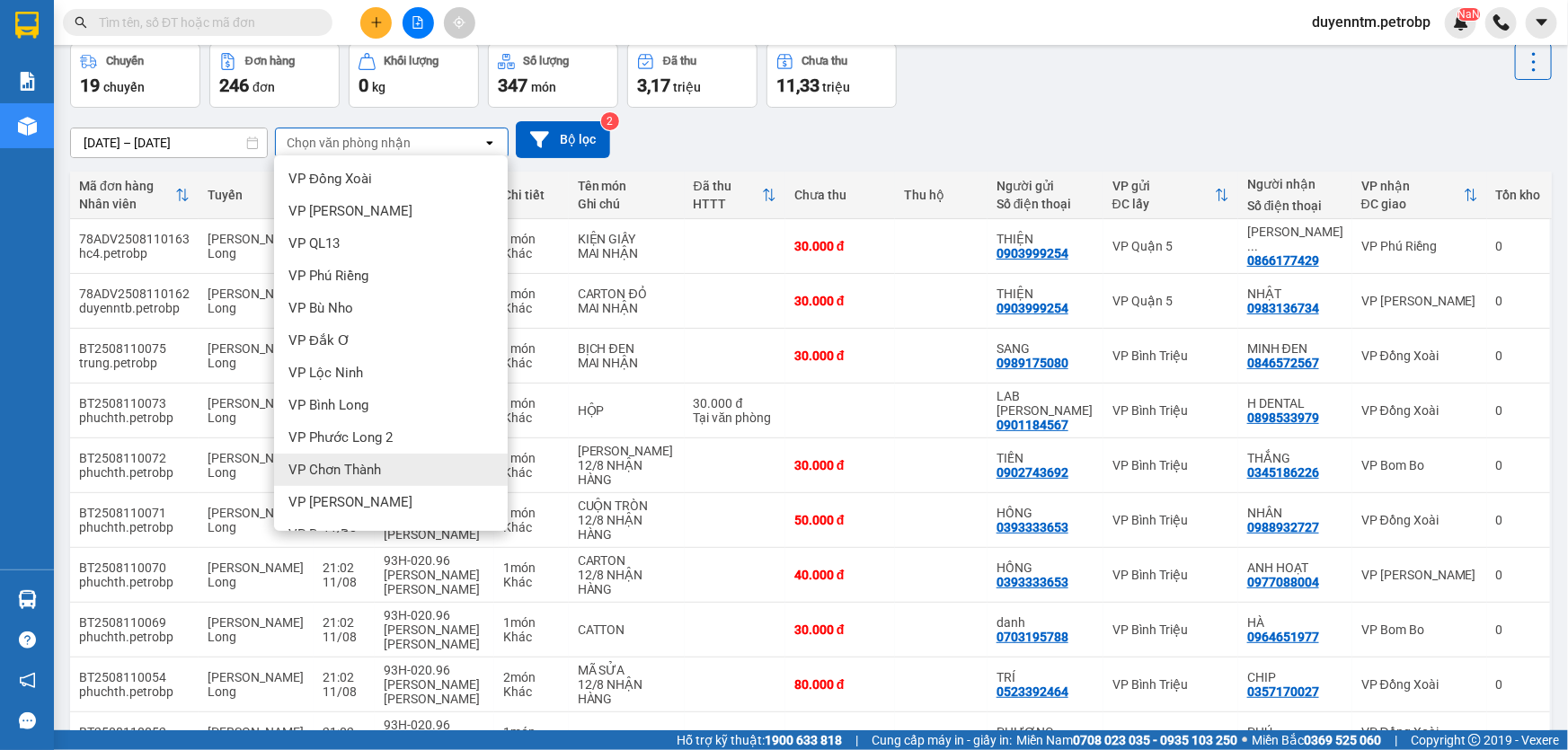
scroll to position [81, 0]
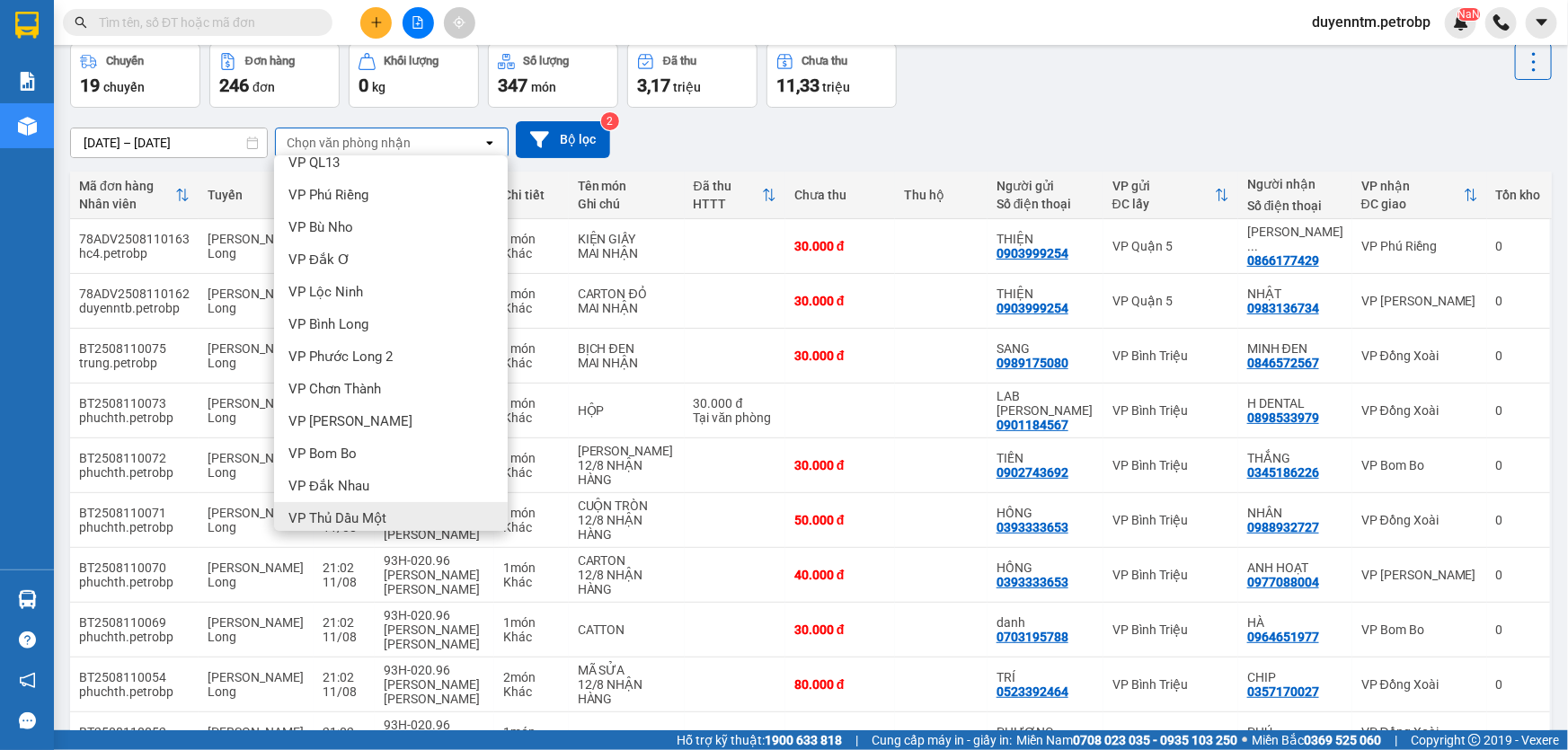
click at [334, 516] on span "VP Thủ Dầu Một" at bounding box center [337, 518] width 98 height 18
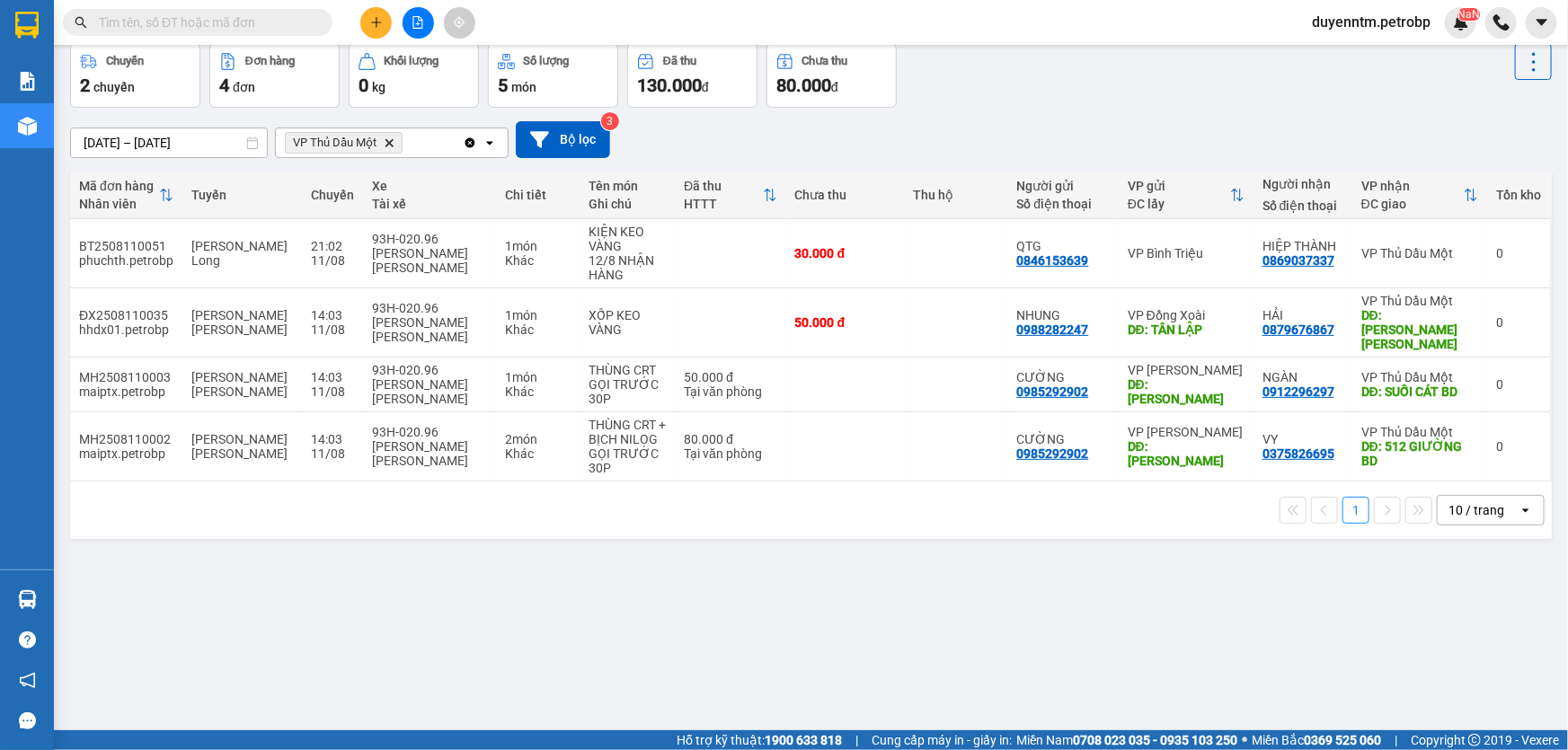
click at [391, 149] on span "VP Thủ Dầu Một Delete" at bounding box center [344, 143] width 118 height 22
click at [390, 144] on icon "VP Thủ Dầu Một, close by backspace" at bounding box center [389, 142] width 8 height 8
click at [390, 144] on div "Chọn văn phòng nhận" at bounding box center [348, 143] width 124 height 18
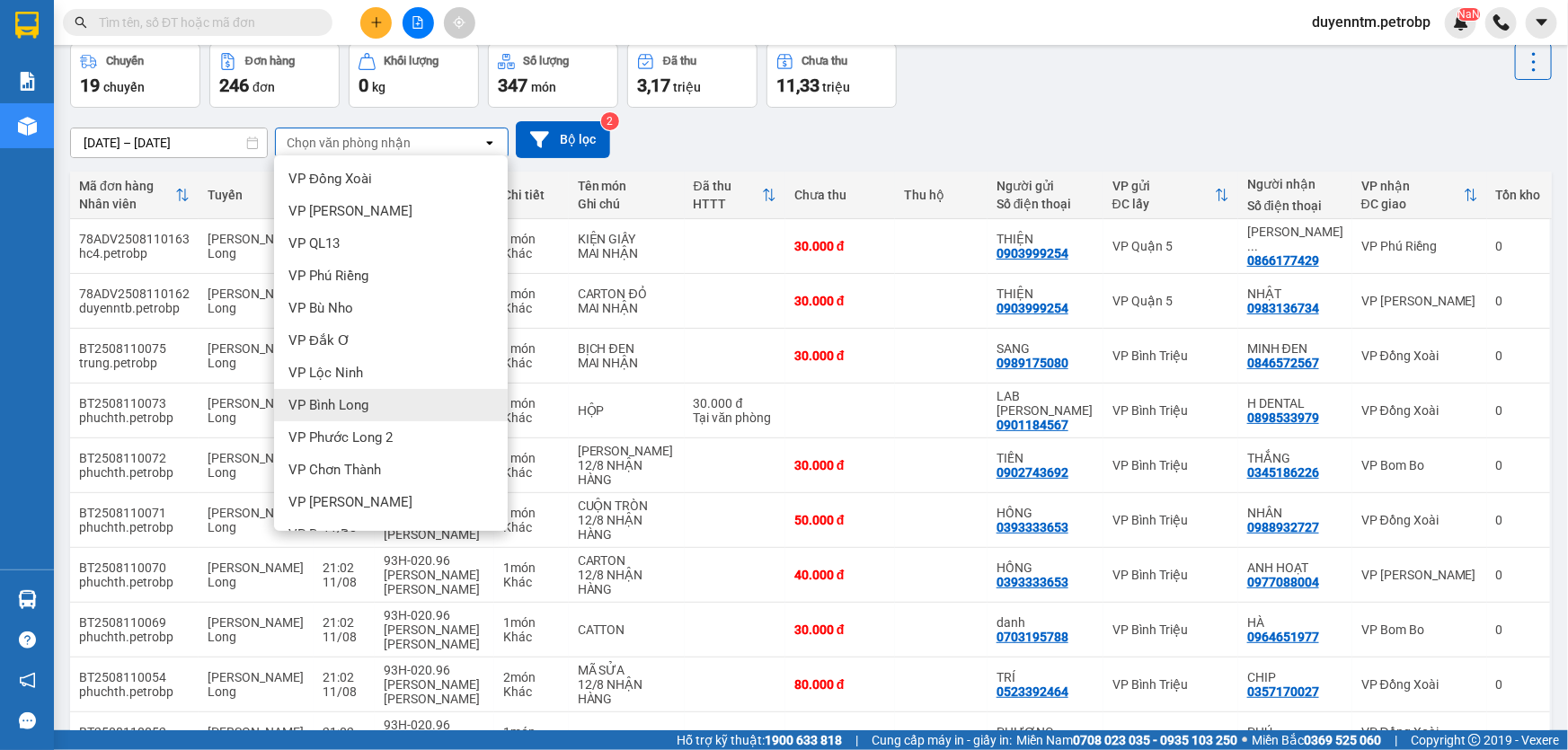
scroll to position [245, 0]
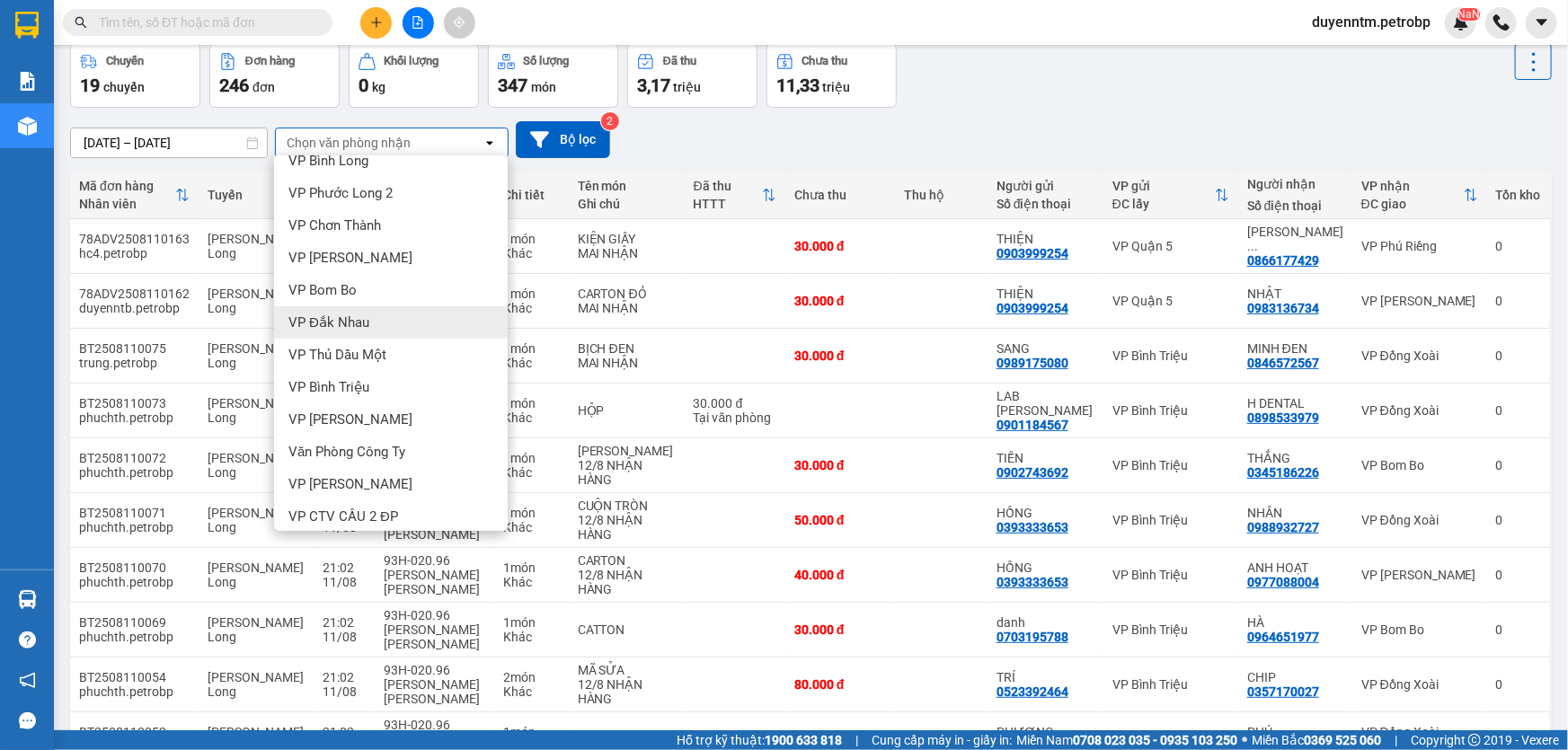
click at [353, 308] on div "VP Đắk Nhau" at bounding box center [391, 322] width 234 height 33
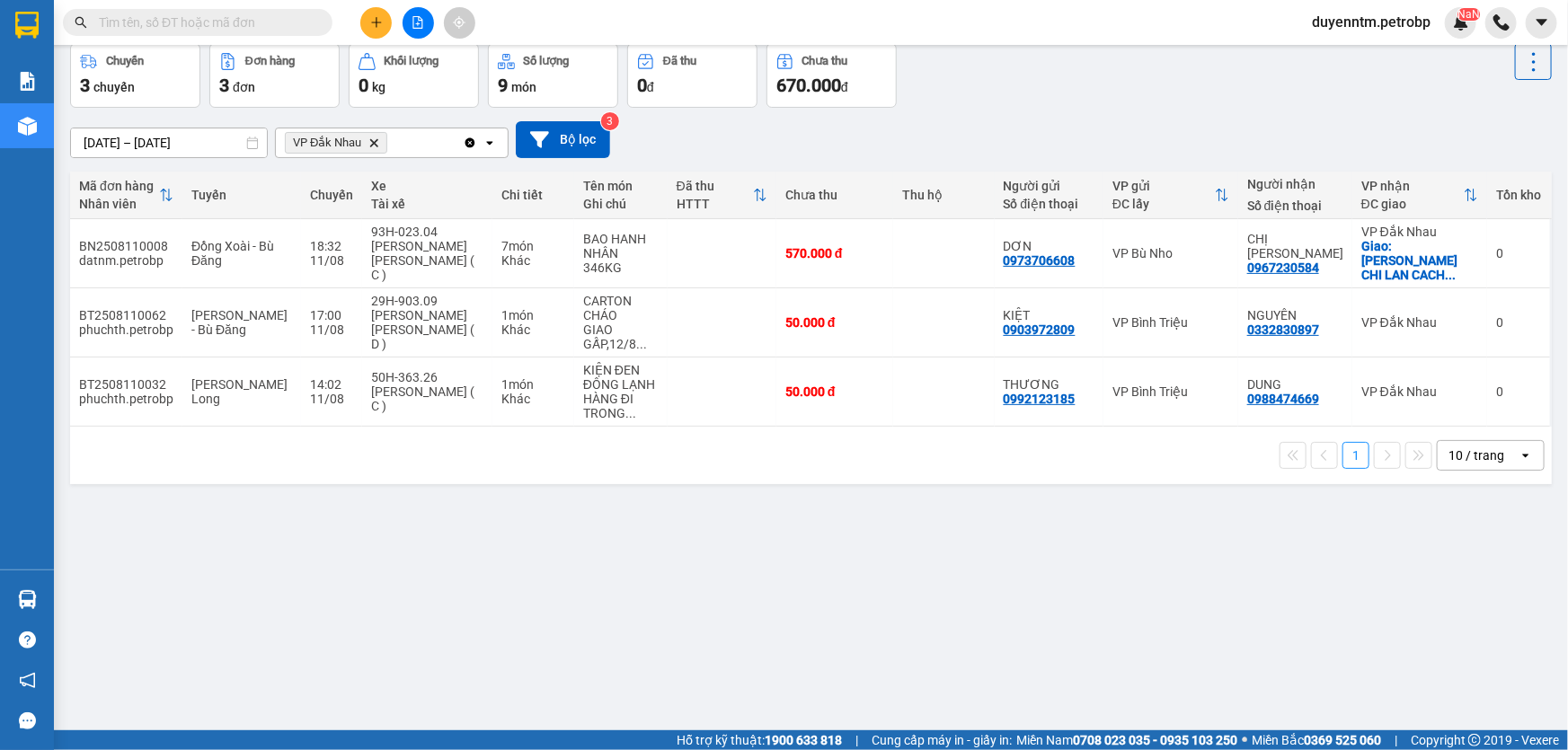
click at [374, 140] on icon "VP Đắk Nhau, close by backspace" at bounding box center [374, 142] width 8 height 8
click at [374, 140] on div "Chọn văn phòng nhận" at bounding box center [348, 143] width 124 height 18
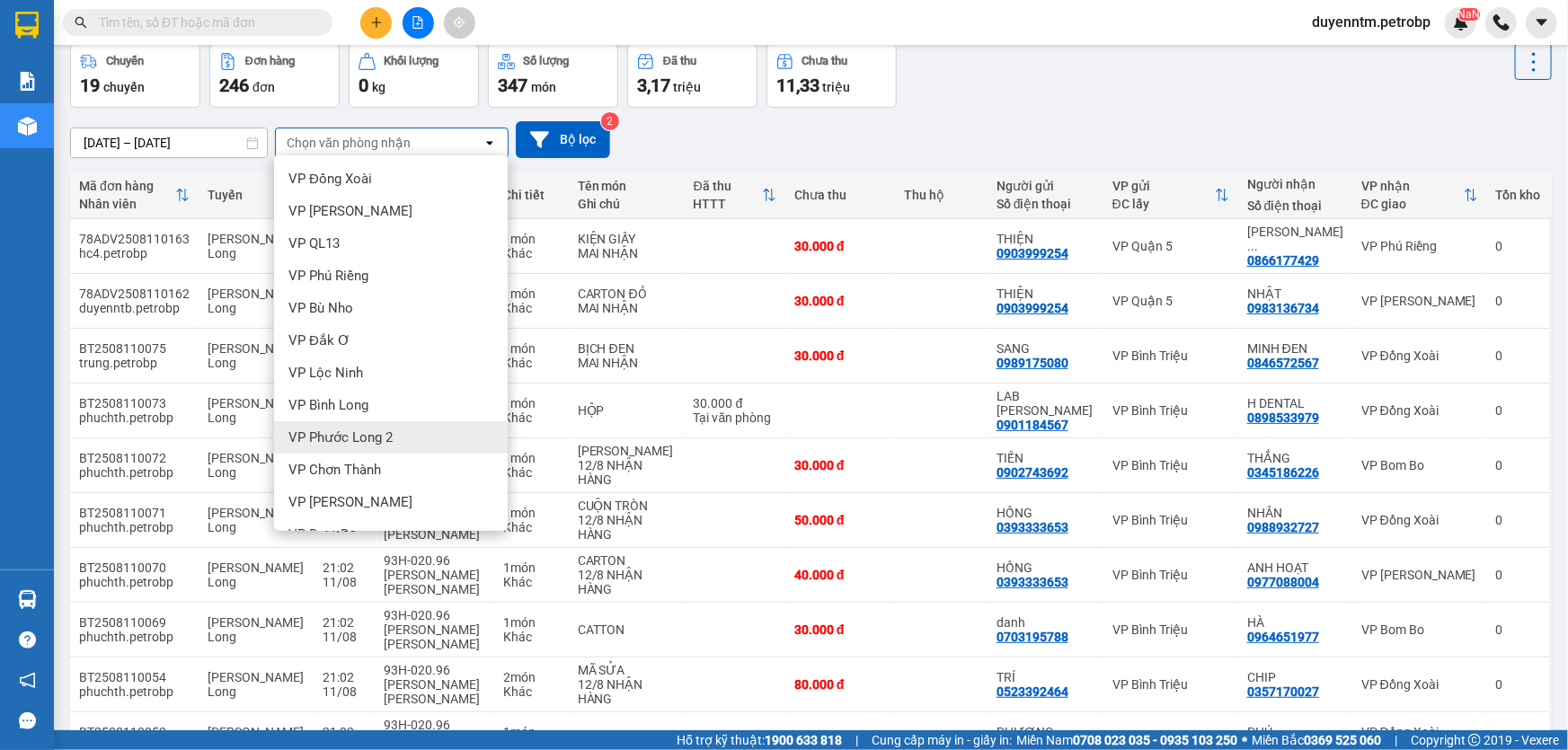
scroll to position [162, 0]
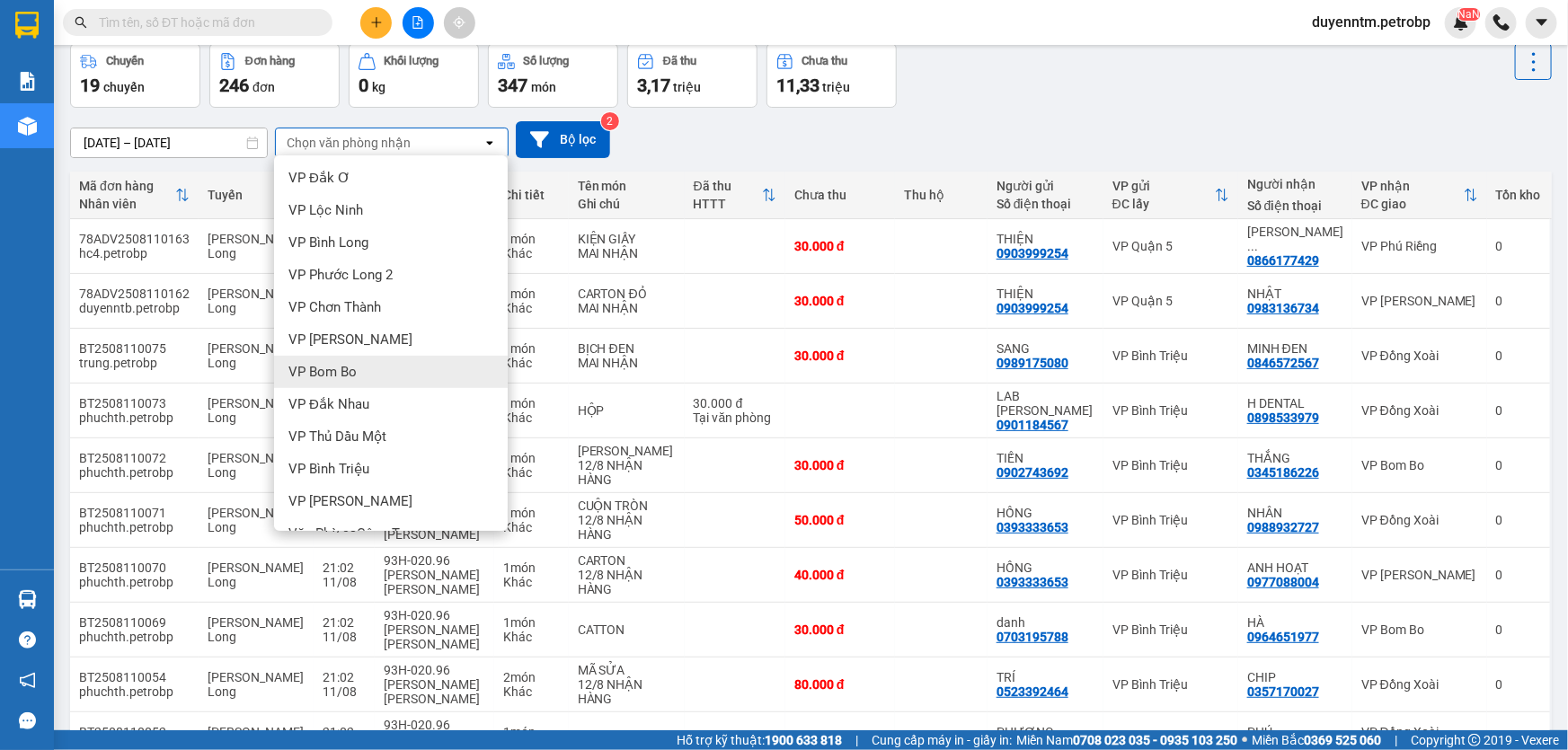
click at [348, 369] on span "VP Bom Bo" at bounding box center [322, 372] width 68 height 18
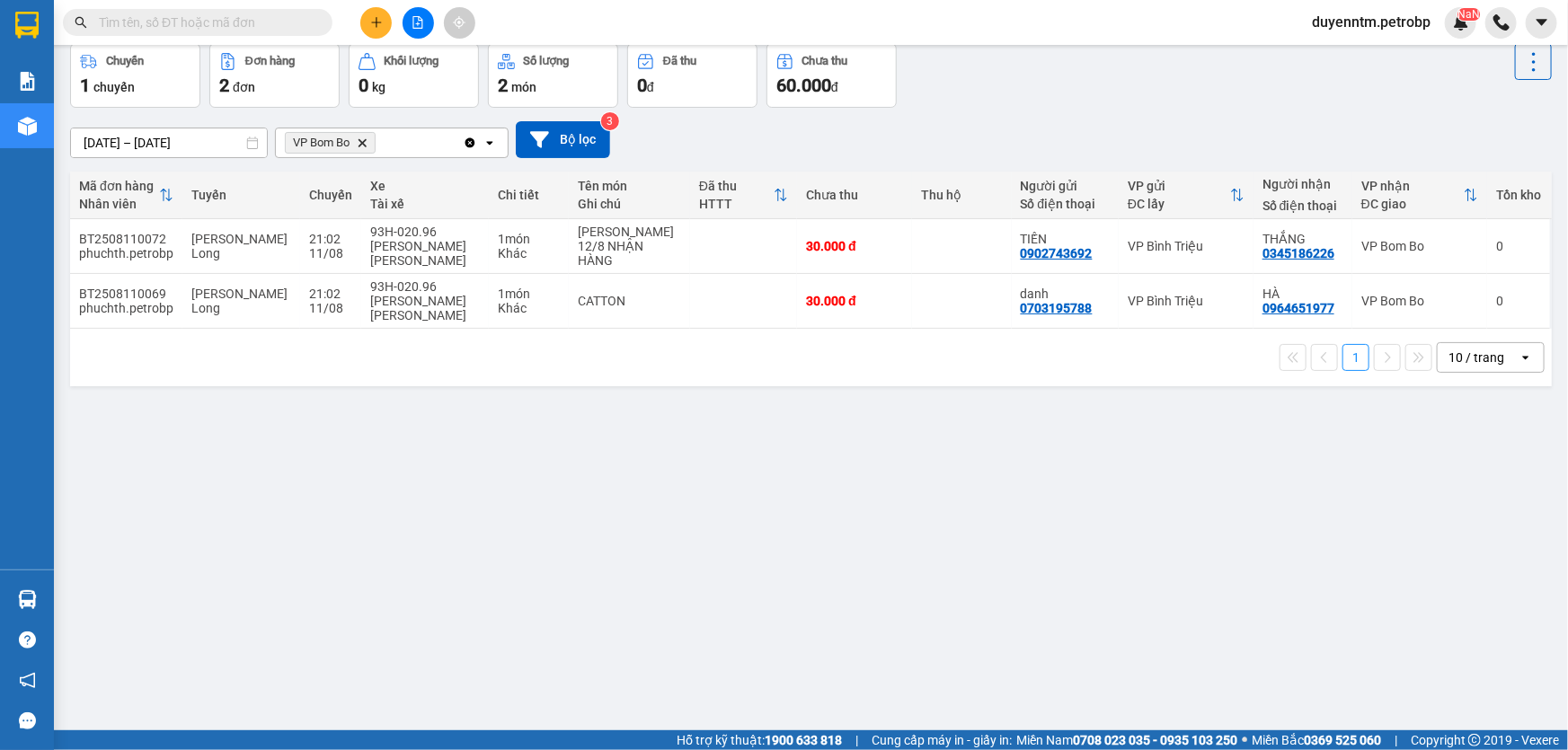
click at [364, 139] on icon "Delete" at bounding box center [363, 143] width 11 height 11
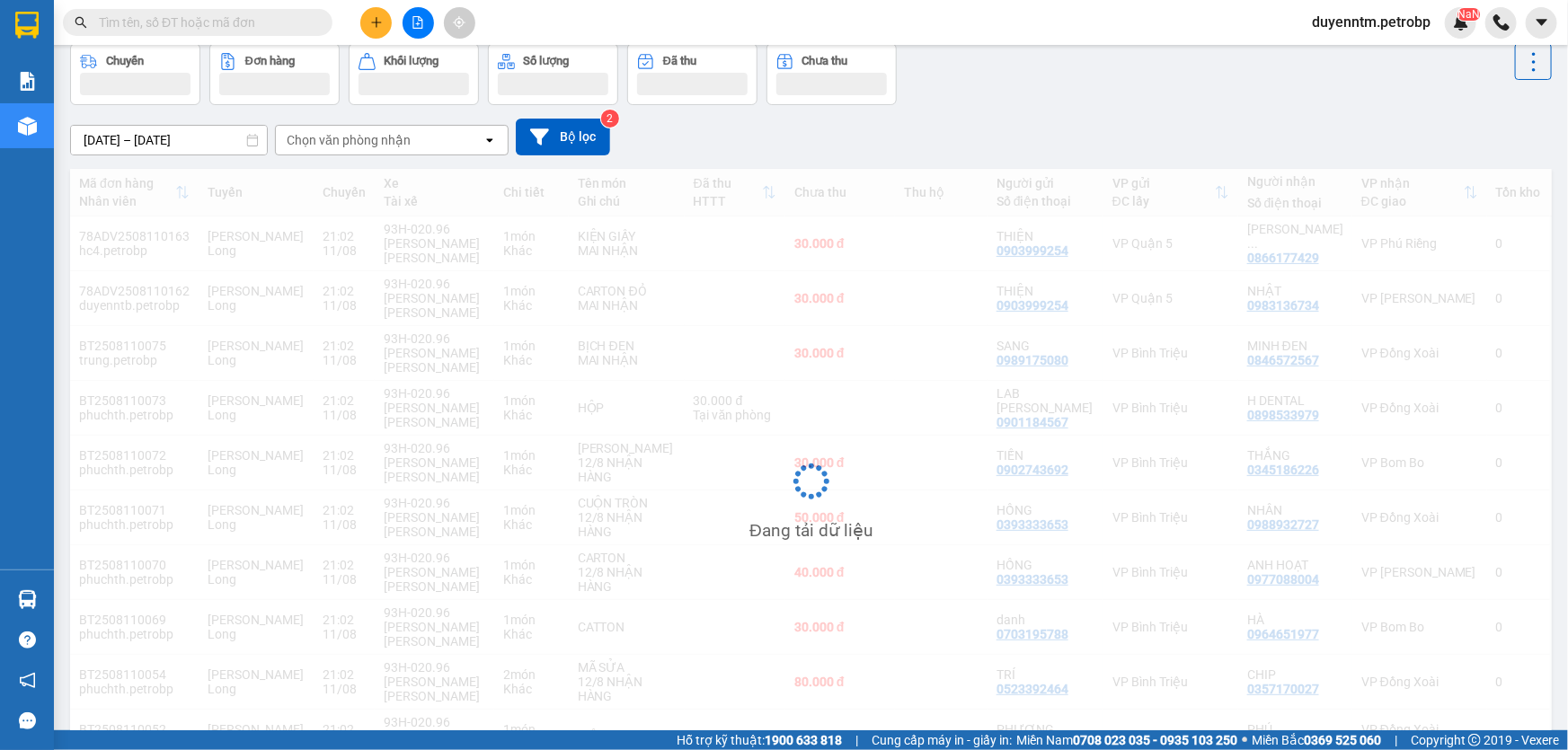
click at [364, 139] on div "Chọn văn phòng nhận" at bounding box center [348, 140] width 124 height 18
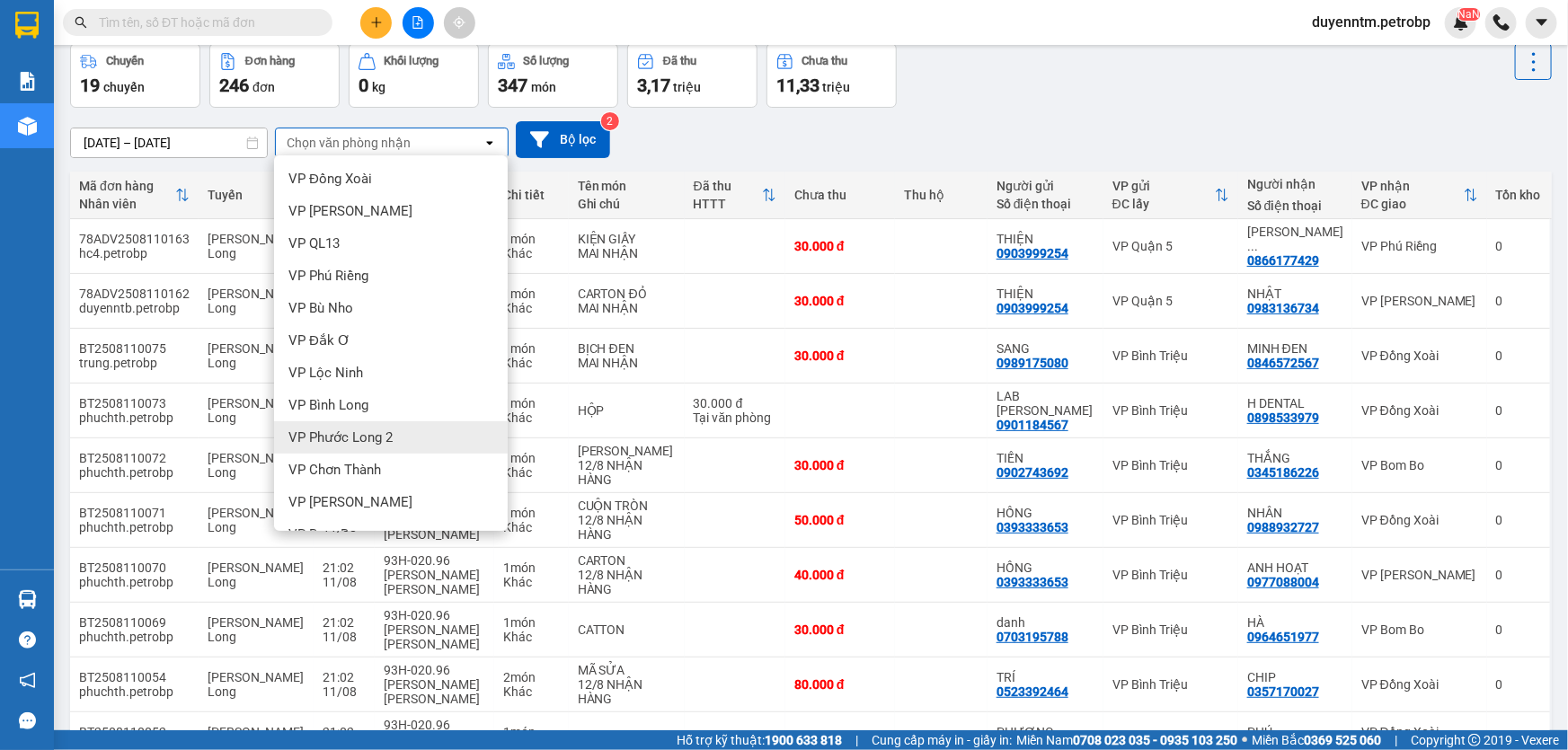
click at [360, 441] on span "VP Phước Long 2" at bounding box center [340, 438] width 104 height 18
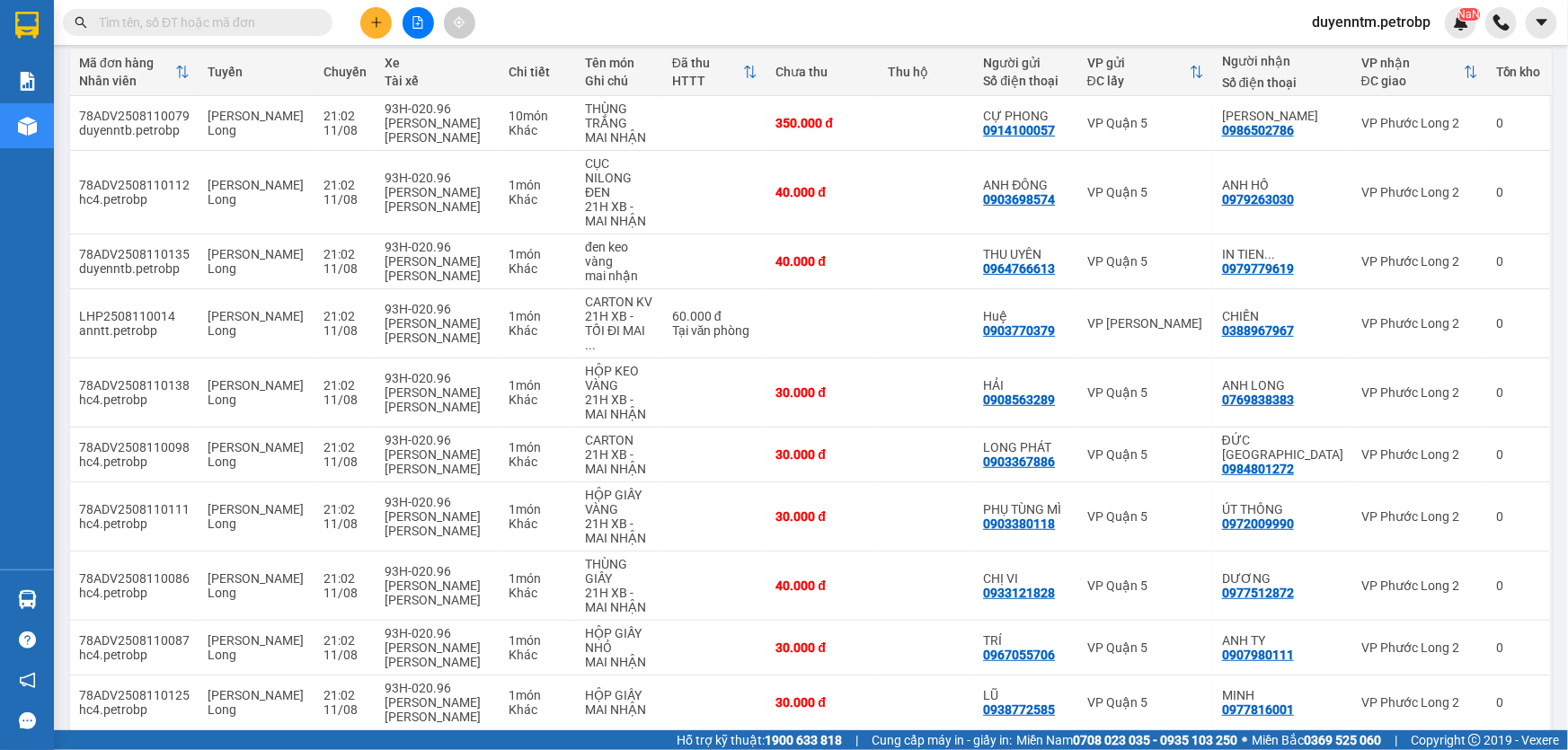
scroll to position [0, 0]
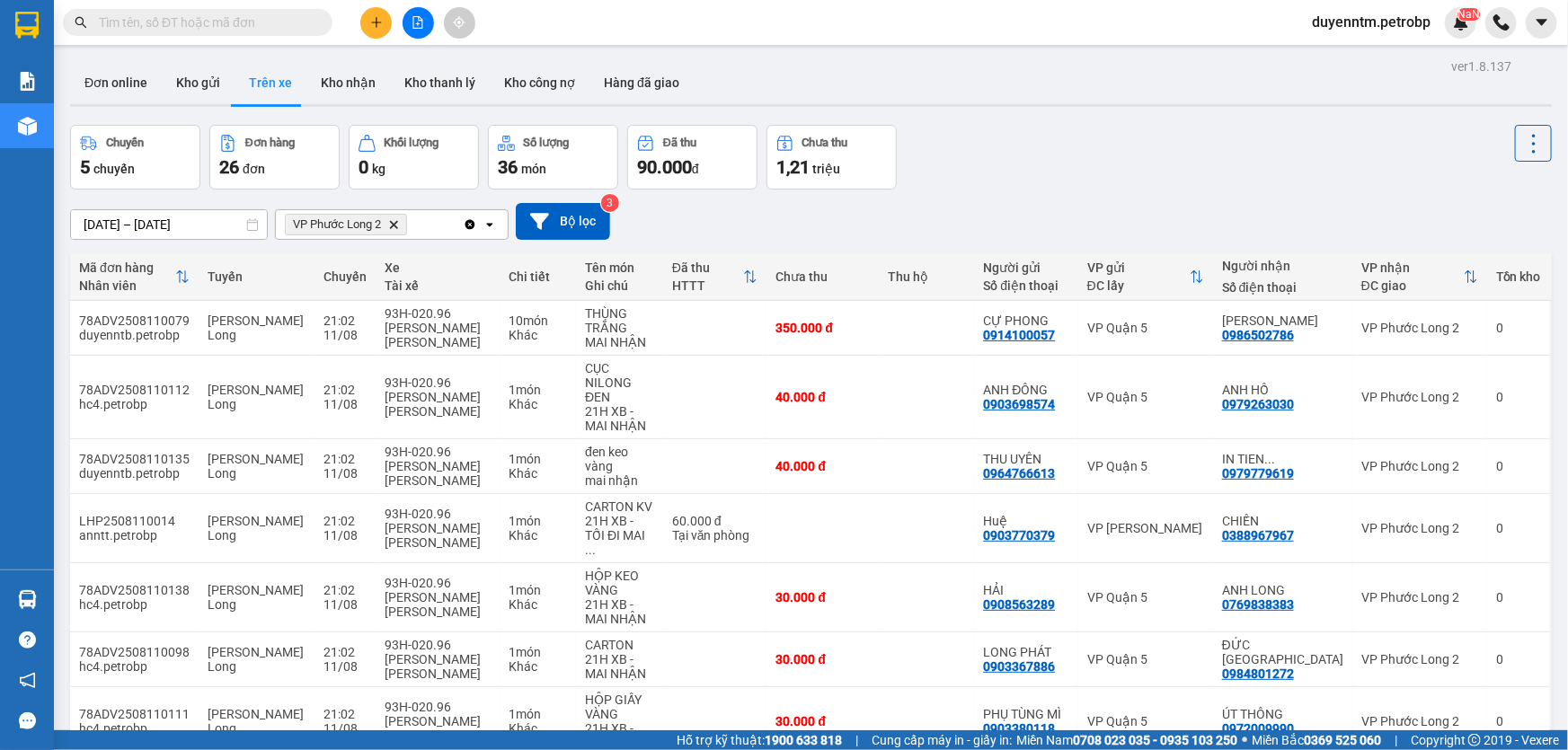
click at [396, 226] on icon "VP Phước Long 2, close by backspace" at bounding box center [393, 224] width 8 height 8
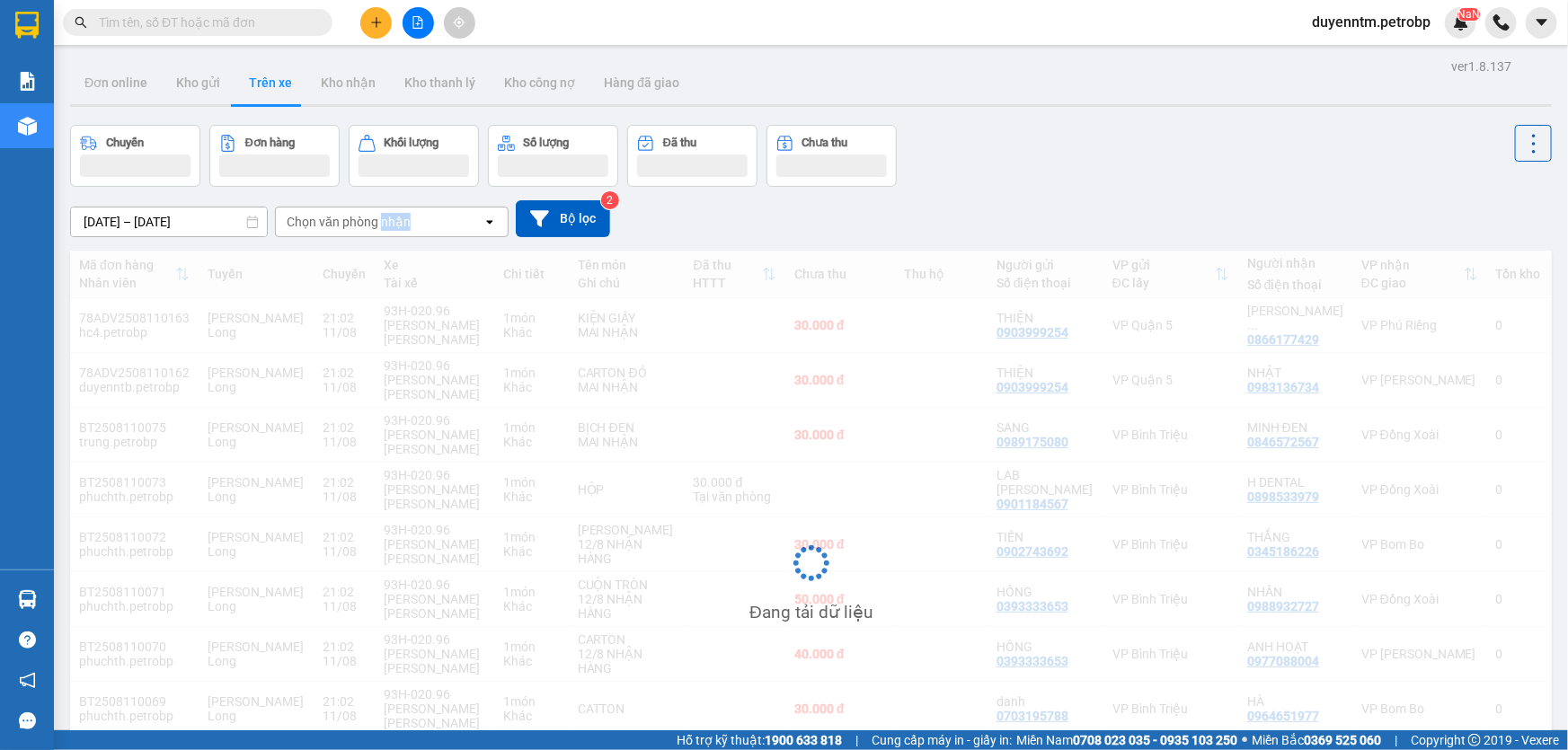
click at [396, 226] on div "Chọn văn phòng nhận" at bounding box center [348, 222] width 124 height 18
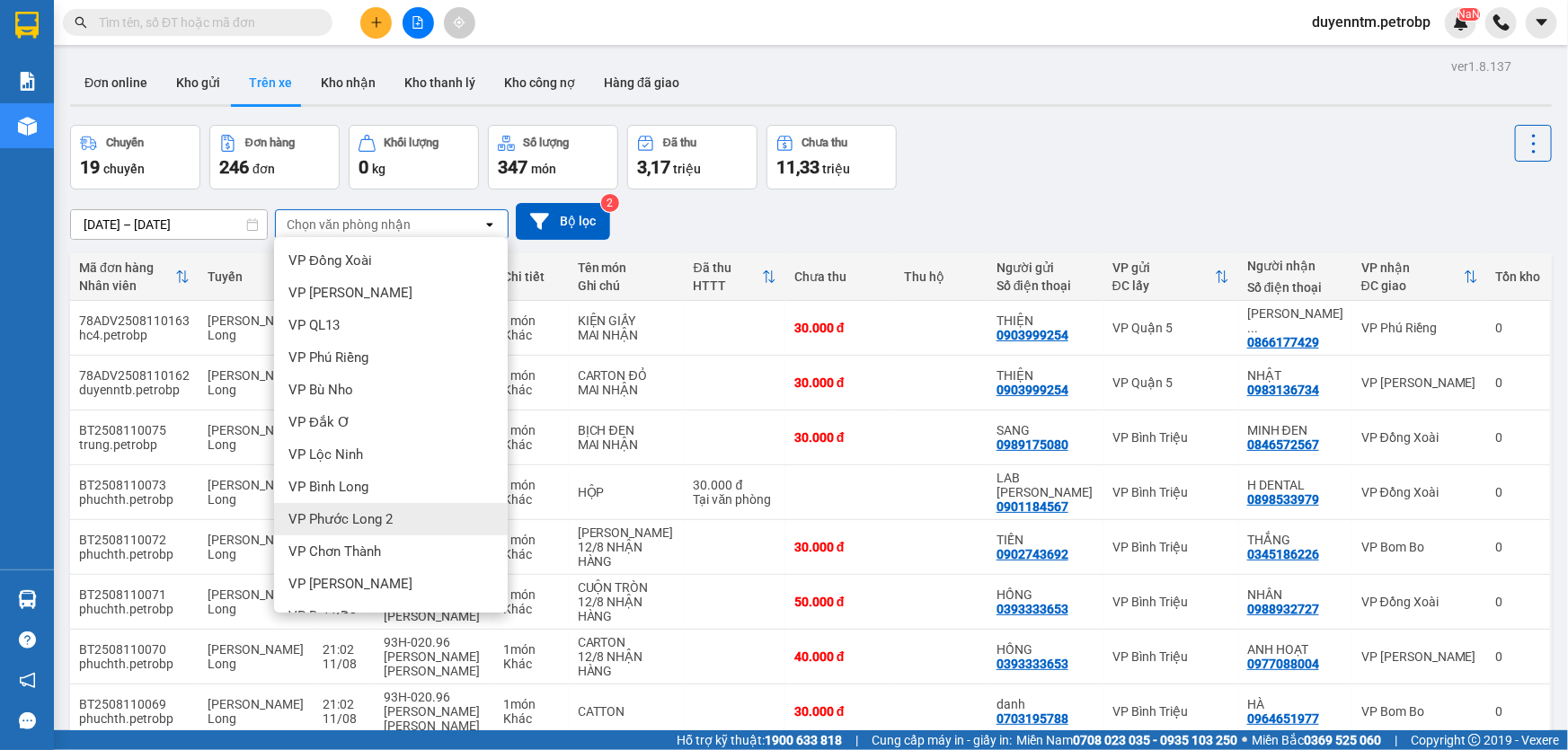
click at [350, 505] on div "VP Phước Long 2" at bounding box center [391, 519] width 234 height 33
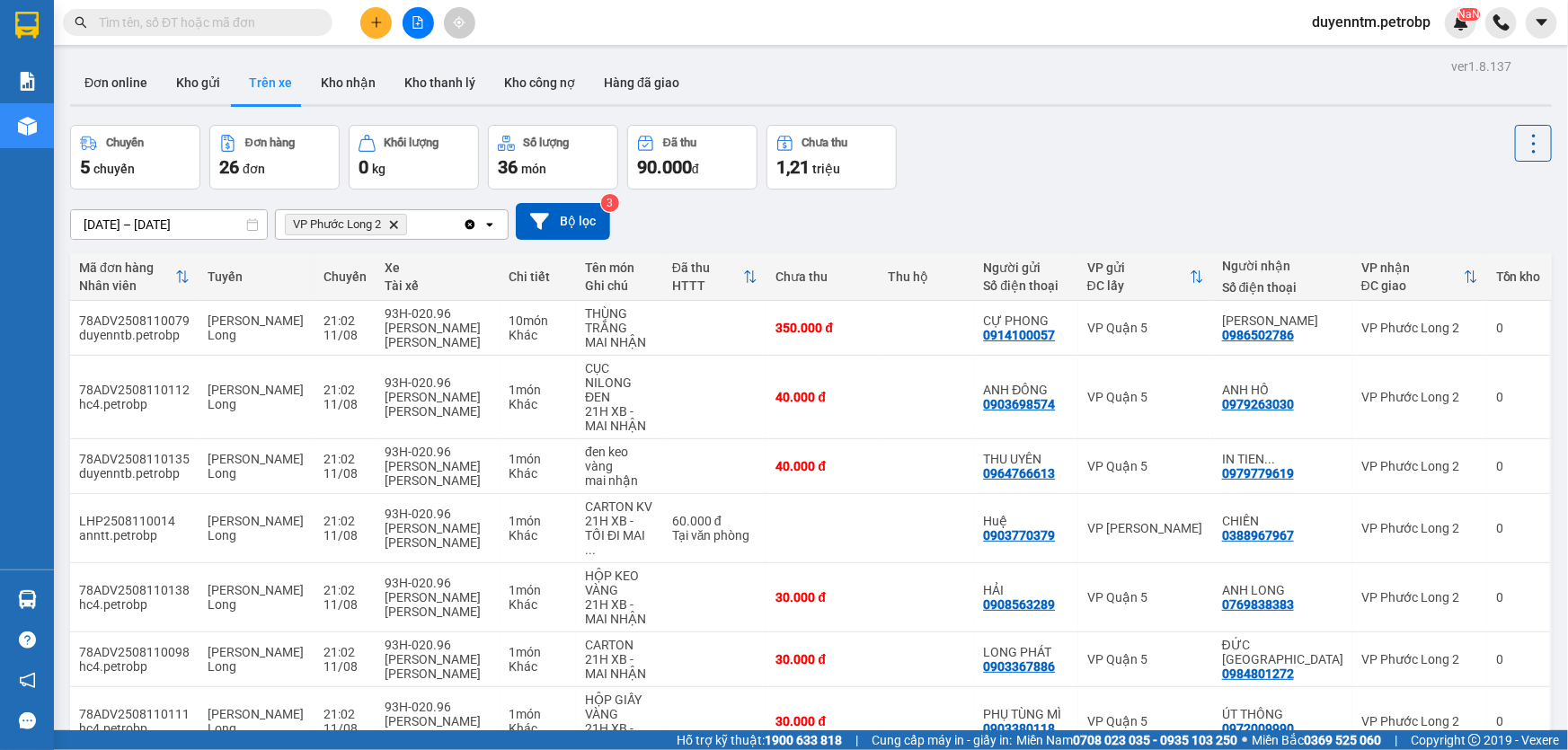
click at [392, 219] on icon "Delete" at bounding box center [393, 225] width 11 height 11
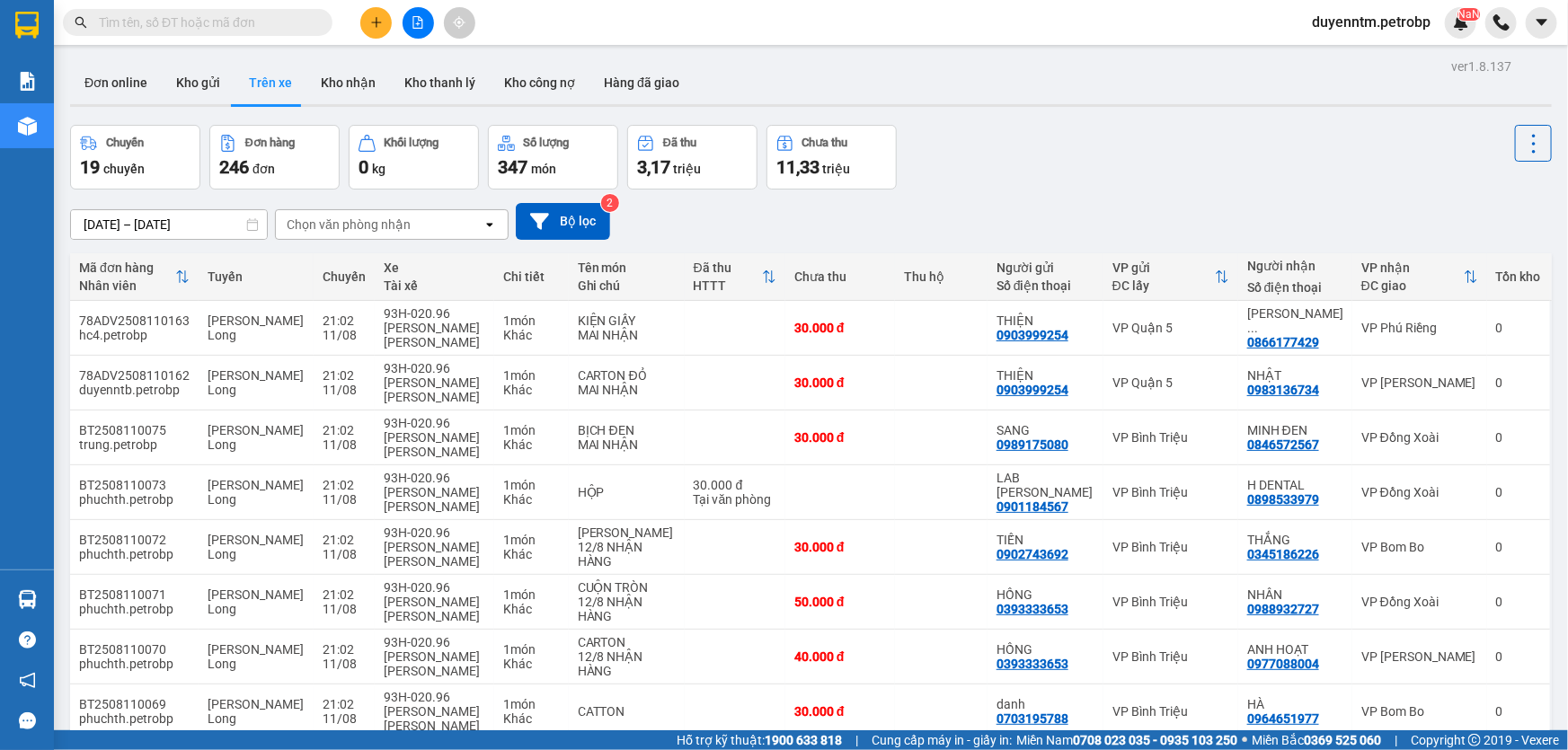
click at [361, 205] on div "[DATE] – [DATE] Press the down arrow key to interact with the calendar and sele…" at bounding box center [810, 221] width 1482 height 37
click at [358, 224] on div "Chọn văn phòng nhận" at bounding box center [348, 225] width 124 height 18
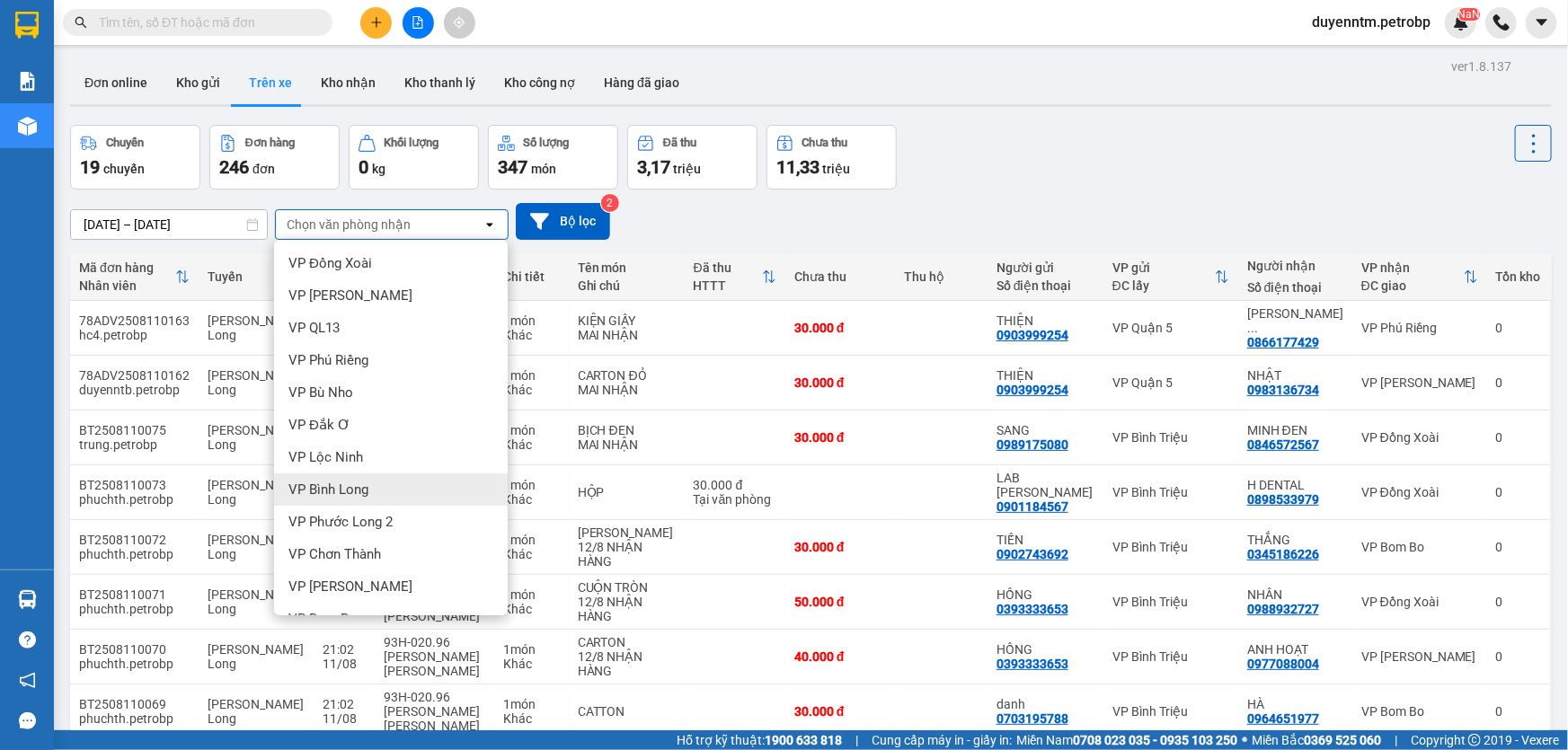
click at [355, 492] on span "VP Bình Long" at bounding box center [328, 489] width 80 height 18
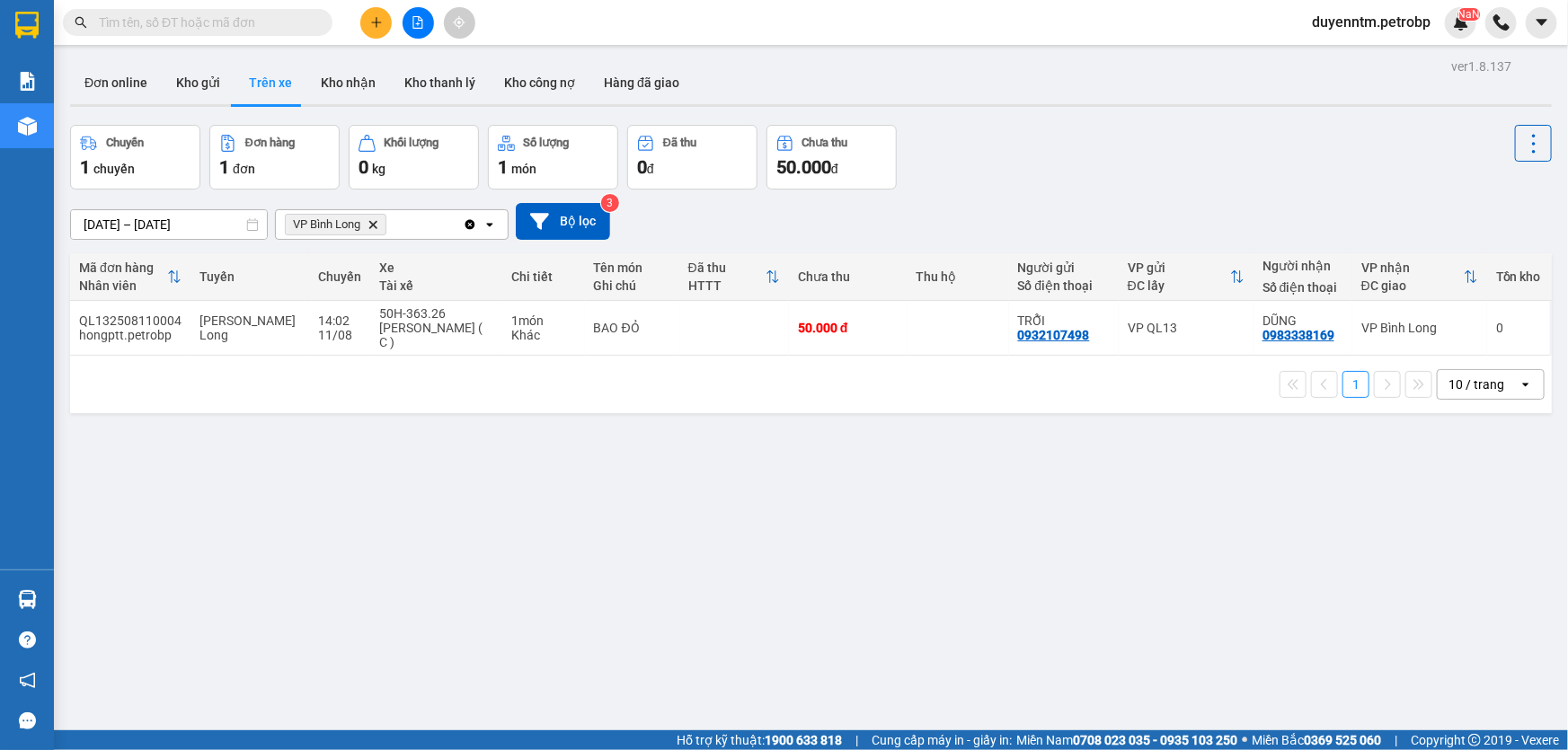
click at [375, 226] on icon "Delete" at bounding box center [373, 225] width 11 height 11
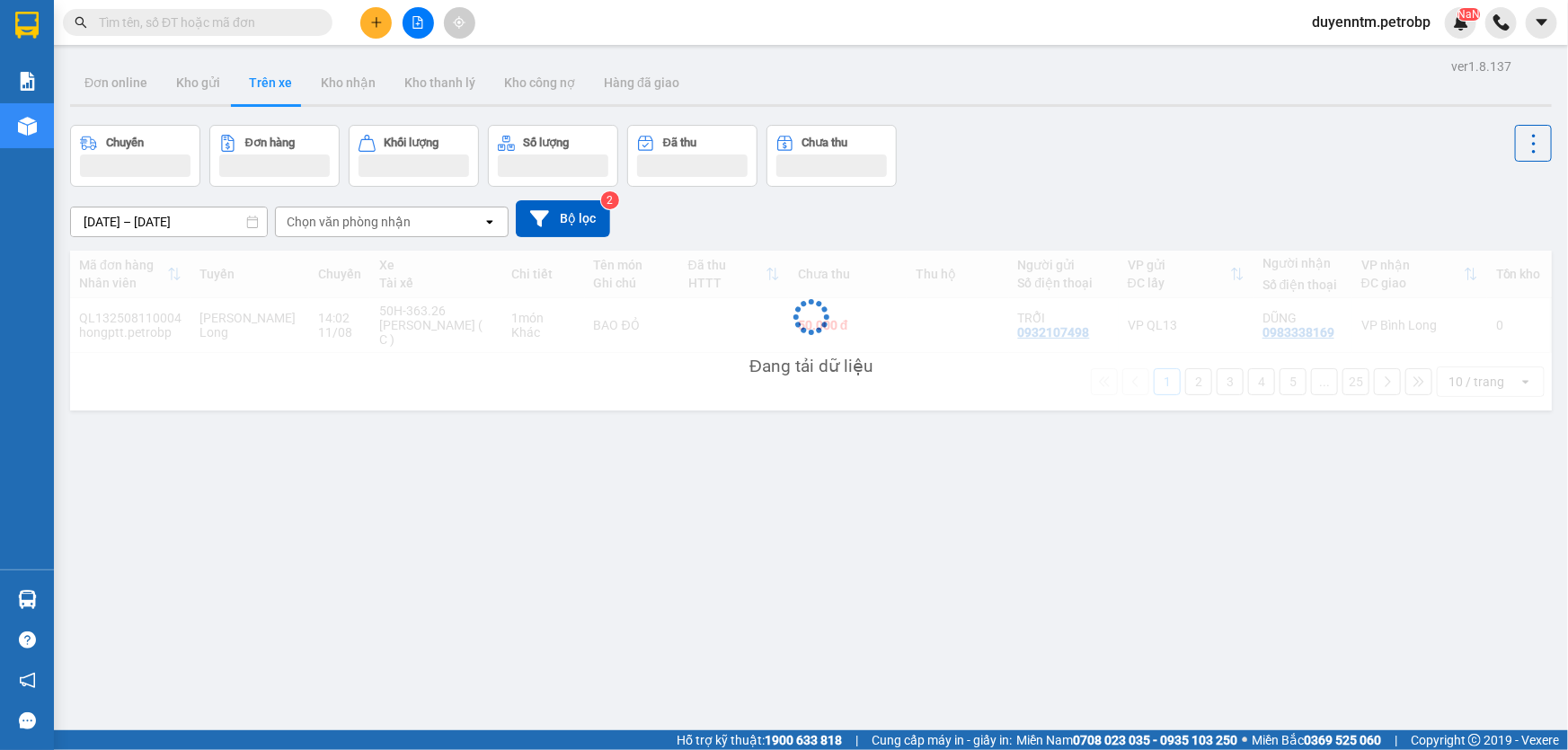
click at [374, 226] on div "Chọn văn phòng nhận" at bounding box center [348, 222] width 124 height 18
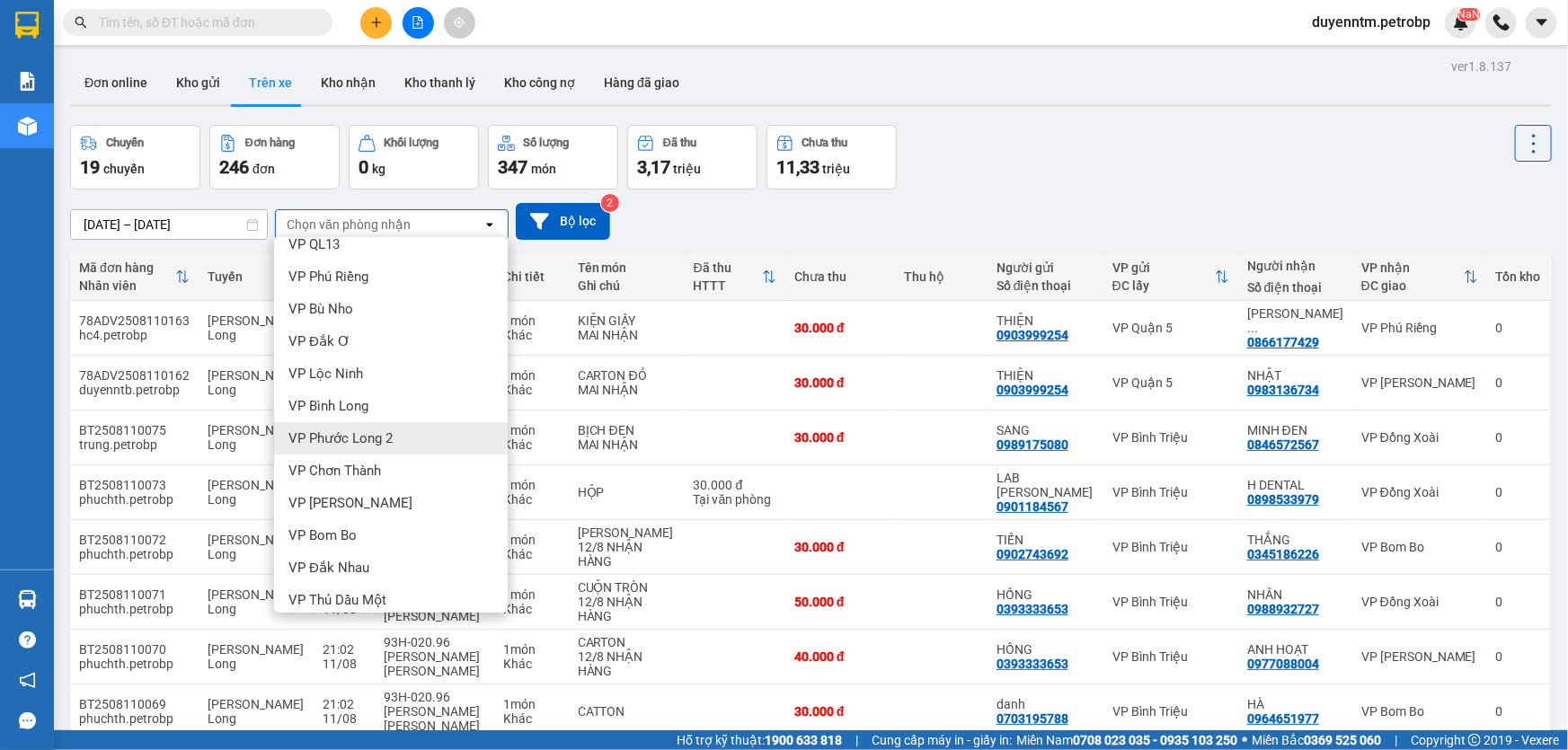
scroll to position [326, 0]
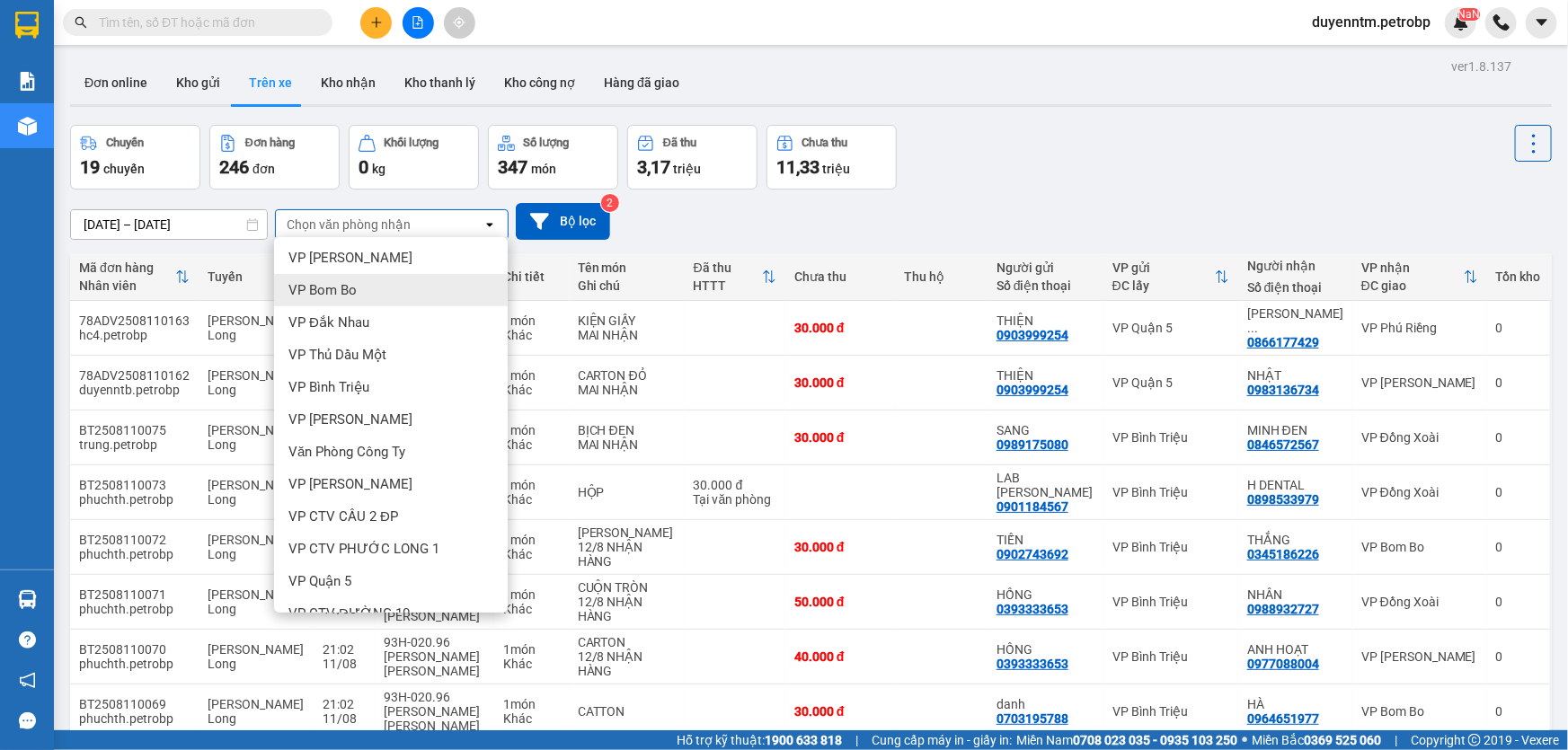
click at [355, 284] on span "VP Bom Bo" at bounding box center [322, 290] width 68 height 18
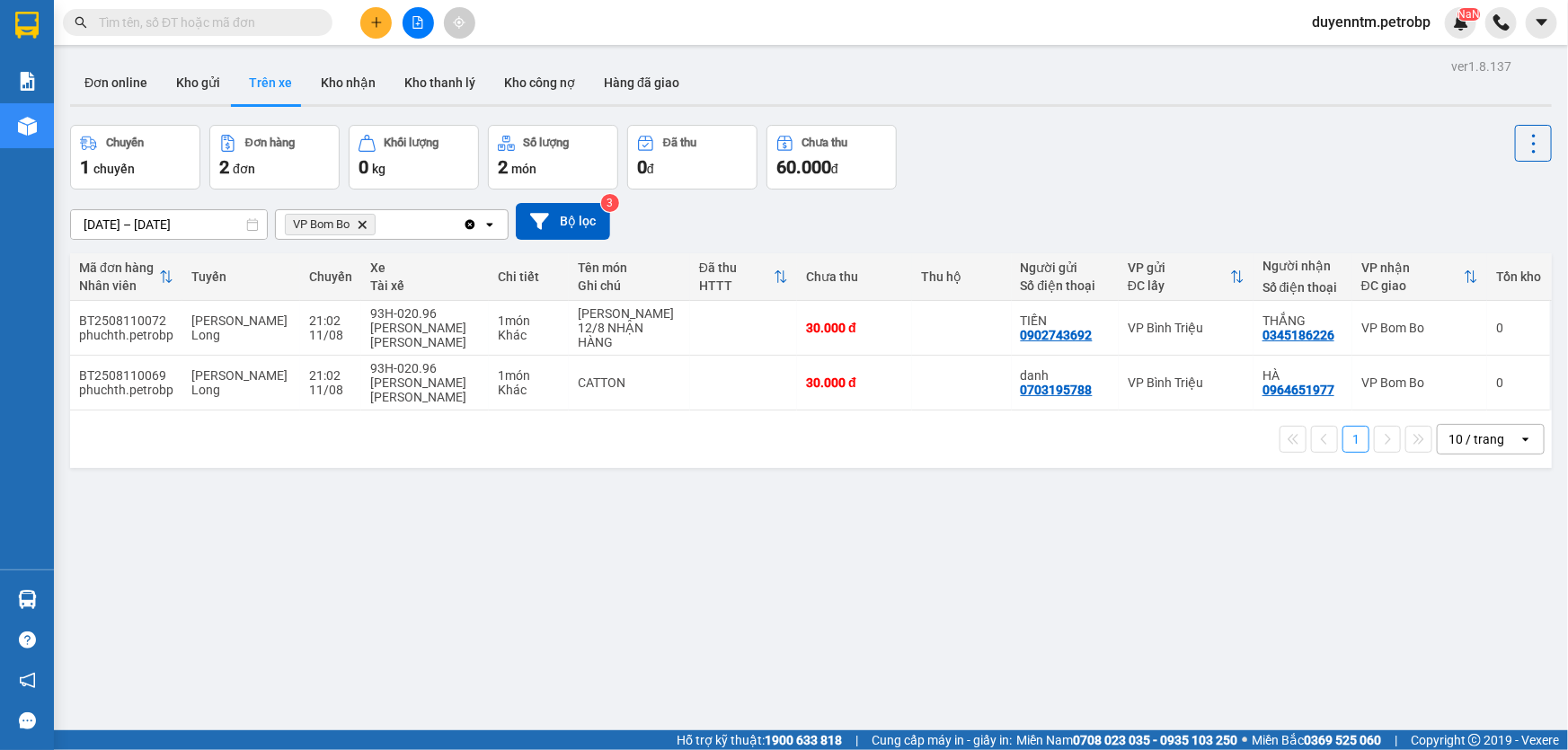
click at [367, 223] on icon "VP Bom Bo, close by backspace" at bounding box center [363, 224] width 8 height 8
click at [368, 223] on div "Chọn văn phòng nhận" at bounding box center [348, 225] width 124 height 18
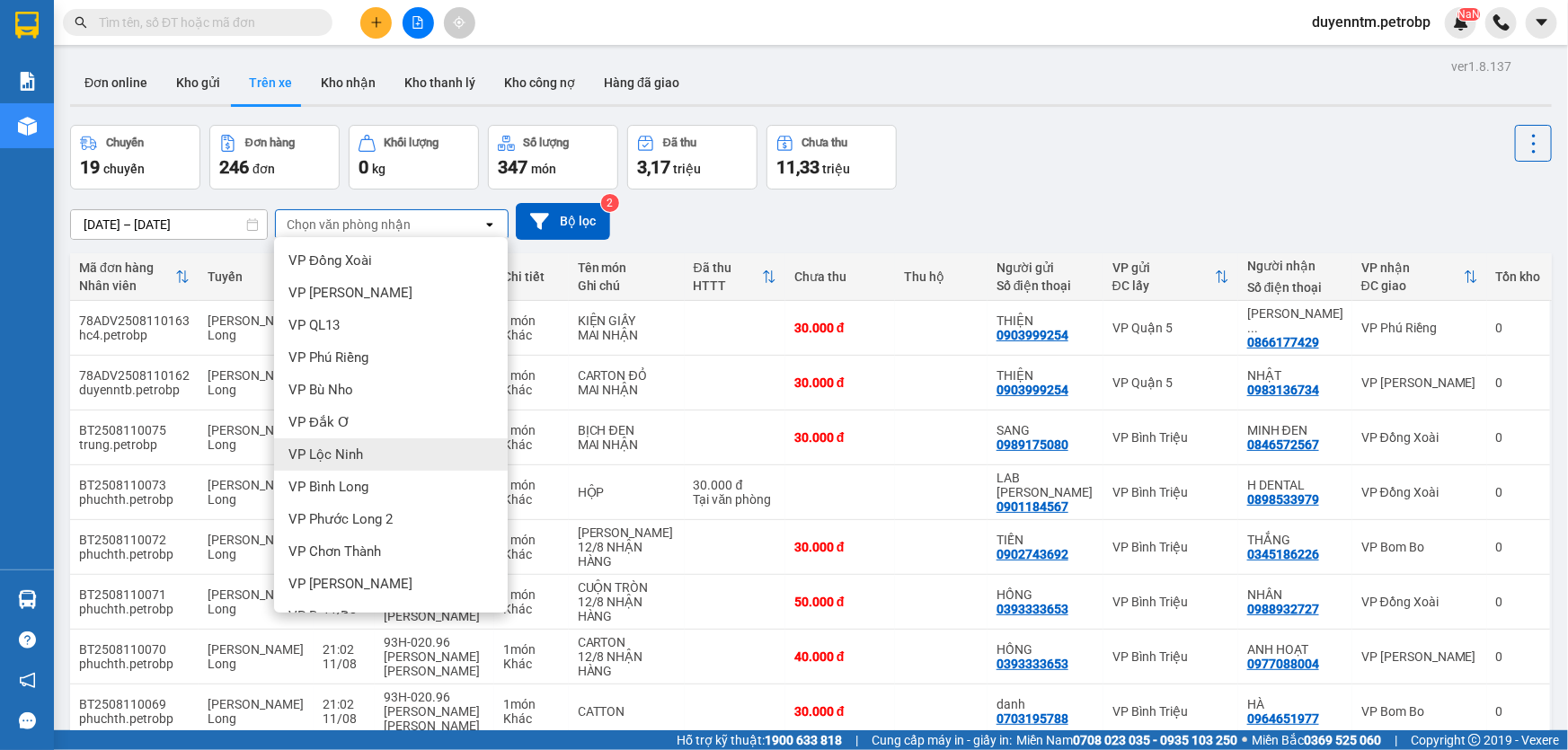
click at [373, 454] on div "VP Lộc Ninh" at bounding box center [391, 455] width 234 height 33
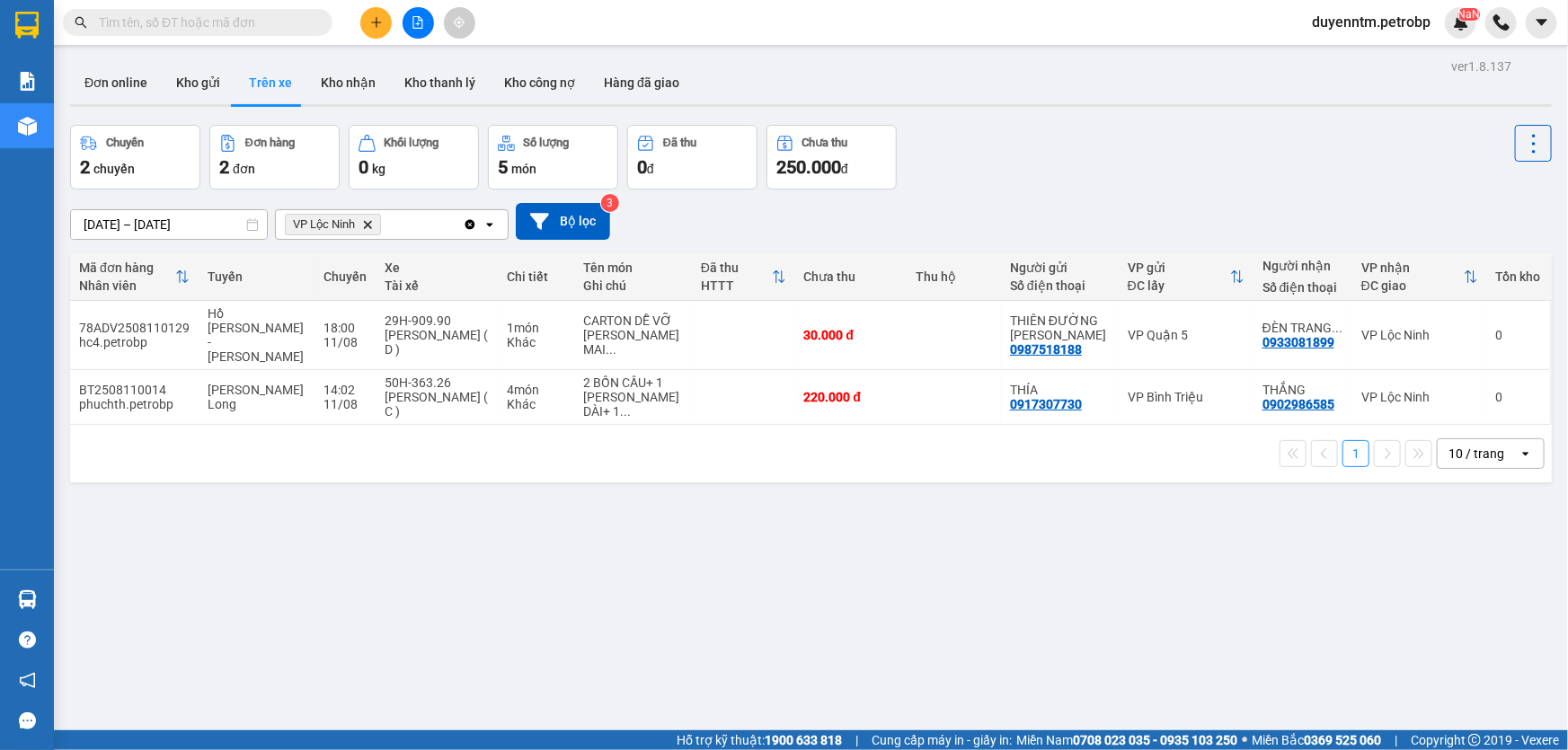
click at [373, 224] on icon "Delete" at bounding box center [368, 225] width 11 height 11
click at [373, 224] on div "Chọn văn phòng nhận" at bounding box center [348, 225] width 124 height 18
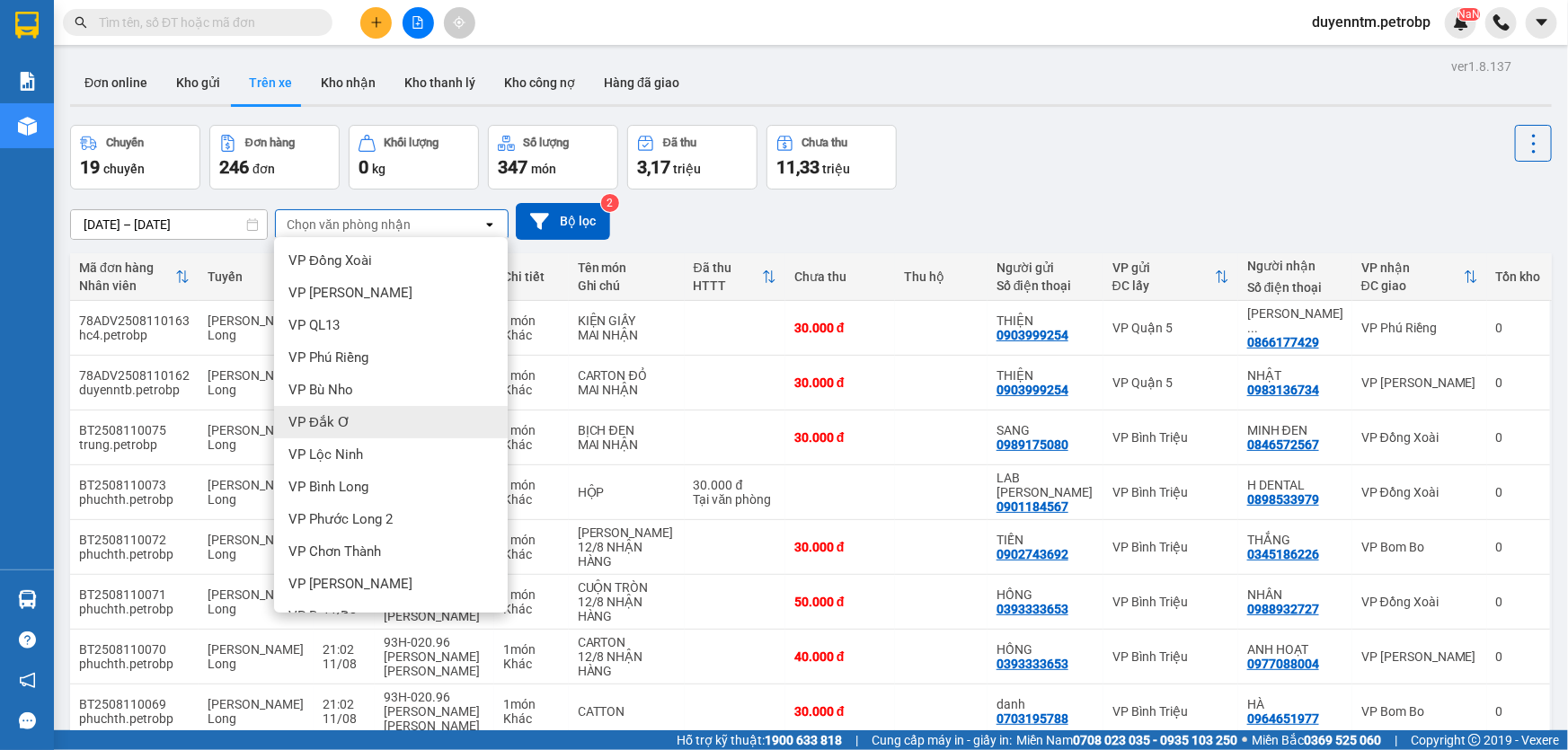
click at [375, 422] on div "VP Đắk Ơ" at bounding box center [391, 422] width 234 height 33
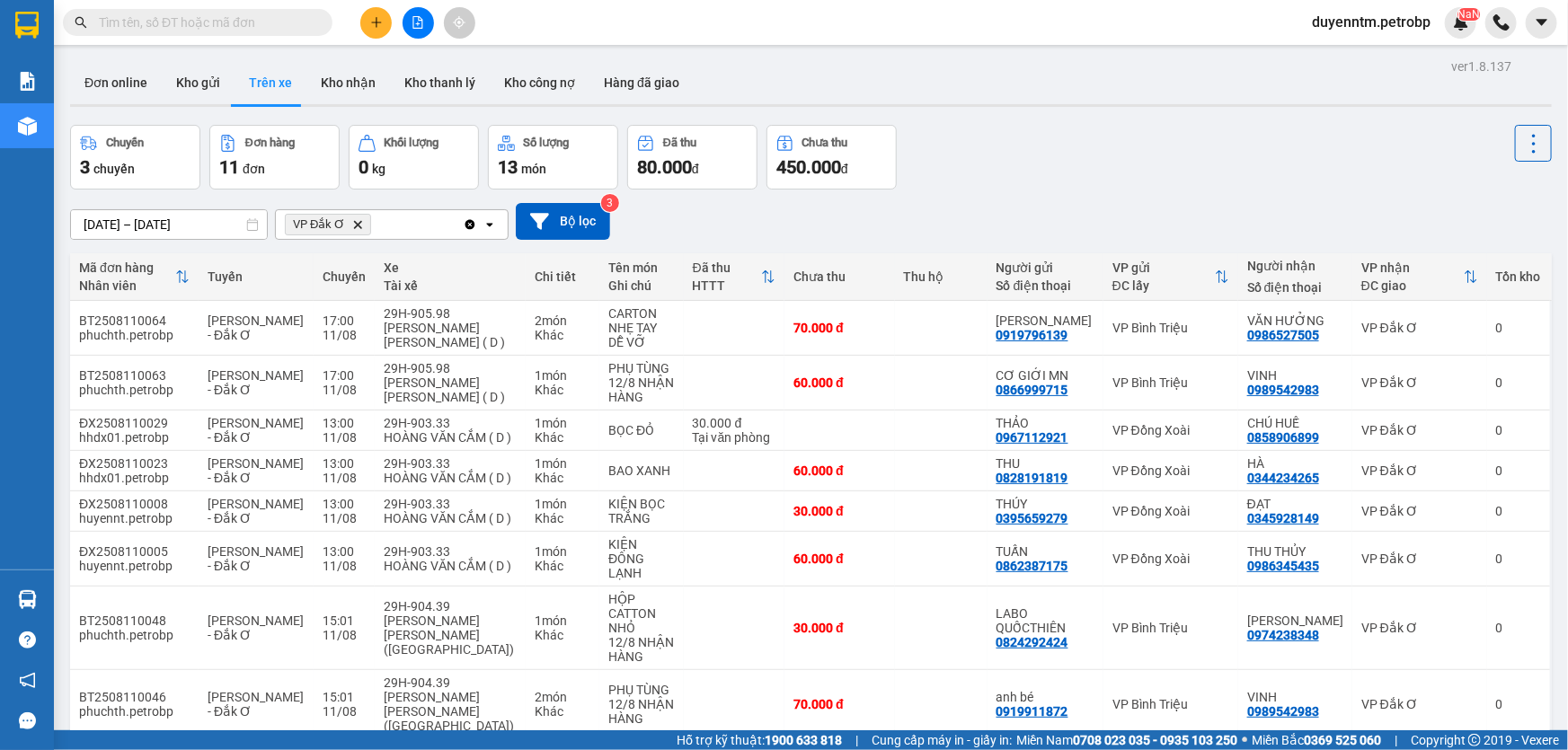
click at [216, 8] on div "Kết quả tìm kiếm ( 0 ) Bộ lọc Gửi 3 ngày gần nhất No Data" at bounding box center [175, 23] width 351 height 32
click at [189, 18] on input "text" at bounding box center [205, 23] width 212 height 20
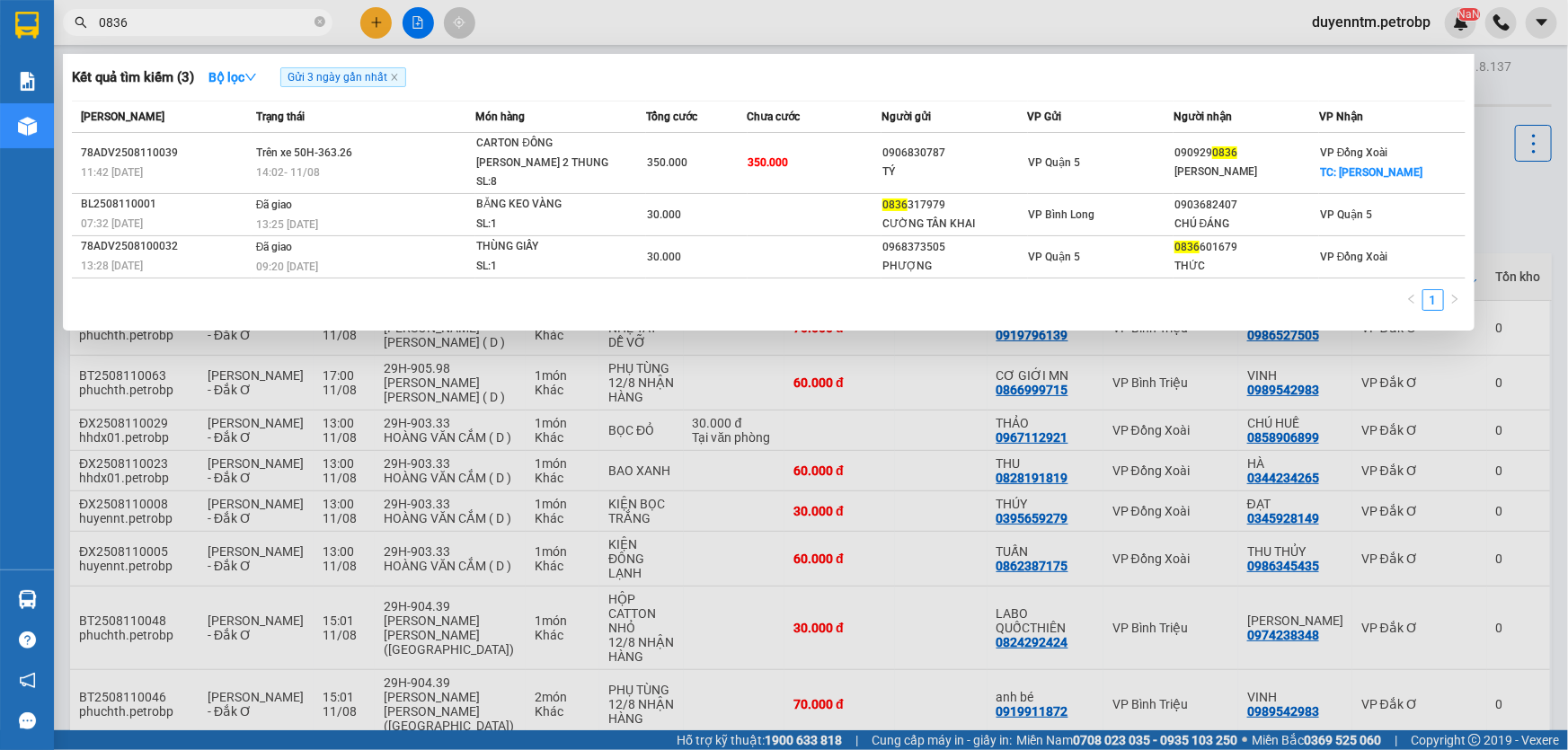
type input "0836"
click at [324, 21] on icon "close-circle" at bounding box center [320, 22] width 11 height 11
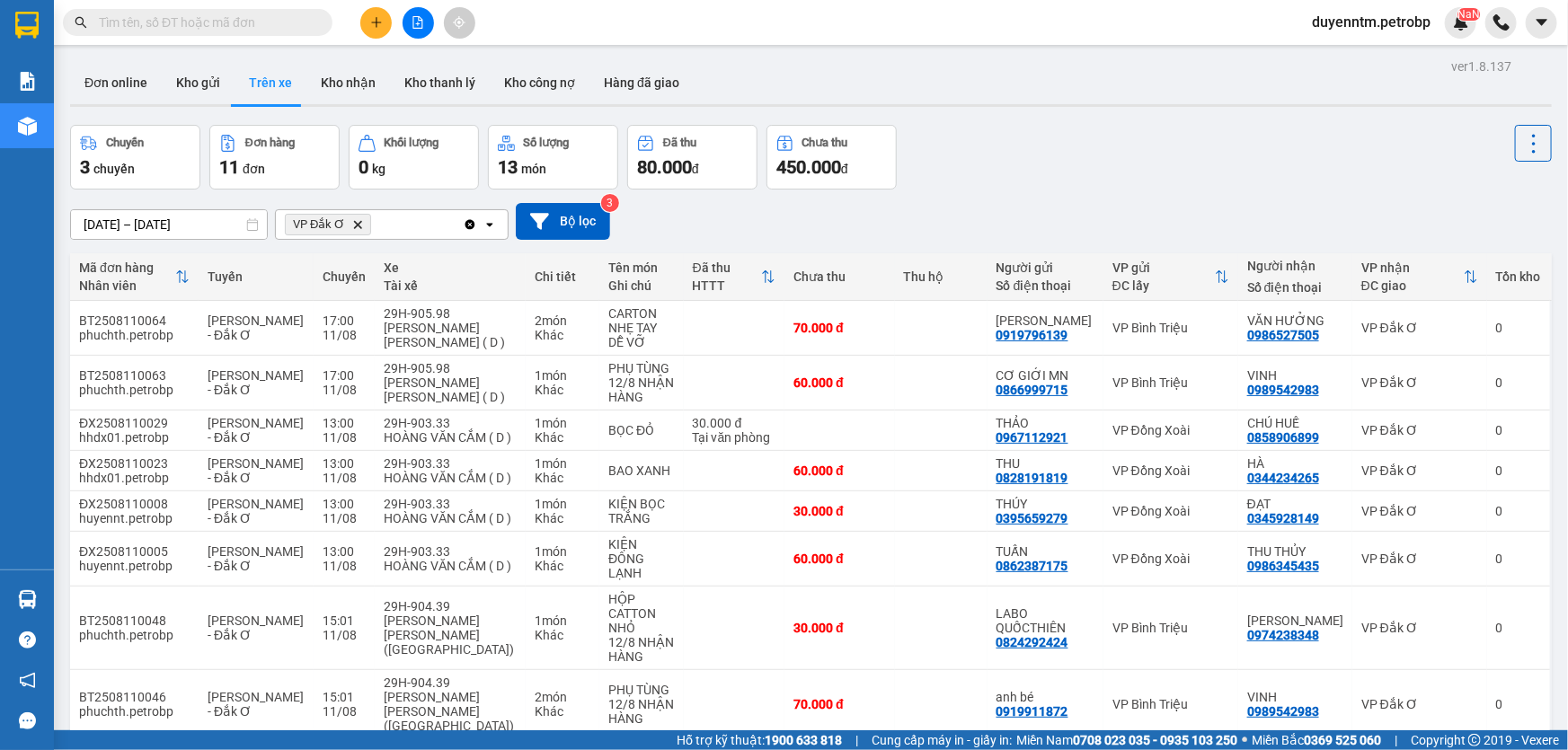
click at [214, 32] on input "text" at bounding box center [205, 23] width 212 height 20
click at [216, 24] on input "text" at bounding box center [205, 23] width 212 height 20
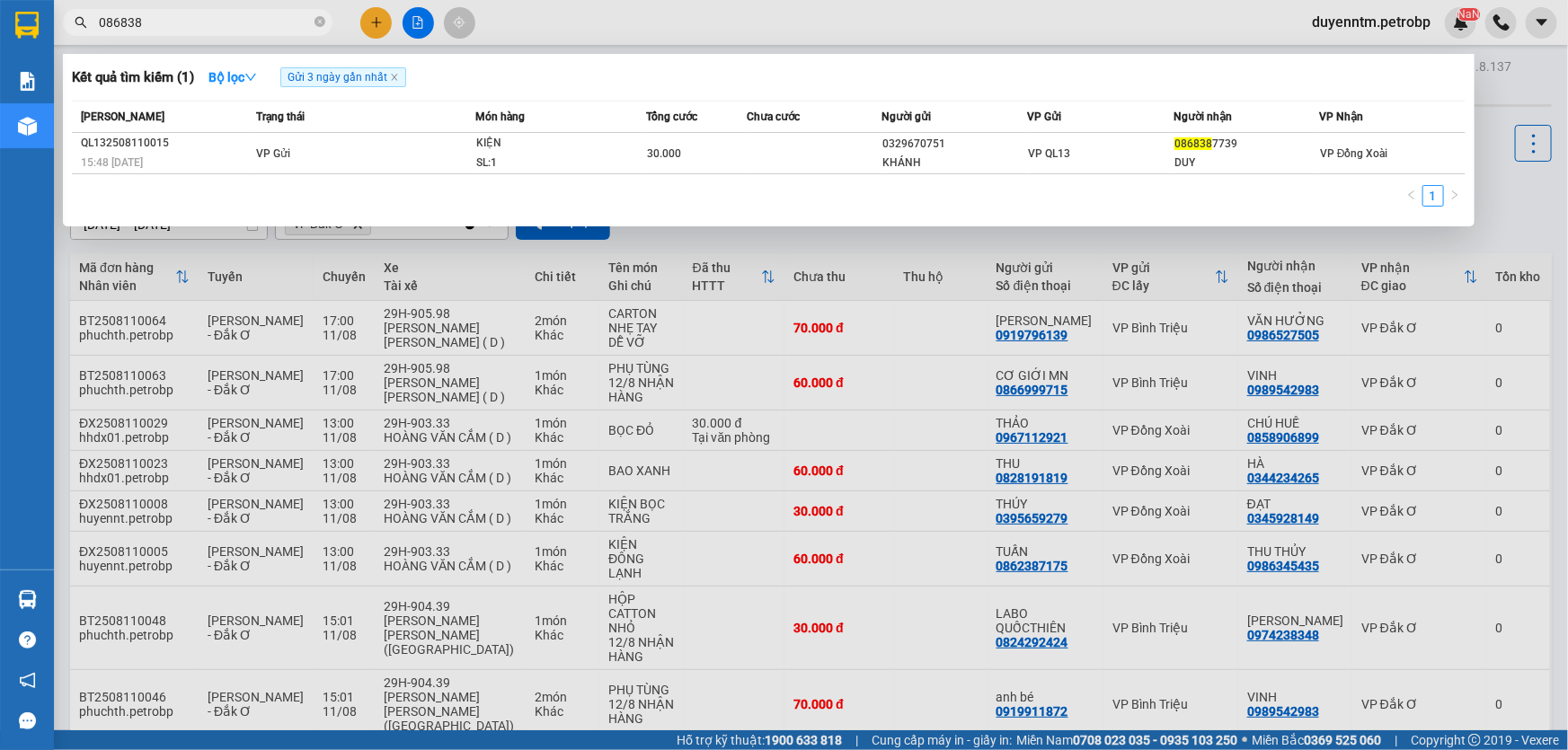
click at [185, 26] on input "086838" at bounding box center [205, 23] width 212 height 20
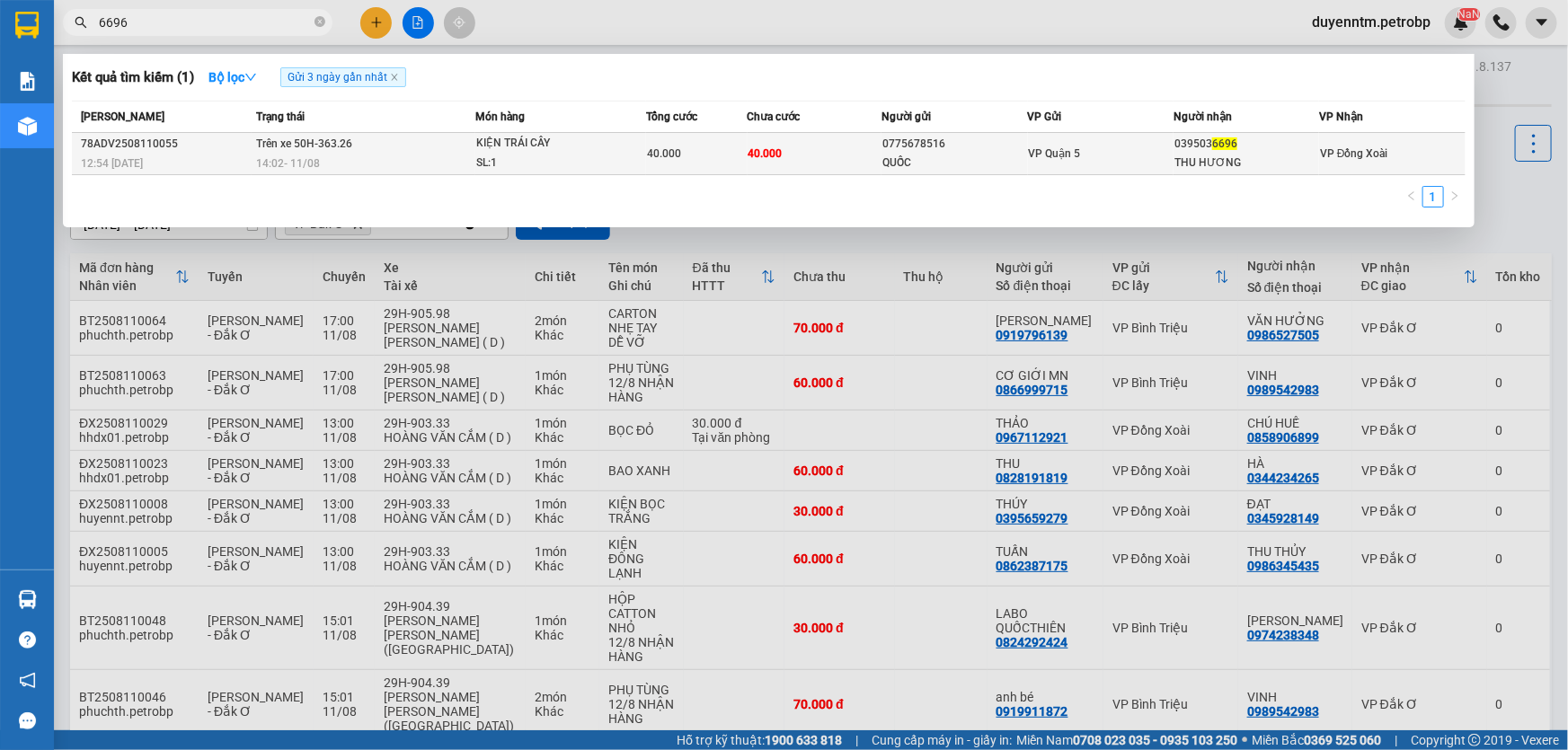
type input "6696"
click at [915, 161] on div "QUỐC" at bounding box center [954, 163] width 144 height 19
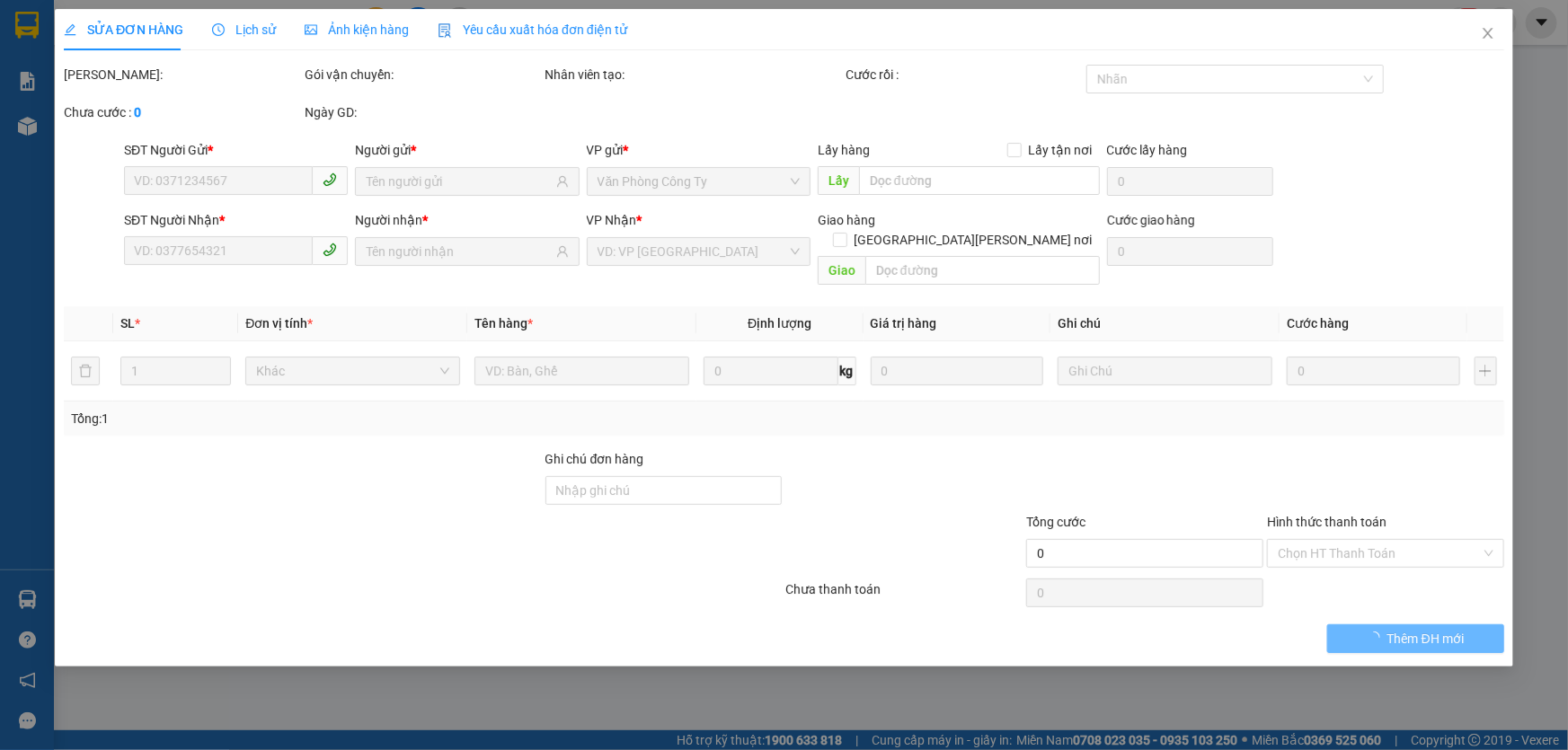
type input "0775678516"
type input "QUỐC"
type input "0395036696"
type input "THU HƯƠNG"
type input "40.000"
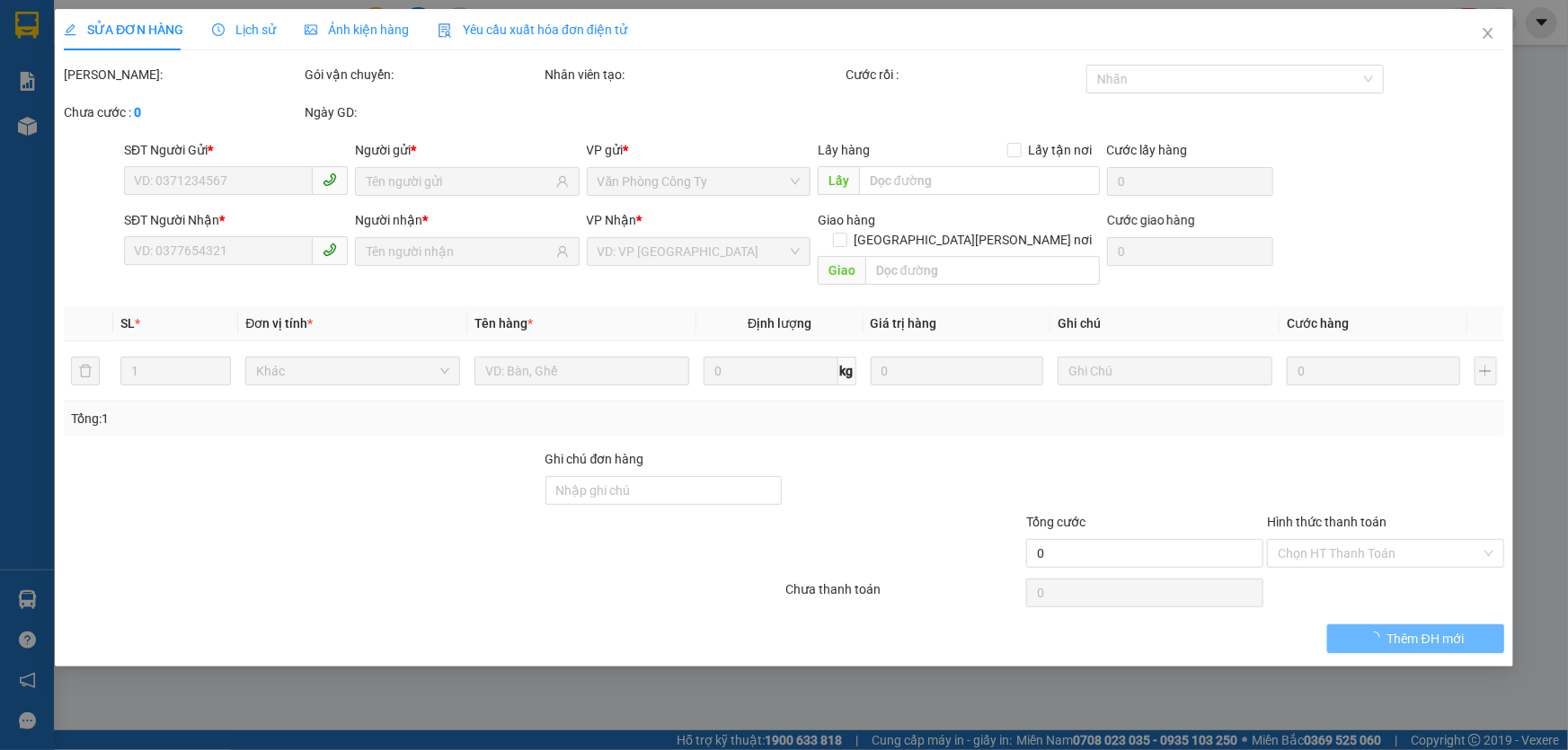
type input "40.000"
